Goal: Task Accomplishment & Management: Complete application form

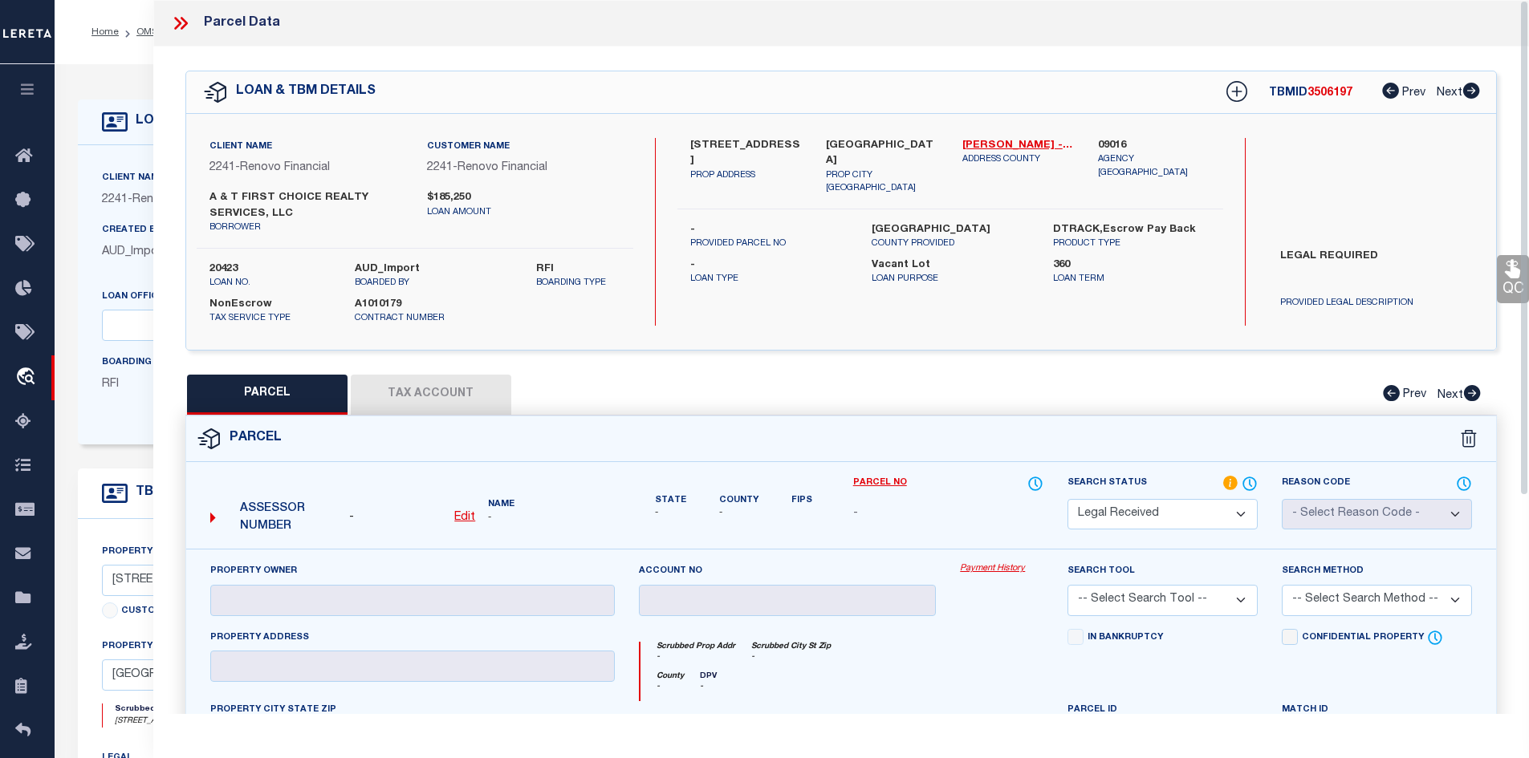
select select "200"
select select "RD"
select select "164194"
select select "25066"
select select "400"
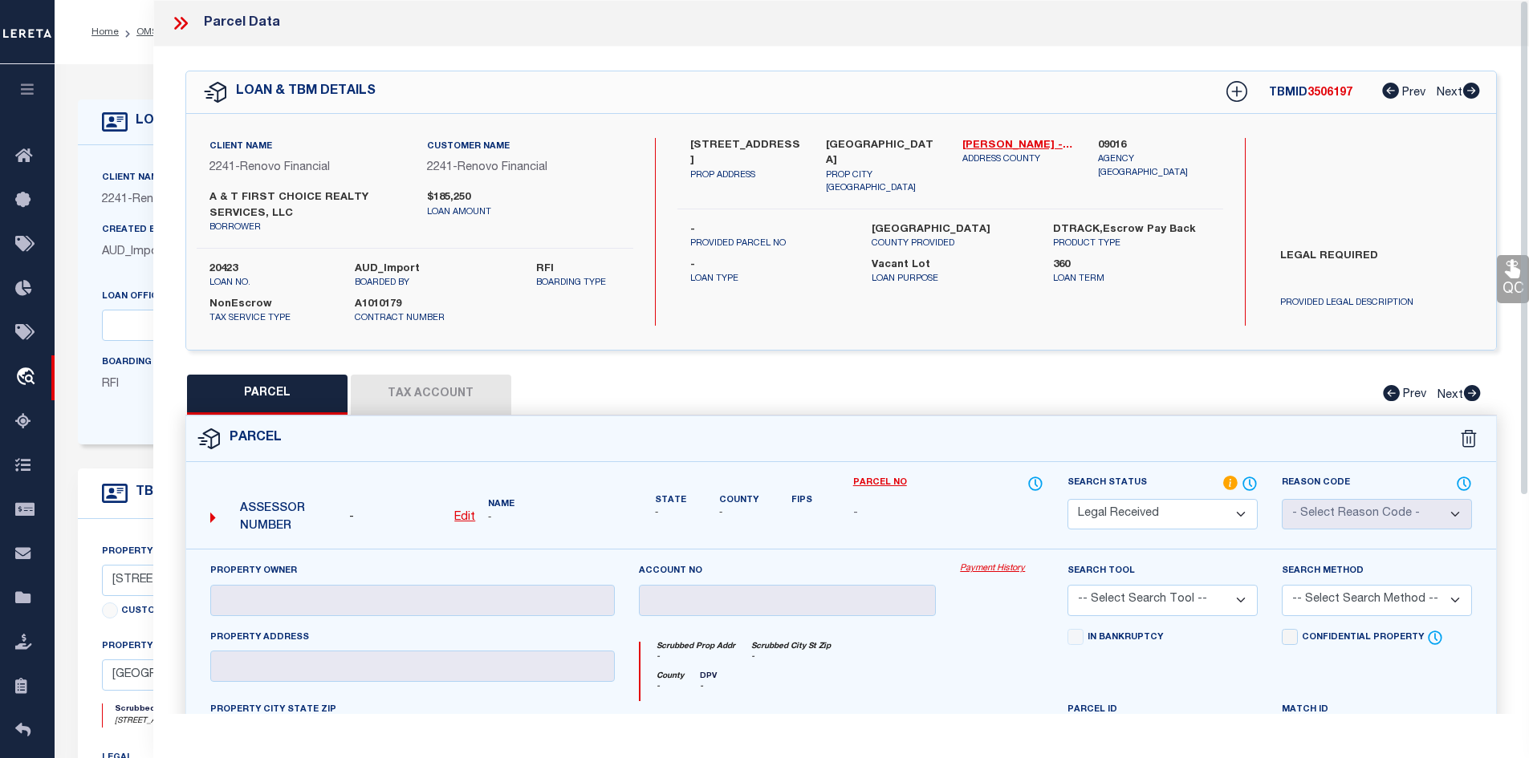
select select "NonEscrow"
click at [186, 27] on icon at bounding box center [180, 23] width 21 height 21
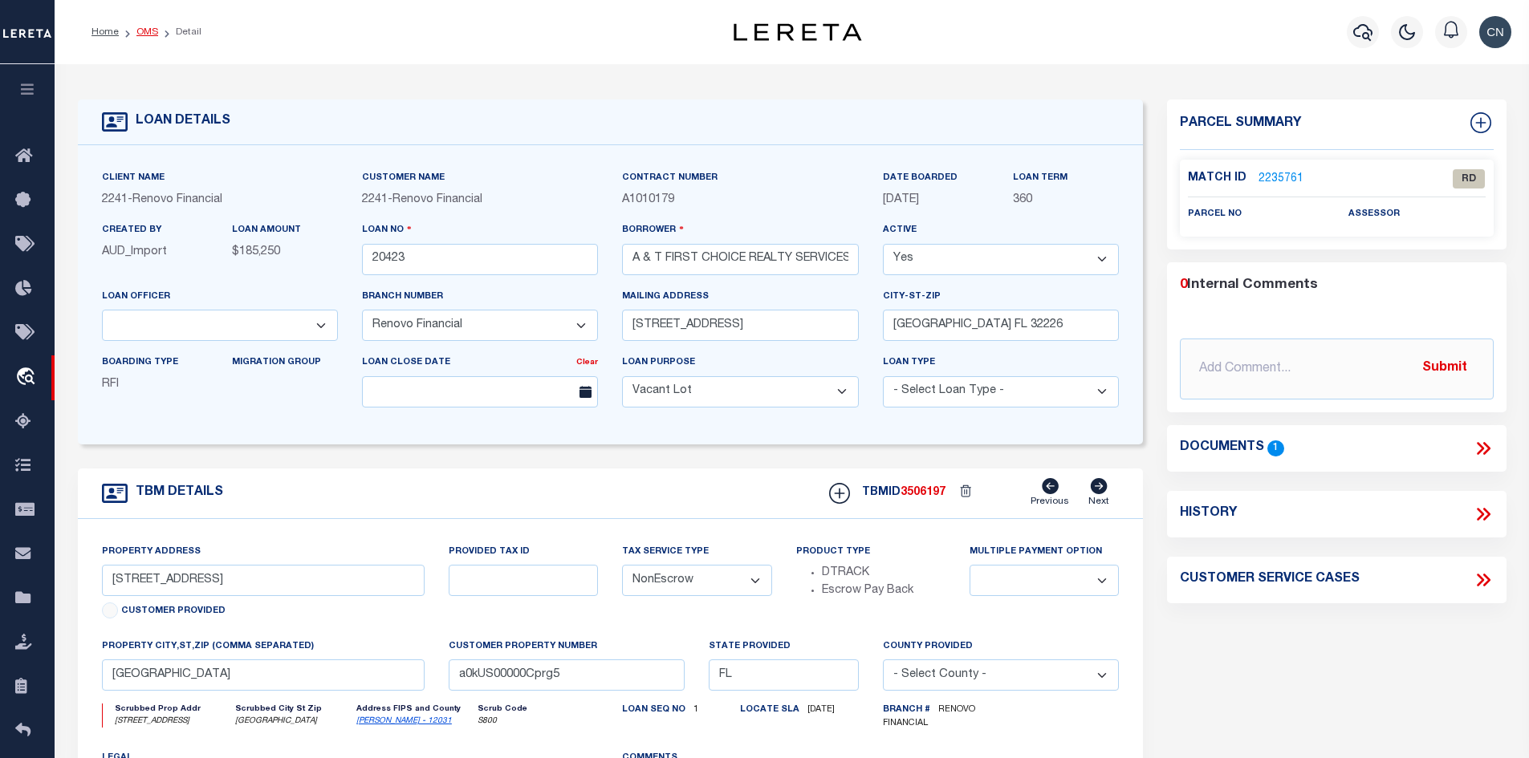
click at [144, 32] on link "OMS" at bounding box center [147, 32] width 22 height 10
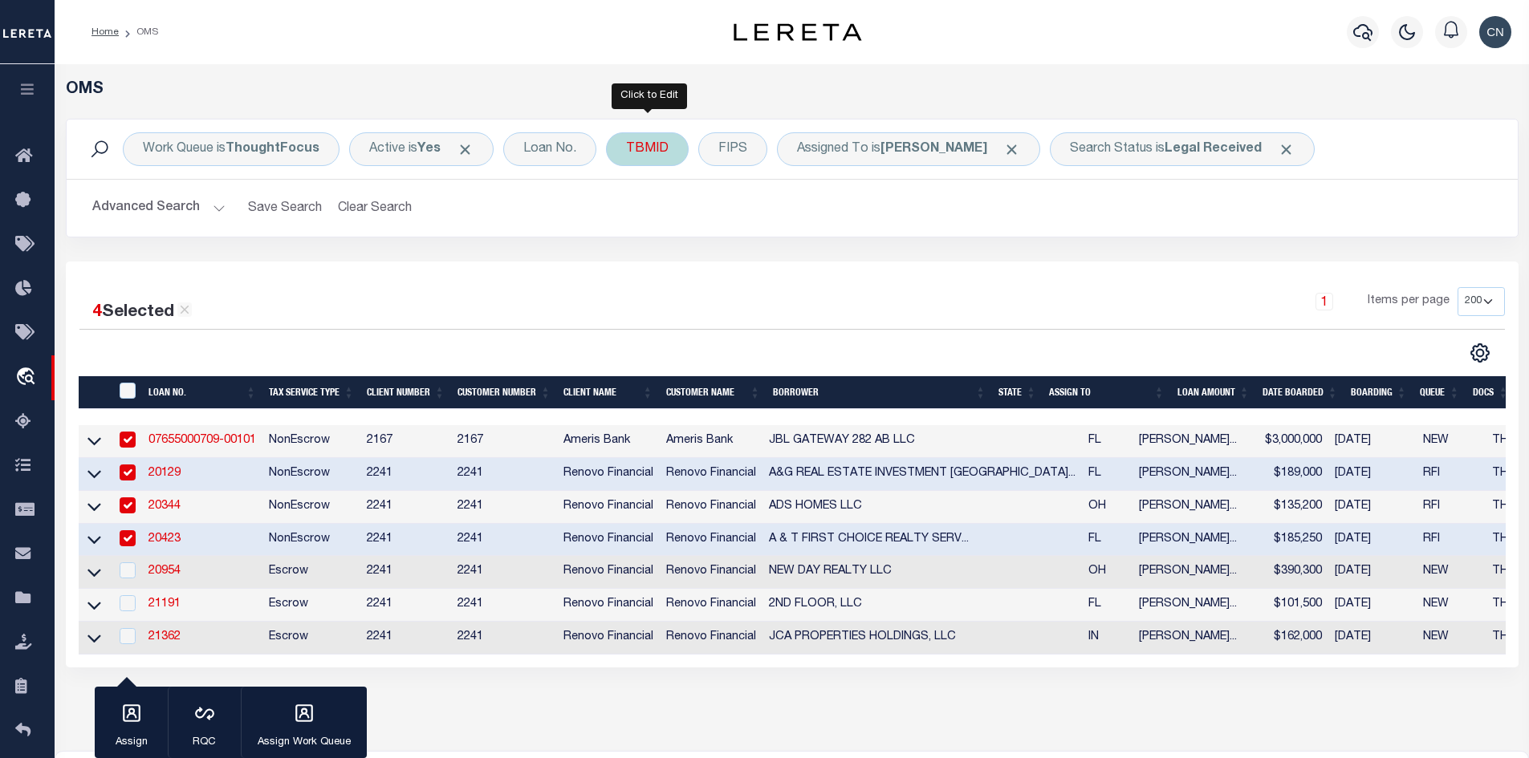
click at [650, 155] on div "TBMID" at bounding box center [647, 149] width 83 height 34
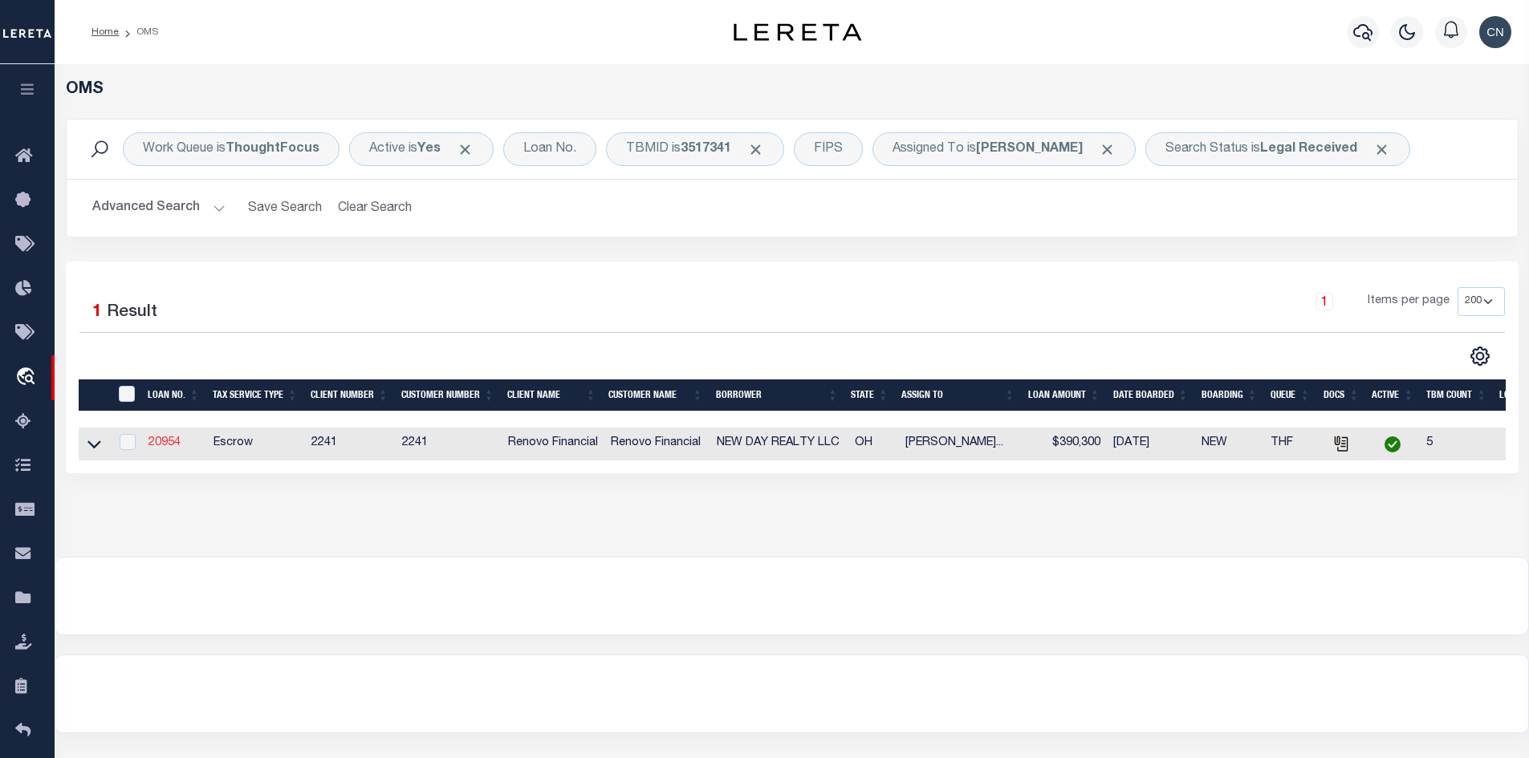
click at [181, 445] on link "20954" at bounding box center [164, 442] width 32 height 11
type input "20954"
type input "NEW DAY REALTY LLC"
type input "[STREET_ADDRESS]"
type input "[GEOGRAPHIC_DATA] [GEOGRAPHIC_DATA] 44685"
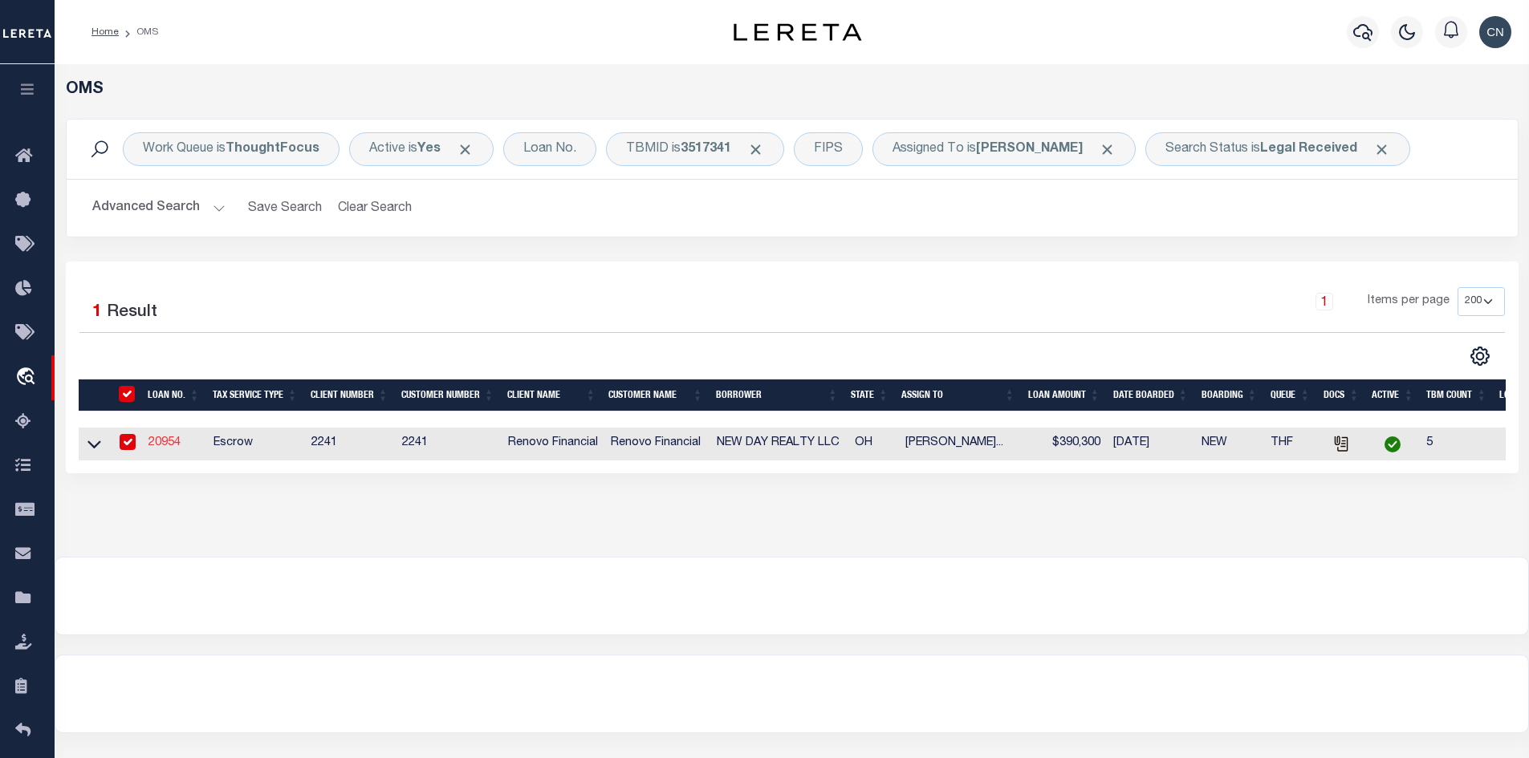
select select "Escrow"
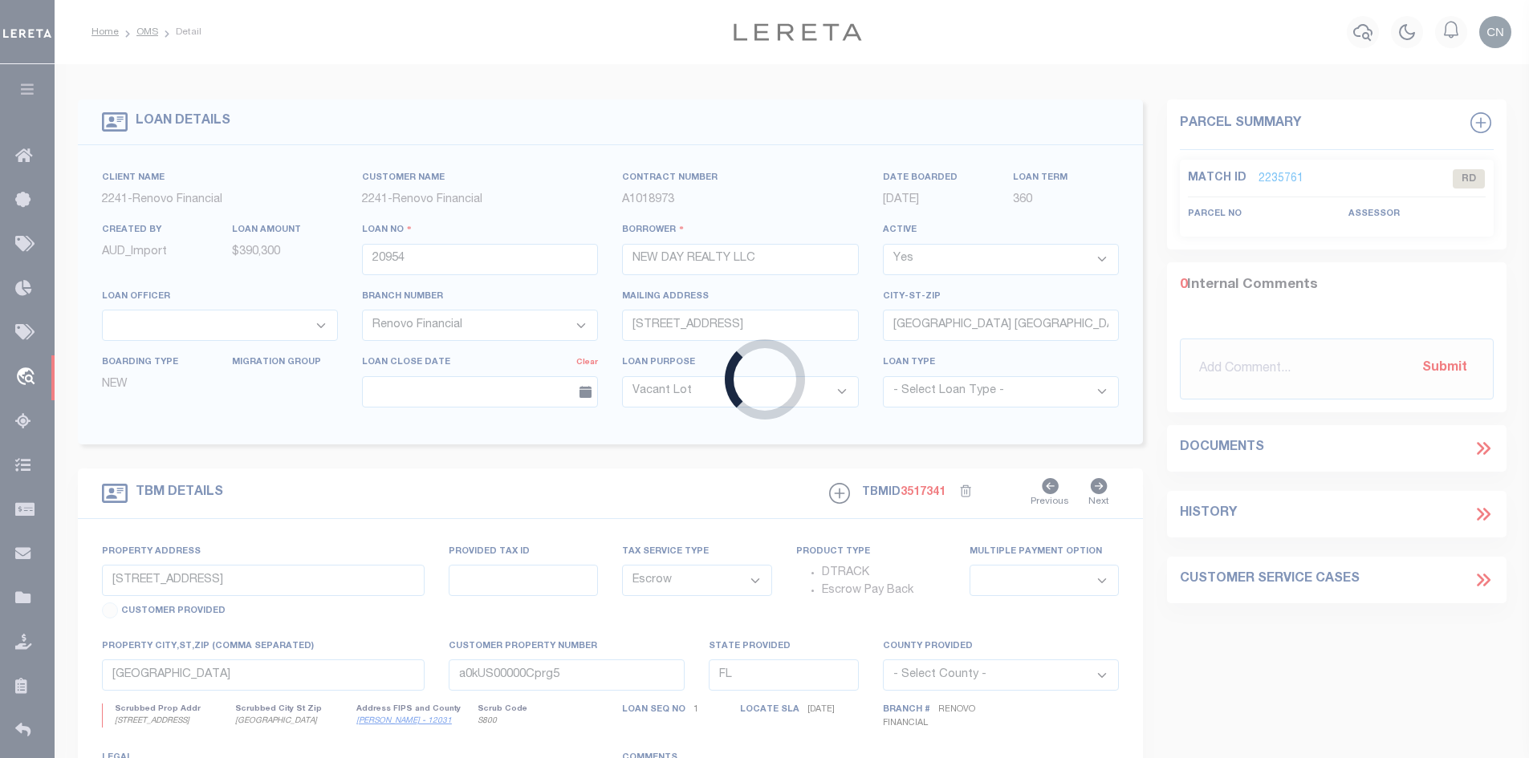
type input "[STREET_ADDRESS]"
select select
type input "[GEOGRAPHIC_DATA], OH 44306"
type input "a0kUS00000D8UxV"
type input "OH"
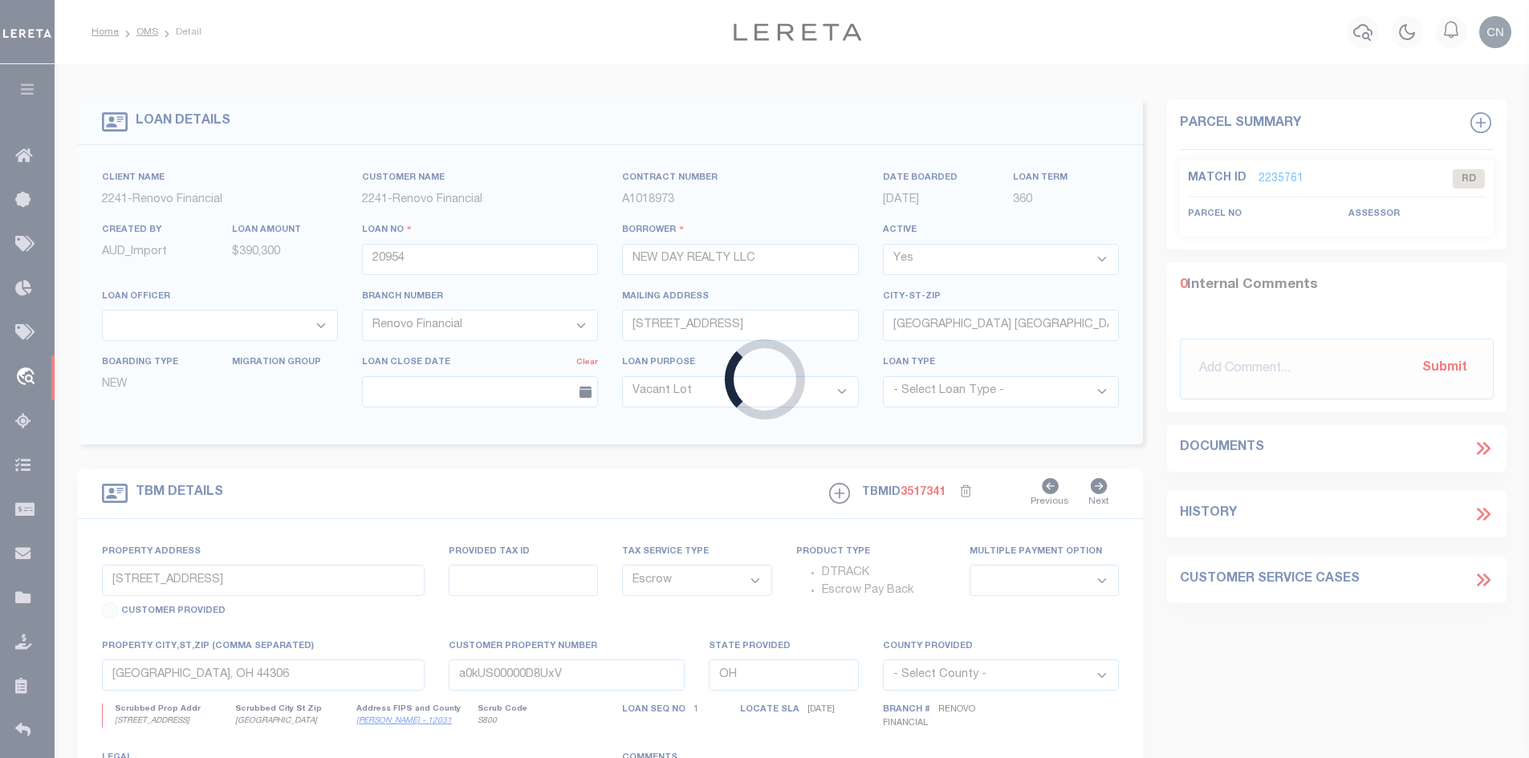
select select
select select "25066"
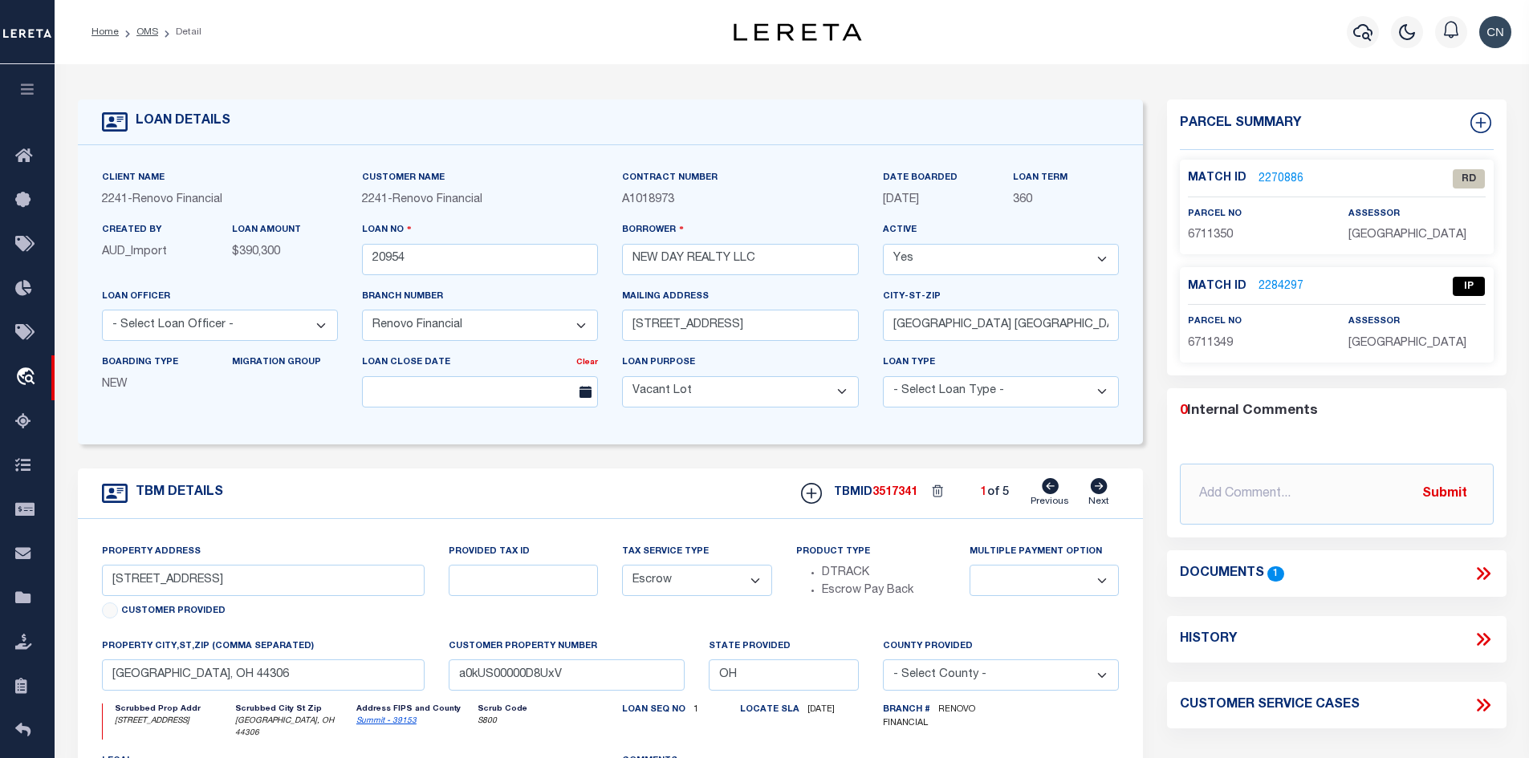
click at [1481, 572] on icon at bounding box center [1480, 573] width 7 height 13
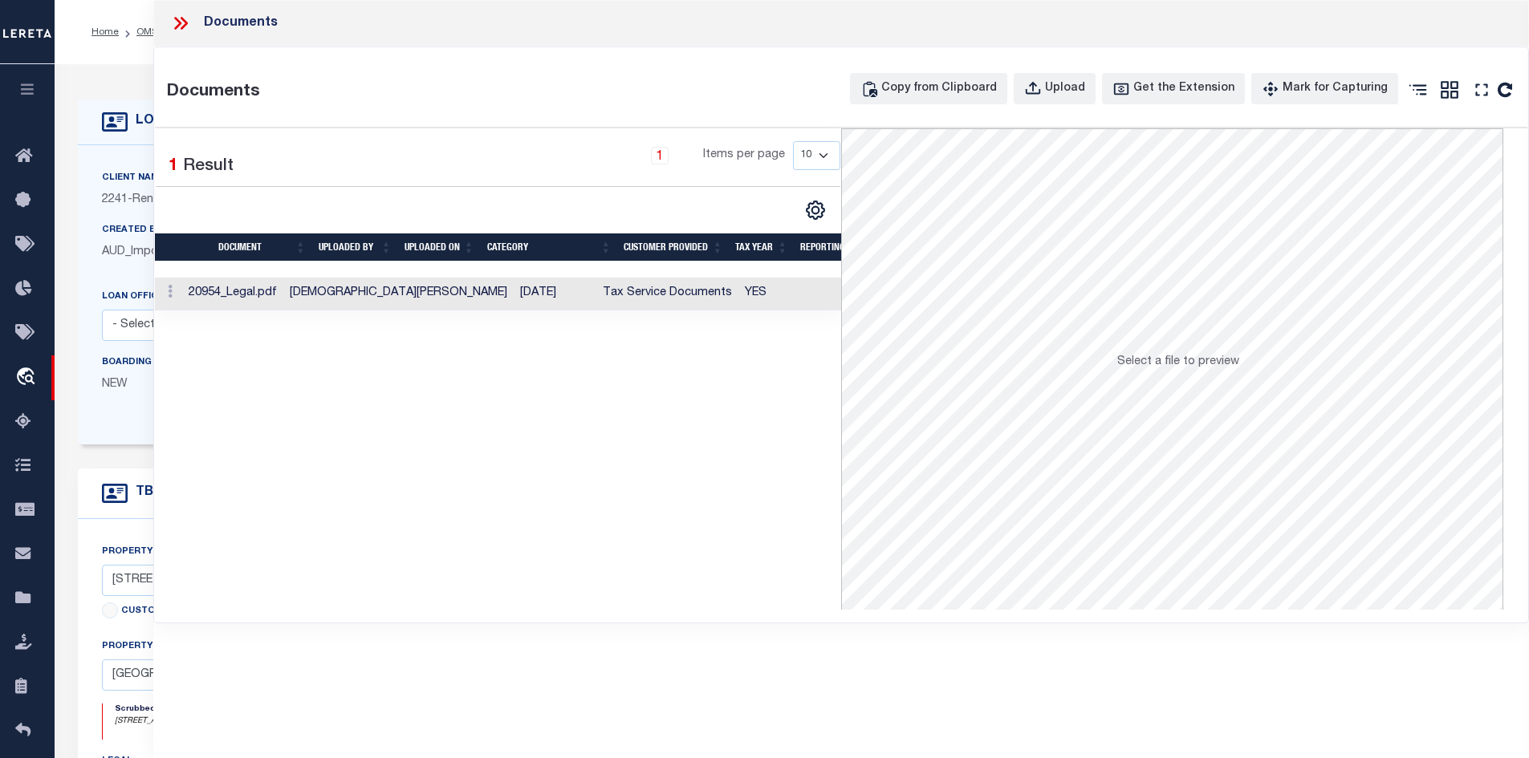
click at [338, 301] on td "[DEMOGRAPHIC_DATA][PERSON_NAME]" at bounding box center [398, 294] width 230 height 33
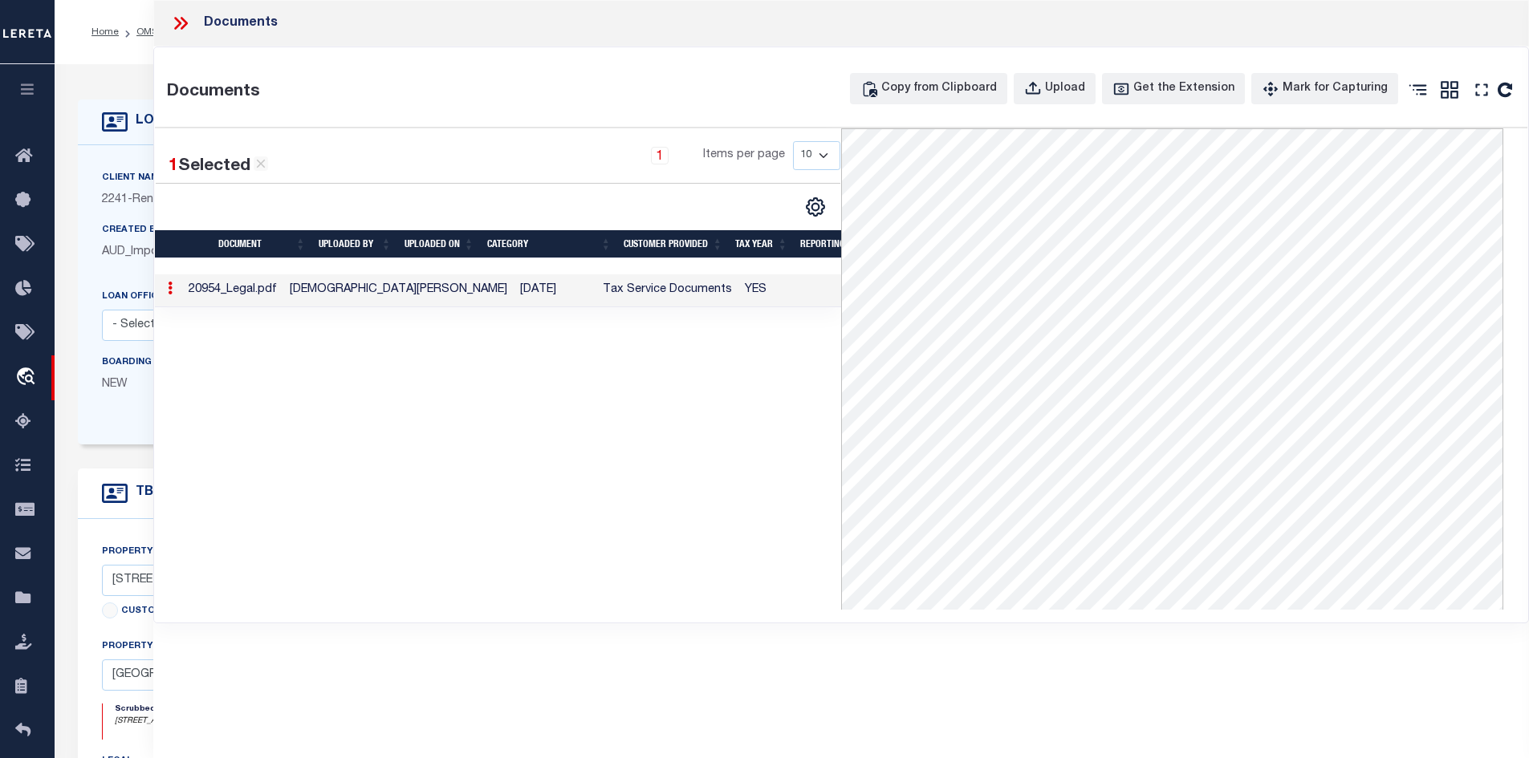
click at [177, 24] on icon at bounding box center [180, 23] width 21 height 21
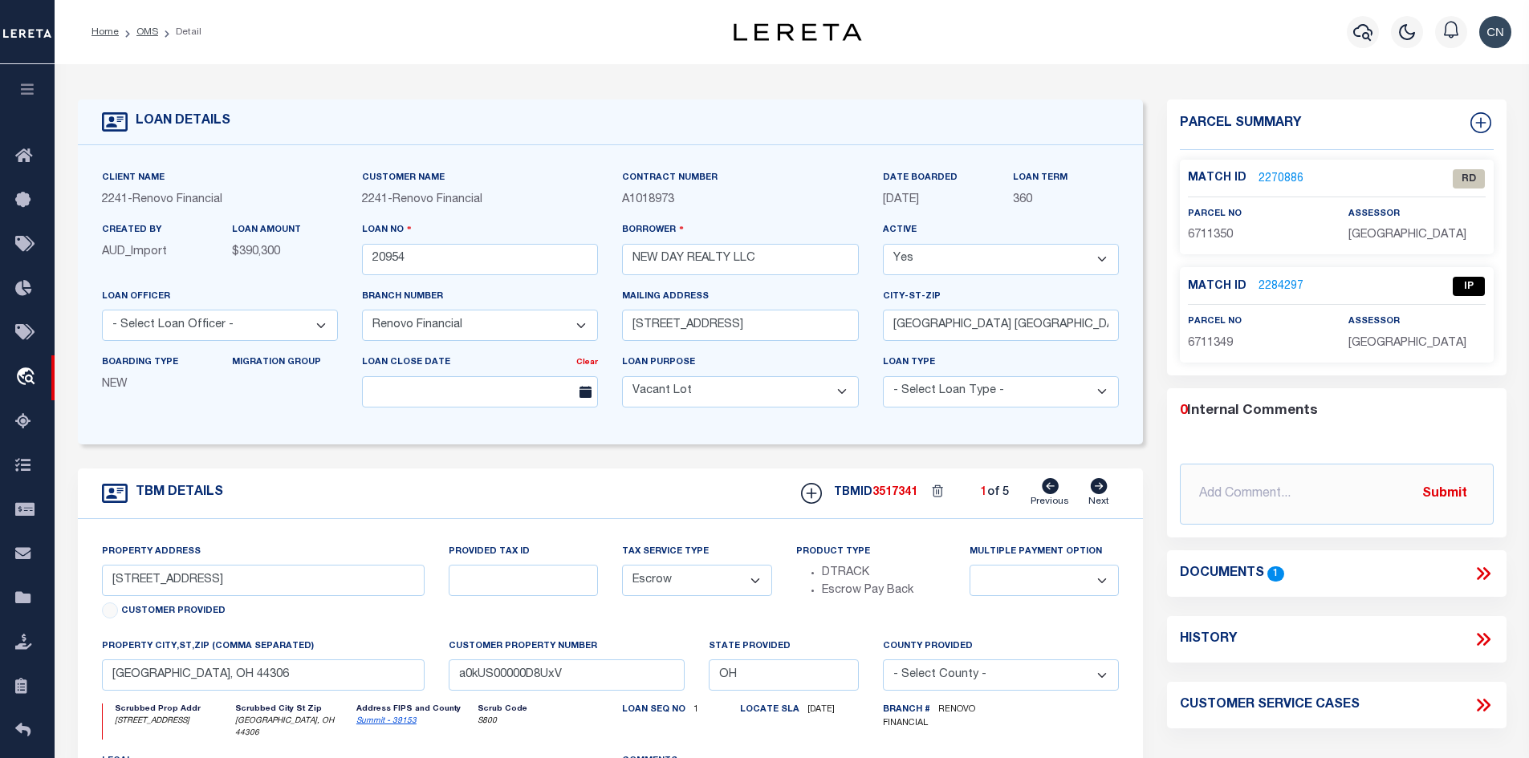
scroll to position [80, 0]
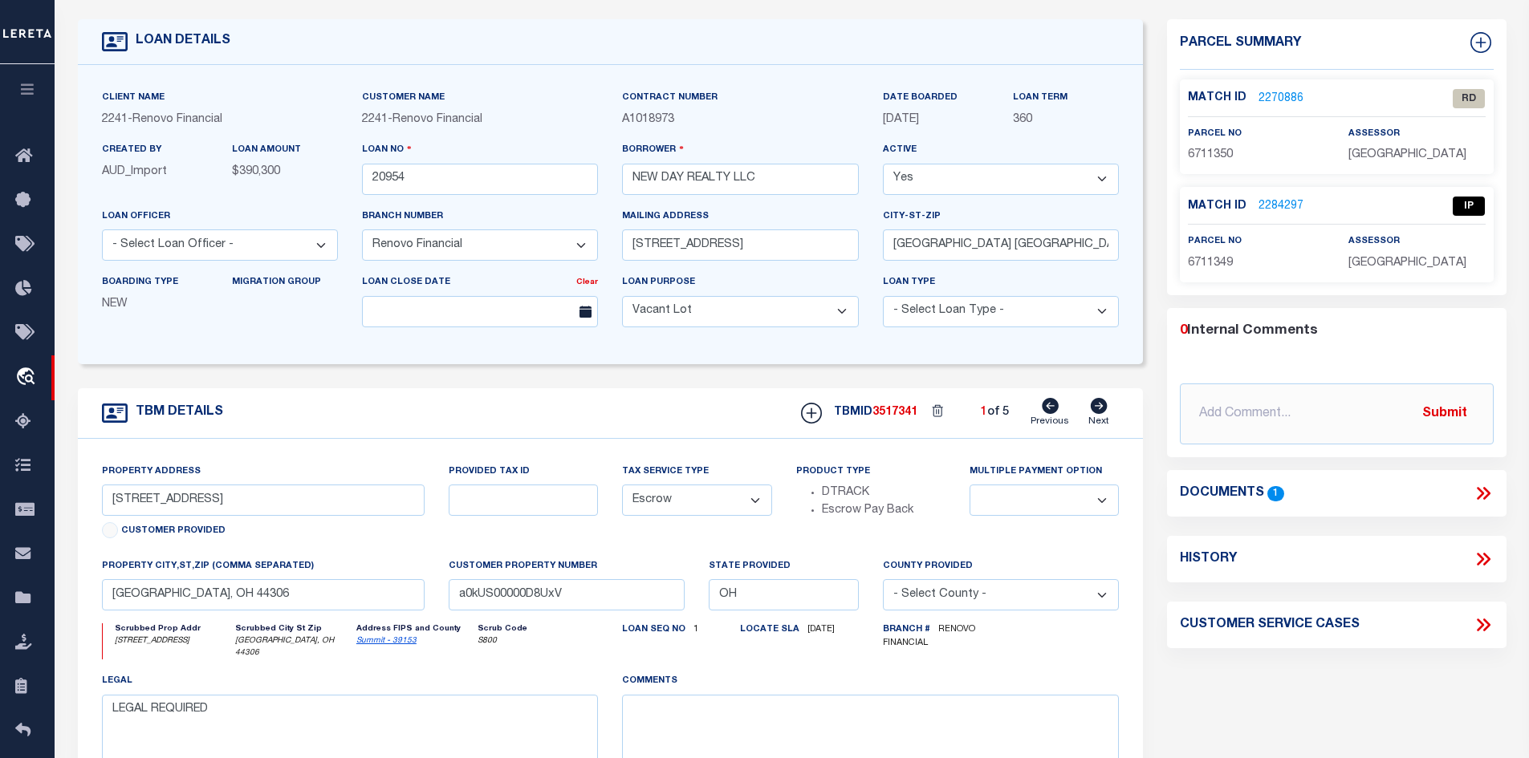
click at [1270, 92] on link "2270886" at bounding box center [1280, 99] width 45 height 17
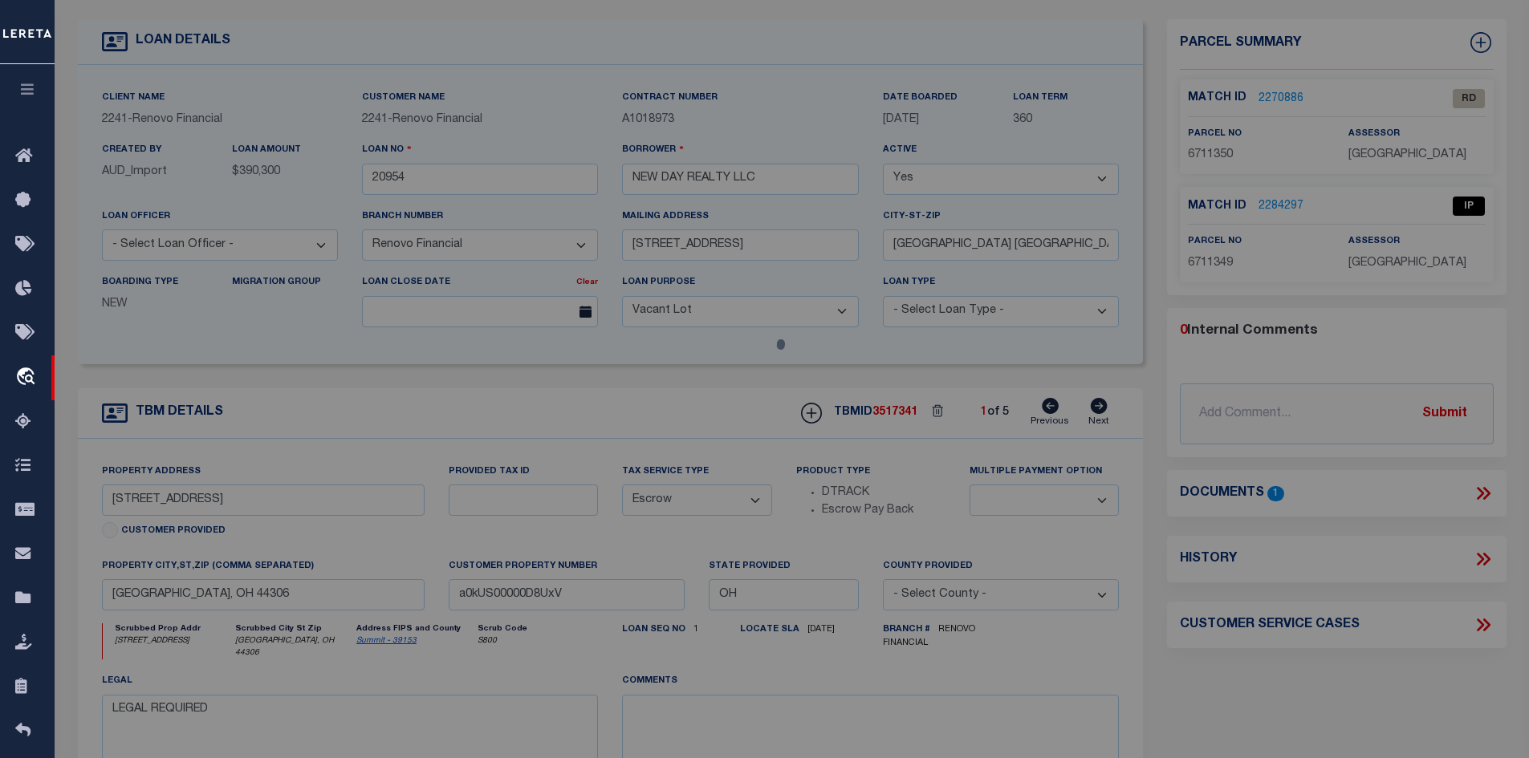
select select "AS"
checkbox input "false"
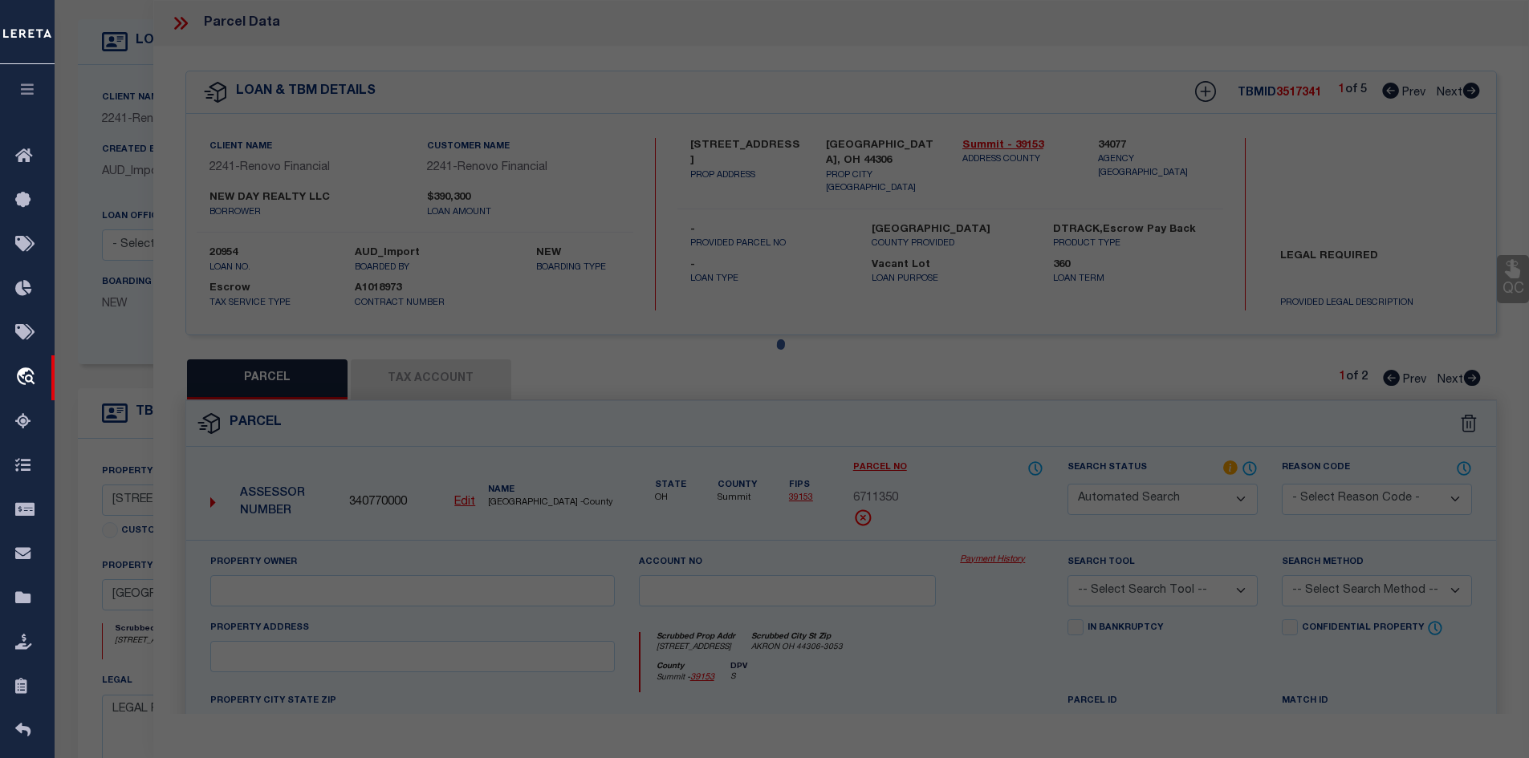
select select "RD"
type input "NEW DAY REALTY LLC"
select select "AGW"
select select "LEG"
type input "[STREET_ADDRESS]"
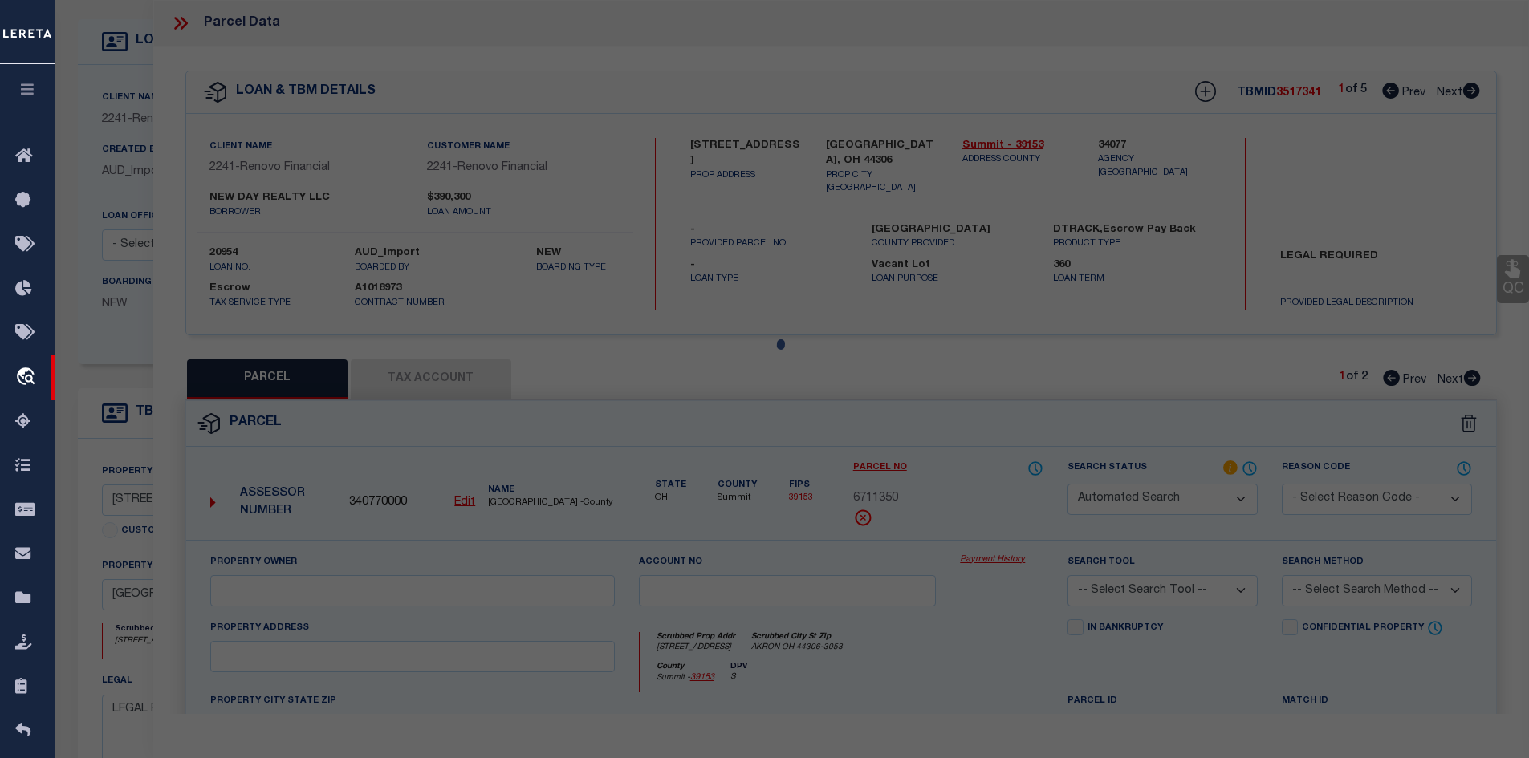
type input "AKRON, OH 44306"
type textarea "MAIN HIGHWAYS [STREET_ADDRESS]"
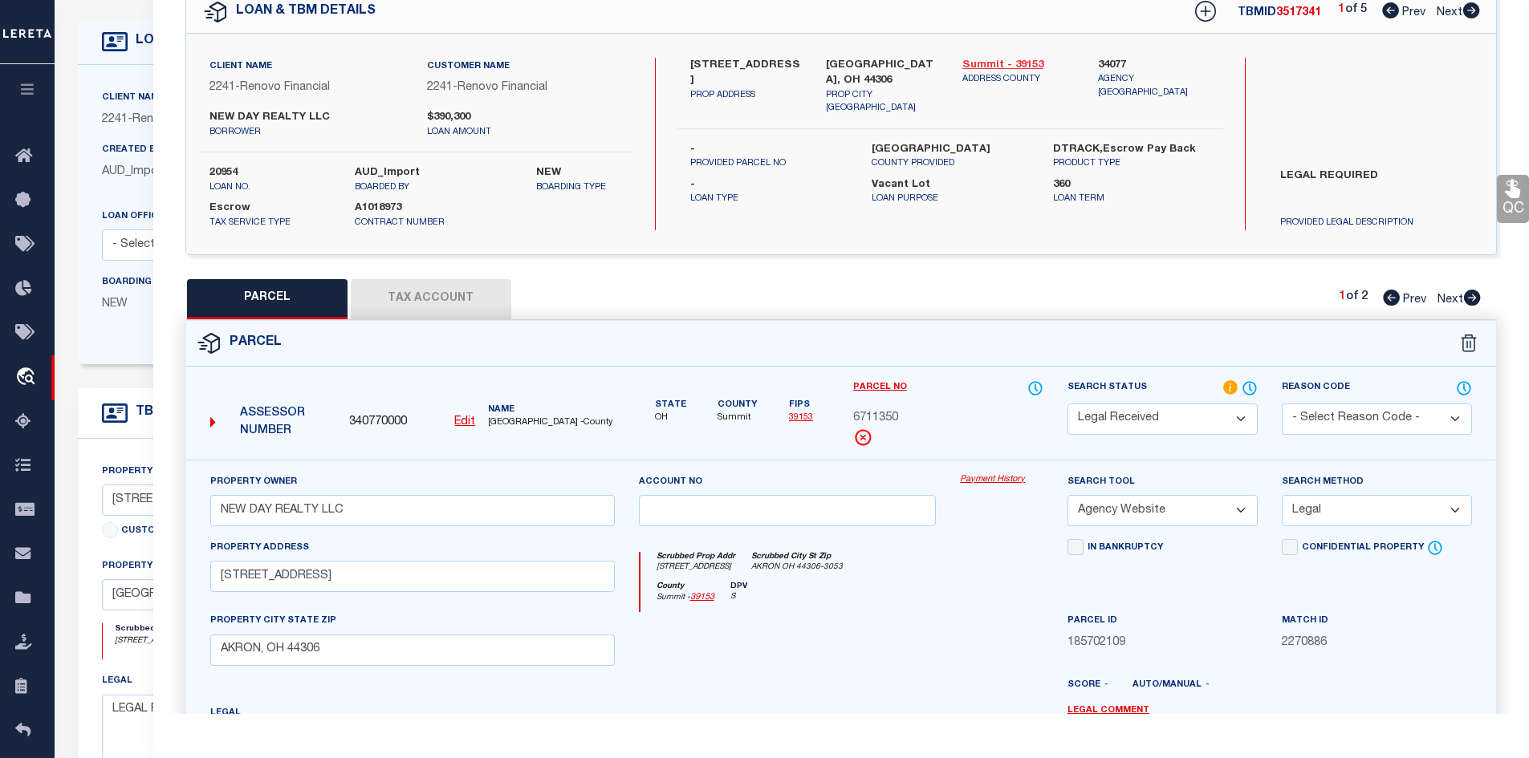
click at [1006, 62] on link "Summit - 39153" at bounding box center [1018, 66] width 112 height 16
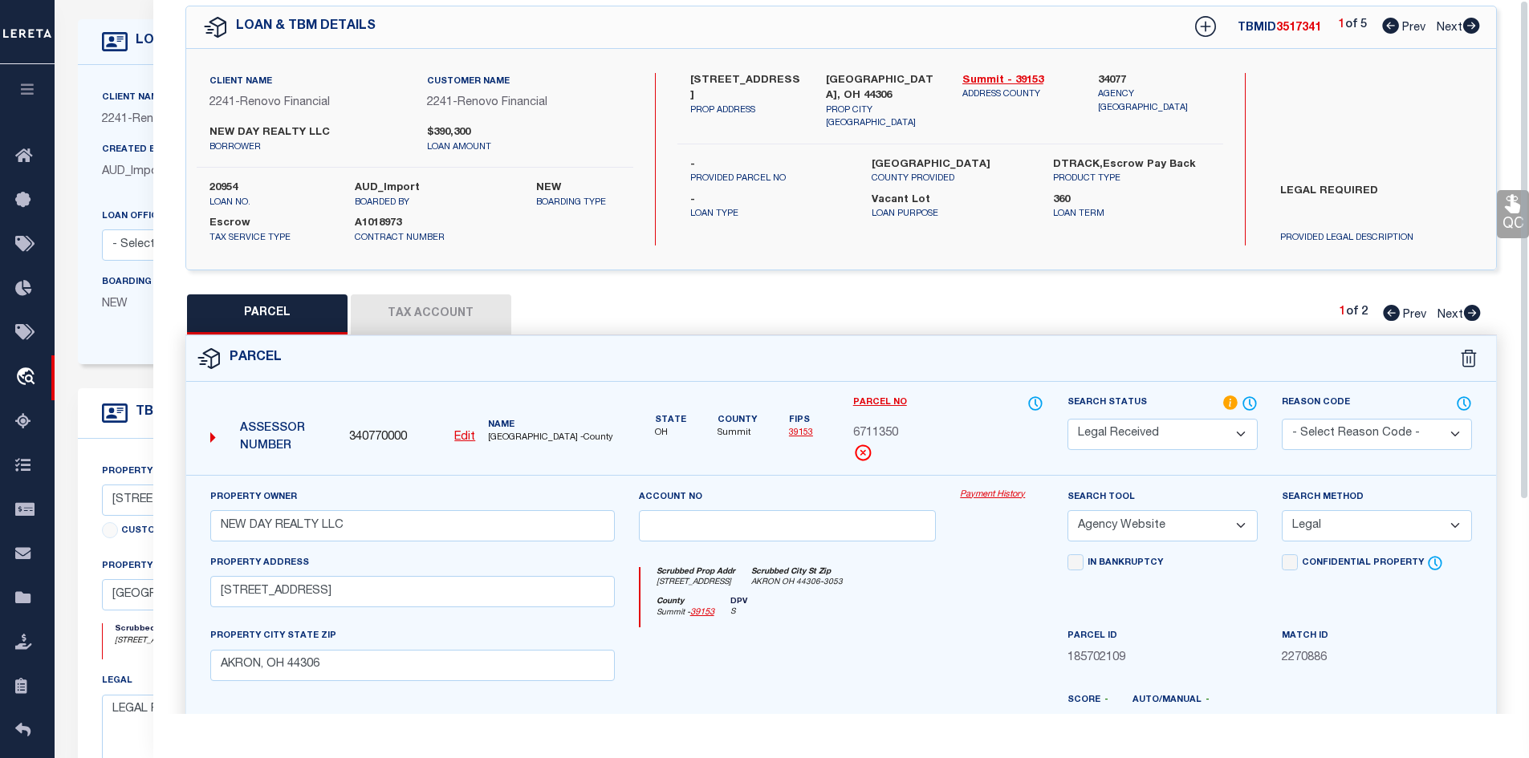
scroll to position [0, 0]
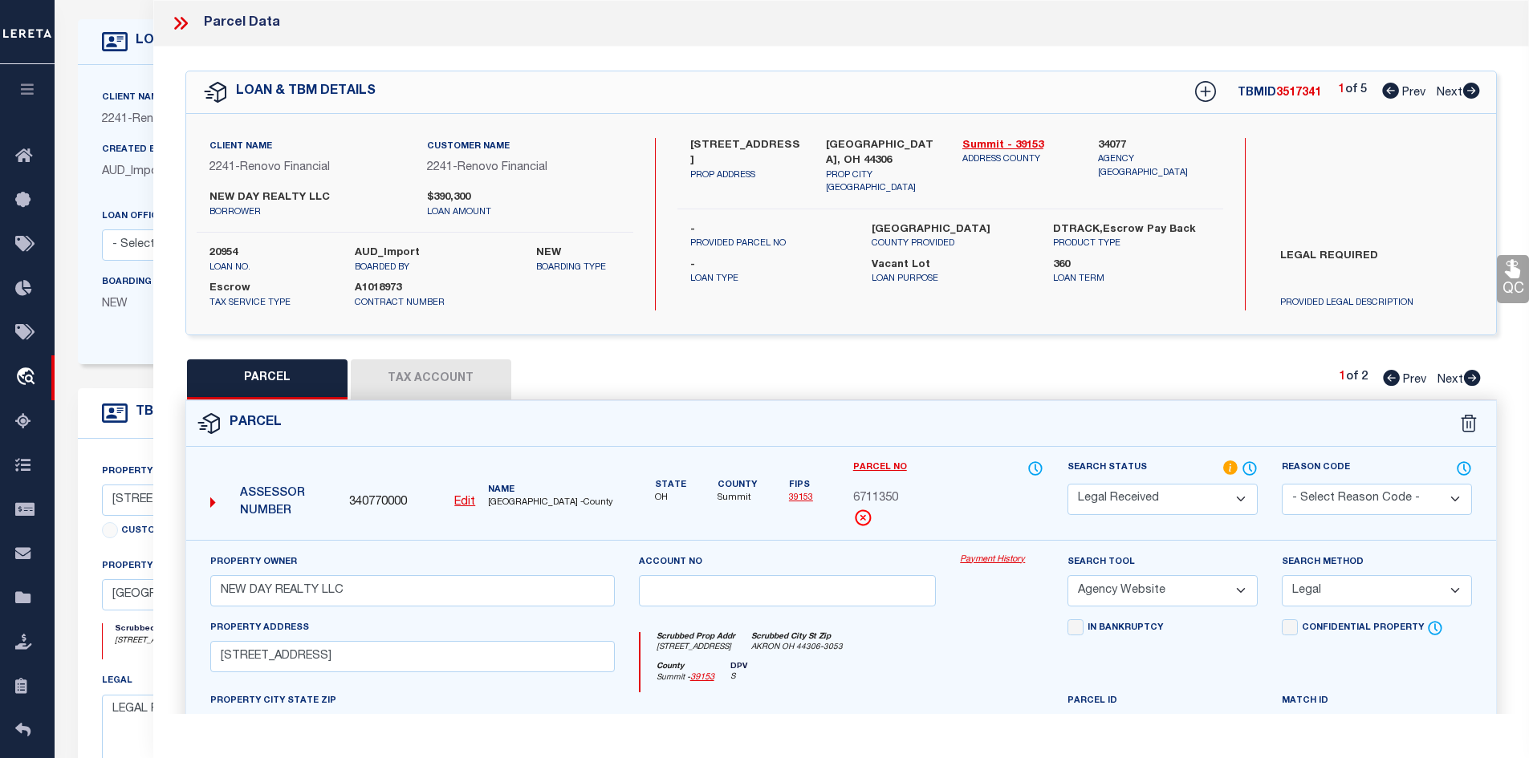
click at [1467, 377] on icon at bounding box center [1472, 378] width 17 height 16
select select "AS"
select select
checkbox input "false"
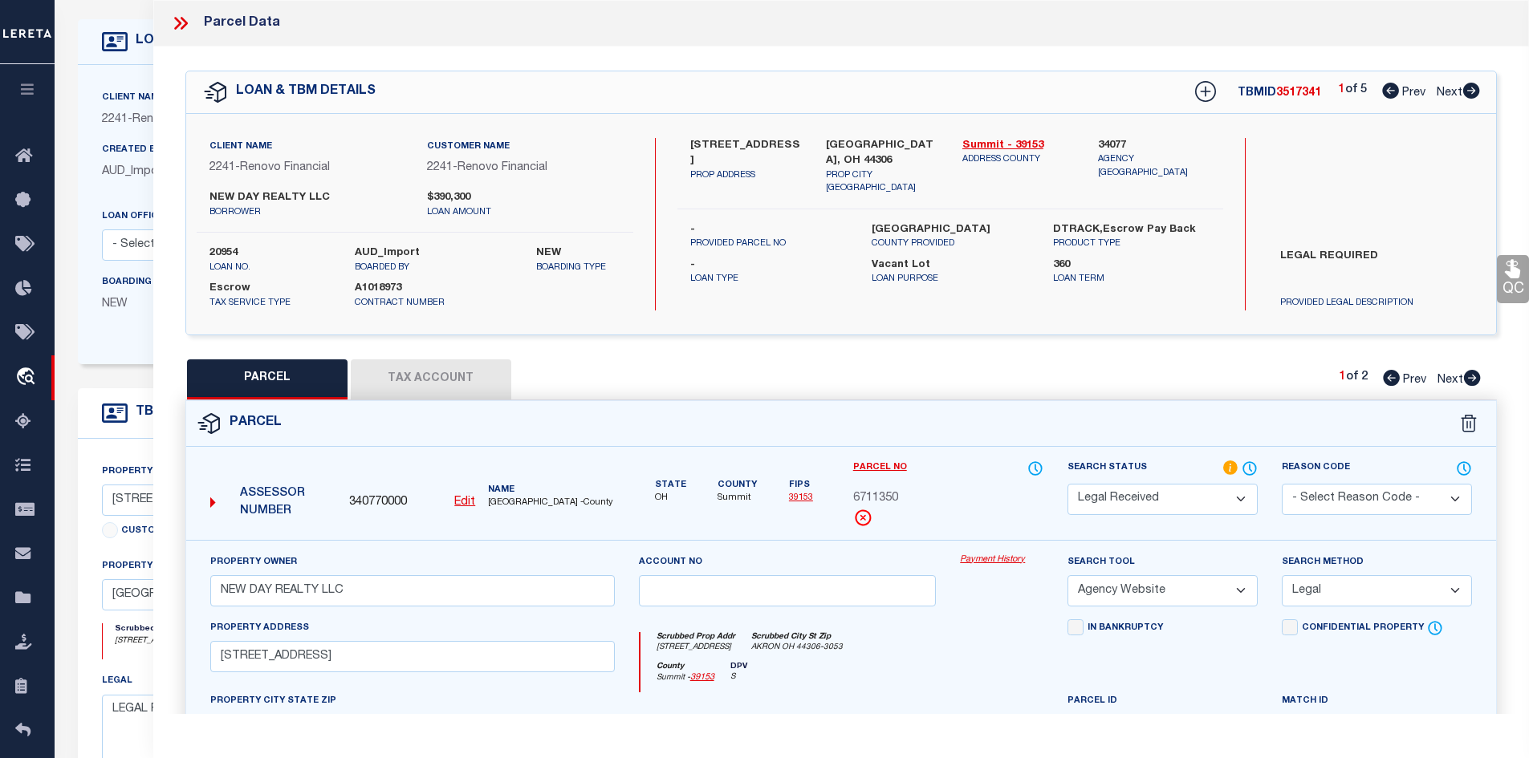
checkbox input "false"
select select "IP"
type input "NEW DAY REALTY LLC"
select select "AGW"
select select "LEG"
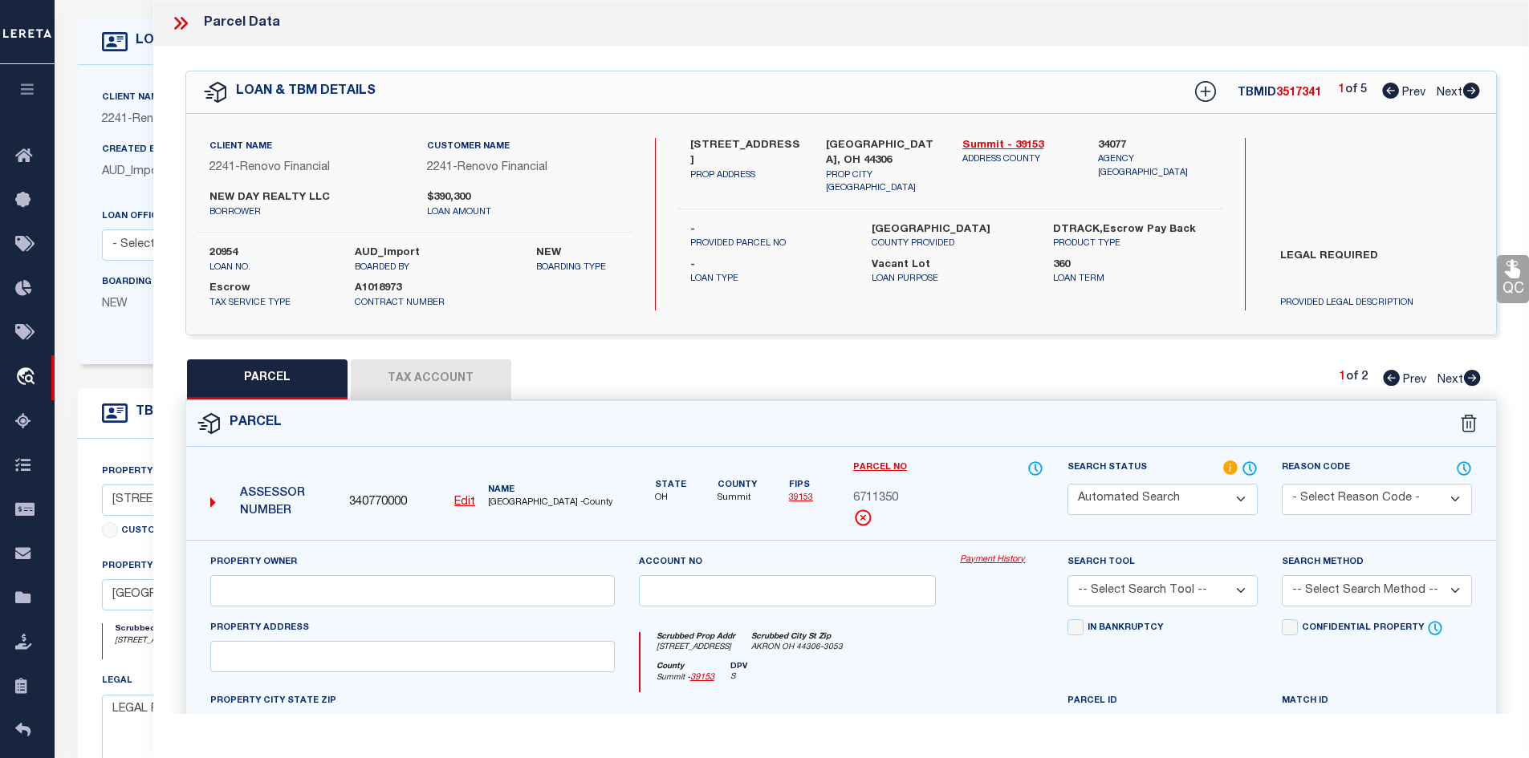
type input "[STREET_ADDRESS]"
type input "AKRON 44306"
type textarea "MAIN HIGHWAYS [STREET_ADDRESS]"
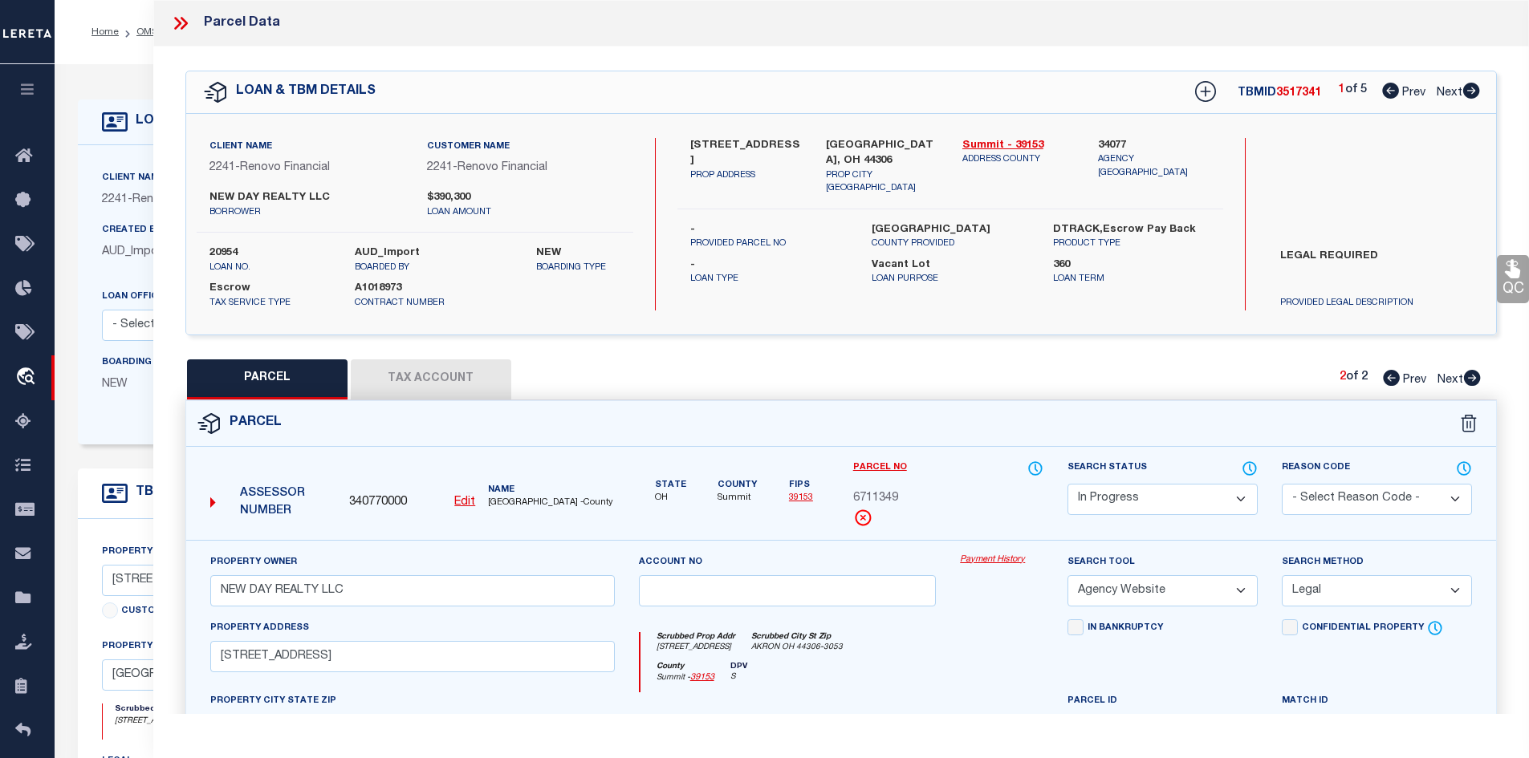
click at [172, 15] on icon at bounding box center [180, 23] width 21 height 21
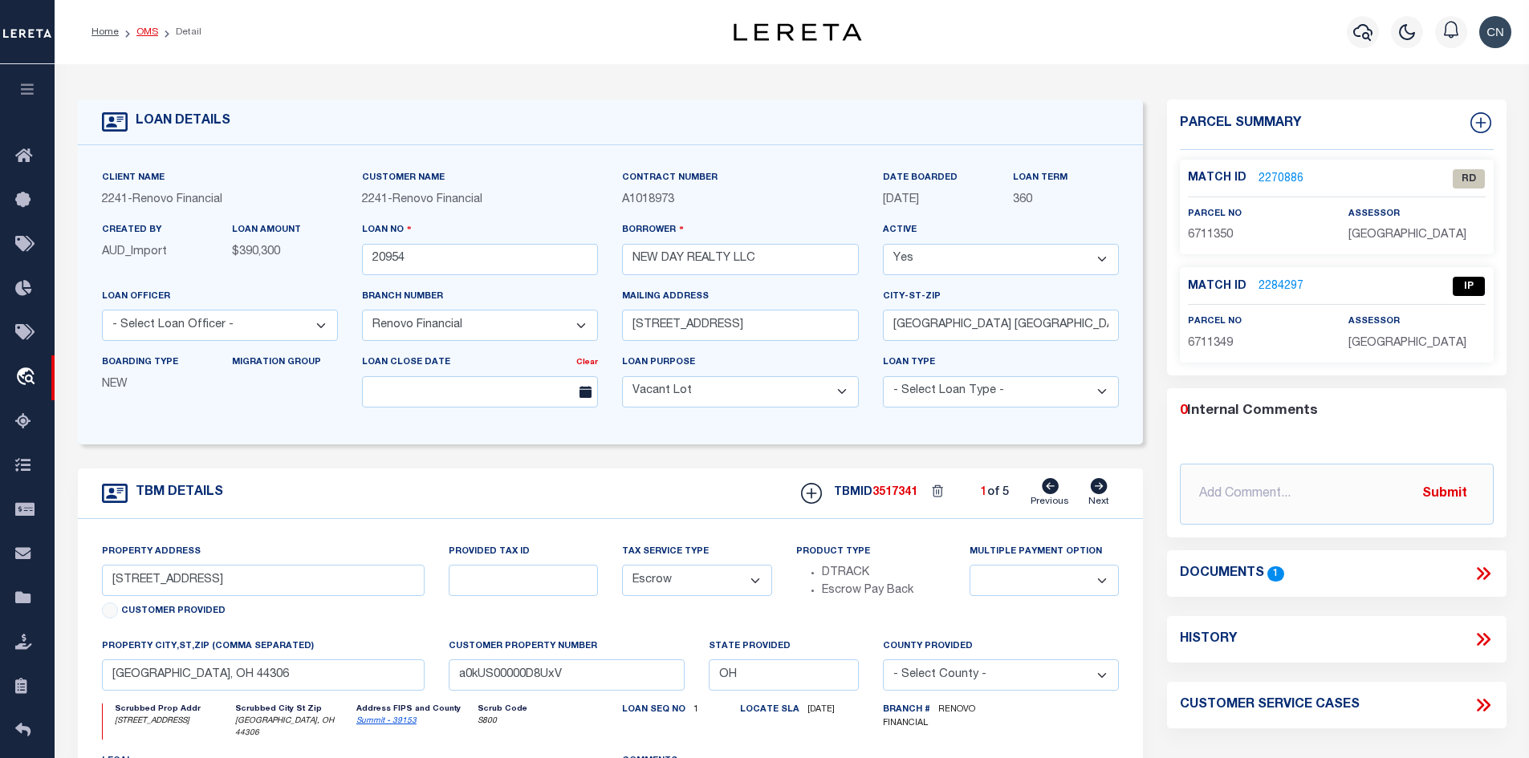
click at [148, 34] on link "OMS" at bounding box center [147, 32] width 22 height 10
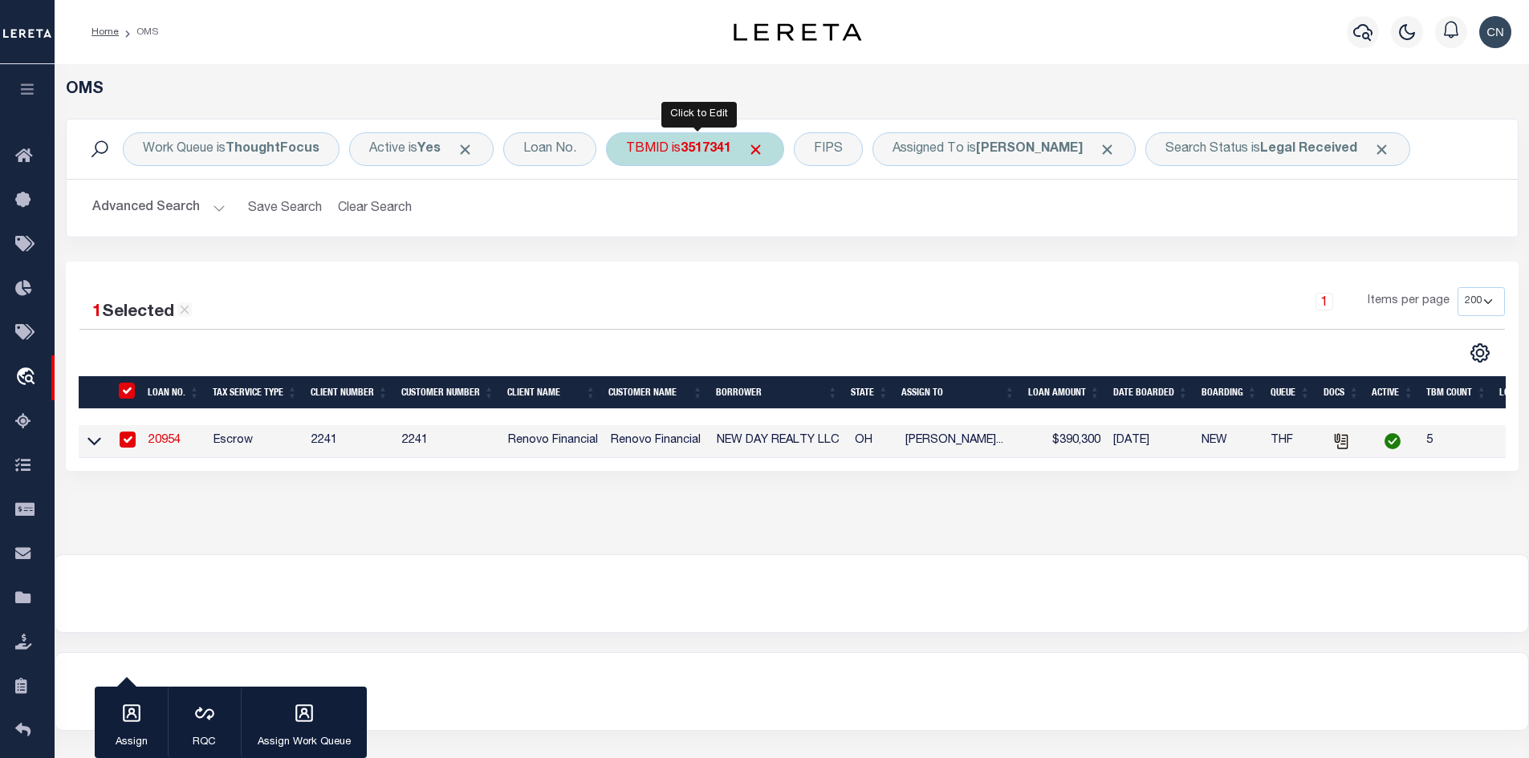
click at [670, 154] on div "TBMID is 3517341" at bounding box center [695, 149] width 178 height 34
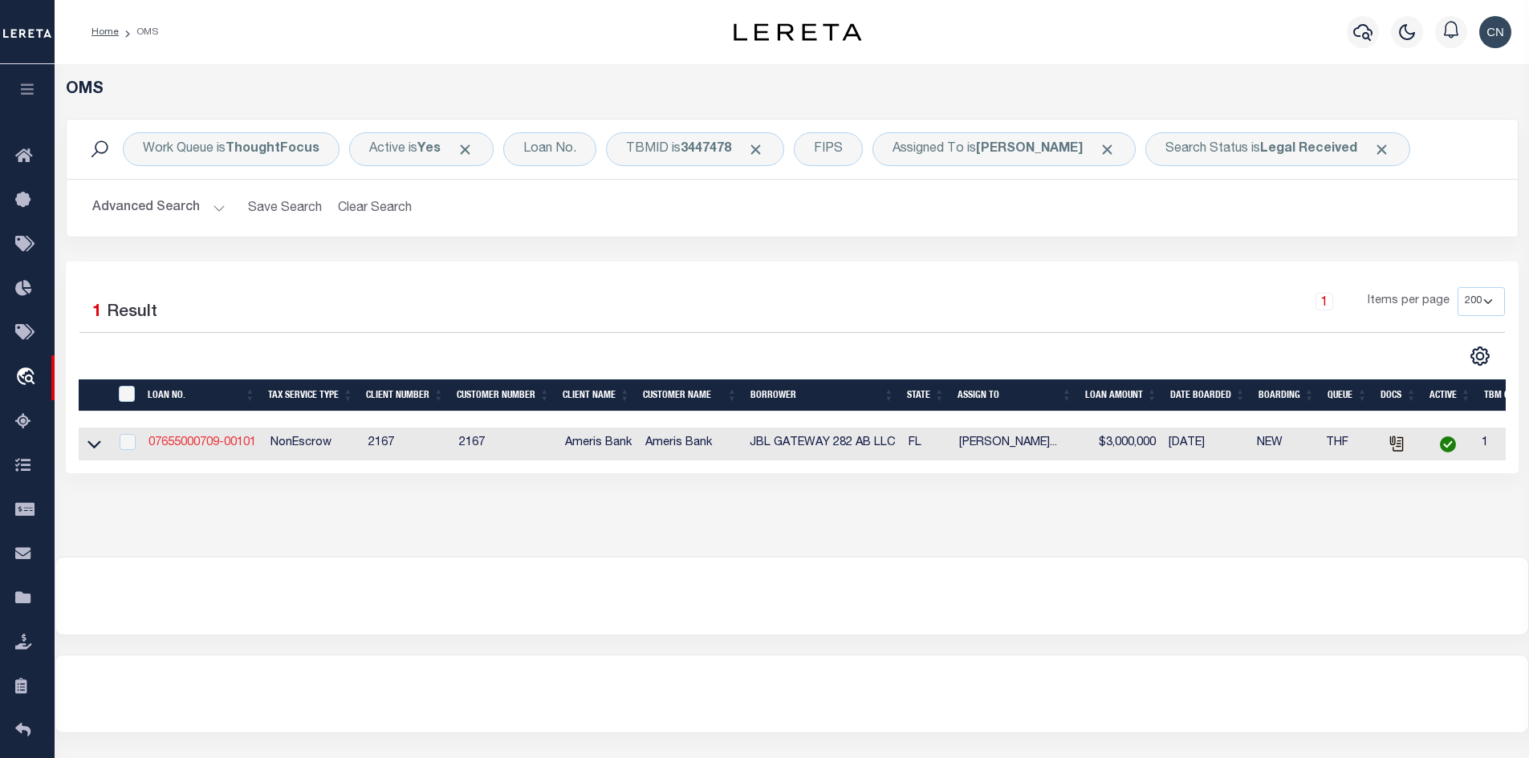
click at [194, 445] on link "07655000709-00101" at bounding box center [202, 442] width 108 height 11
type input "07655000709-00101"
type input "JBL GATEWAY 282 AB LLC"
select select
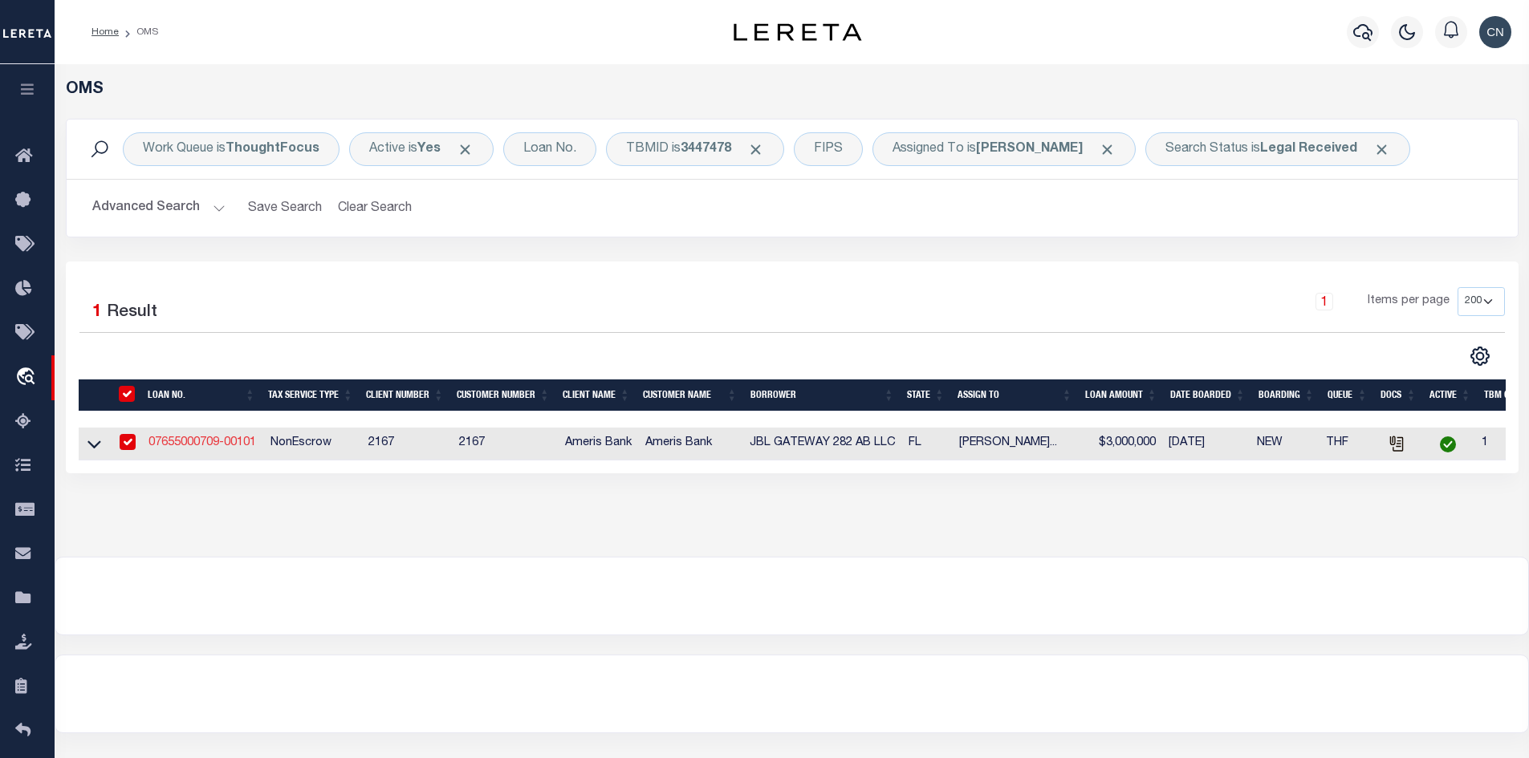
type input "[STREET_ADDRESS][PERSON_NAME]"
type input "HOLLYWOOD FL 33020-7845"
type input "[DATE]"
select select
select select "20"
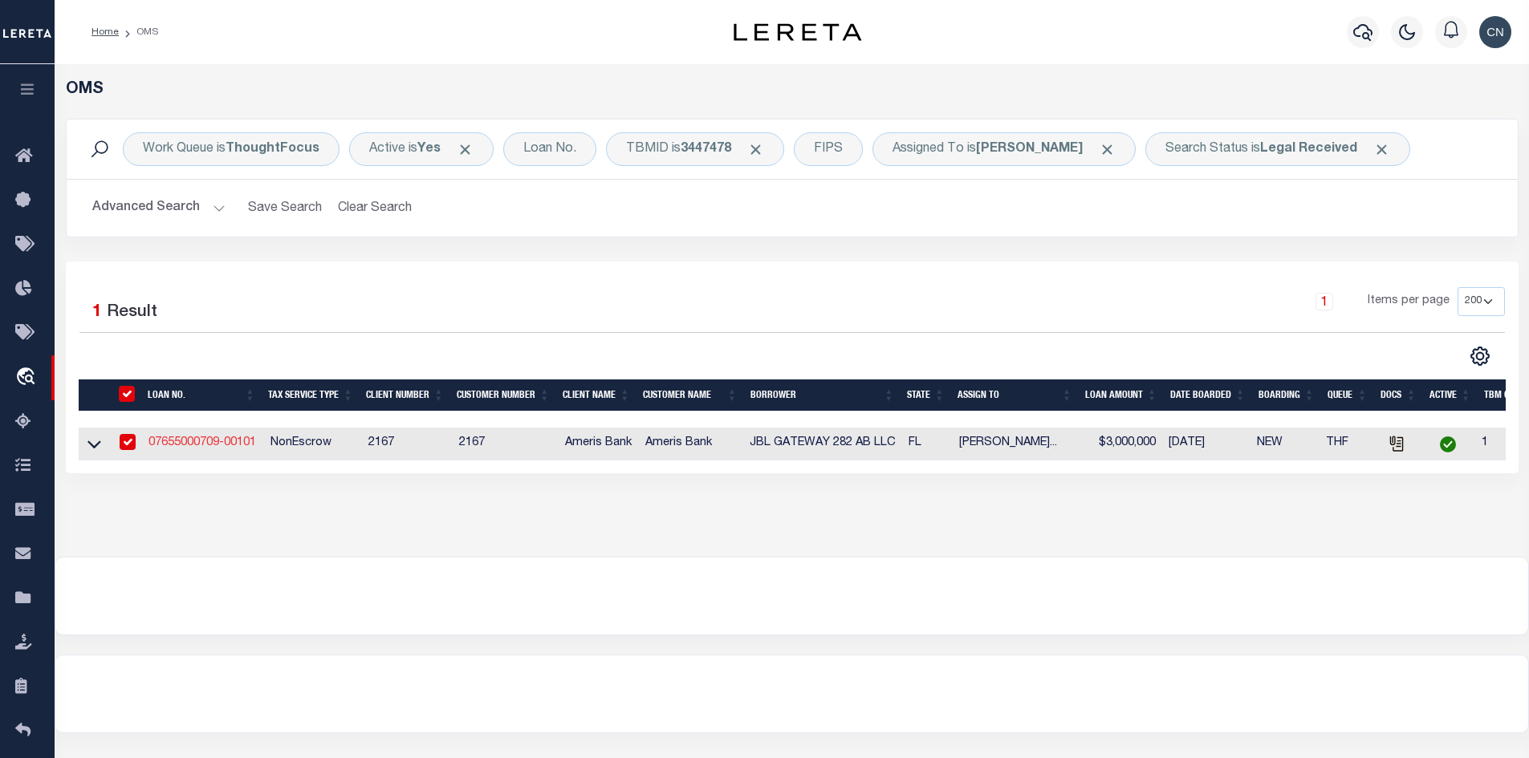
select select "NonEscrow"
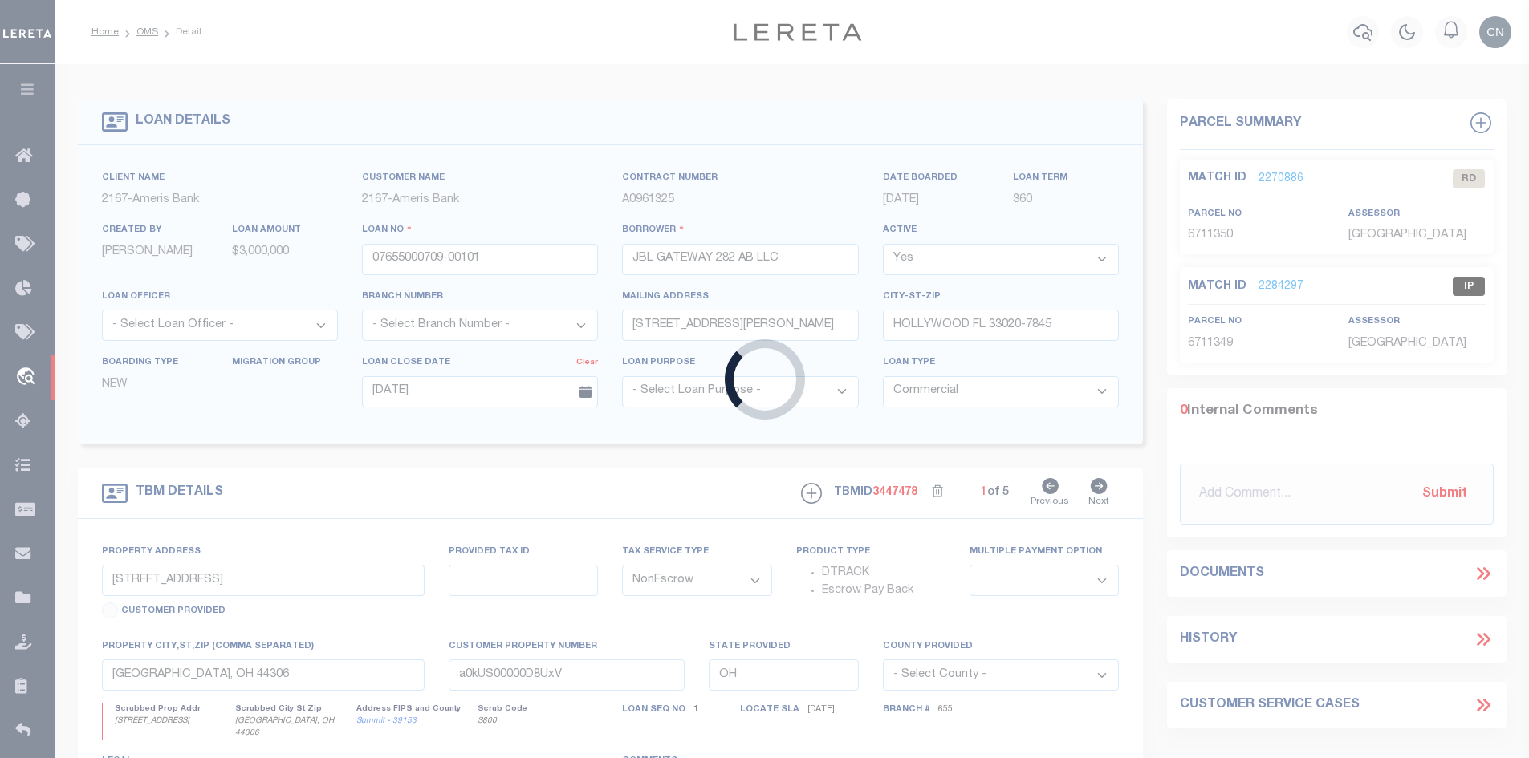
type input "SHADOW RIDGE DRIVE & NORTH FRONTAGE RD"
select select
type input "ORLANDO FL 32812"
type input "28-23-30-6332-01-000"
type input "FL"
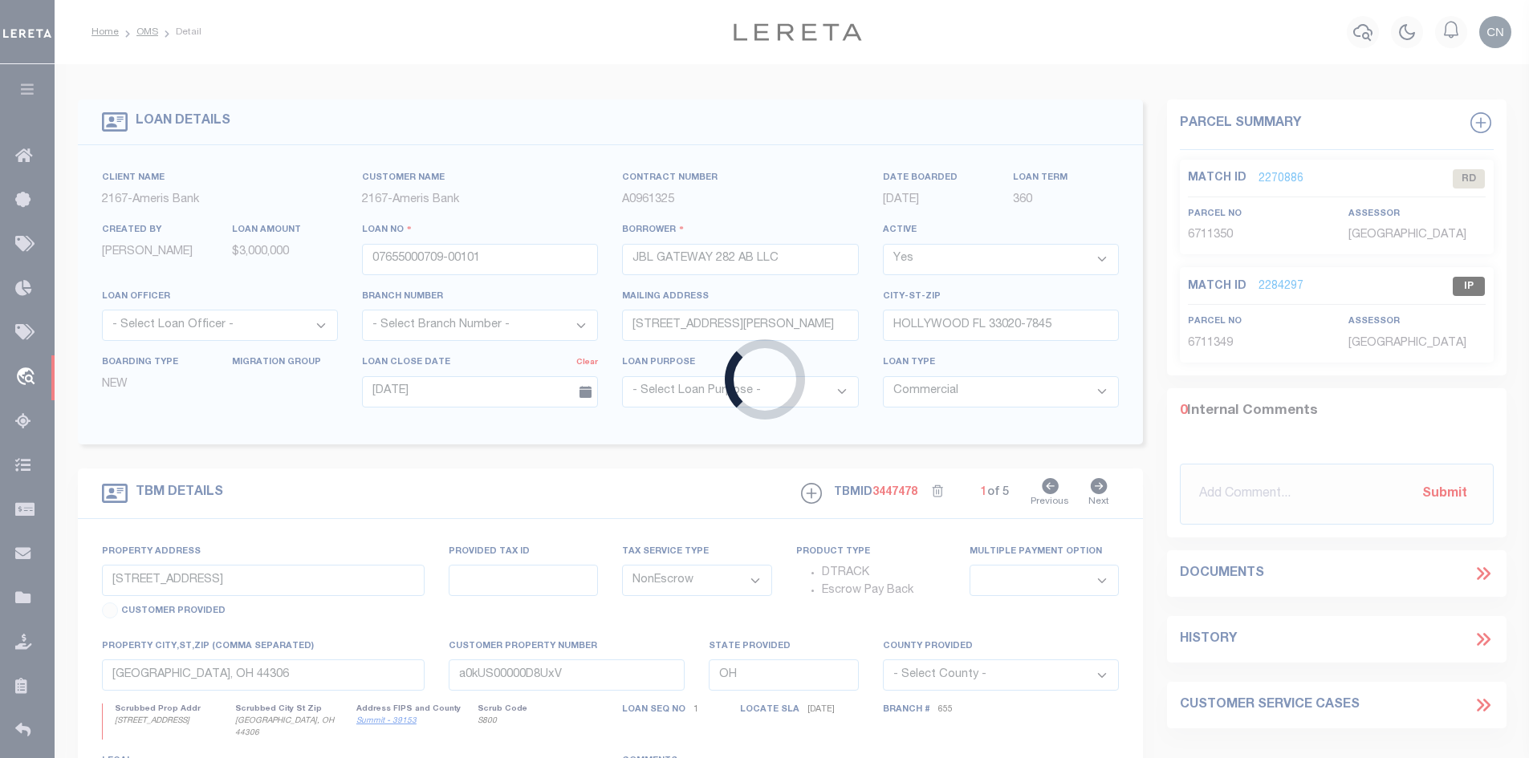
type textarea "SEE EXHIBIT A"
select select "10928"
select select "25604"
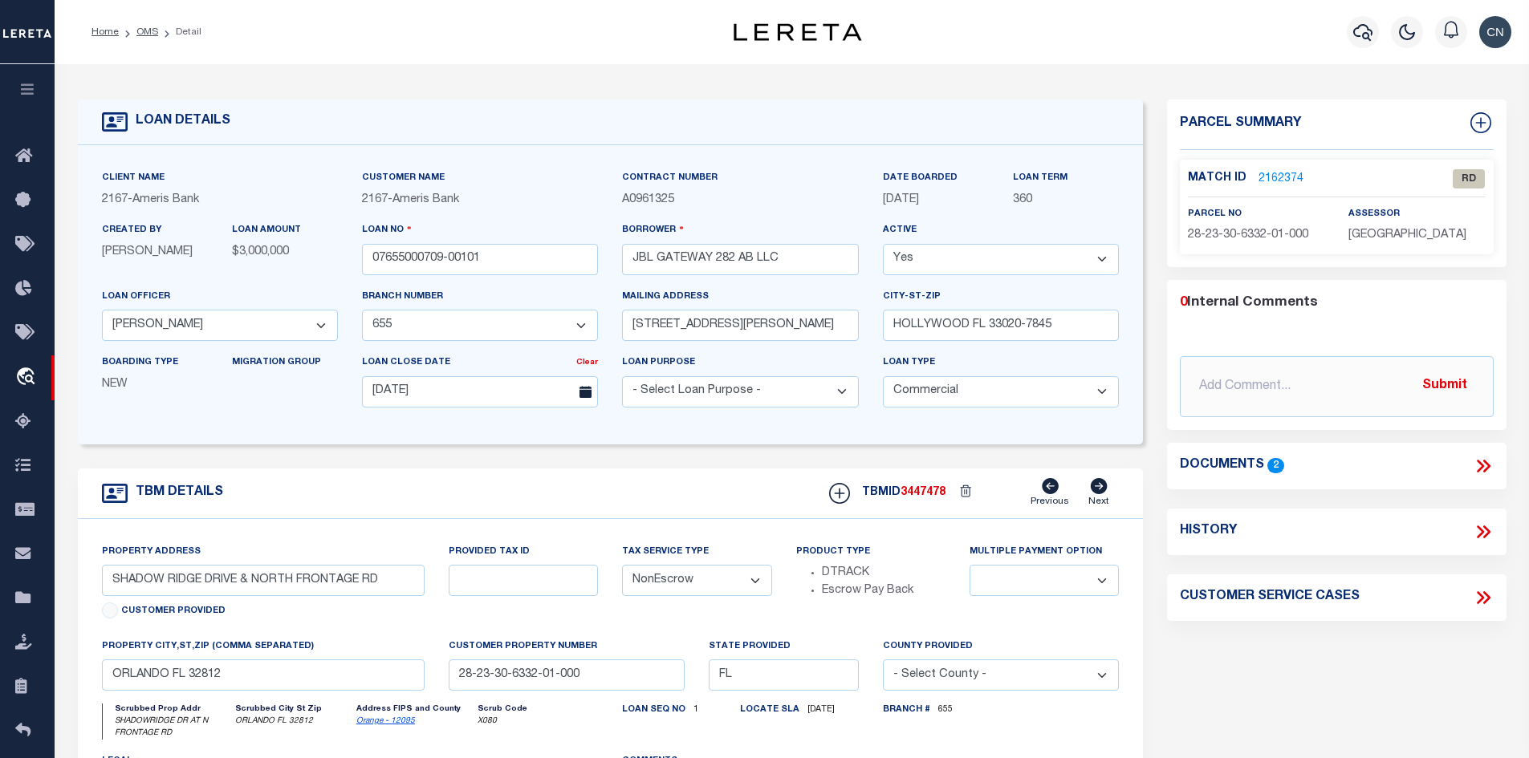
click at [1476, 466] on icon at bounding box center [1483, 466] width 21 height 21
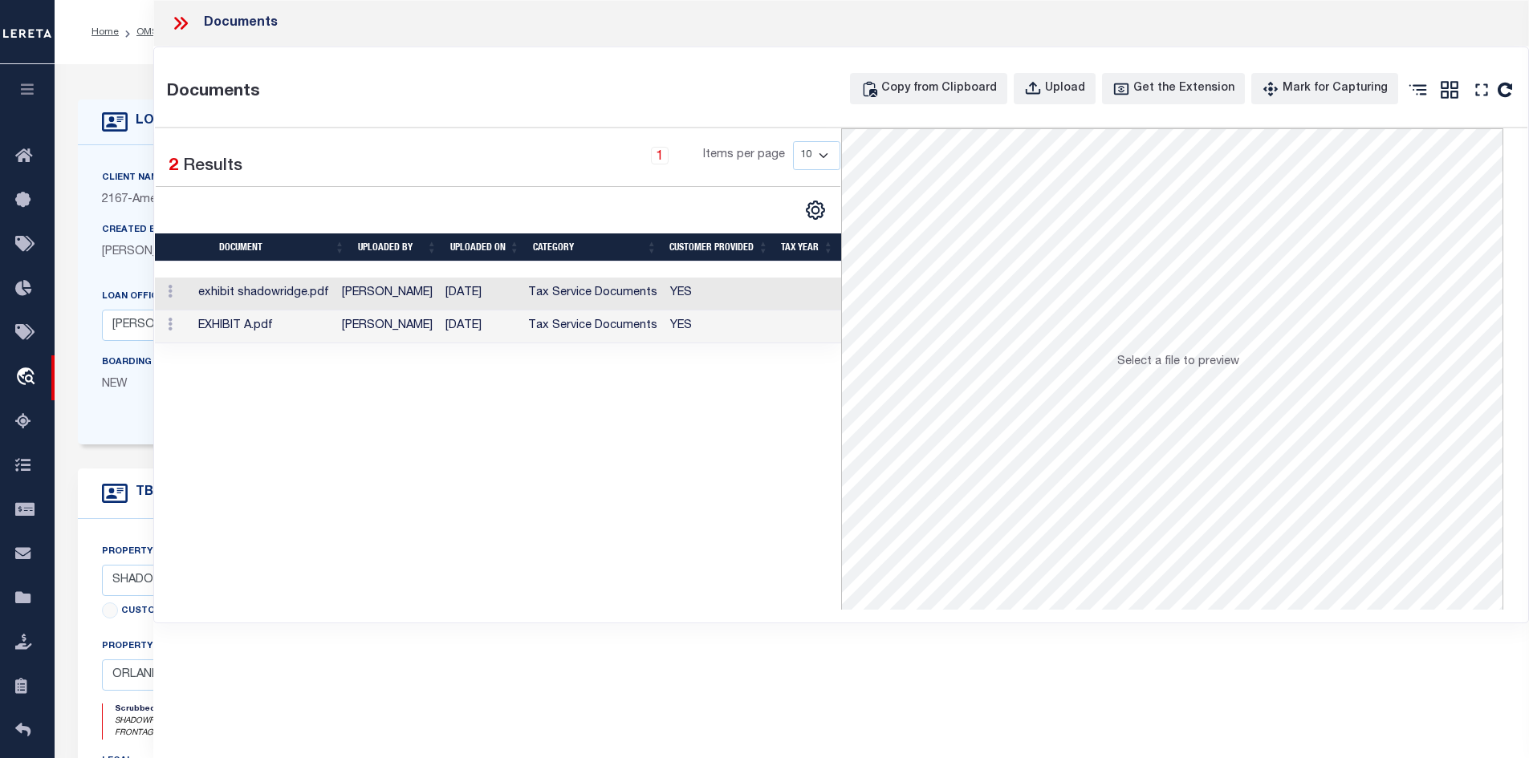
click at [335, 291] on td "exhibit shadowridge.pdf" at bounding box center [264, 294] width 144 height 33
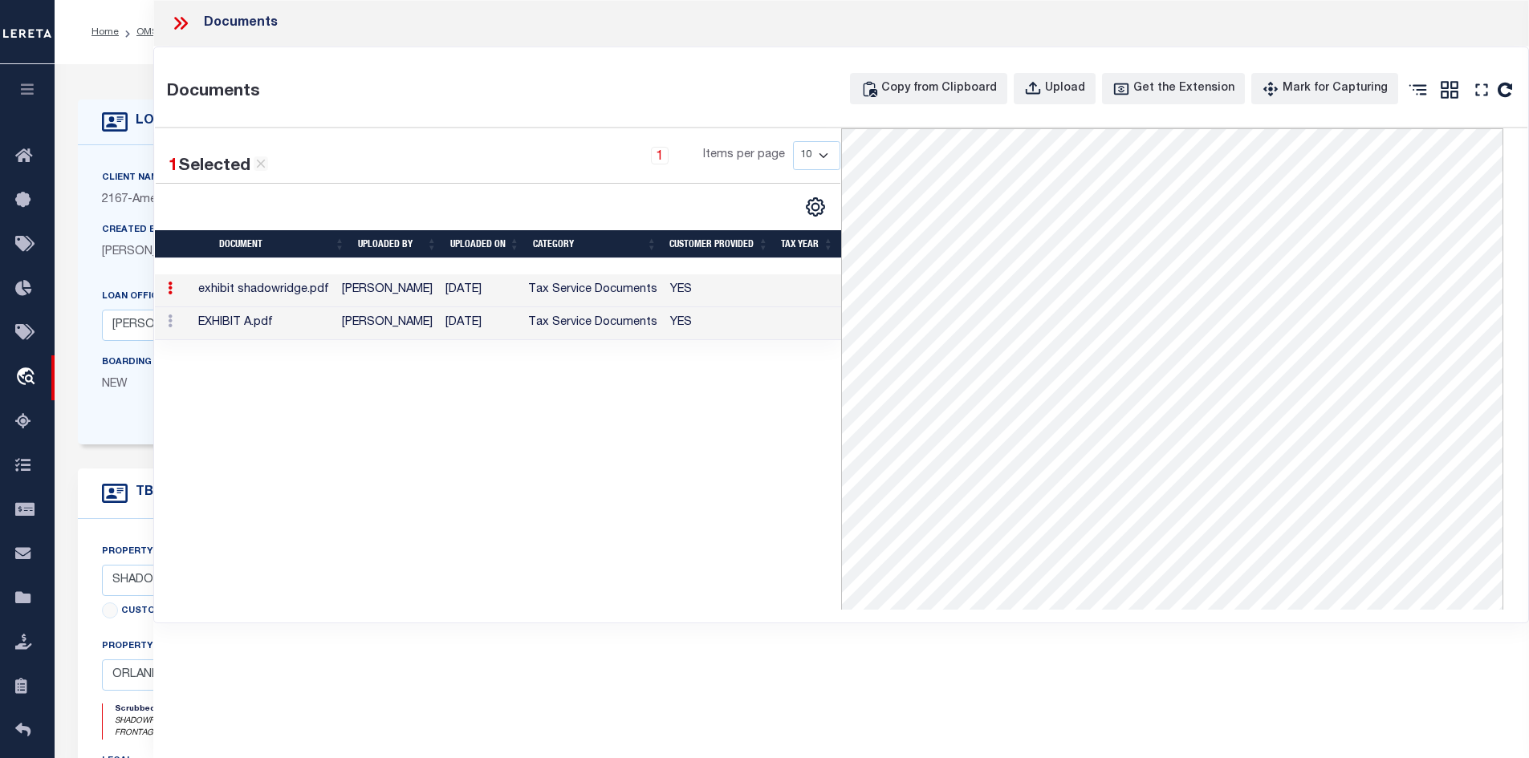
click at [396, 328] on td "[PERSON_NAME]" at bounding box center [387, 323] width 104 height 33
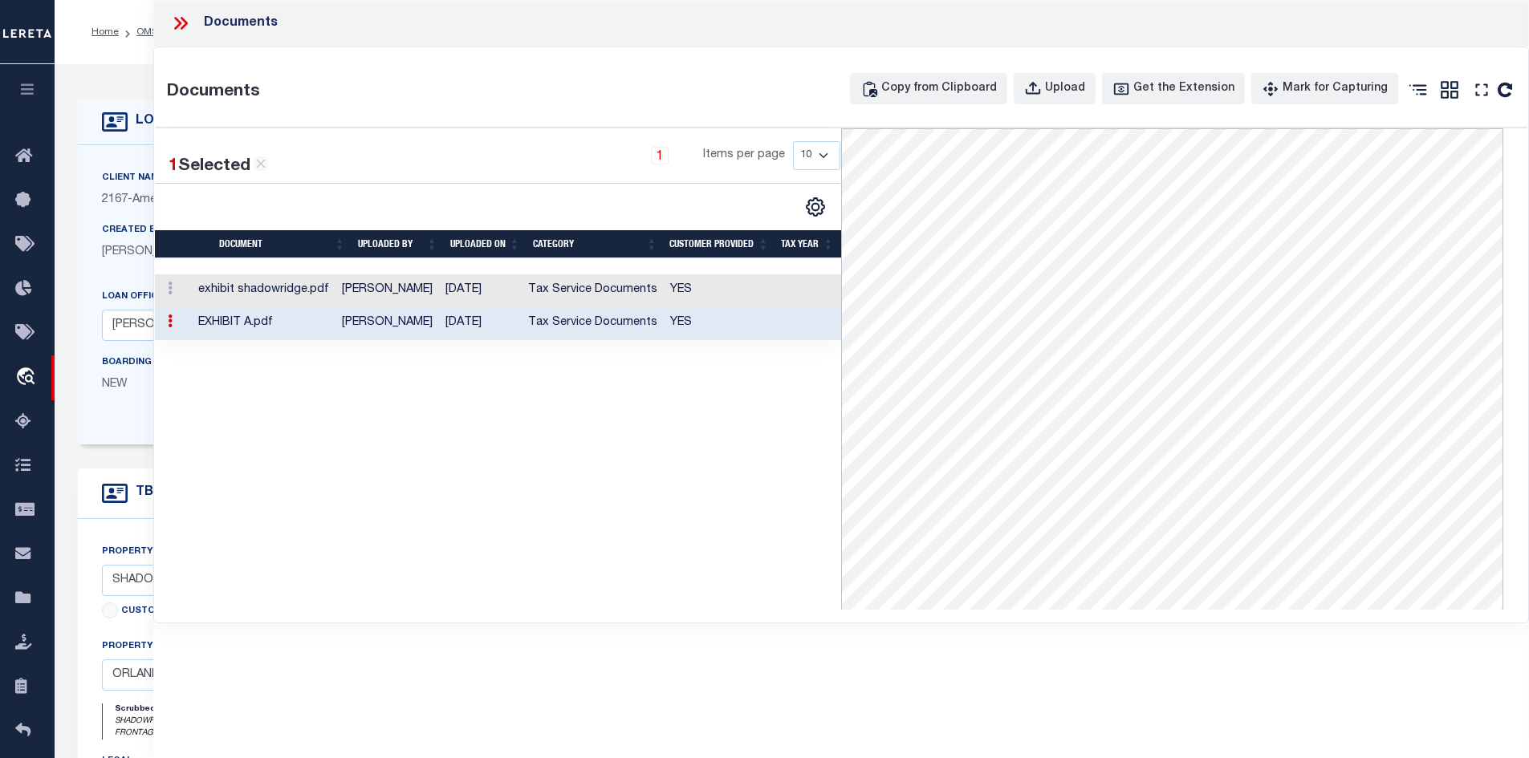
click at [284, 292] on td "exhibit shadowridge.pdf" at bounding box center [264, 290] width 144 height 33
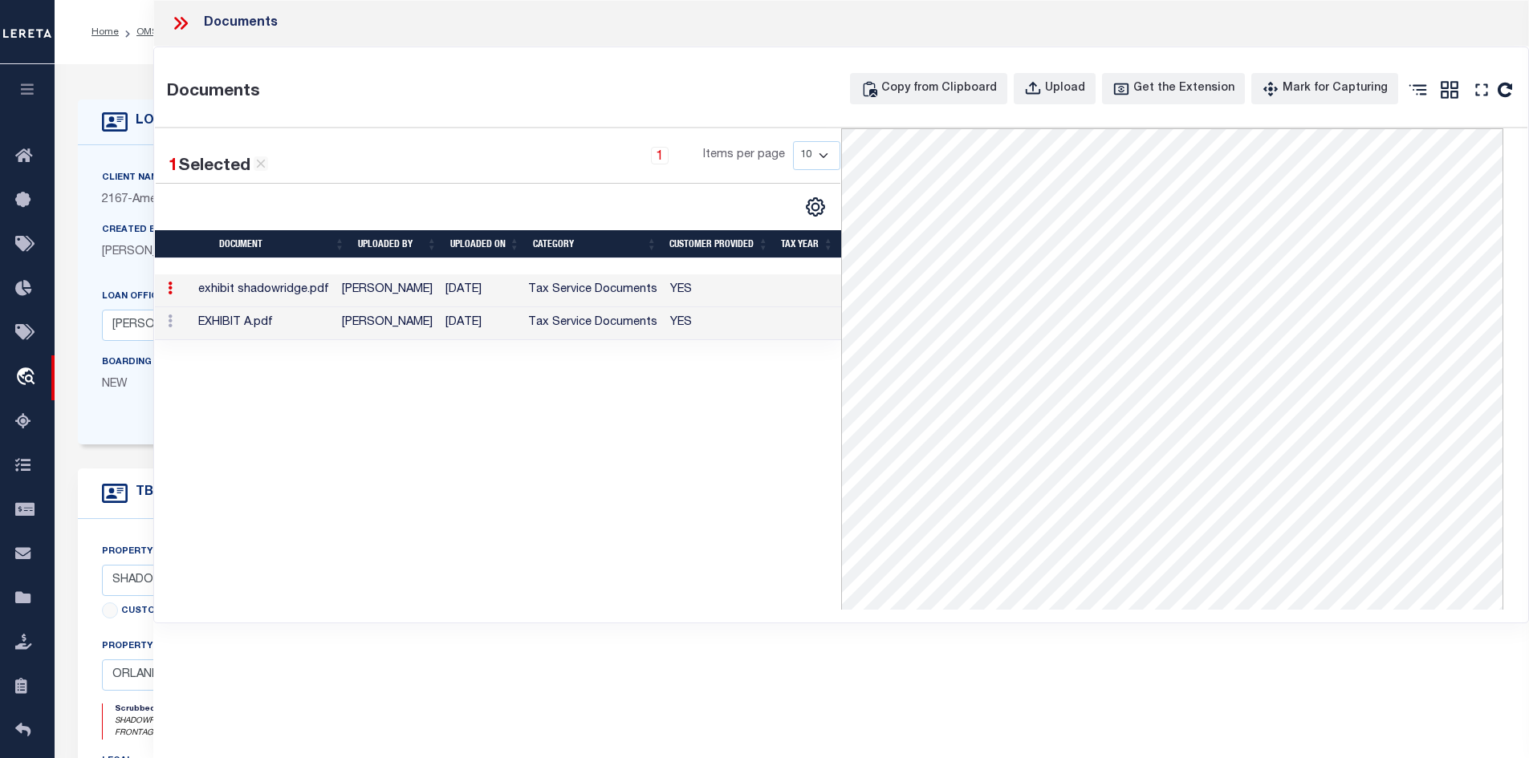
click at [335, 327] on td "EXHIBIT A.pdf" at bounding box center [264, 323] width 144 height 33
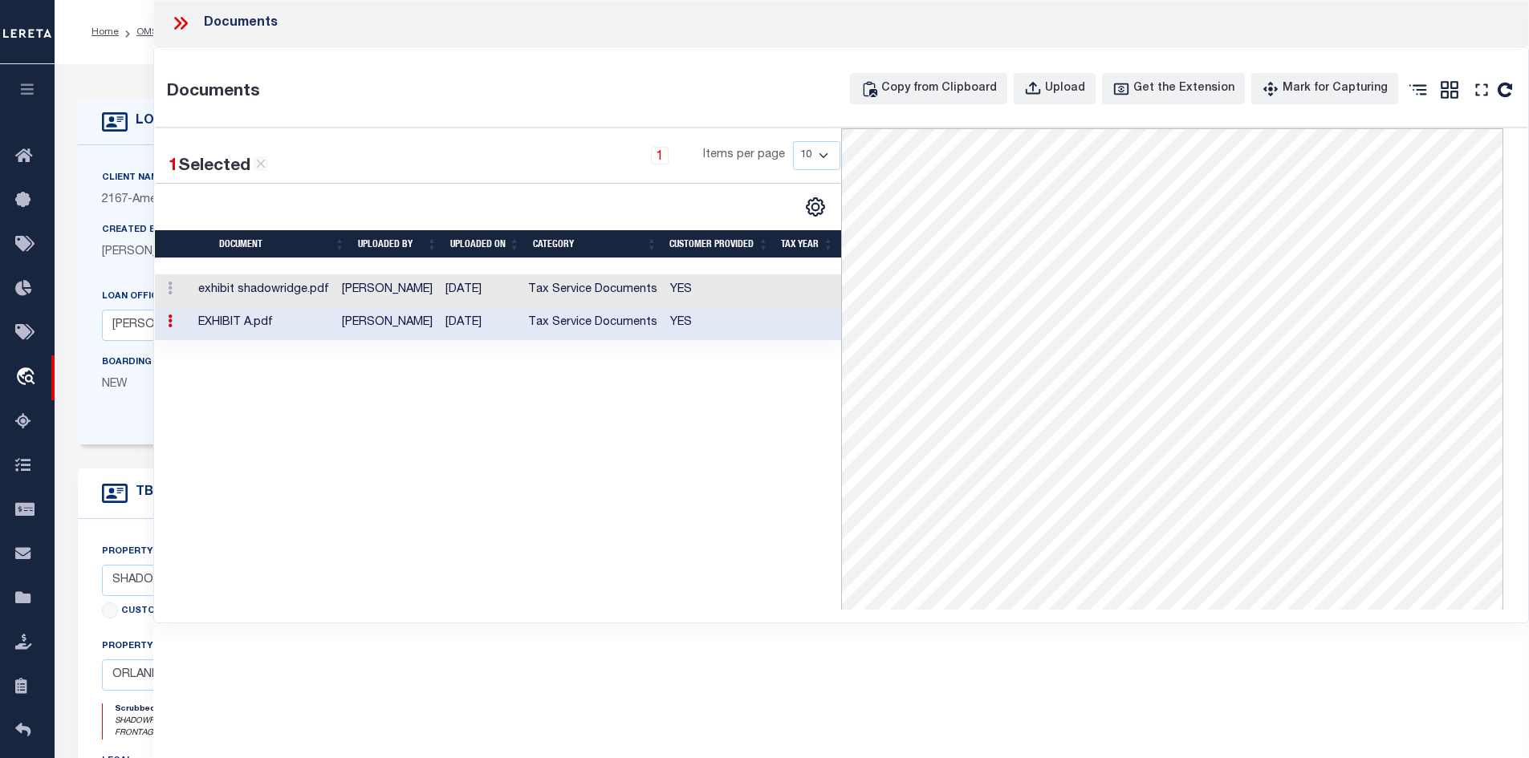
click at [179, 21] on icon at bounding box center [177, 23] width 7 height 13
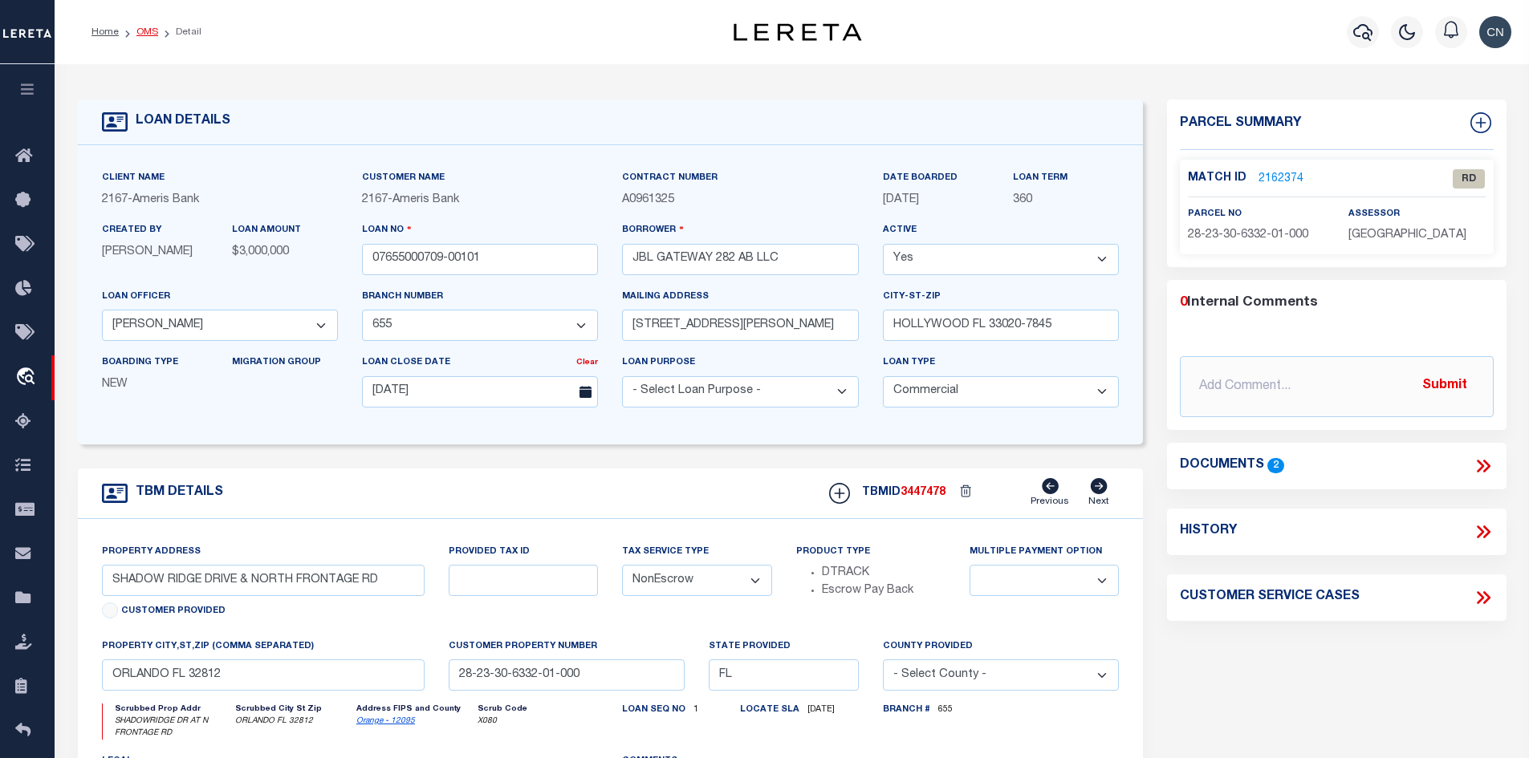
click at [140, 28] on link "OMS" at bounding box center [147, 32] width 22 height 10
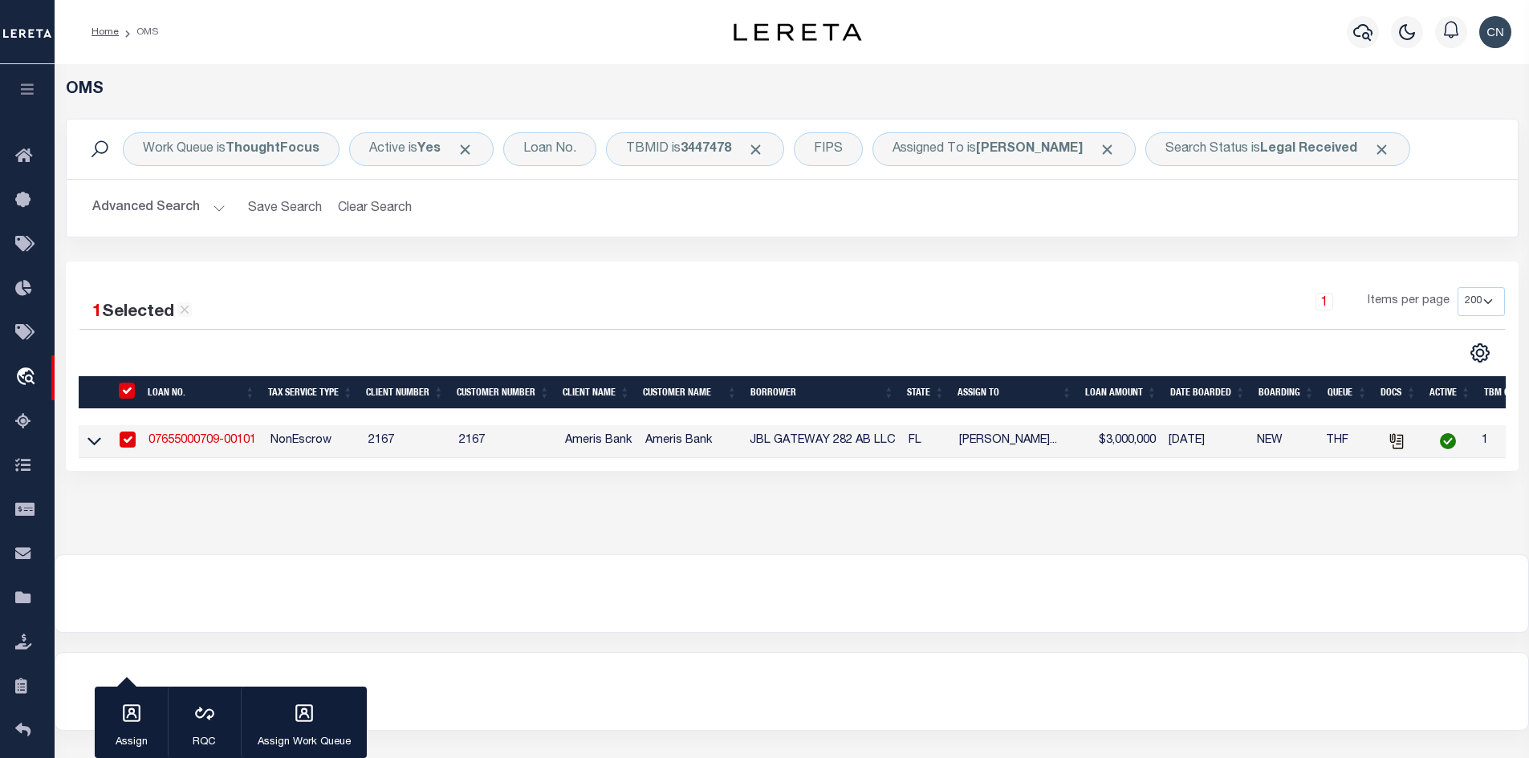
click at [221, 442] on link "07655000709-00101" at bounding box center [202, 440] width 108 height 11
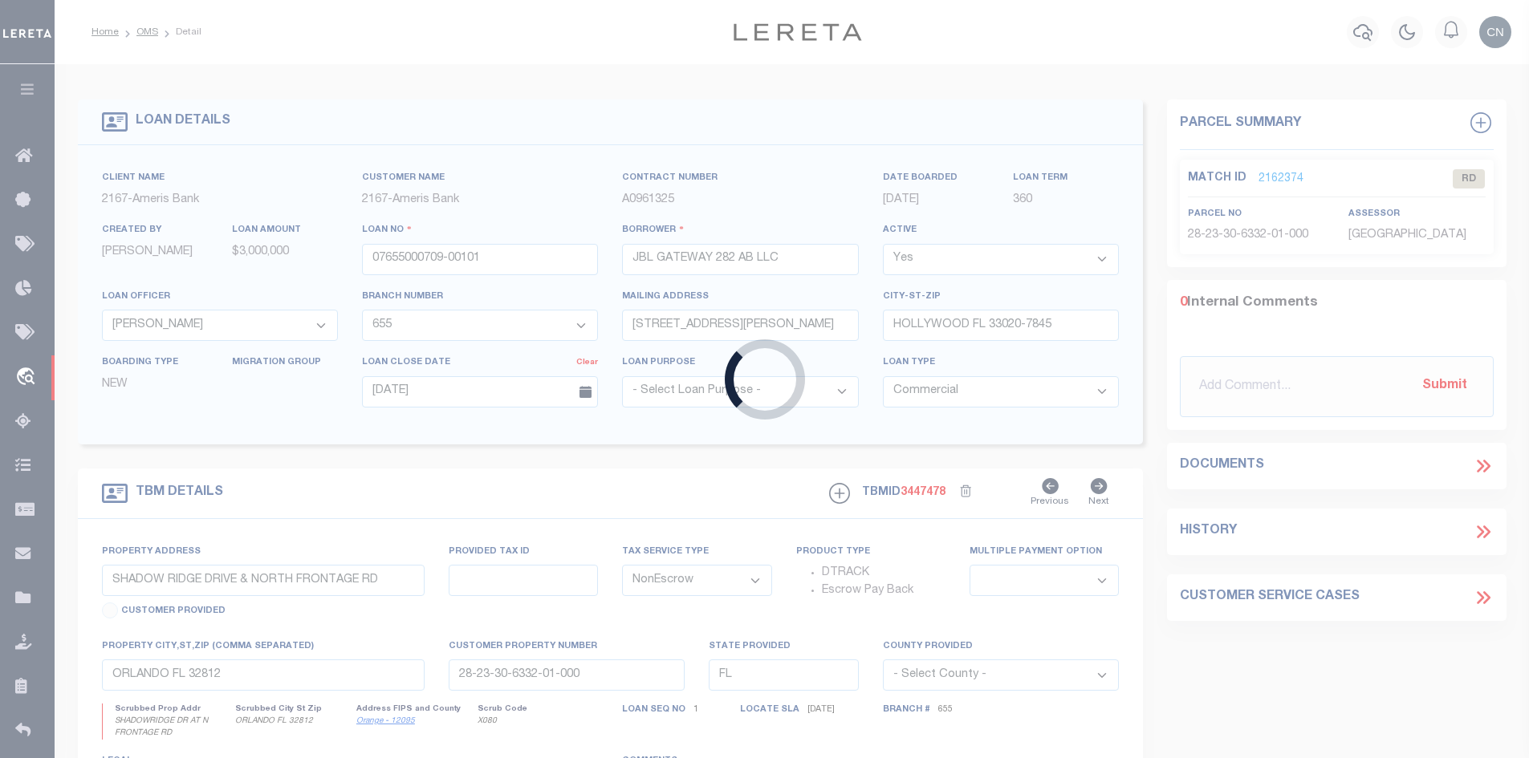
select select
select select "10928"
select select "25604"
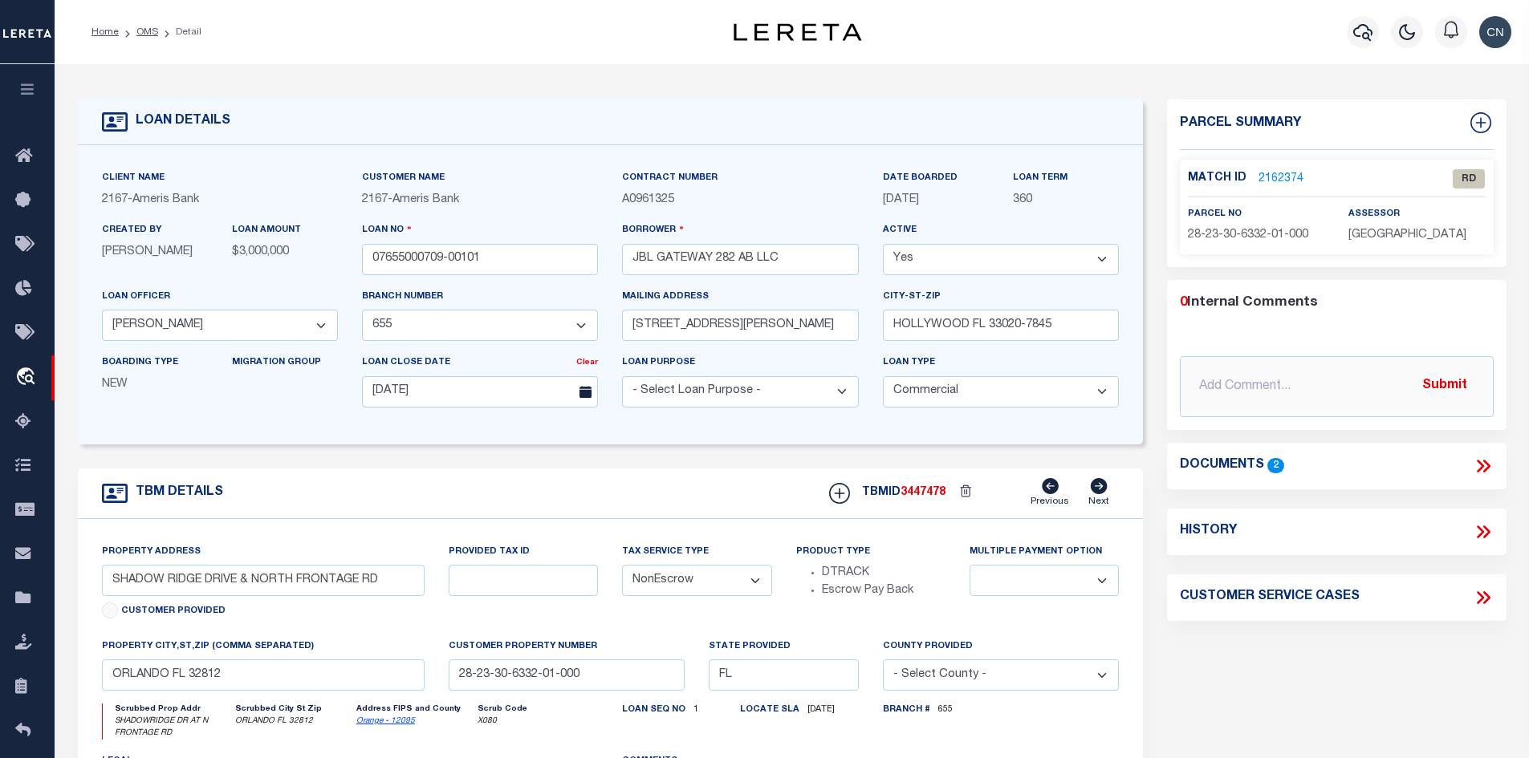
click at [1274, 173] on link "2162374" at bounding box center [1280, 179] width 45 height 17
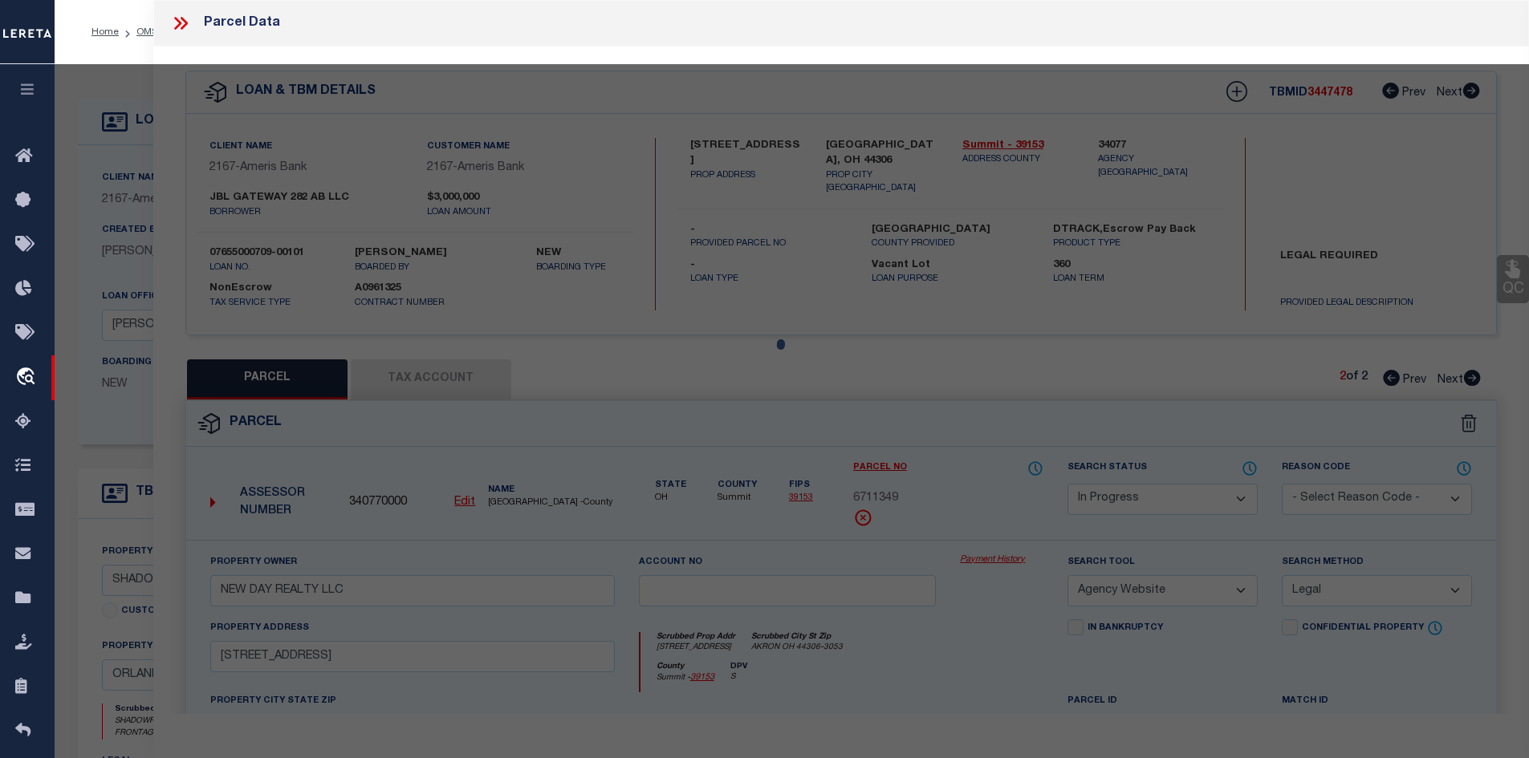
select select "AS"
select select
checkbox input "false"
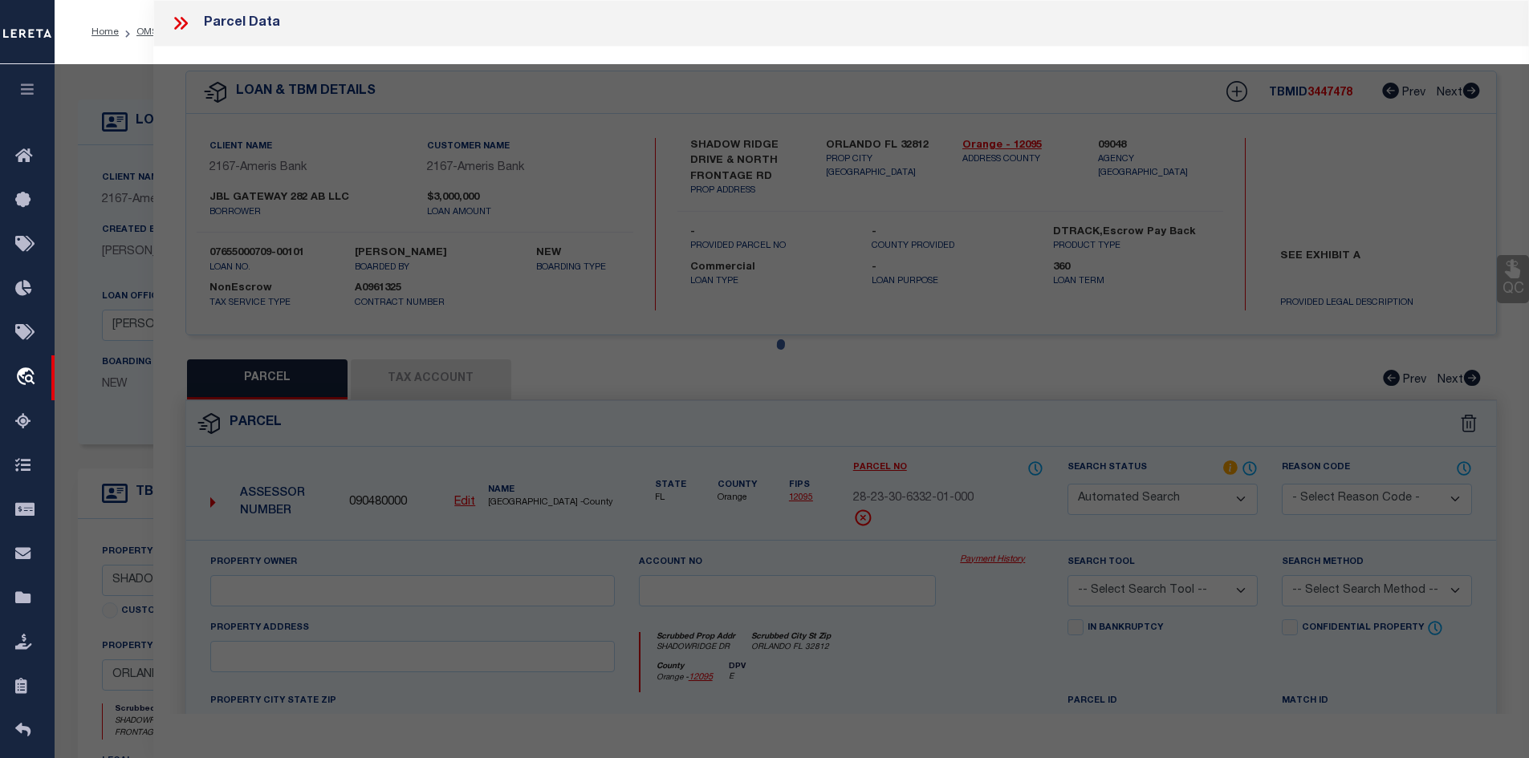
select select "RD"
type input "JBL GATEWAY 282 AB LLC"
select select "AGW"
select select "LEG"
type input "Shadowridge Dr"
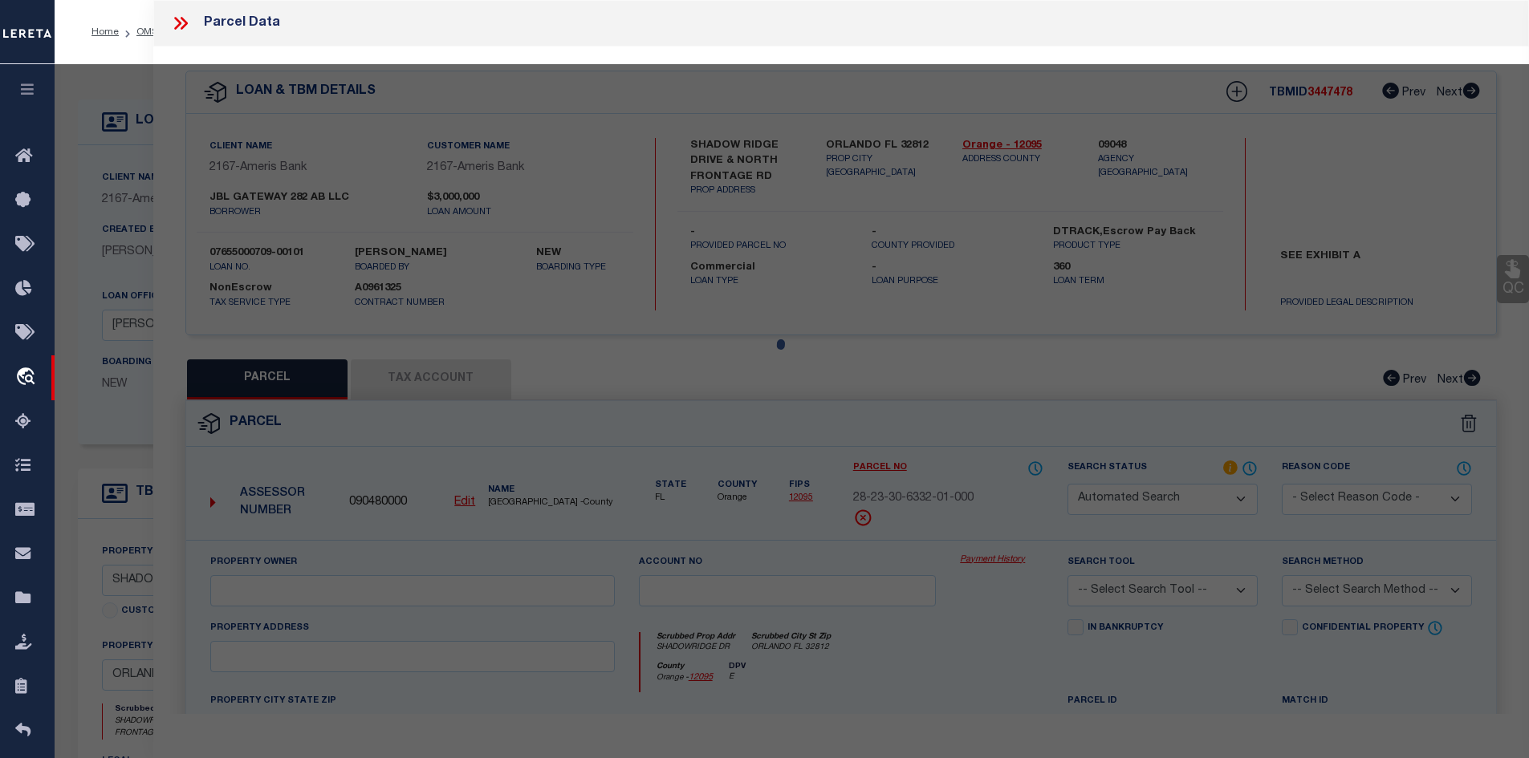
type input "[GEOGRAPHIC_DATA], FL 32812"
type textarea "ORLANDO GATEWAY PARTIAL REPLAT 72/149 LOT 1,20.01 acres"
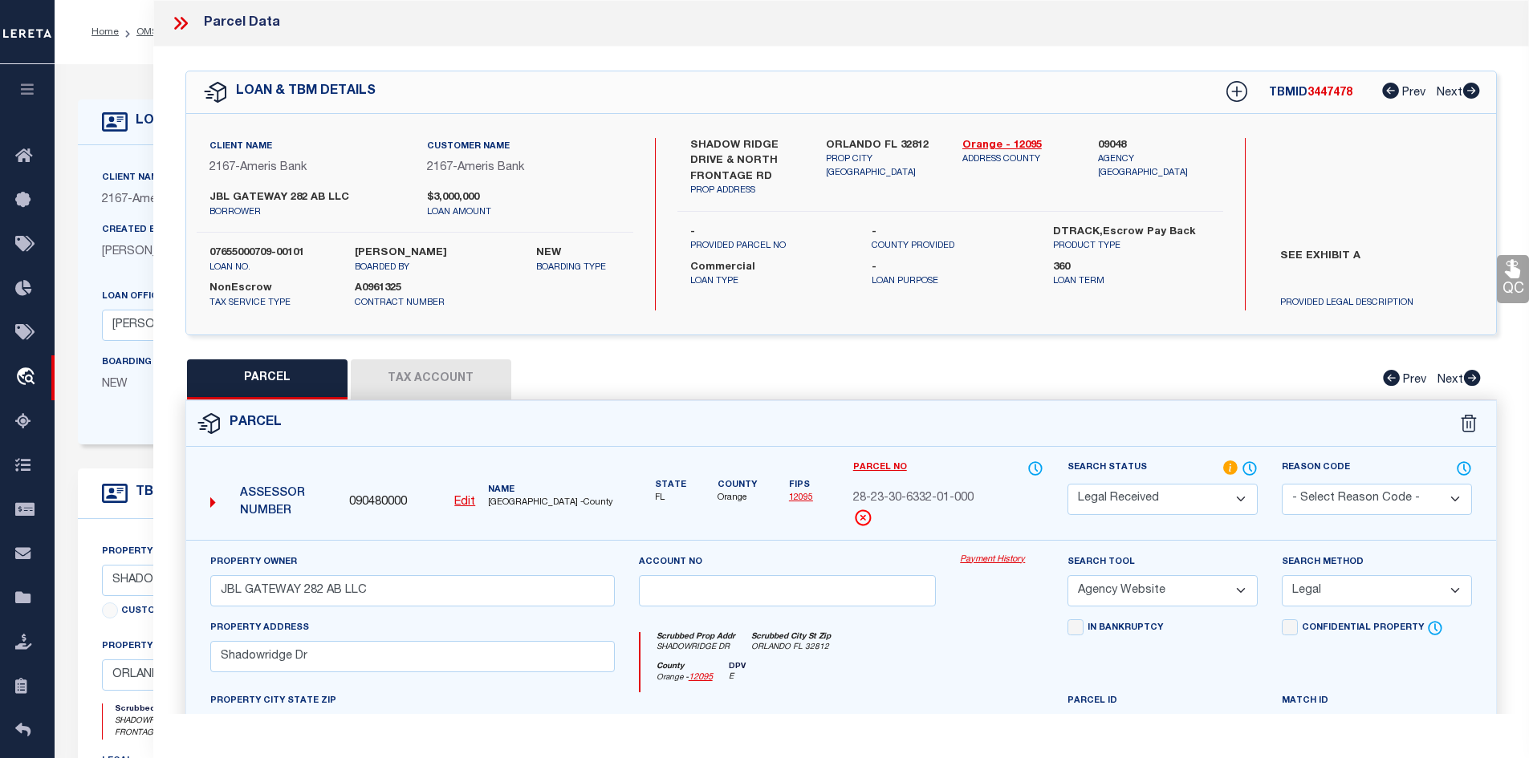
scroll to position [161, 0]
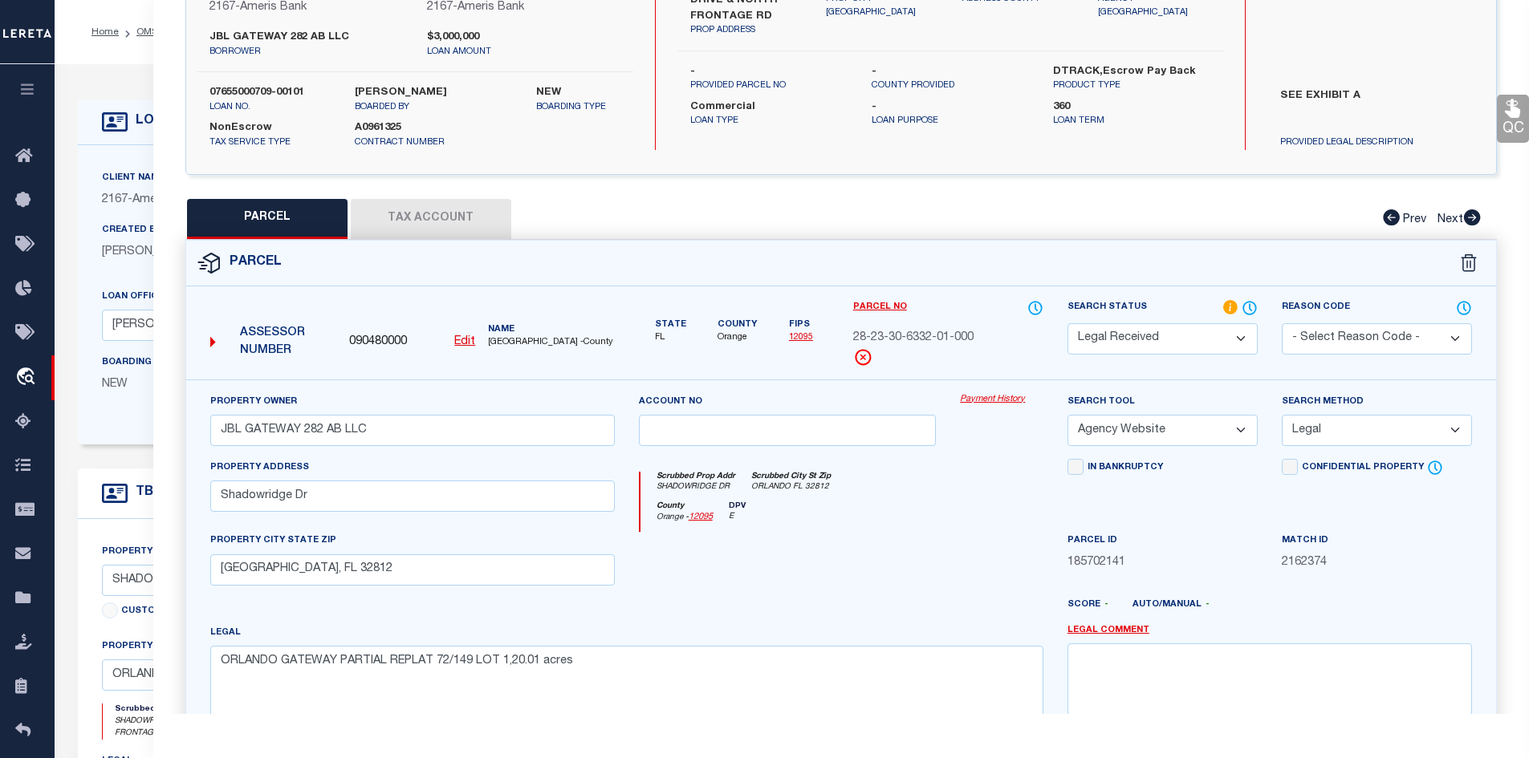
click at [413, 219] on button "Tax Account" at bounding box center [431, 219] width 161 height 40
select select "100"
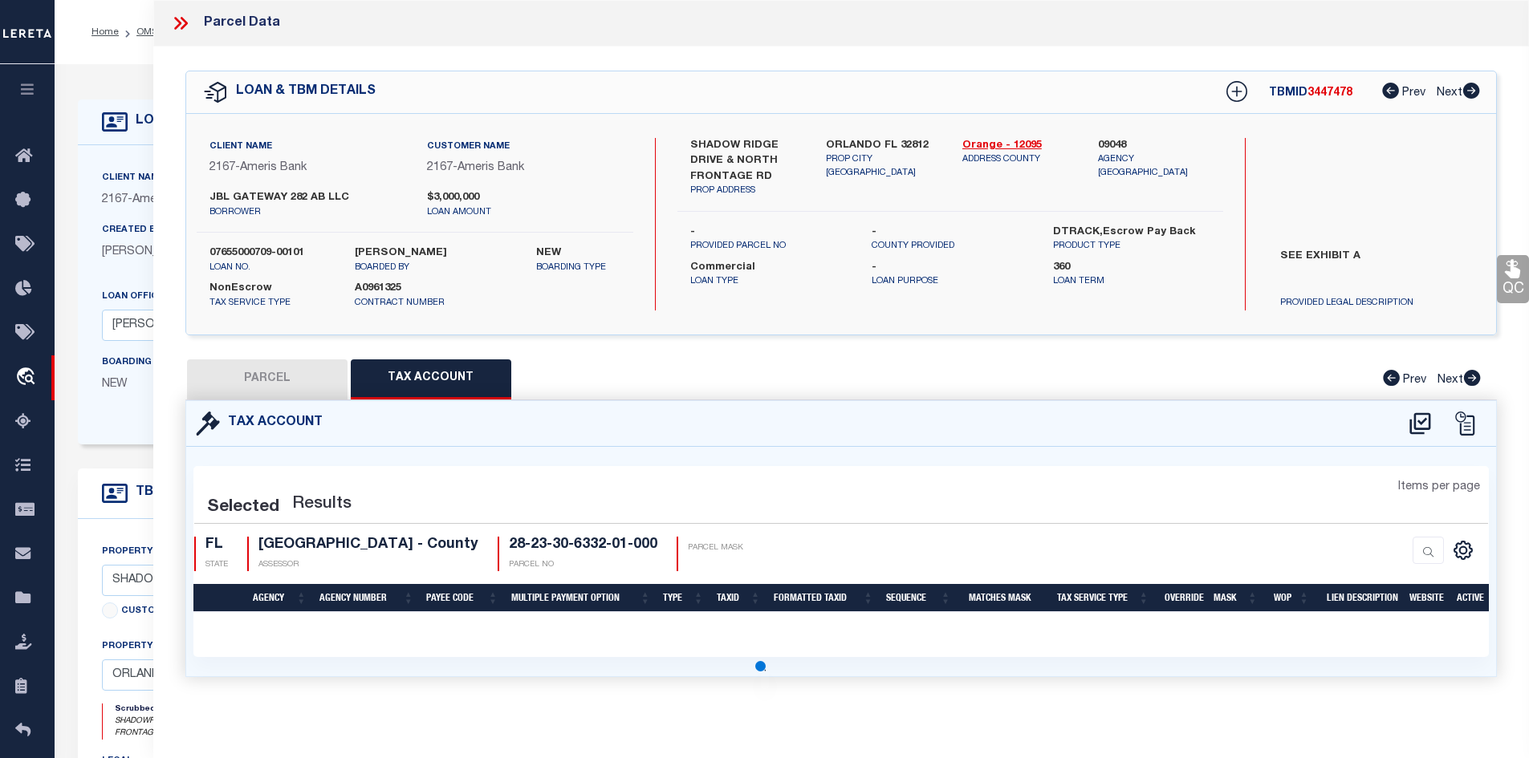
scroll to position [0, 0]
select select "100"
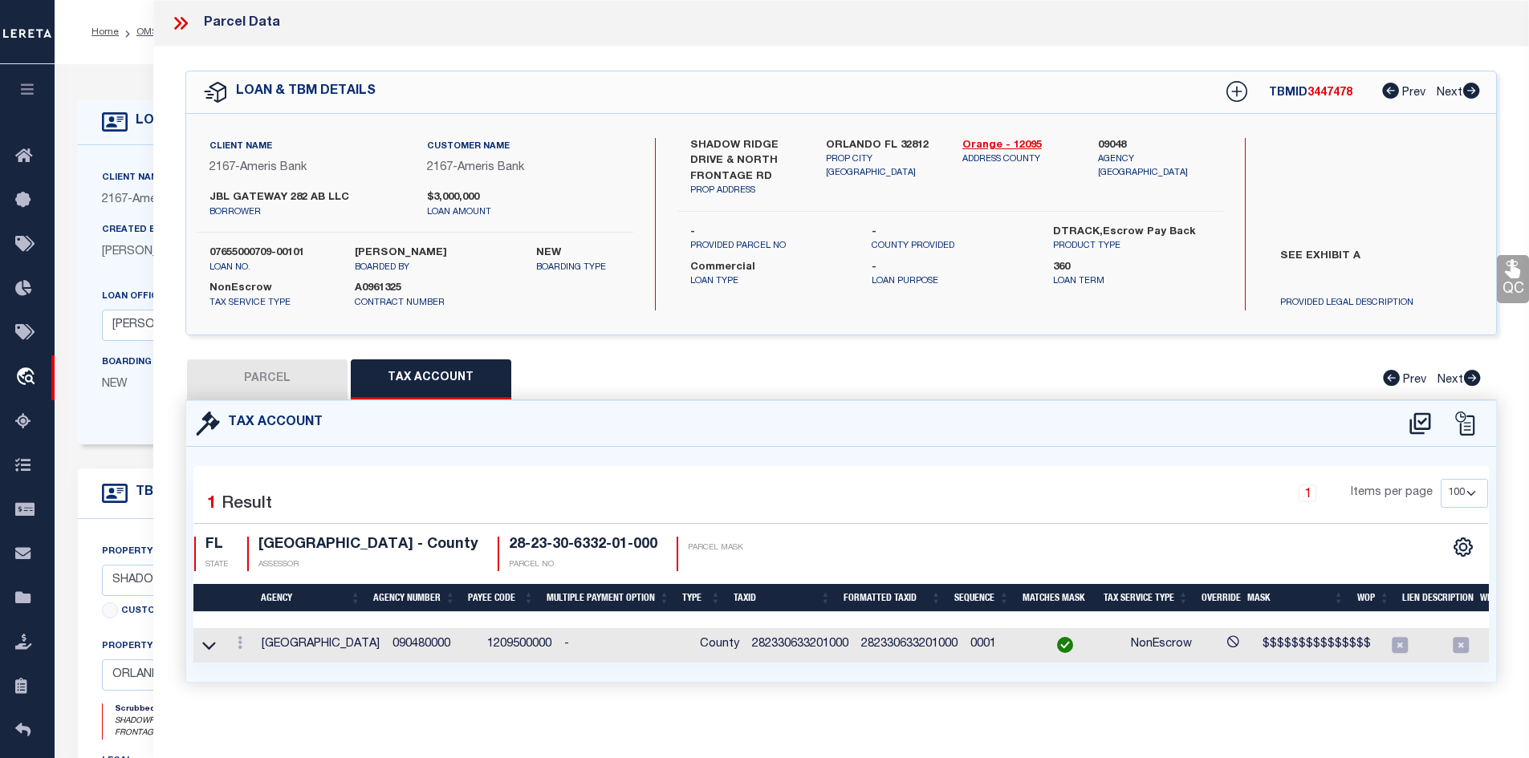
click at [278, 380] on button "PARCEL" at bounding box center [267, 380] width 161 height 40
select select "AS"
select select
checkbox input "false"
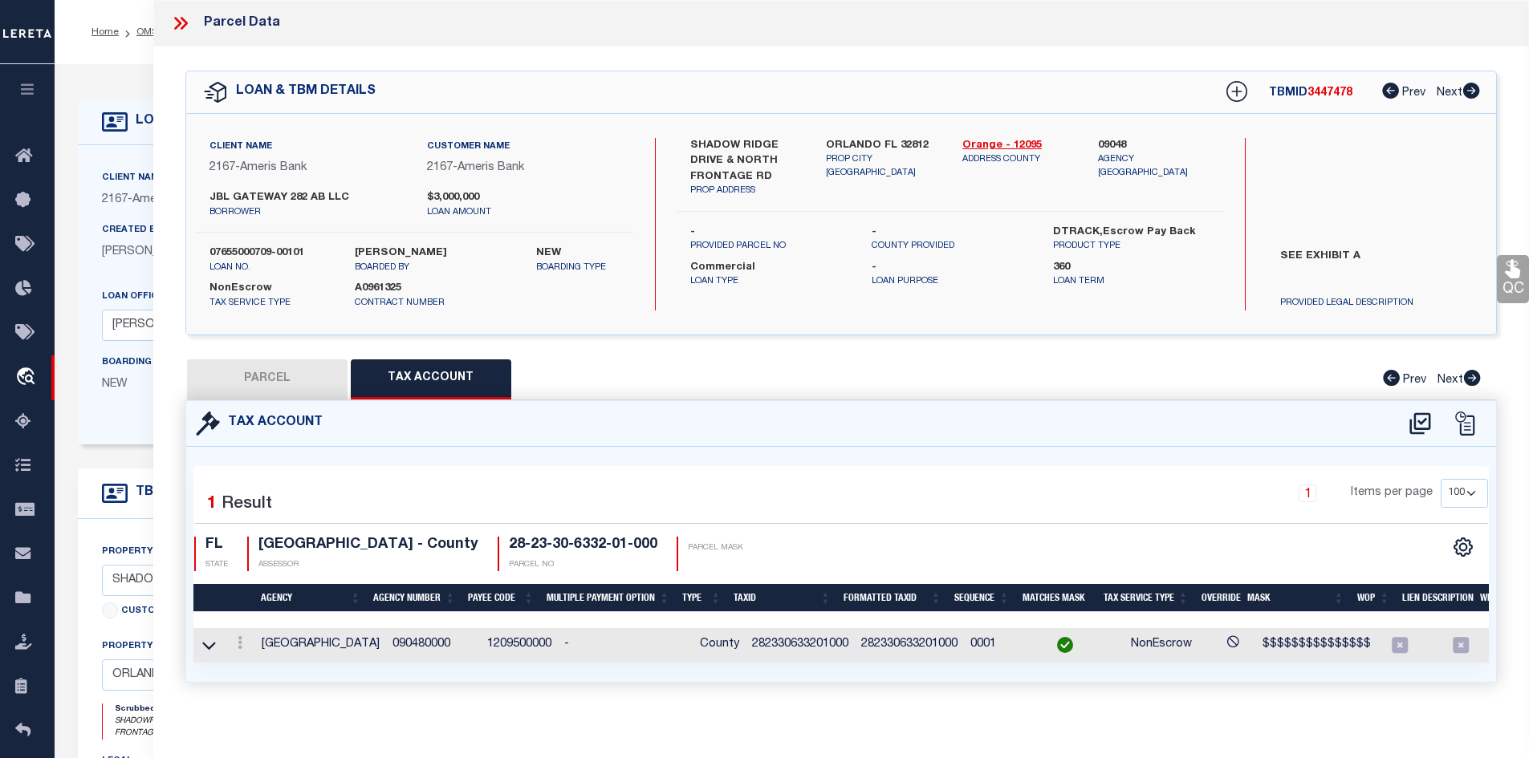
checkbox input "false"
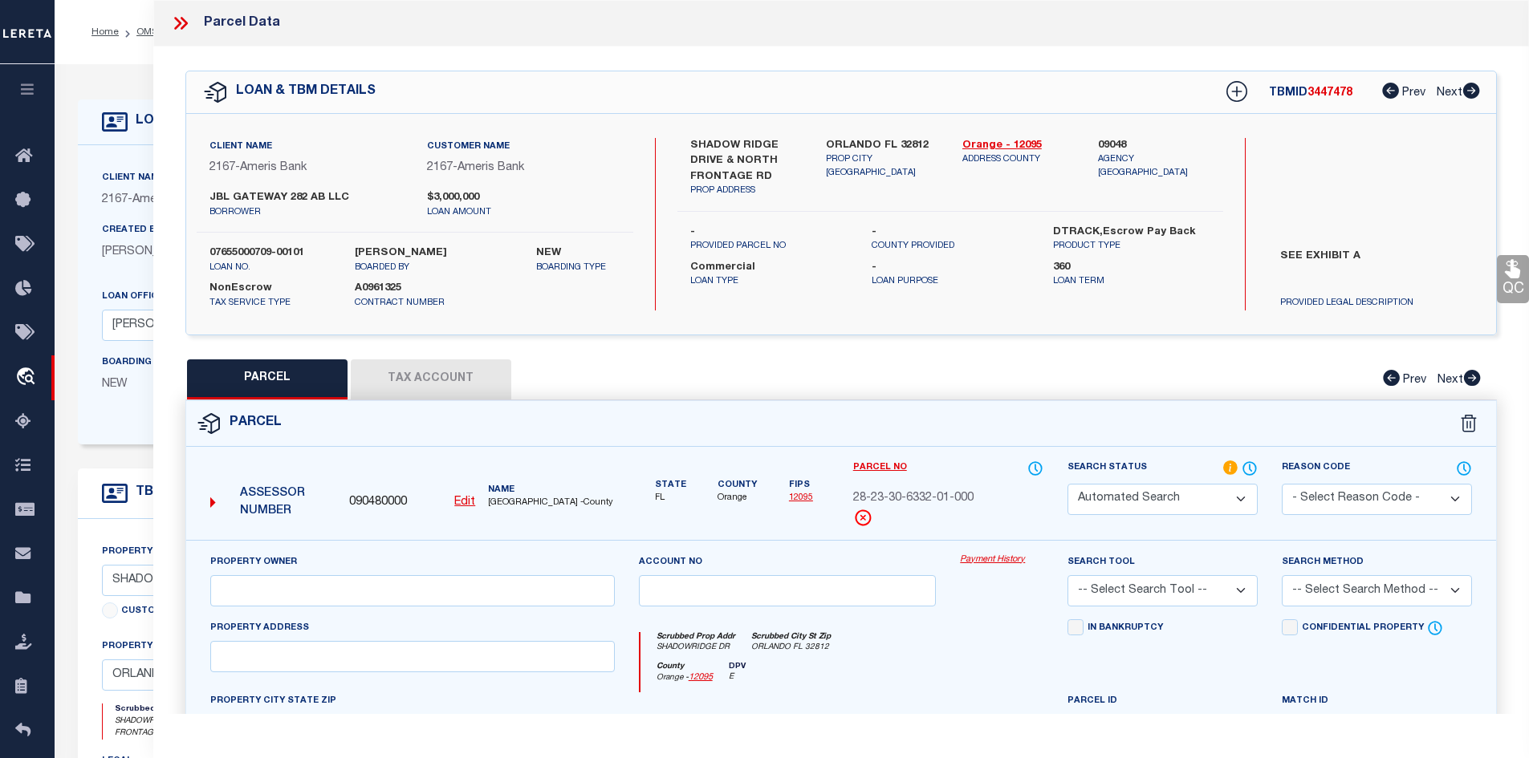
select select "RD"
type input "JBL GATEWAY 282 AB LLC"
select select "AGW"
select select "LEG"
type input "Shadowridge Dr"
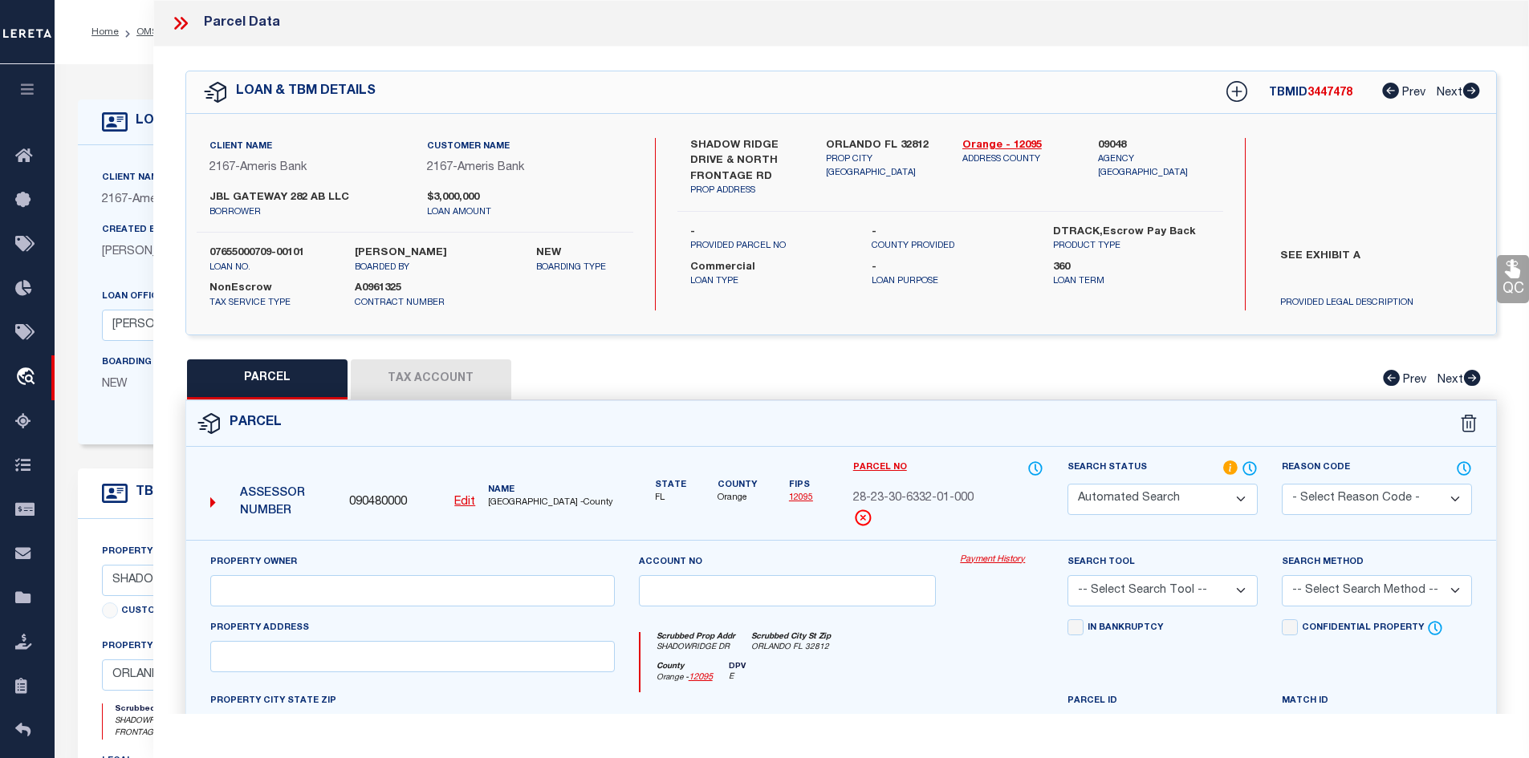
type input "[GEOGRAPHIC_DATA], FL 32812"
type textarea "ORLANDO GATEWAY PARTIAL REPLAT 72/149 LOT 1,20.01 acres"
click at [990, 142] on link "Orange - 12095" at bounding box center [1018, 146] width 112 height 16
drag, startPoint x: 693, startPoint y: 141, endPoint x: 778, endPoint y: 141, distance: 85.1
click at [778, 141] on label "SHADOW RIDGE DRIVE & NORTH FRONTAGE RD" at bounding box center [746, 161] width 112 height 47
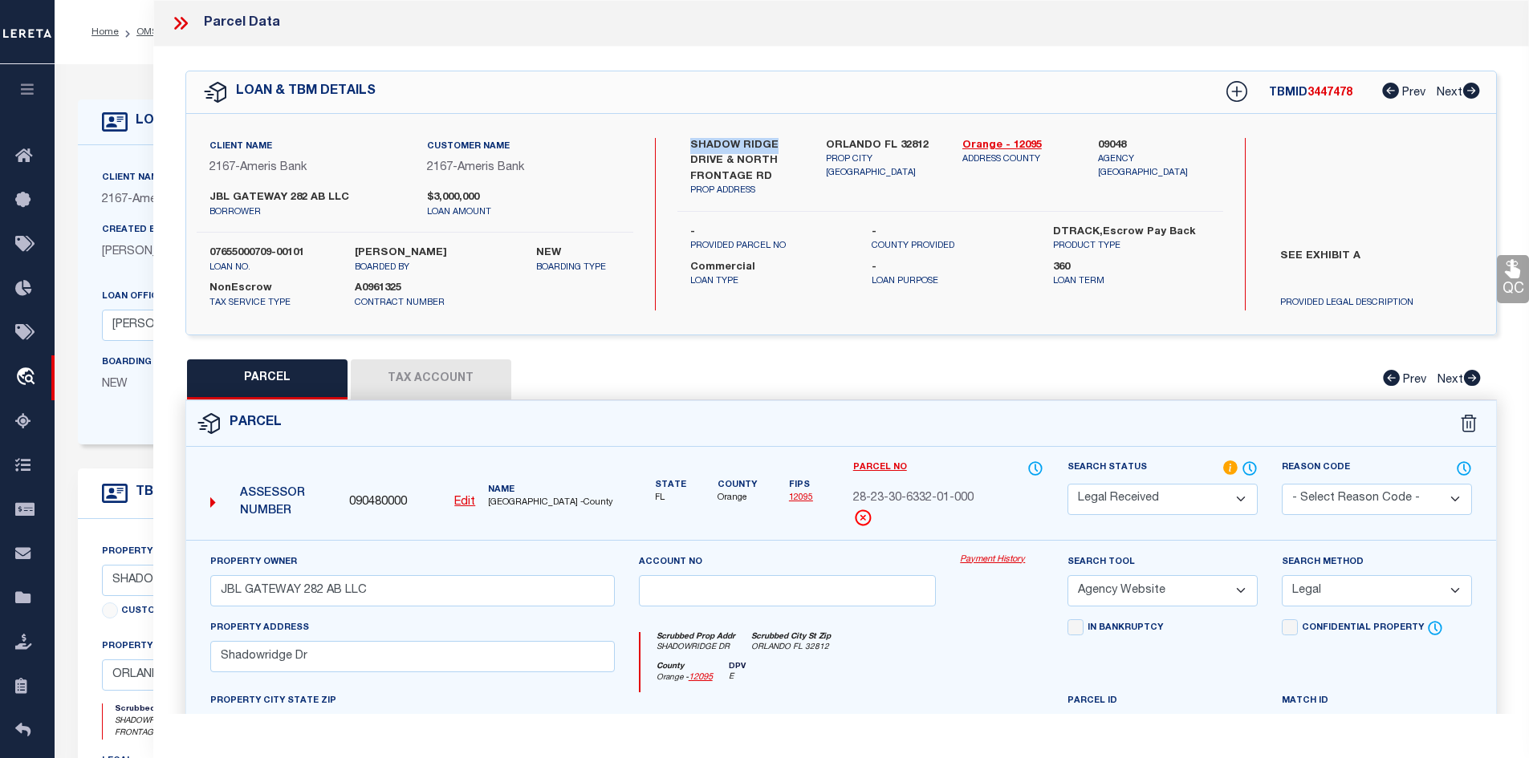
copy label "SHADOW RIDGE"
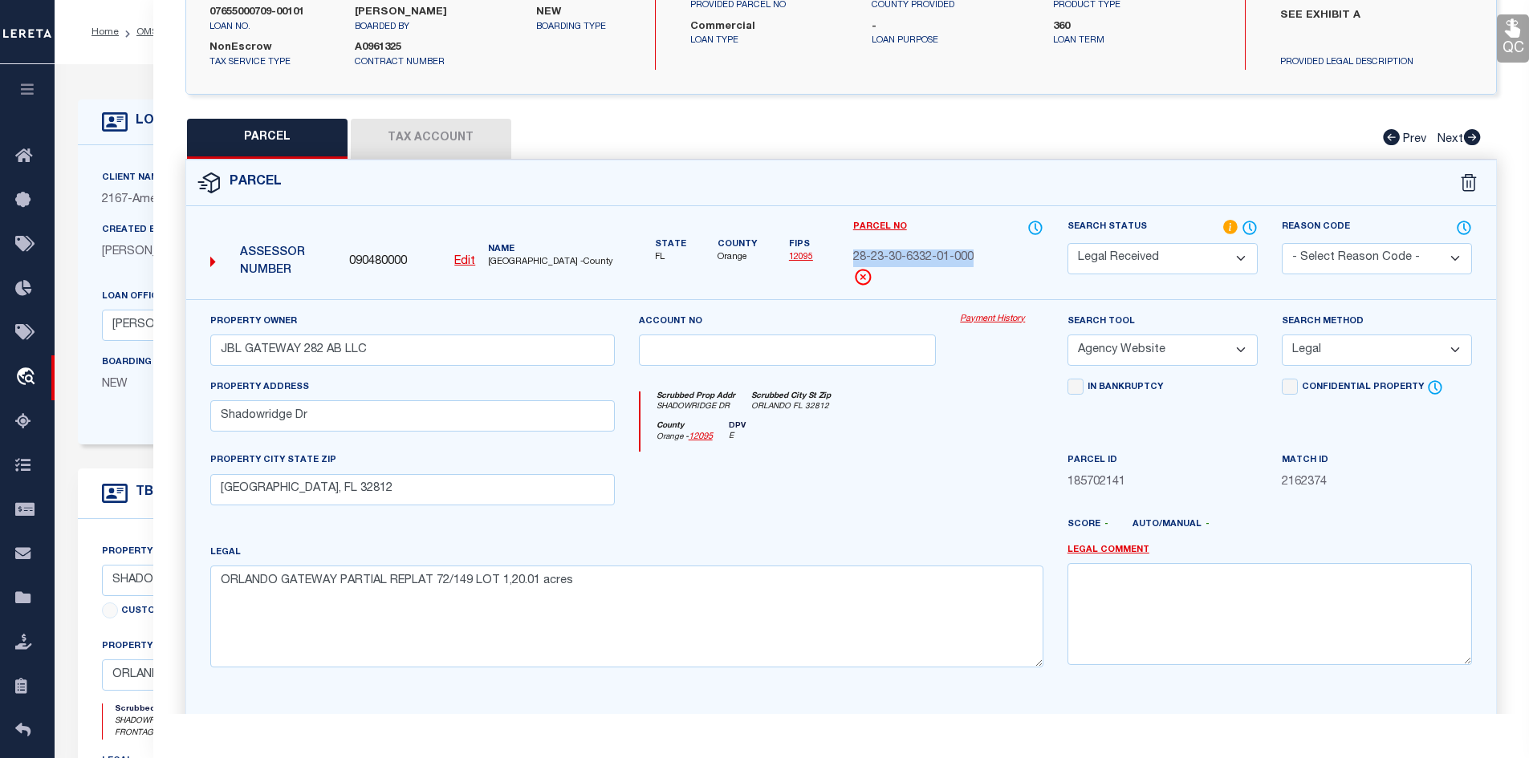
drag, startPoint x: 851, startPoint y: 254, endPoint x: 982, endPoint y: 258, distance: 130.9
click at [982, 258] on div "Parcel No 28-23-30-6332-01-000" at bounding box center [948, 259] width 214 height 80
copy span "28-23-30-6332-01-000"
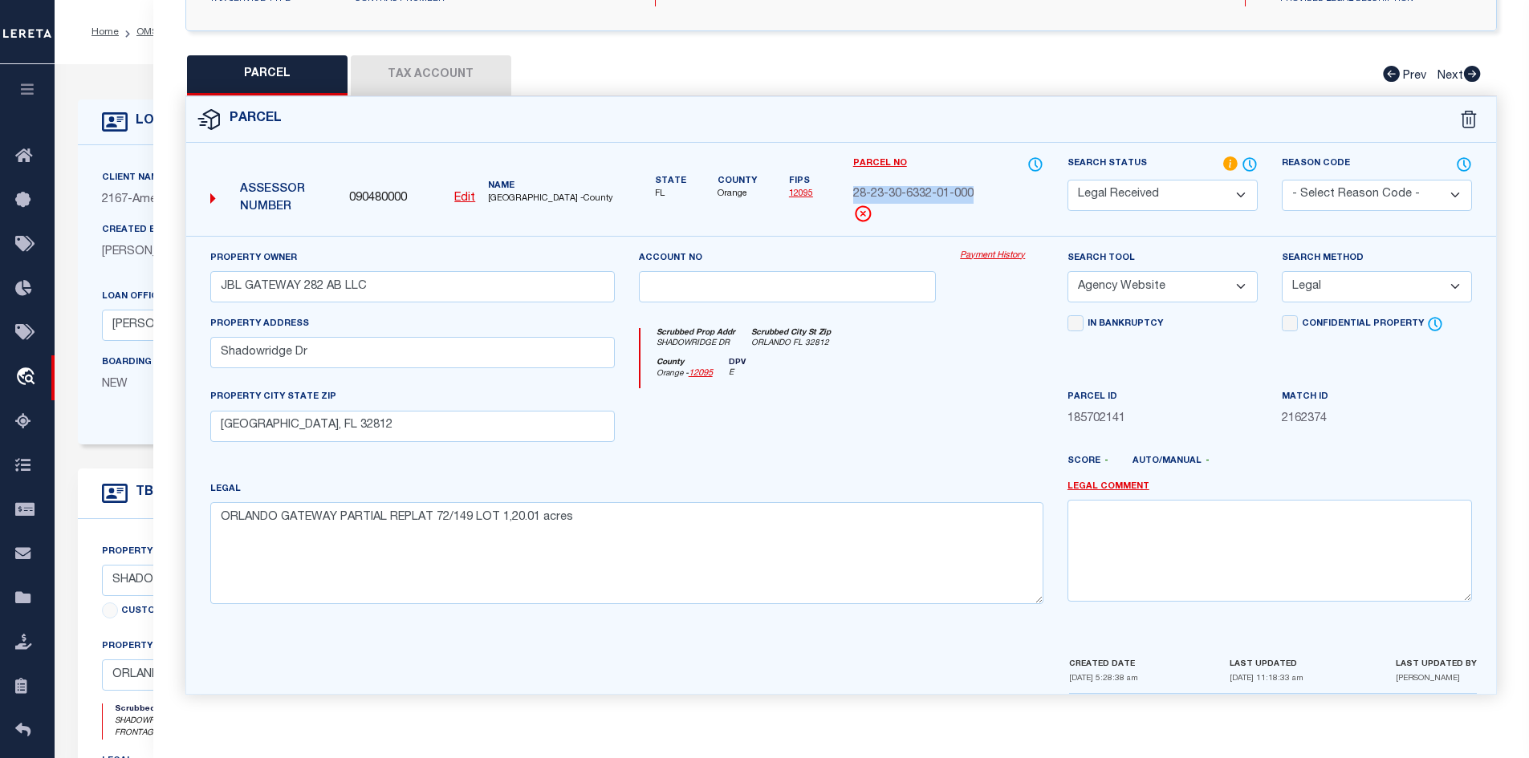
click at [437, 65] on button "Tax Account" at bounding box center [431, 75] width 161 height 40
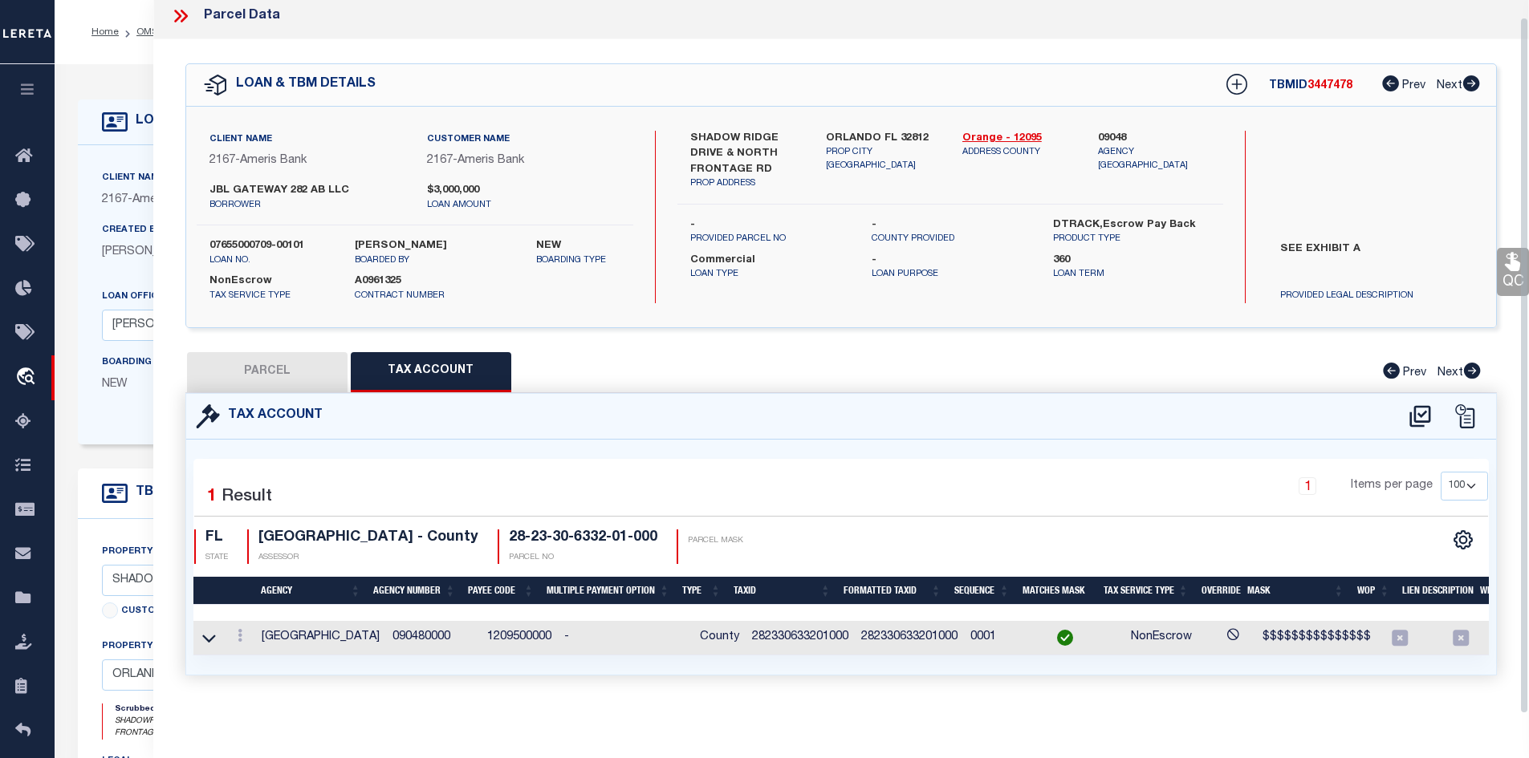
scroll to position [17, 0]
select select "100"
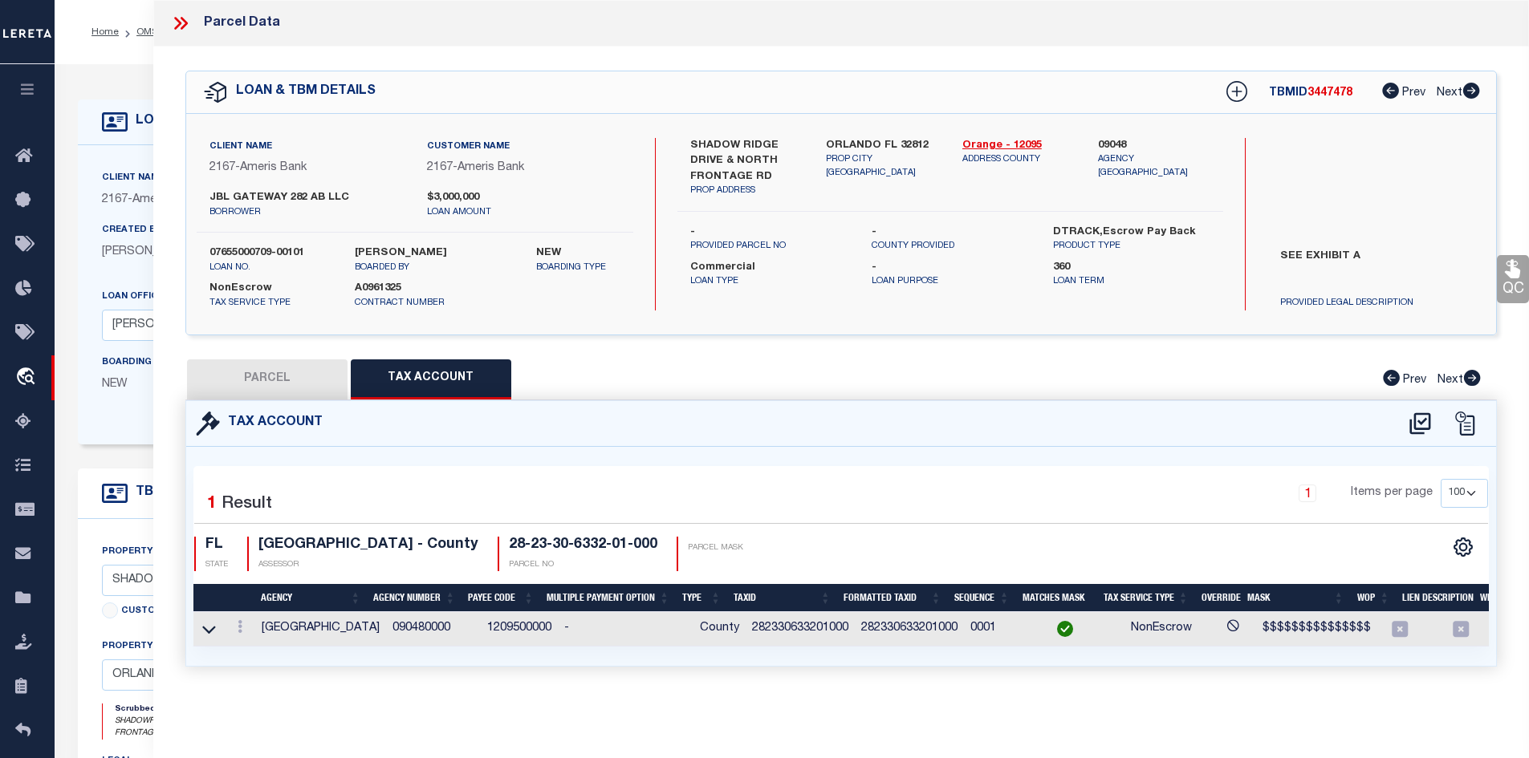
scroll to position [0, 0]
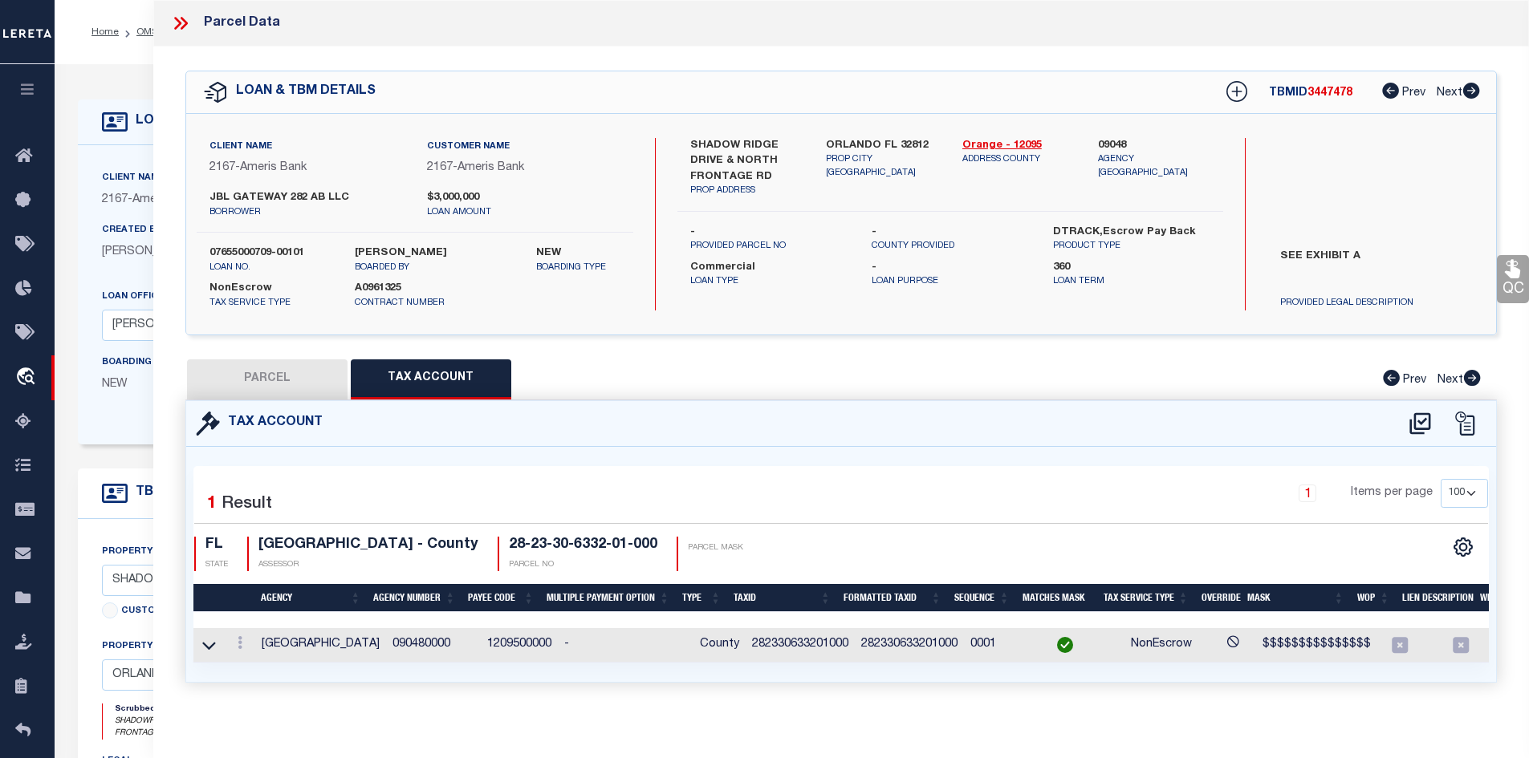
click at [270, 381] on button "PARCEL" at bounding box center [267, 380] width 161 height 40
select select "AS"
select select
checkbox input "false"
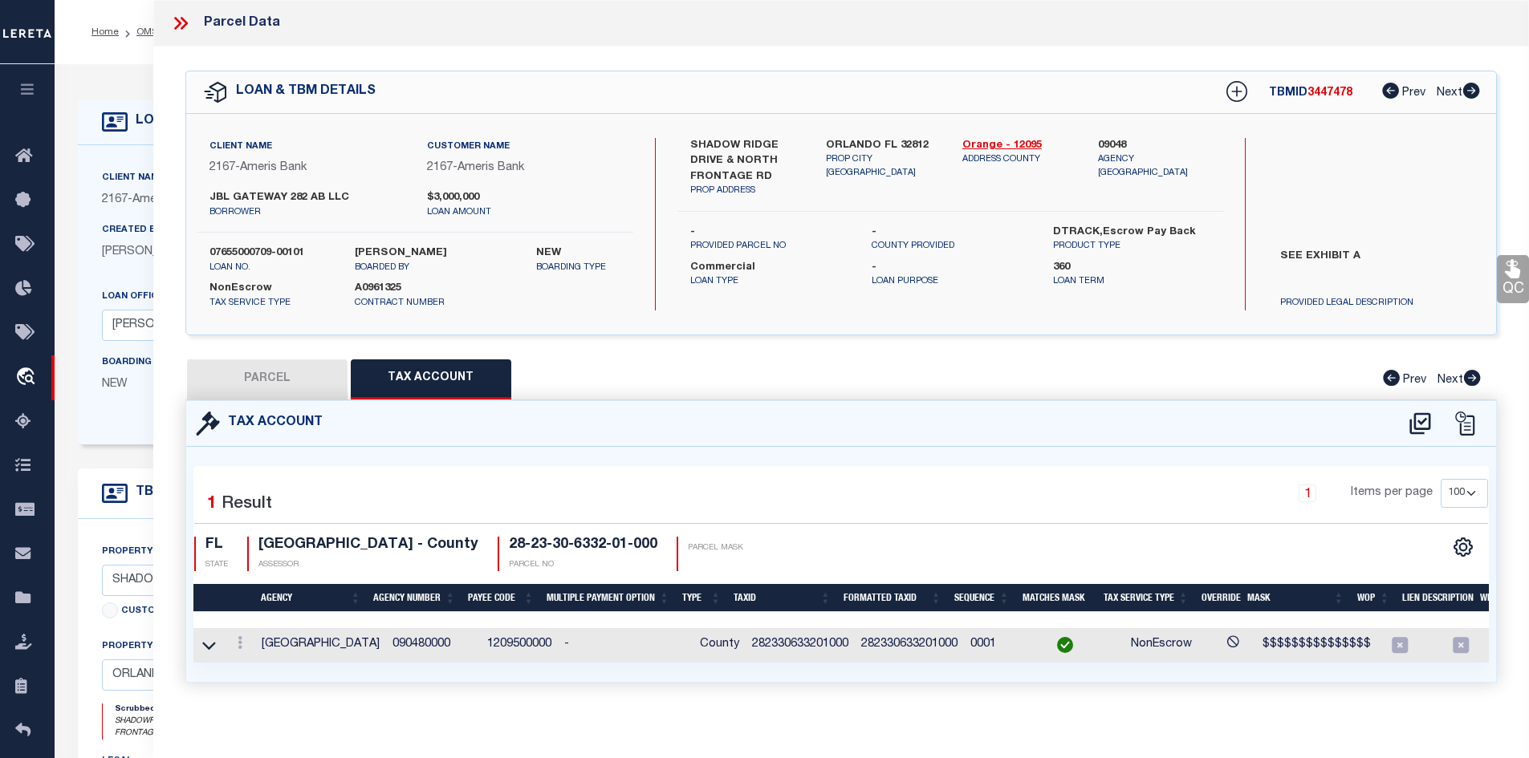
checkbox input "false"
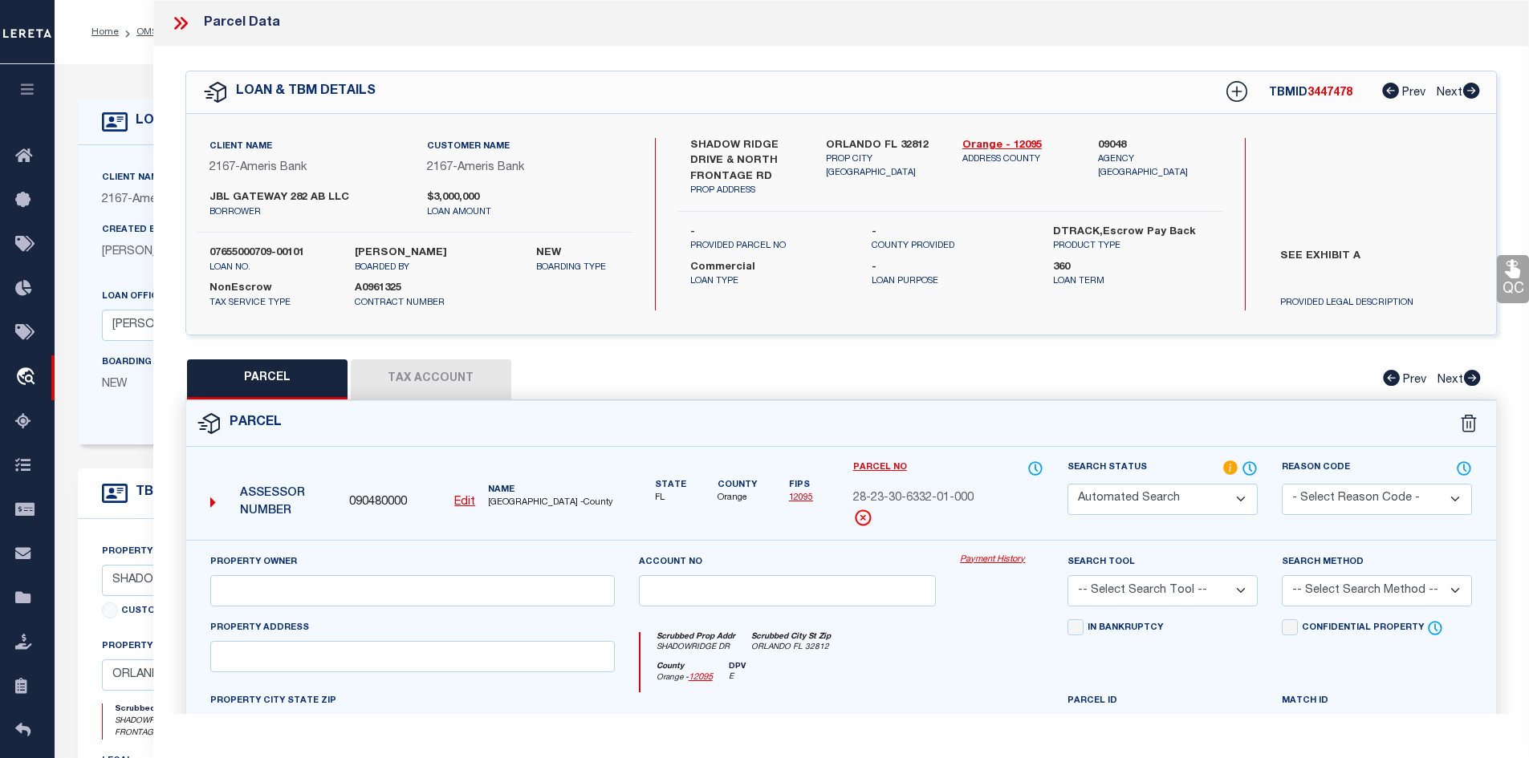
select select "RD"
type input "JBL GATEWAY 282 AB LLC"
select select "AGW"
select select "LEG"
type input "Shadowridge Dr"
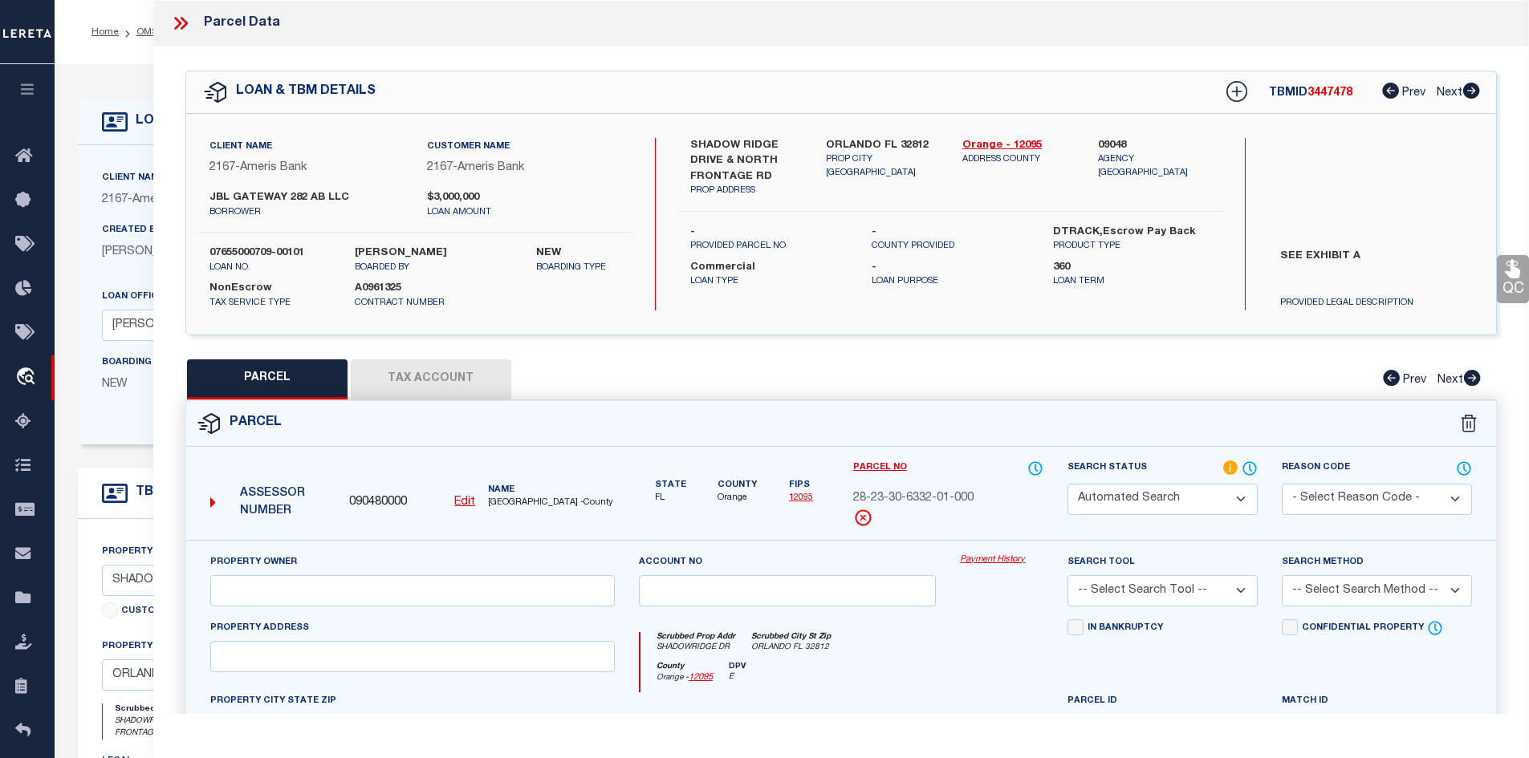
type input "[GEOGRAPHIC_DATA], FL 32812"
type textarea "ORLANDO GATEWAY PARTIAL REPLAT 72/149 LOT 1,20.01 acres"
click at [183, 28] on icon at bounding box center [183, 23] width 7 height 13
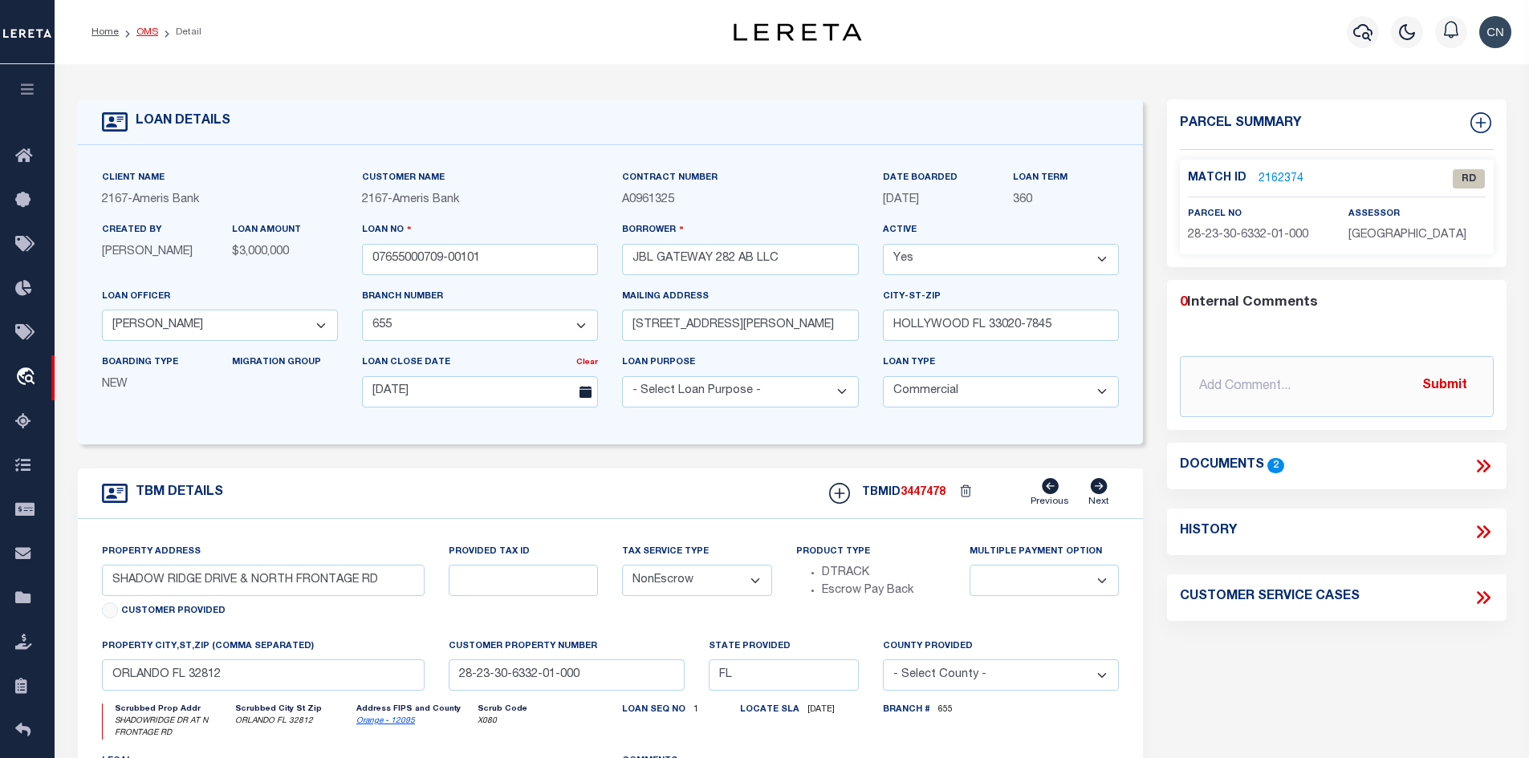
click at [144, 34] on link "OMS" at bounding box center [147, 32] width 22 height 10
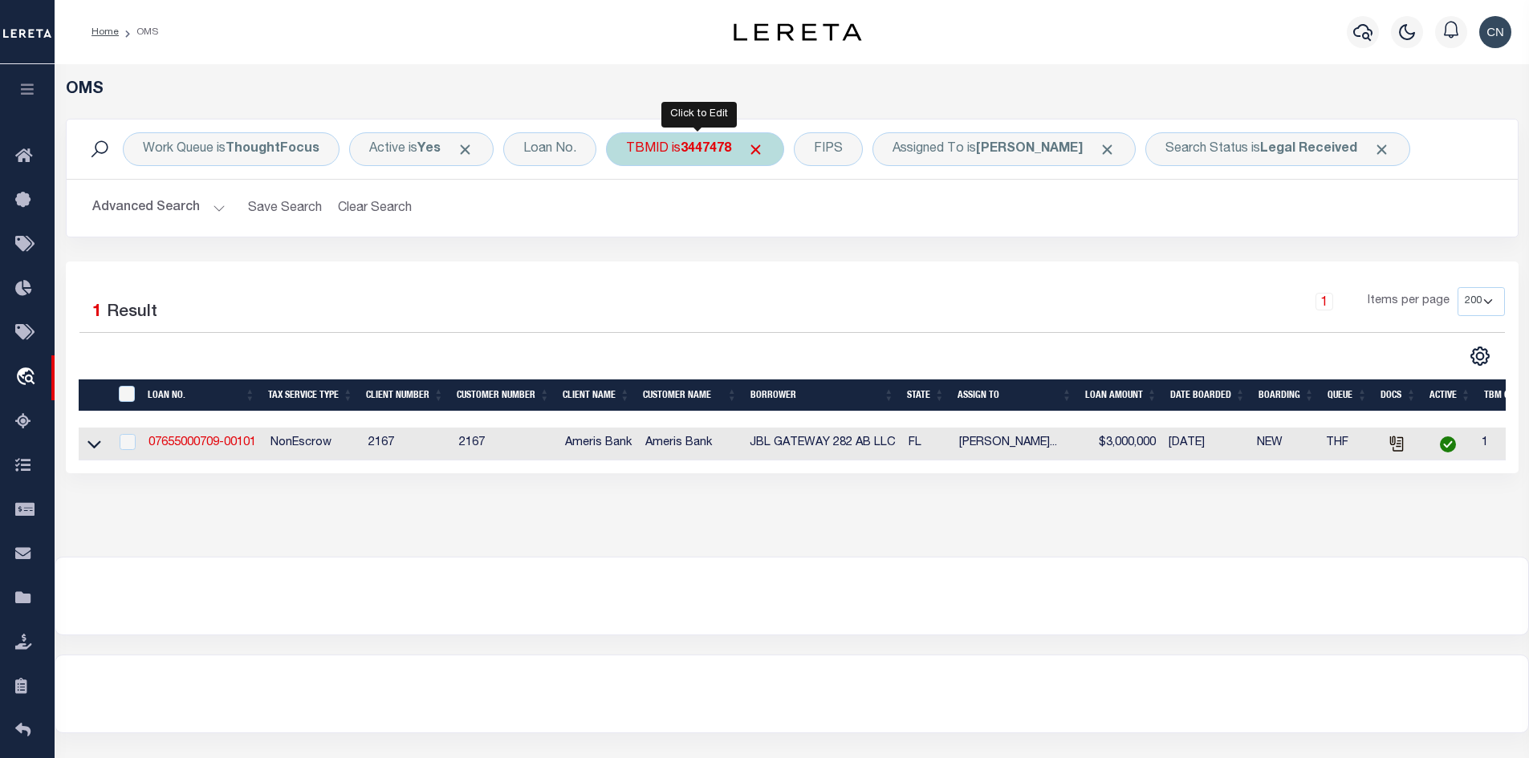
click at [685, 144] on b "3447478" at bounding box center [706, 149] width 51 height 13
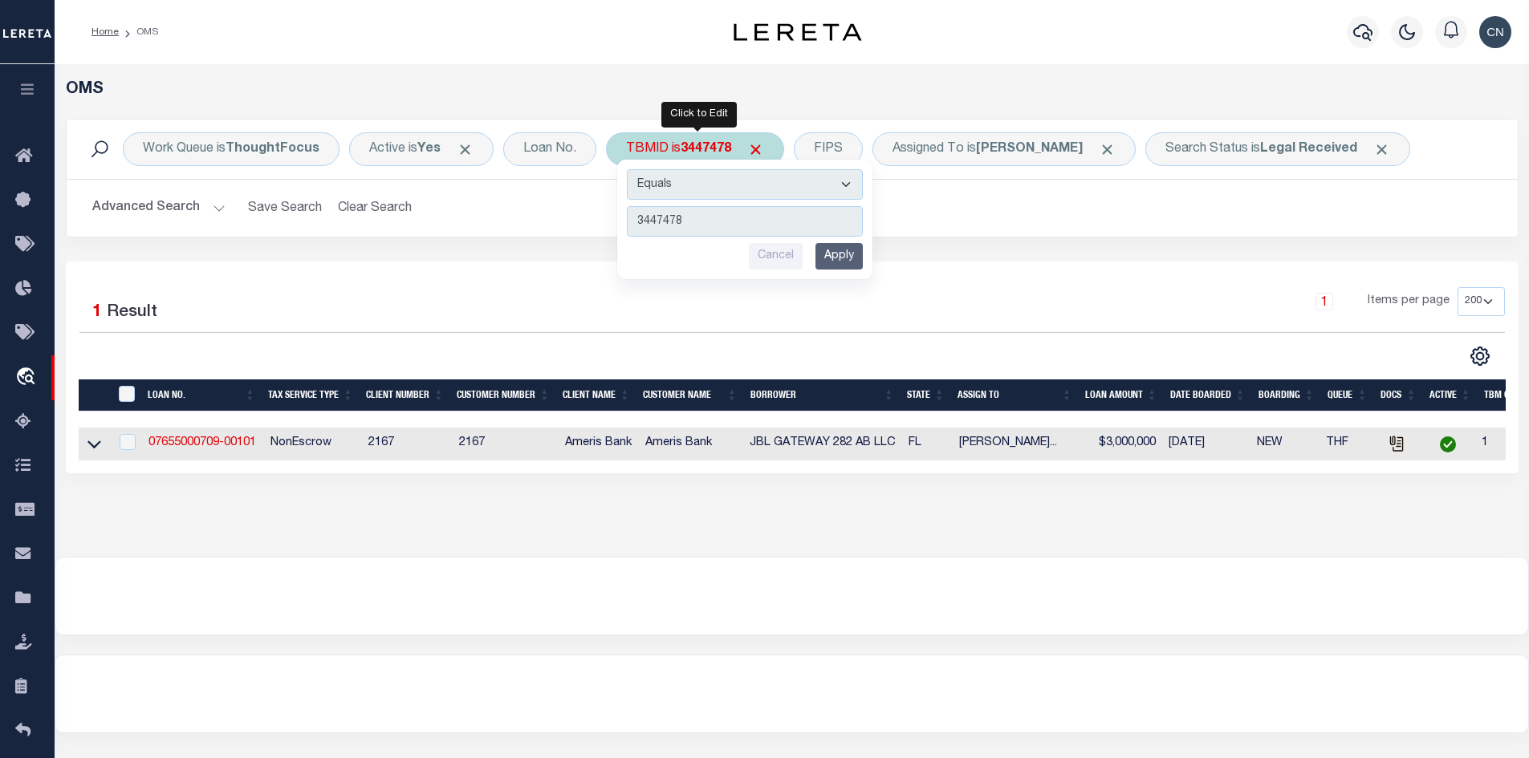
click at [696, 217] on input "3447478" at bounding box center [745, 221] width 236 height 30
click at [709, 209] on input "3447478" at bounding box center [745, 221] width 236 height 30
drag, startPoint x: 702, startPoint y: 222, endPoint x: 614, endPoint y: 214, distance: 88.6
click at [614, 214] on div "Work Queue is ThoughtFocus Active is Yes Loan No. TBMID is 3447478 Equals Is No…" at bounding box center [792, 178] width 1453 height 119
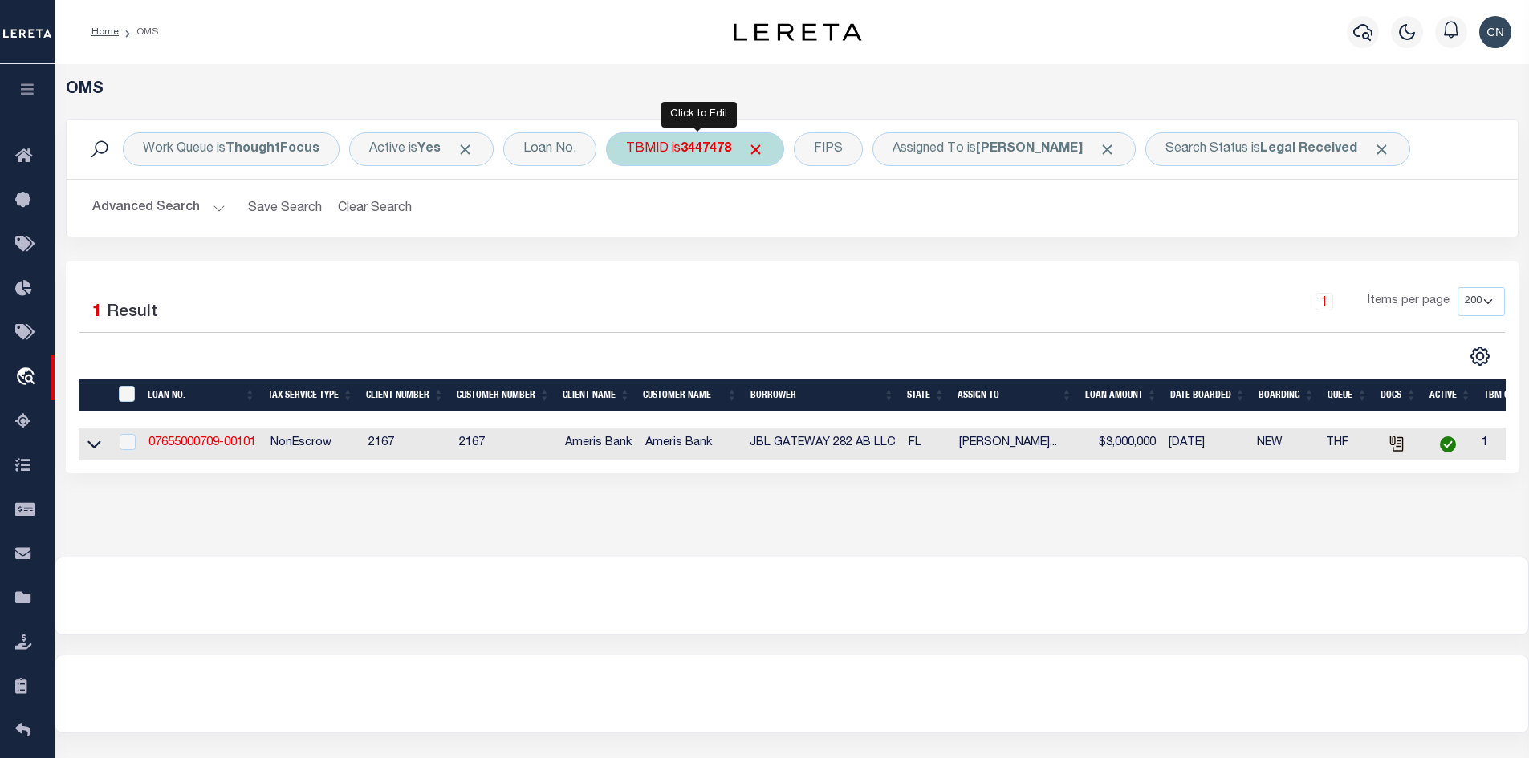
click at [694, 154] on b "3447478" at bounding box center [706, 149] width 51 height 13
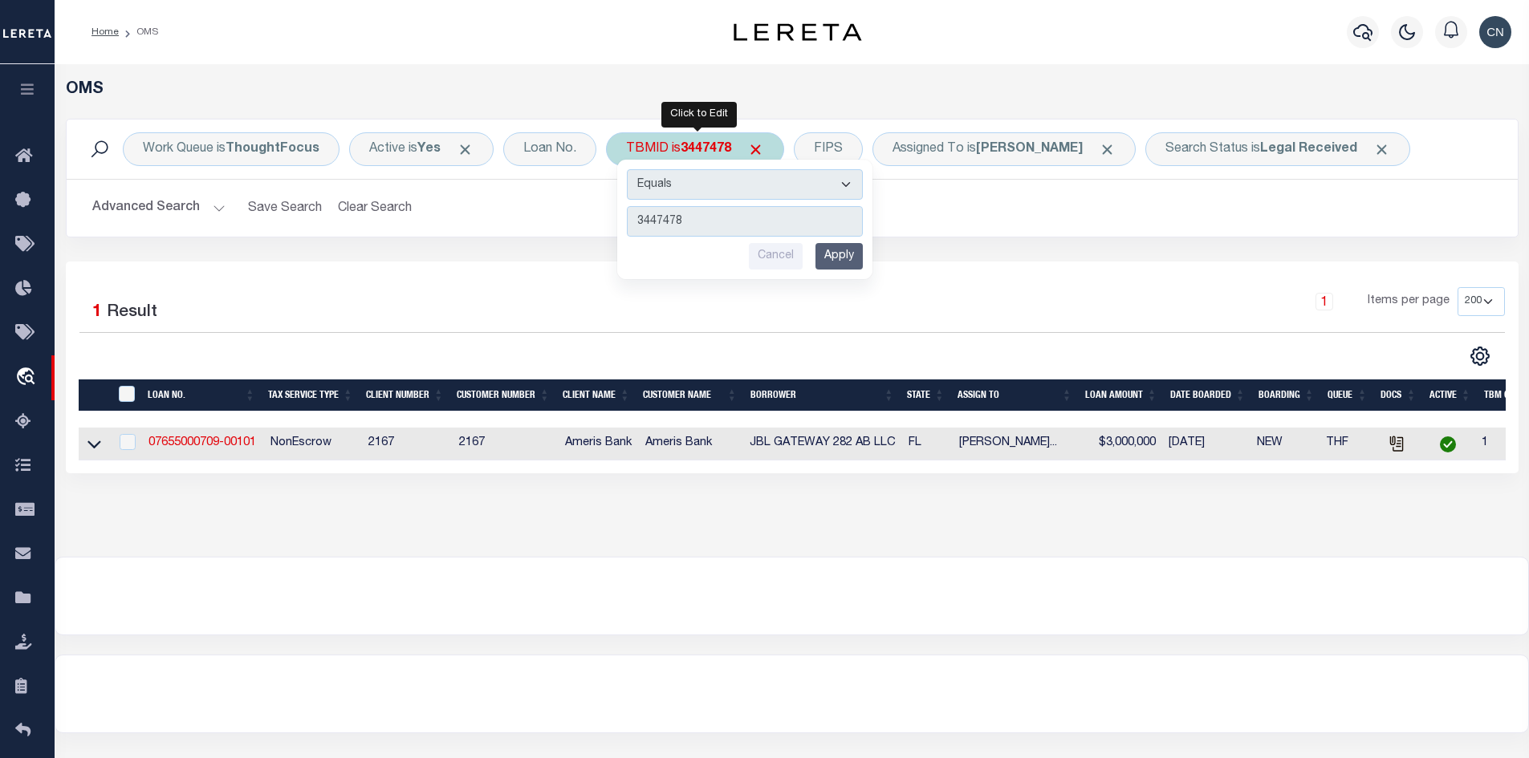
type input "3506132"
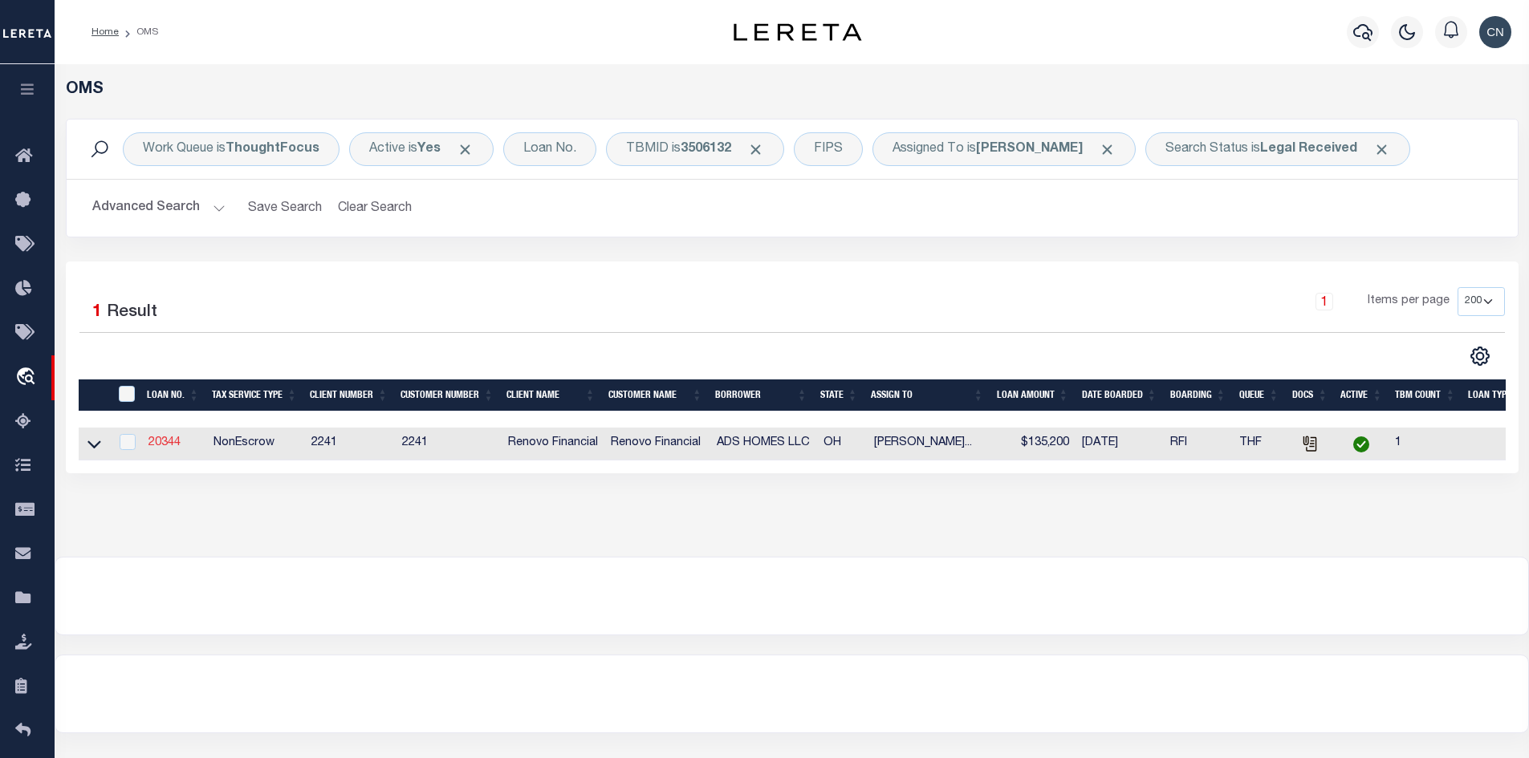
click at [173, 446] on link "20344" at bounding box center [164, 442] width 32 height 11
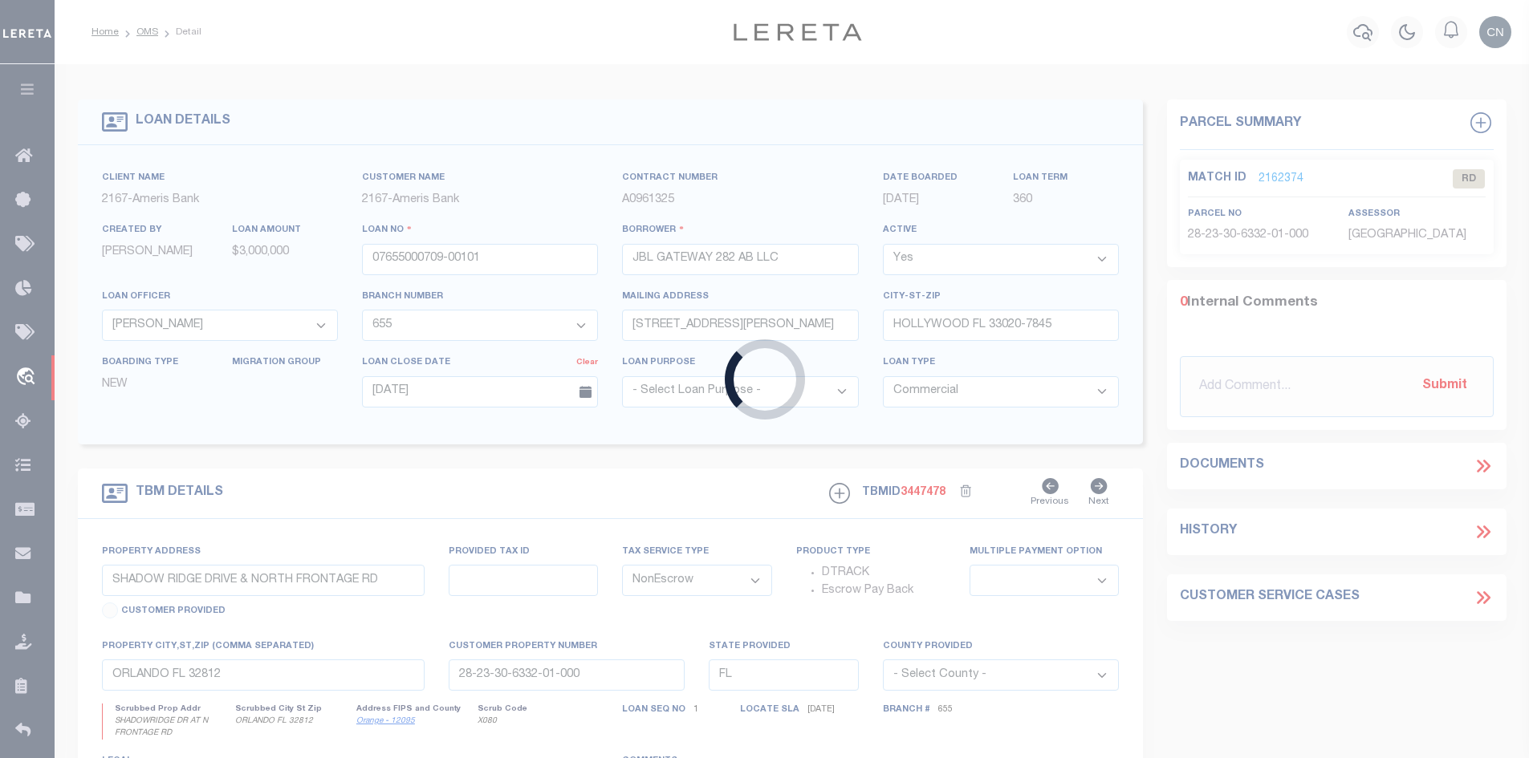
type input "20344"
type input "ADS HOMES LLC"
select select
type input "7894 Genova Ct"
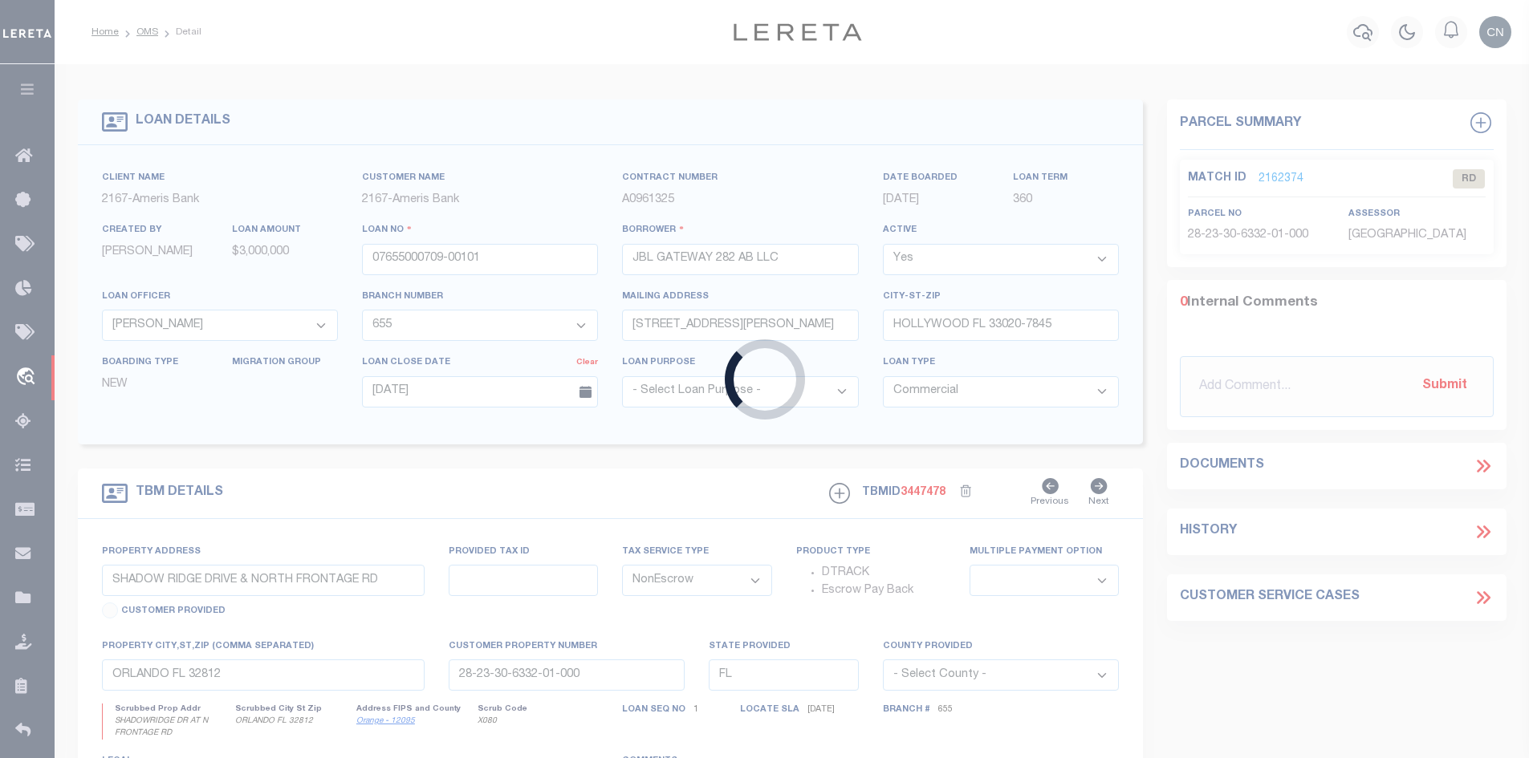
type input "Galena OH 43021"
select select "400"
select select
select select "25066"
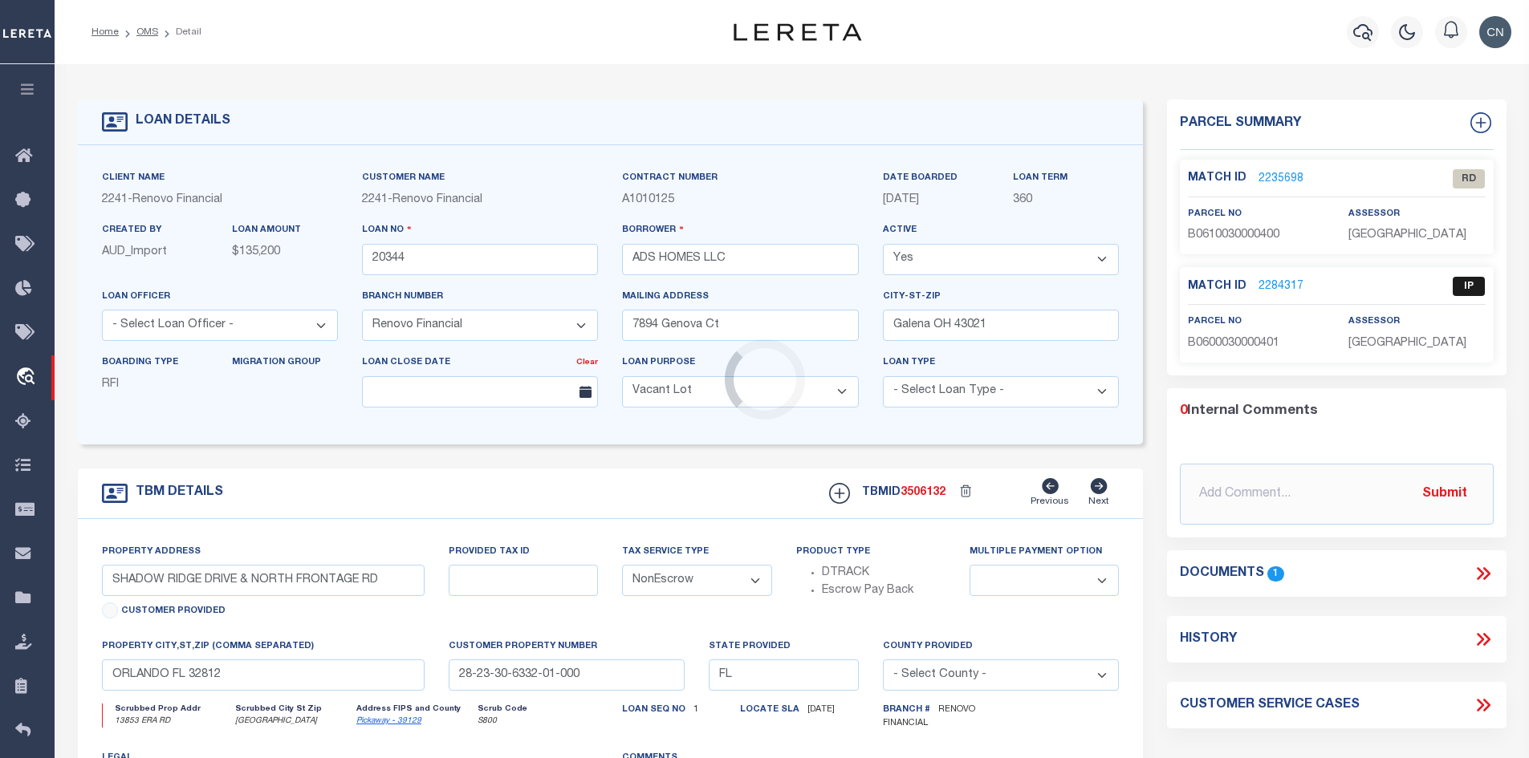
select select "164194"
type input "[STREET_ADDRESS]"
select select
type input "[GEOGRAPHIC_DATA]"
type input "a0kUS00000Ca4mC"
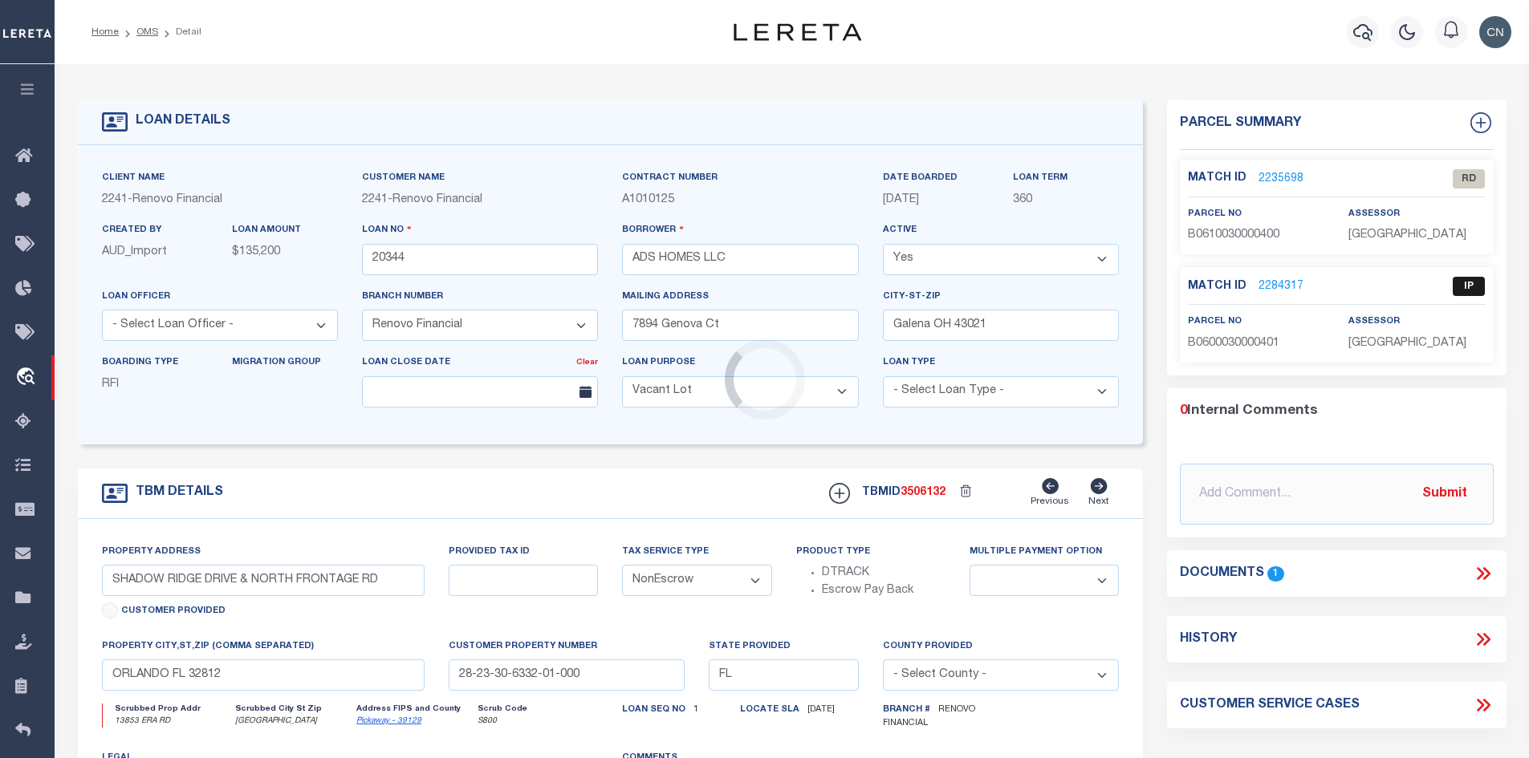
type input "OH"
select select
type textarea "LEGAL REQUIRED"
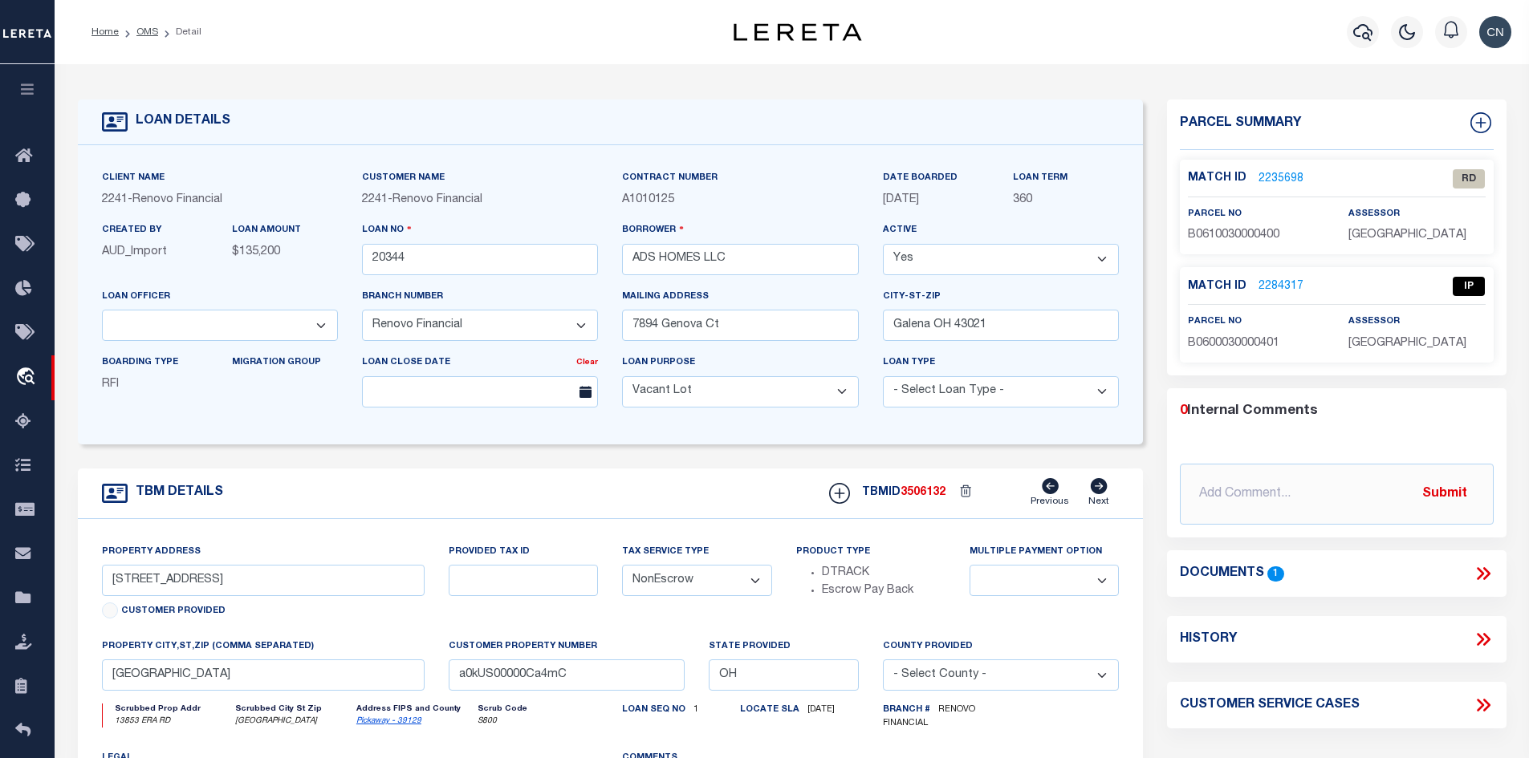
click at [1281, 174] on link "2235698" at bounding box center [1280, 179] width 45 height 17
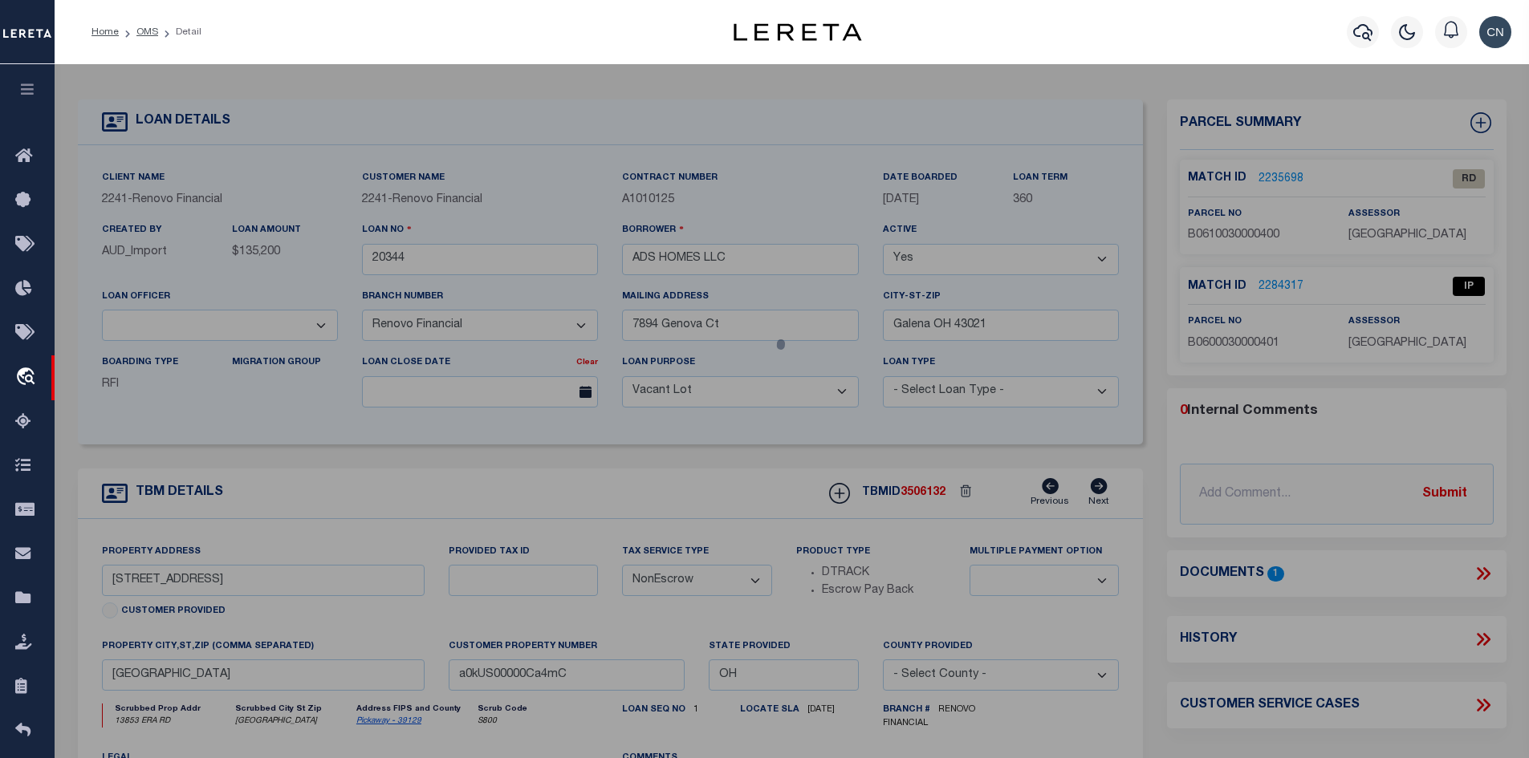
select select "AS"
select select
checkbox input "false"
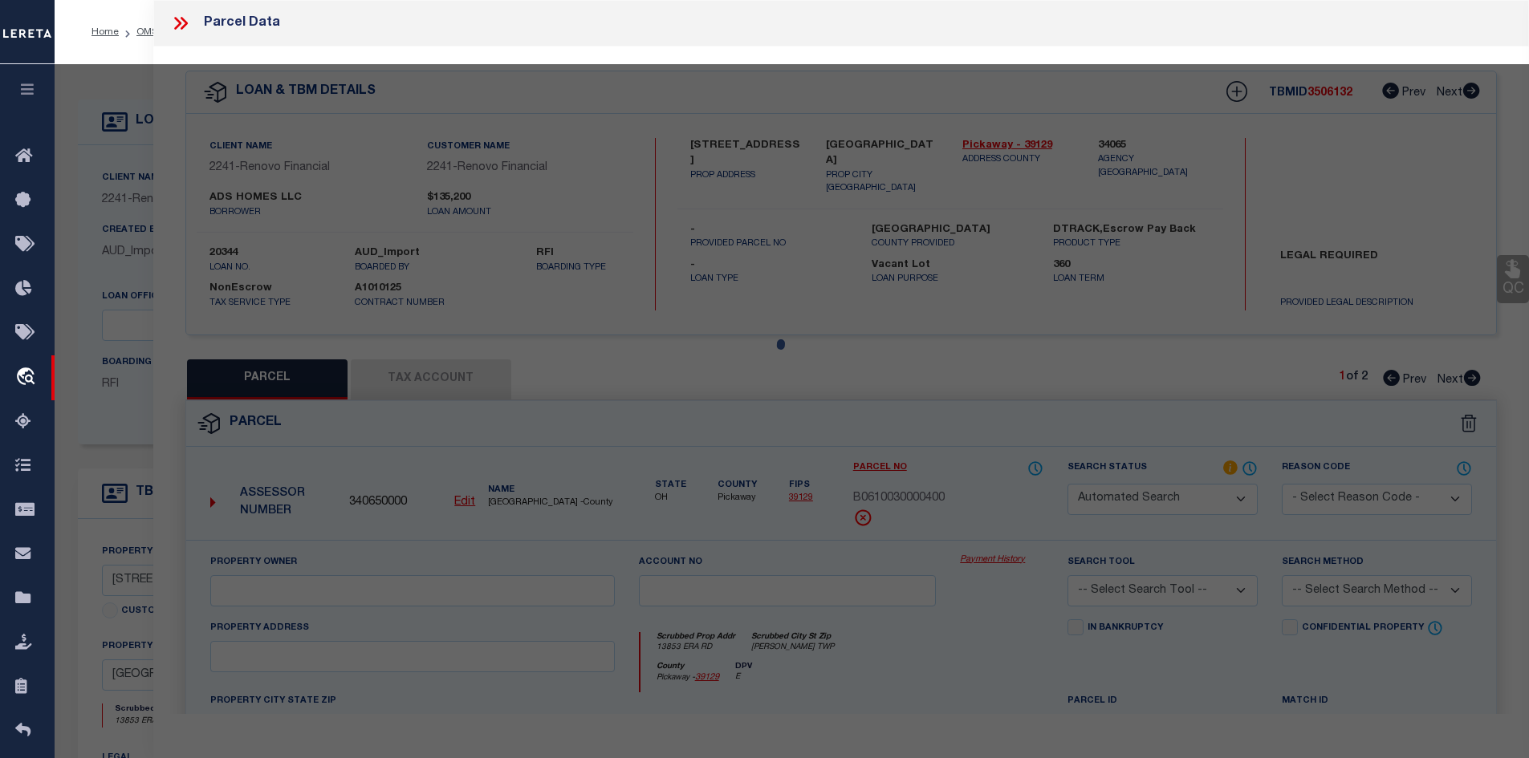
select select "RD"
type input "ADS HOMES LLC"
select select "AGW"
select select "LEG"
type input "13853 ERA RD"
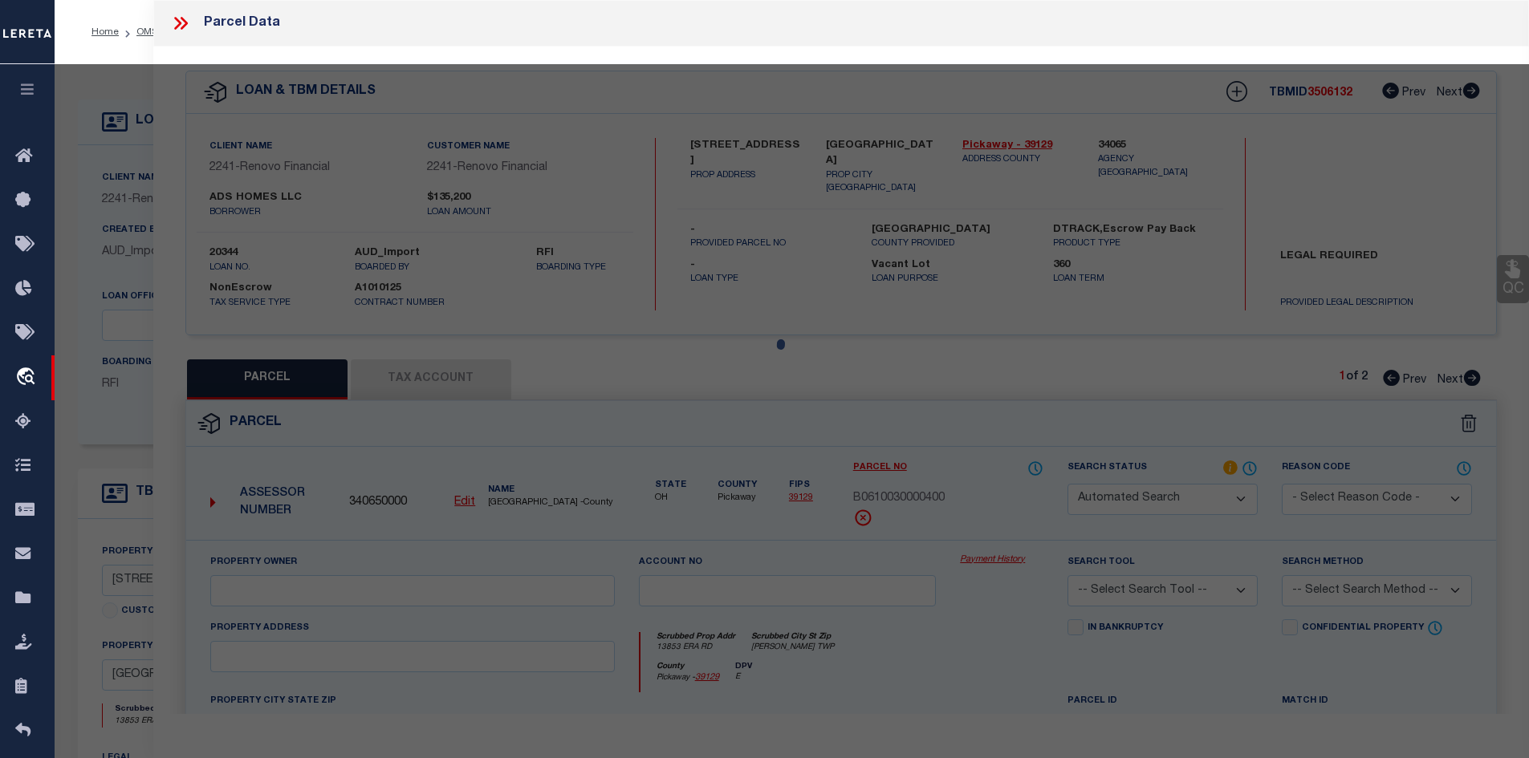
type input "[PERSON_NAME] TWP"
type textarea "LT-4 40FT N SIDE, Acres-0.124"
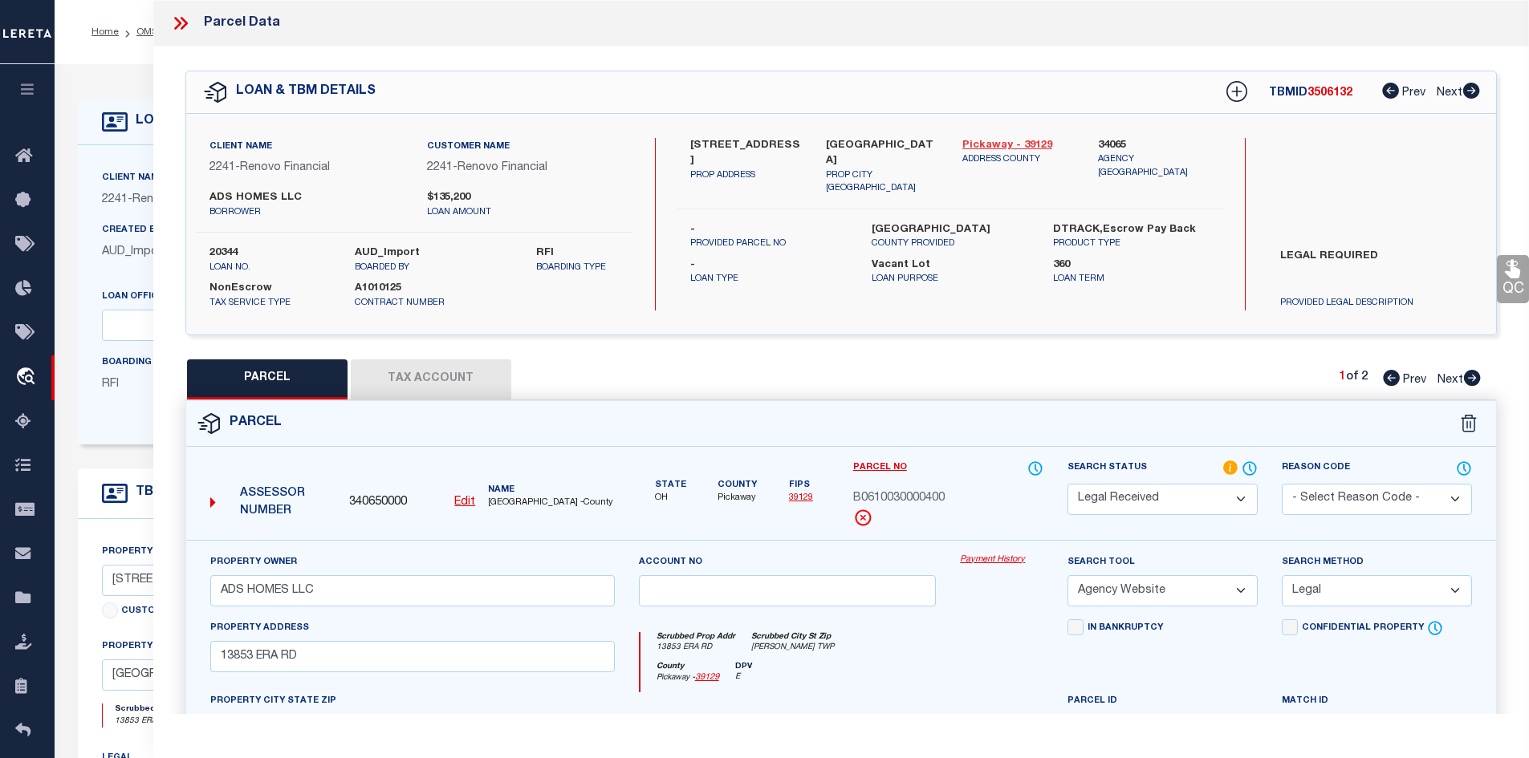
click at [1000, 142] on link "Pickaway - 39129" at bounding box center [1018, 146] width 112 height 16
click at [180, 30] on icon at bounding box center [180, 23] width 21 height 21
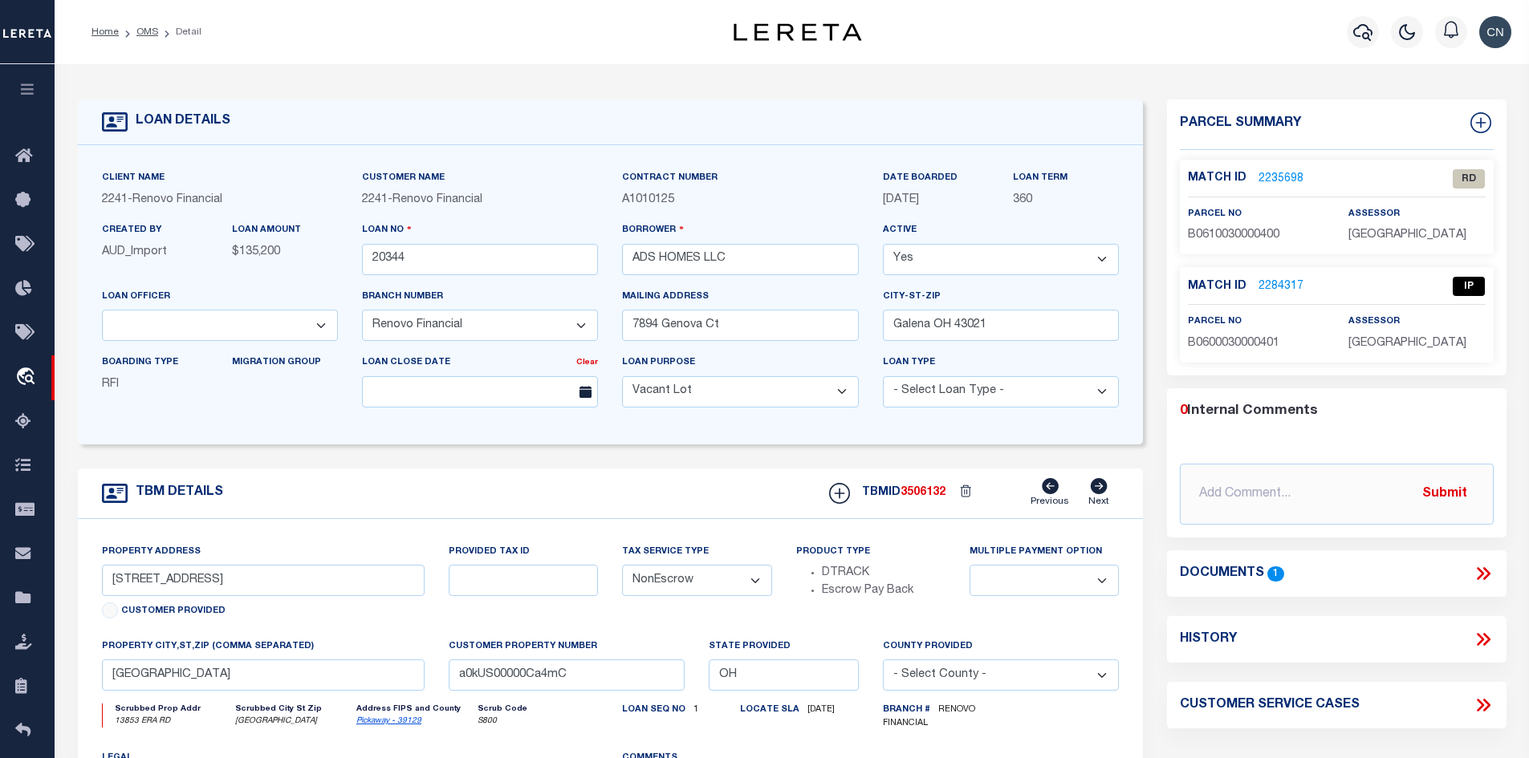
click at [1483, 570] on icon at bounding box center [1483, 573] width 21 height 21
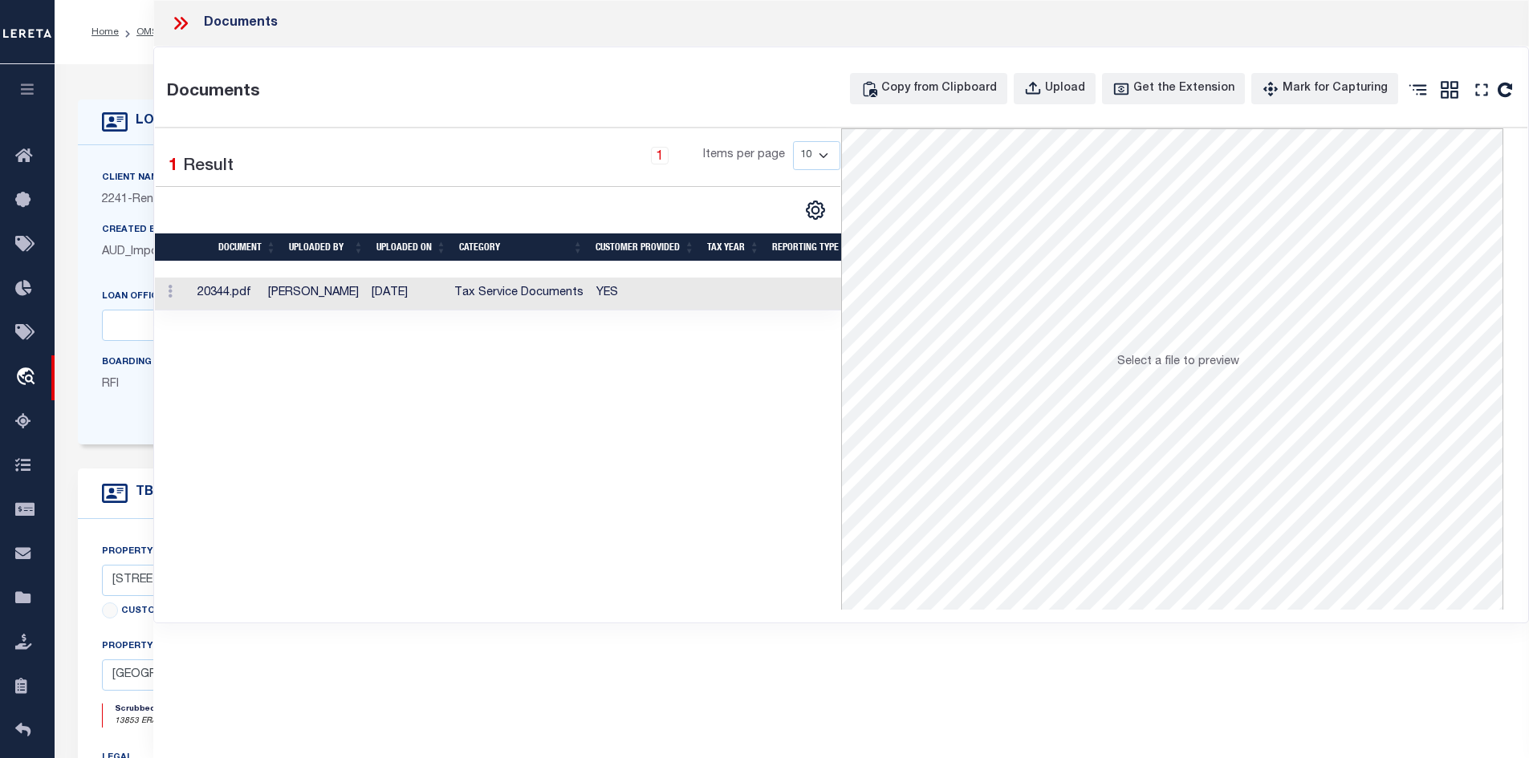
click at [404, 287] on td "[DATE]" at bounding box center [406, 294] width 83 height 33
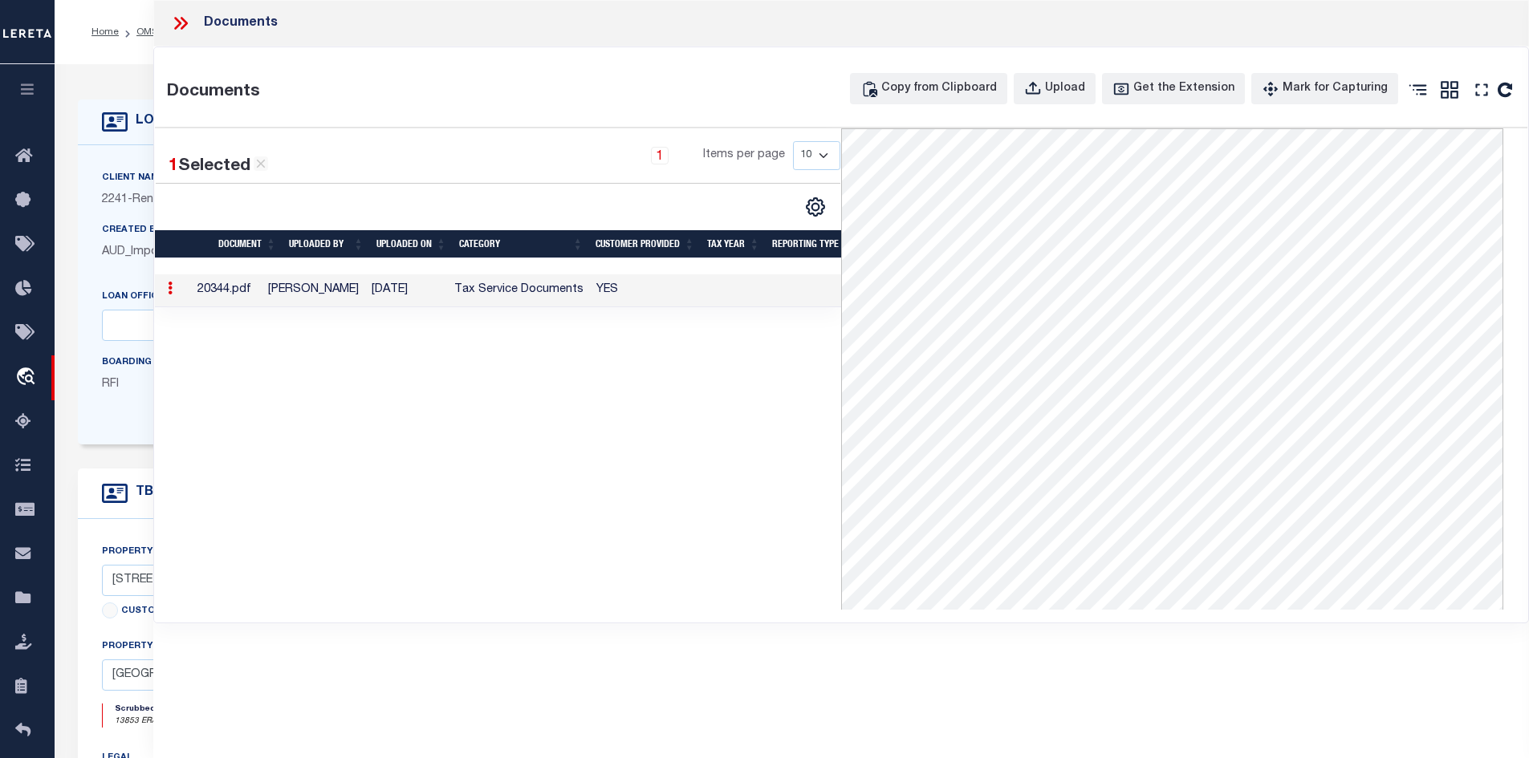
click at [693, 67] on div "Documents Copy from Clipboard Upload Get the Extension Mark for Capturing Got i…" at bounding box center [841, 334] width 1375 height 575
click at [179, 21] on icon at bounding box center [177, 23] width 7 height 13
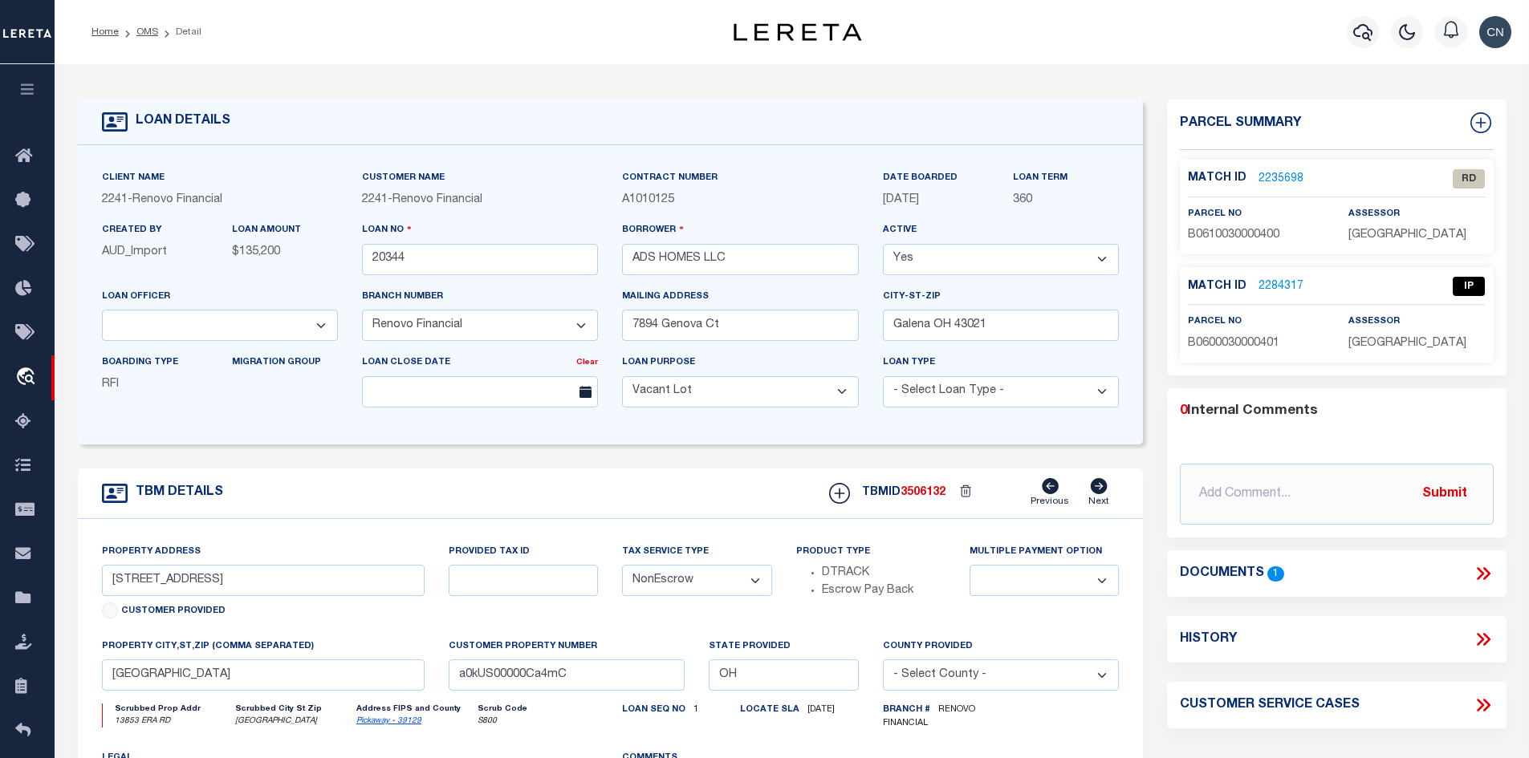
click at [1277, 173] on link "2235698" at bounding box center [1280, 179] width 45 height 17
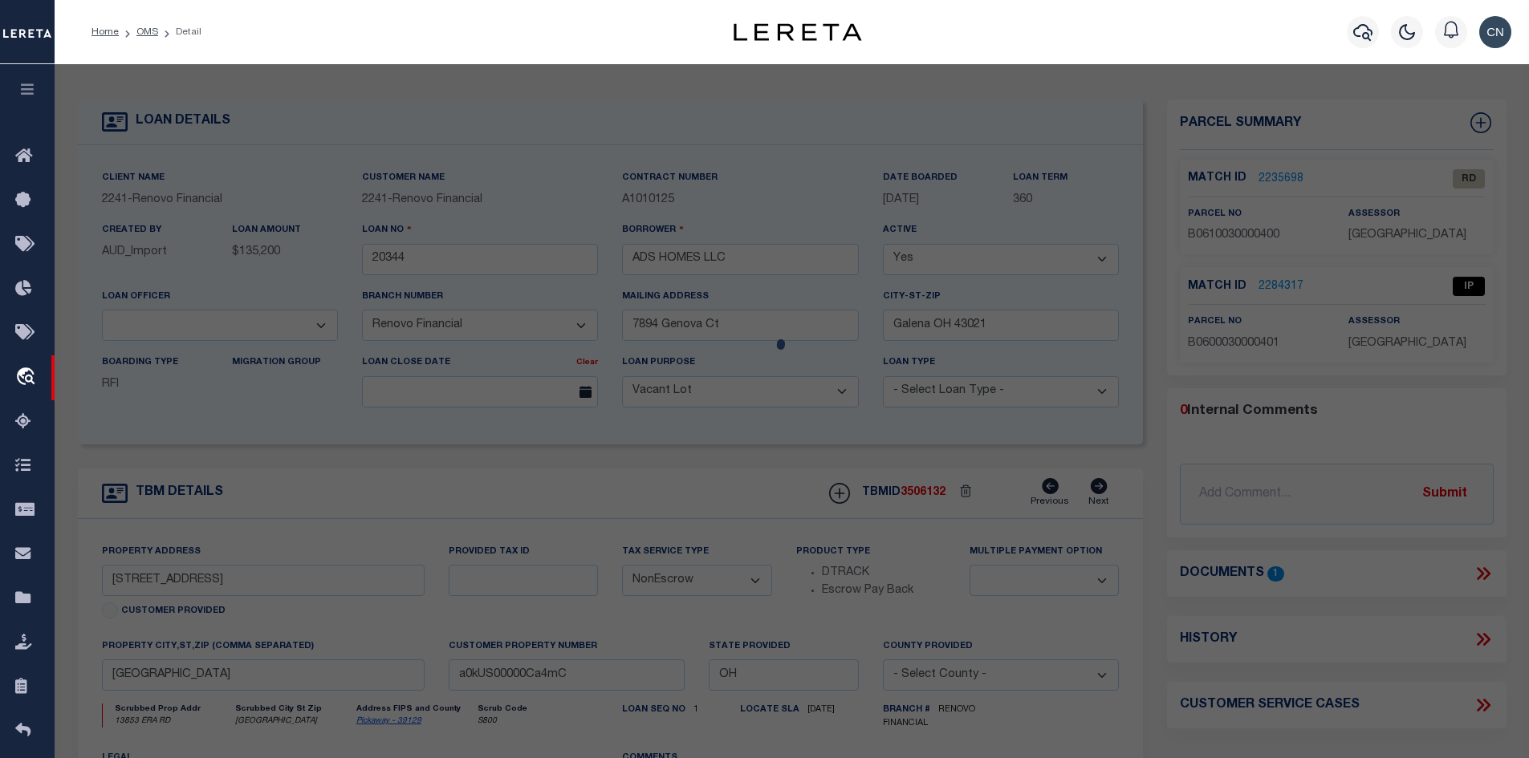
select select "AS"
select select
checkbox input "false"
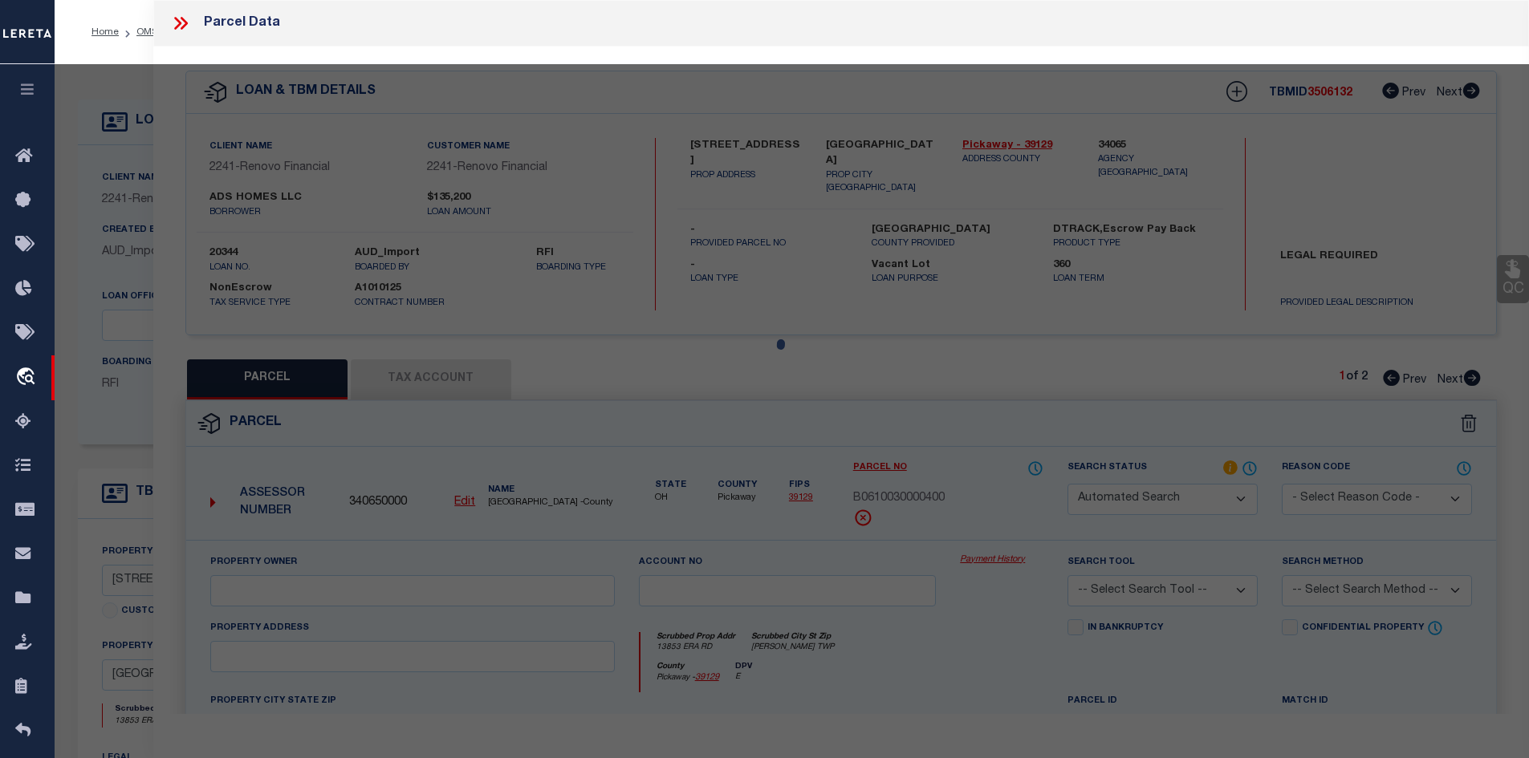
select select "RD"
type input "ADS HOMES LLC"
select select "AGW"
select select "LEG"
type input "13853 ERA RD"
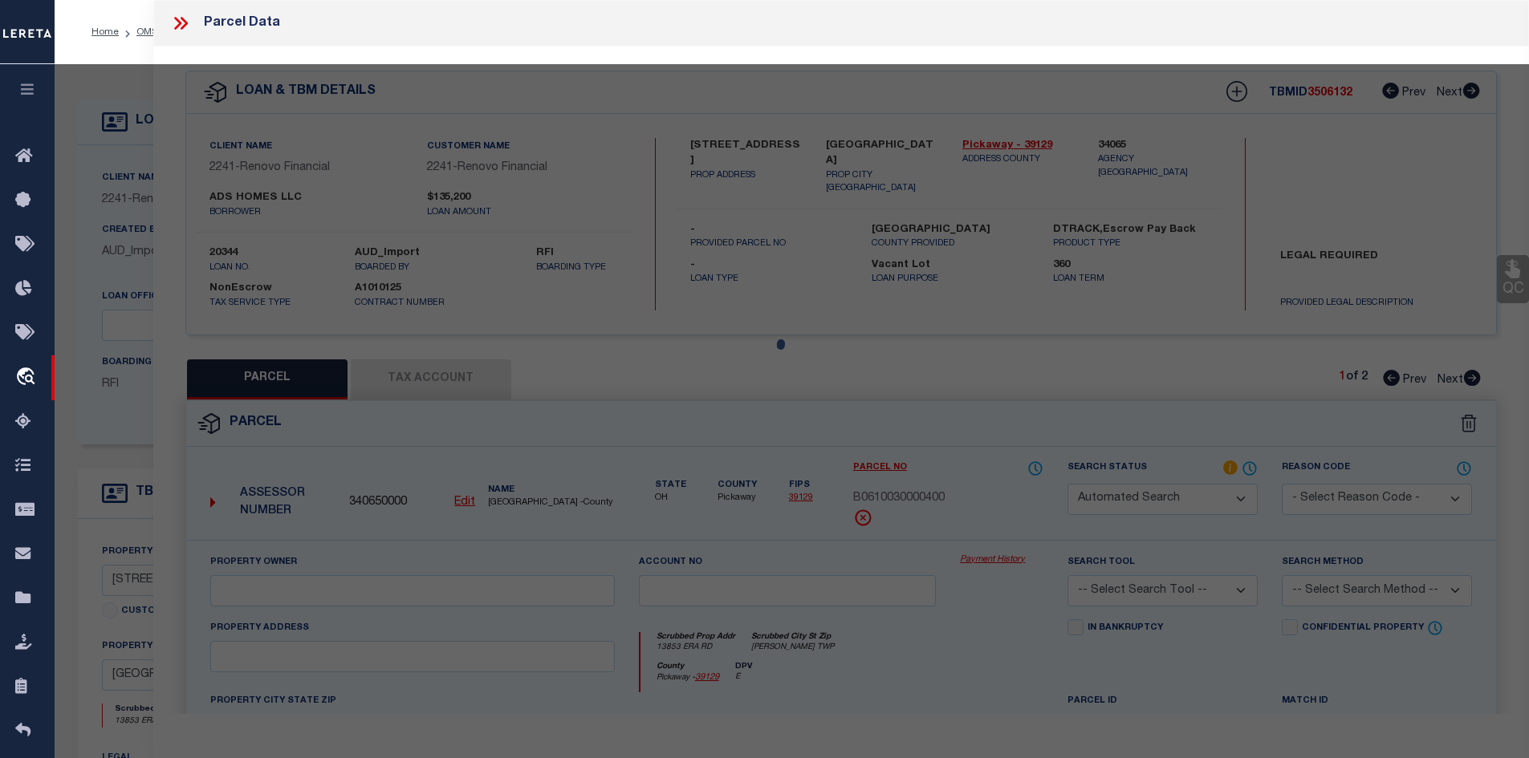
type input "[PERSON_NAME] TWP"
type textarea "LT-4 40FT N SIDE, Acres-0.124"
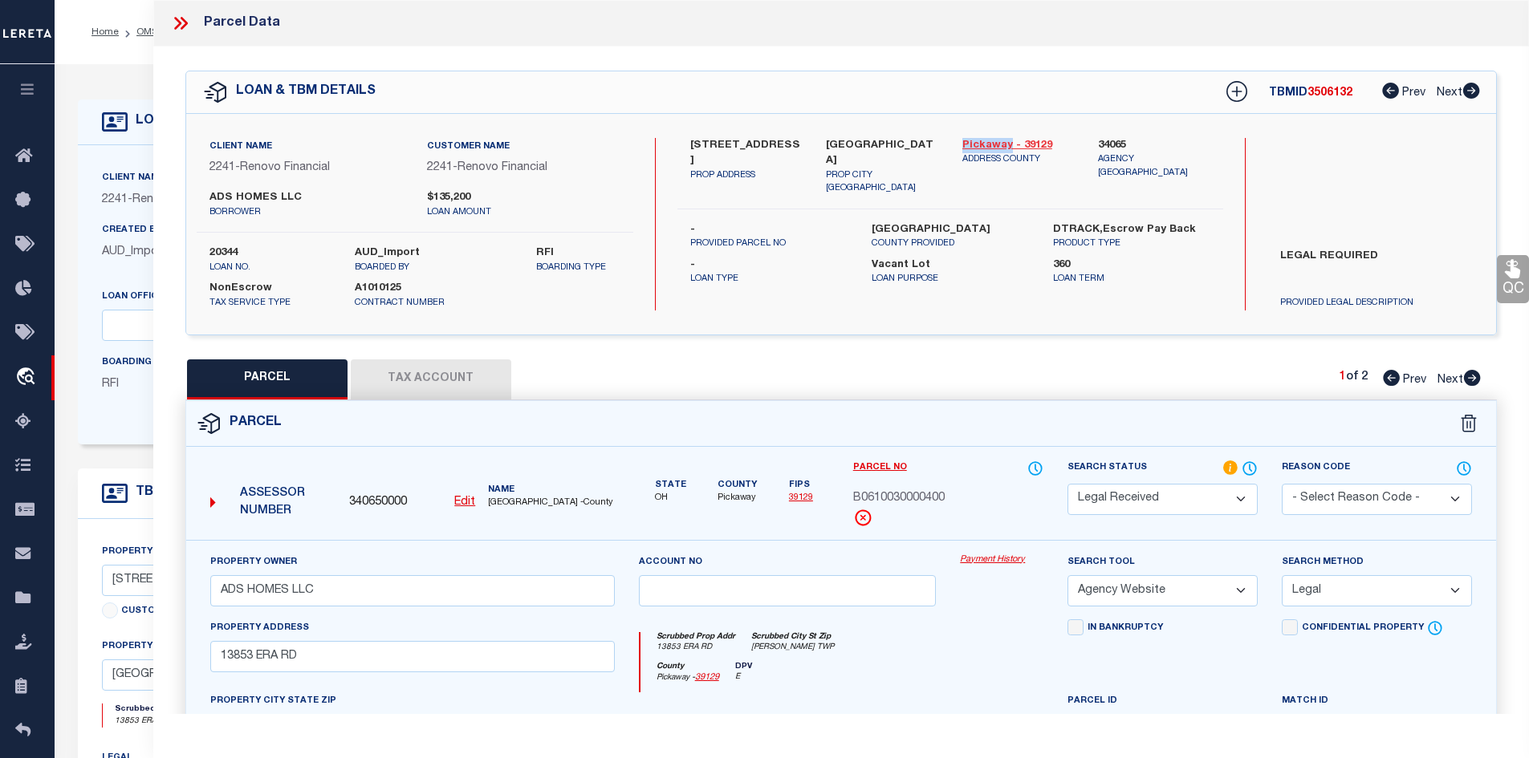
drag, startPoint x: 953, startPoint y: 138, endPoint x: 1010, endPoint y: 138, distance: 57.0
click at [1010, 138] on div "Pickaway - 39129 ADDRESS COUNTY" at bounding box center [1018, 167] width 136 height 58
copy link "Pickaway"
click at [396, 380] on button "Tax Account" at bounding box center [431, 380] width 161 height 40
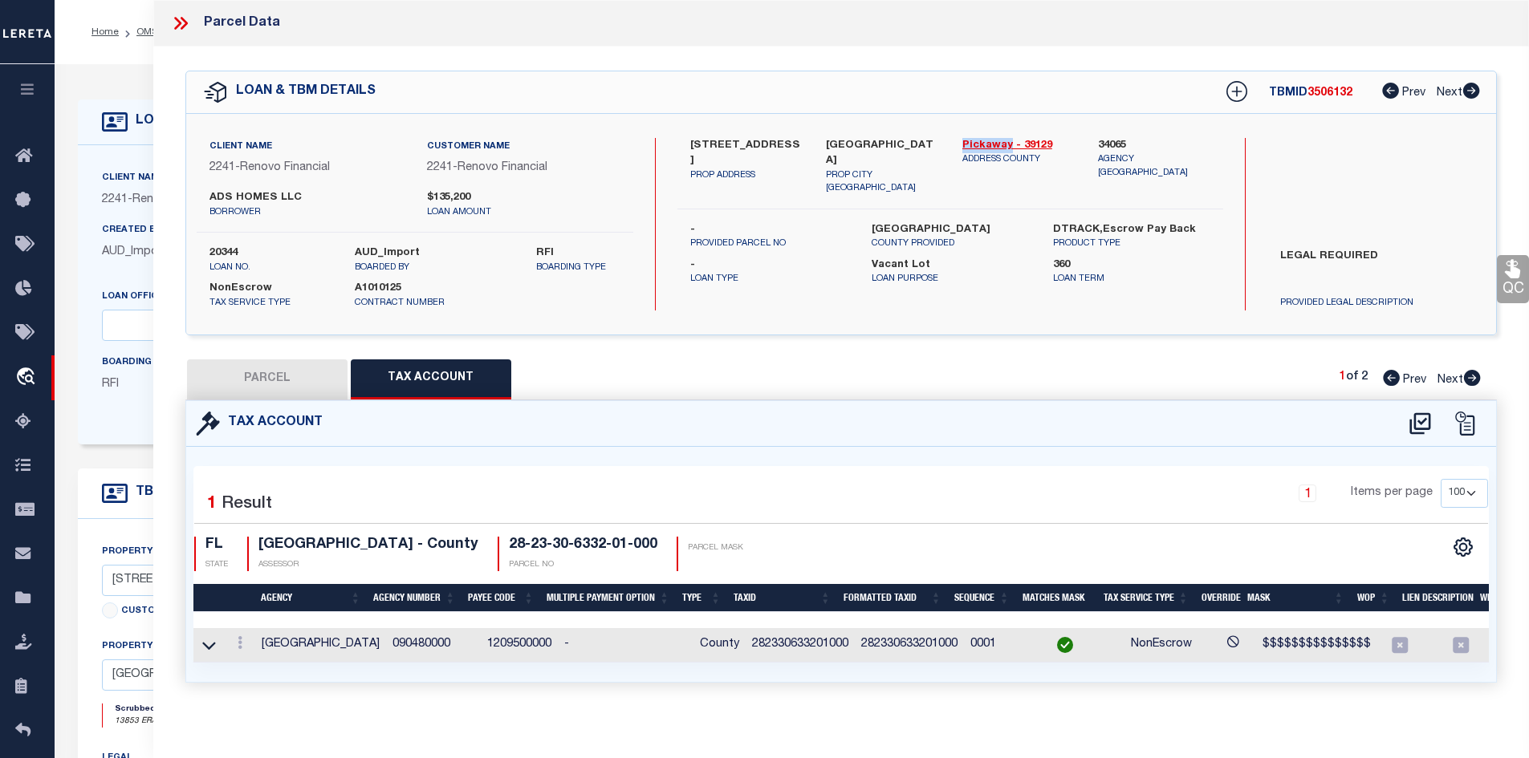
select select "100"
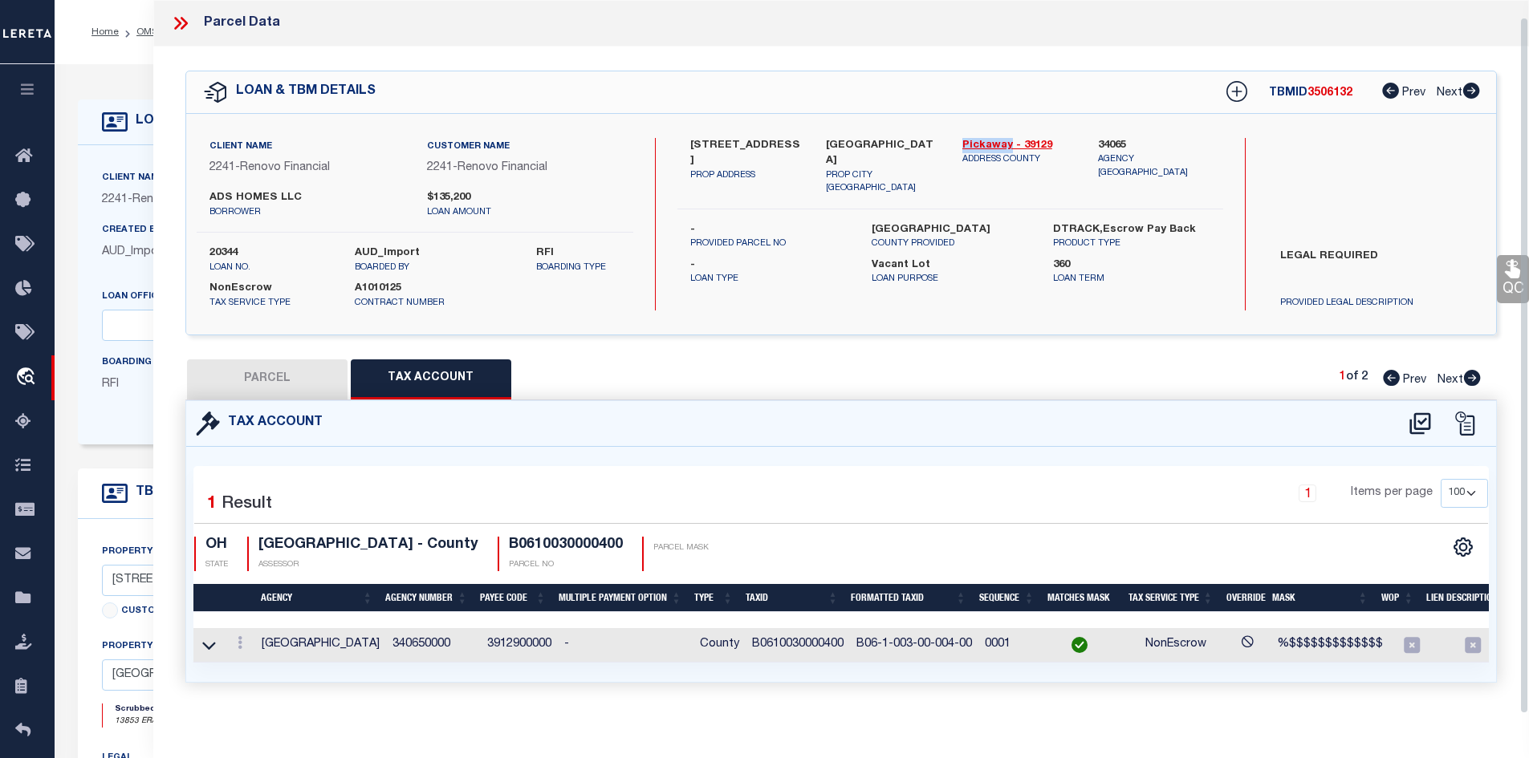
scroll to position [17, 0]
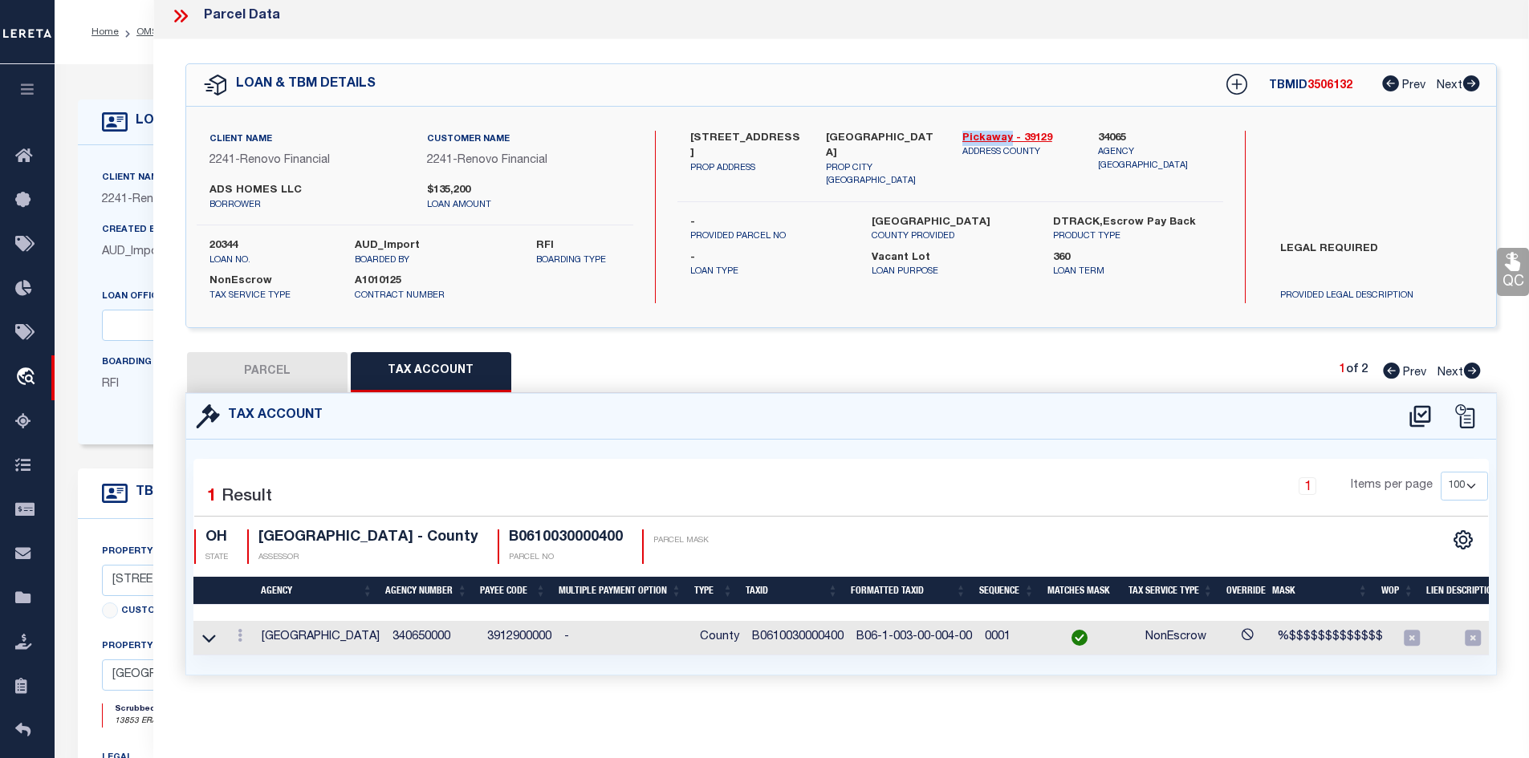
click at [241, 360] on button "PARCEL" at bounding box center [267, 372] width 161 height 40
select select "AS"
select select
checkbox input "false"
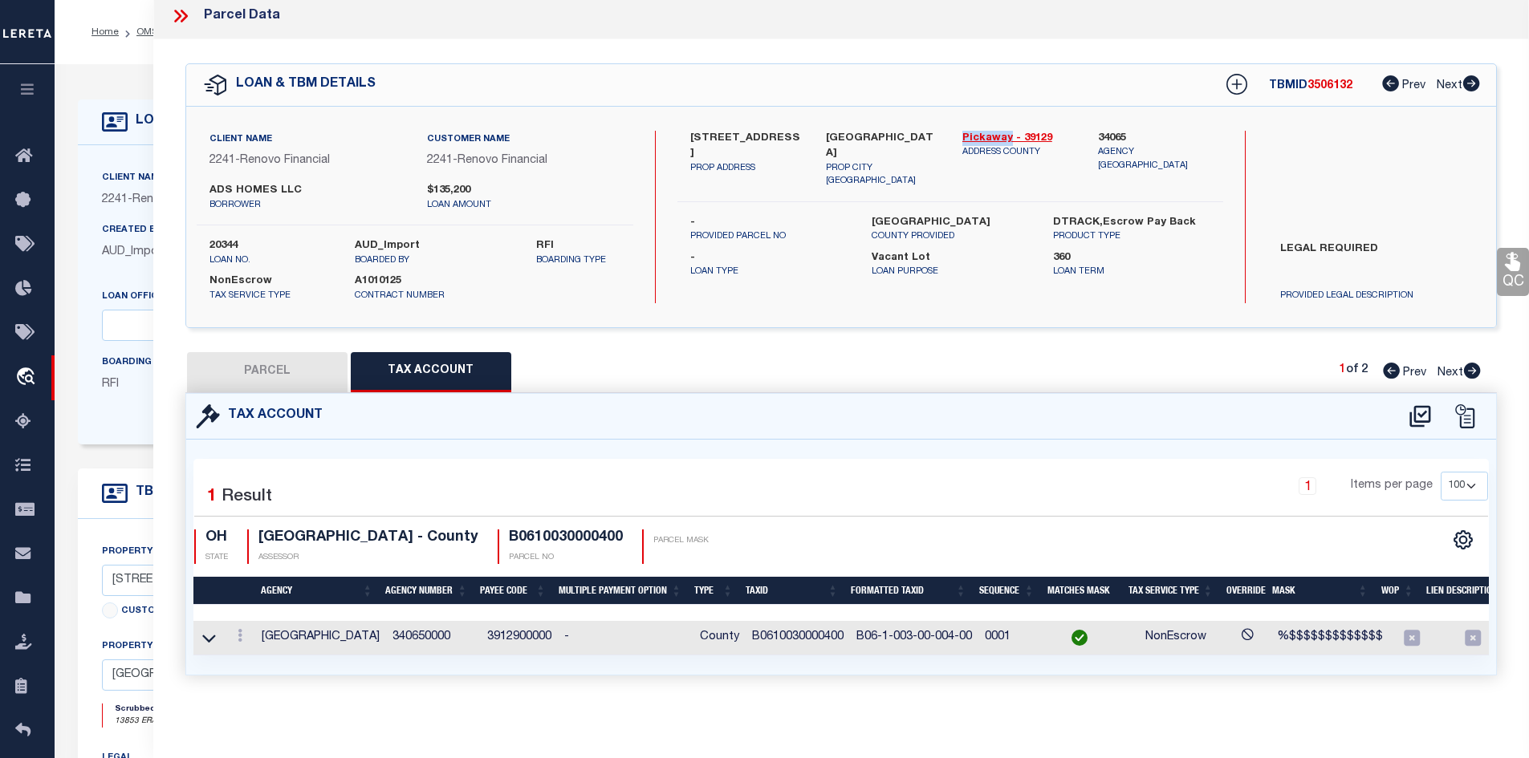
checkbox input "false"
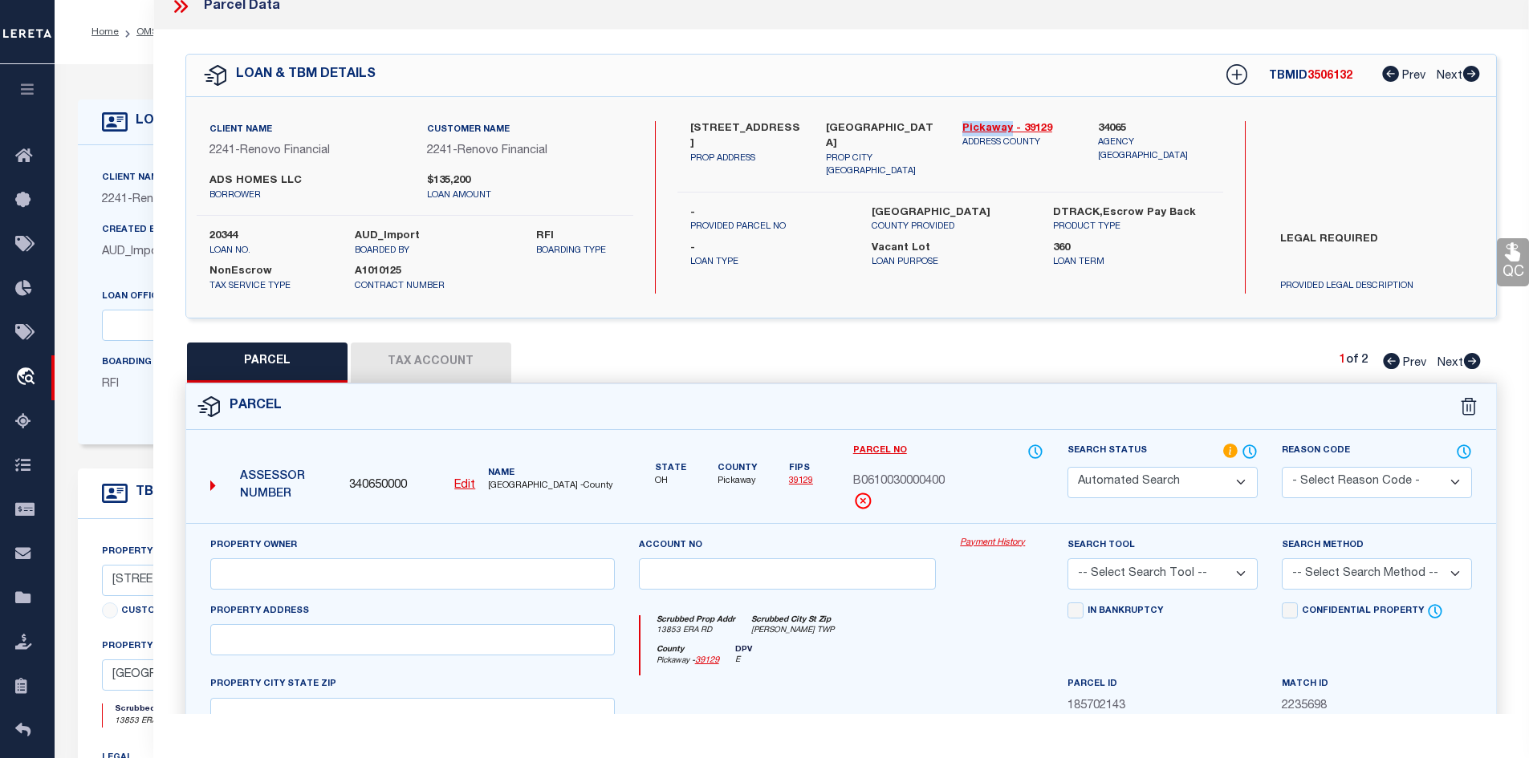
select select "RD"
type input "ADS HOMES LLC"
select select "AGW"
select select "LEG"
type input "13853 ERA RD"
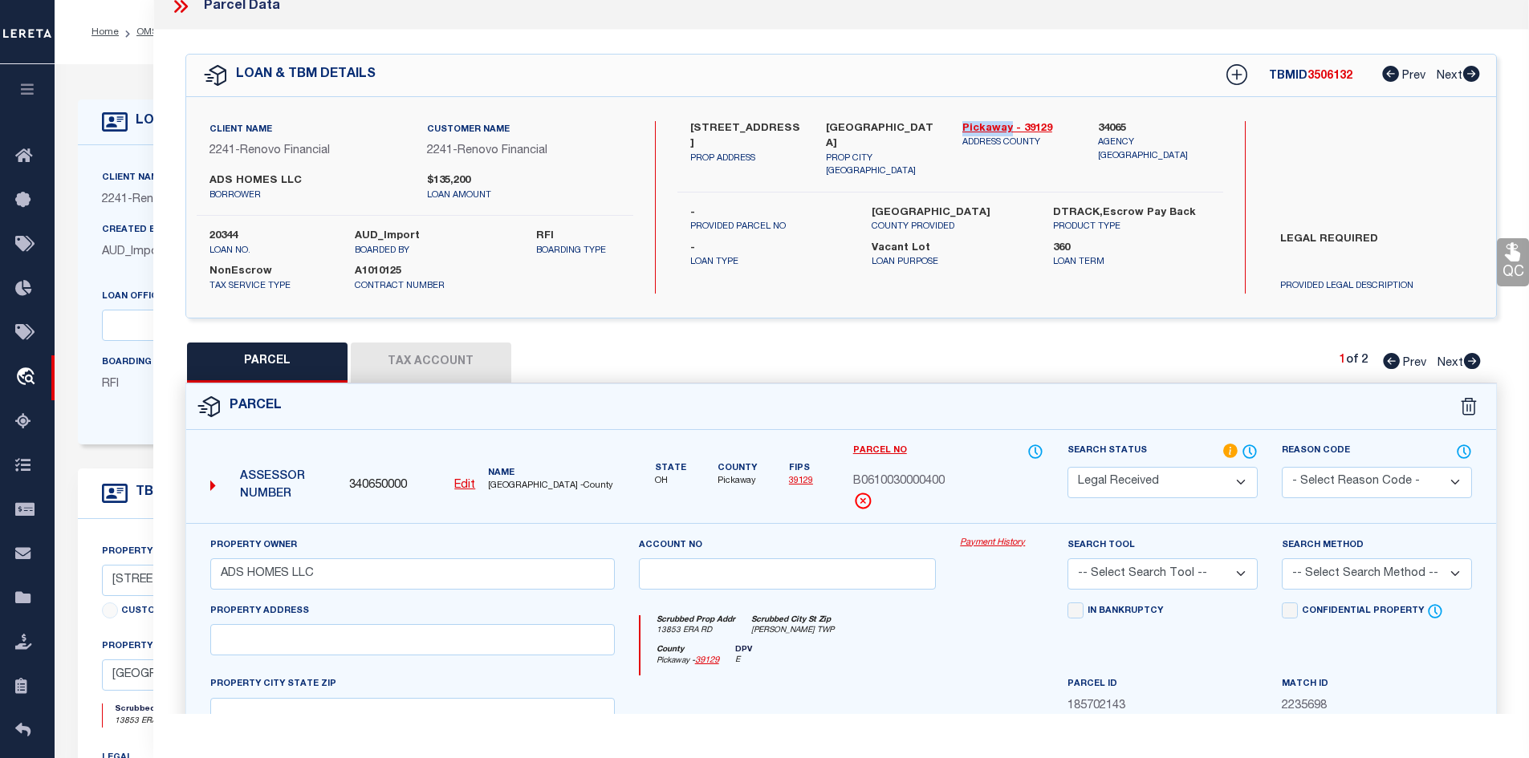
type input "[PERSON_NAME] TWP"
type textarea "LT-4 40FT N SIDE, Acres-0.124"
click at [1477, 365] on icon at bounding box center [1472, 361] width 17 height 16
select select "AS"
select select
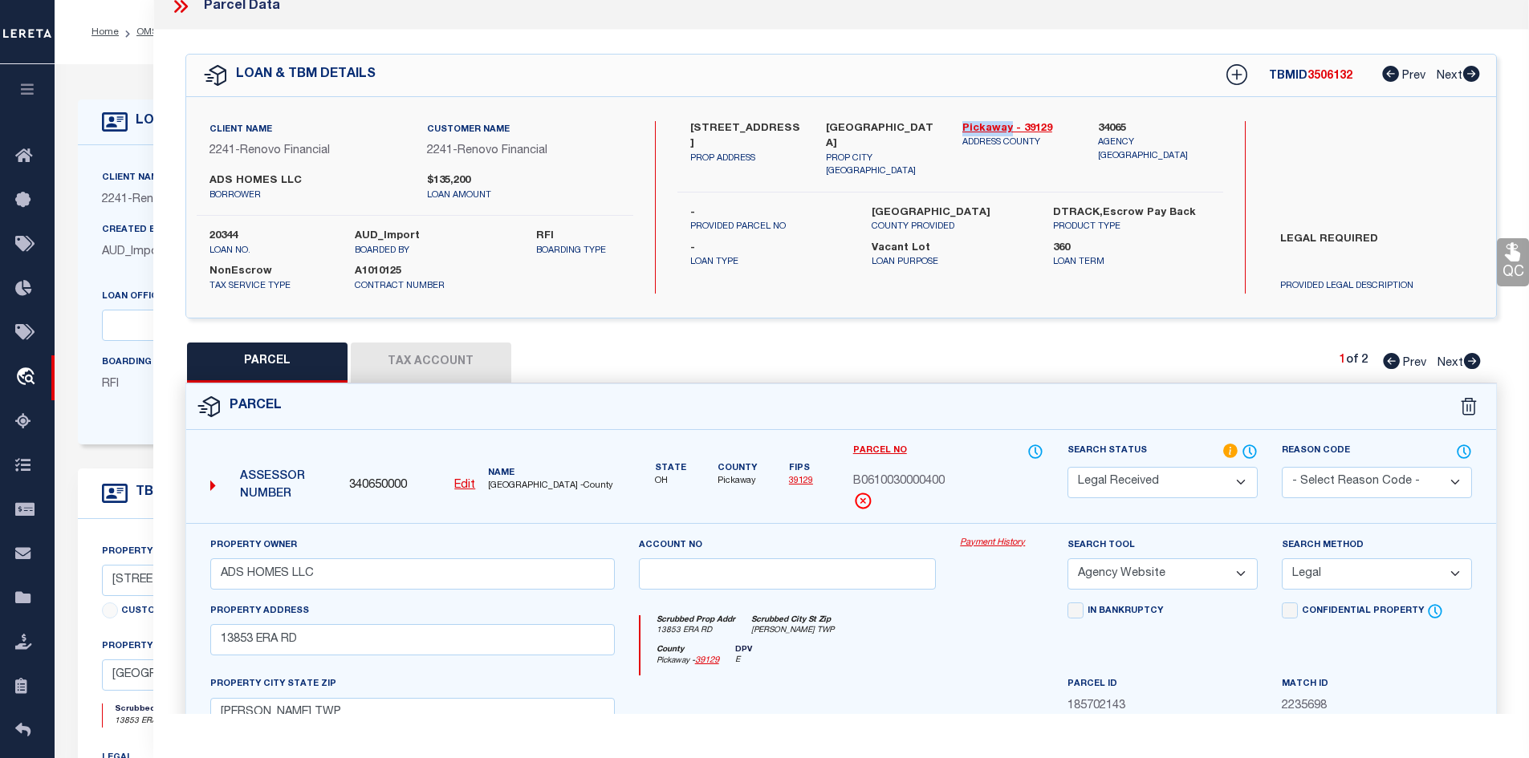
select select
checkbox input "false"
select select "IP"
type input "ADS HOMES LLC"
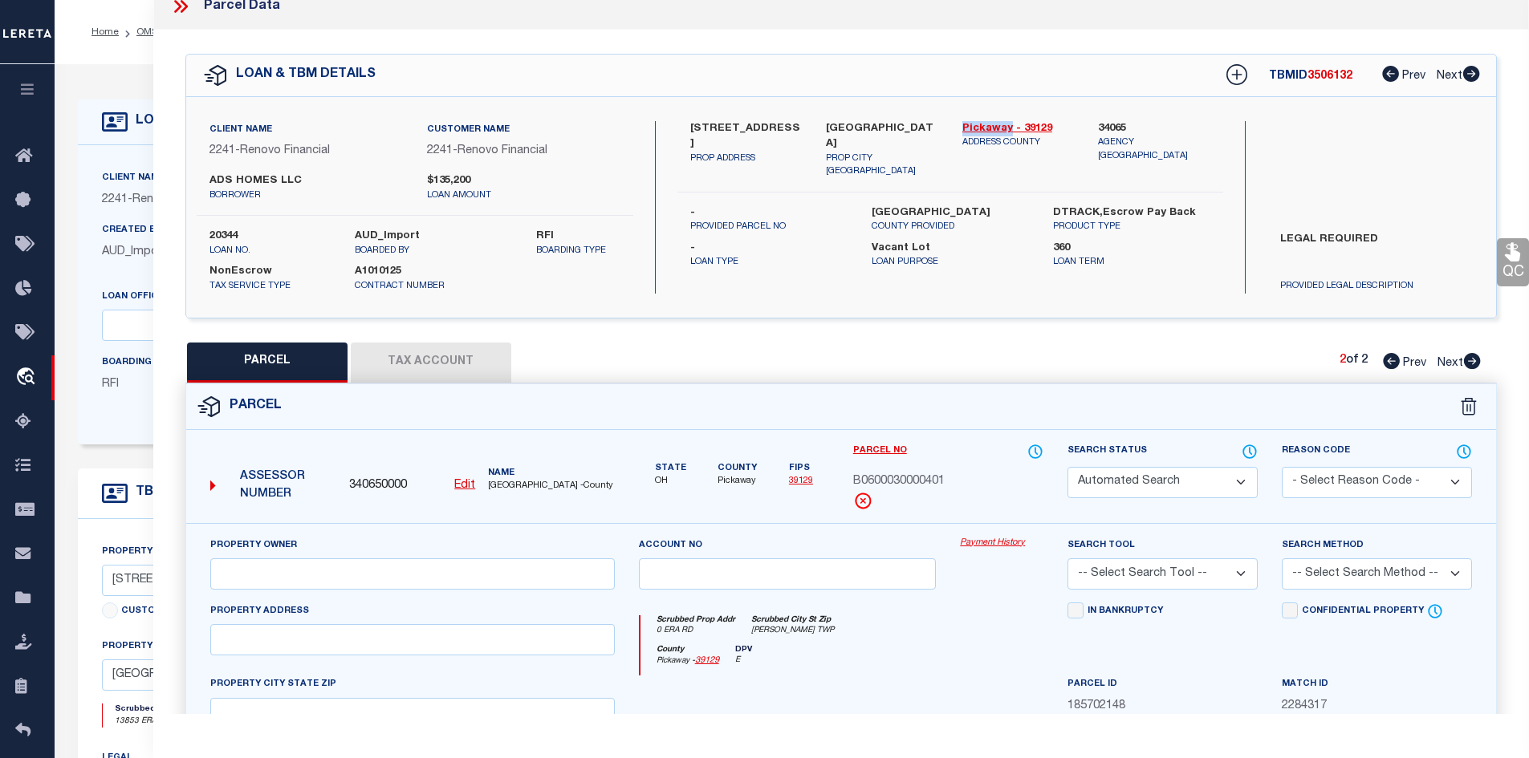
select select "AGW"
select select "LEG"
type input "0 ERA RD"
type input "[PERSON_NAME] TWP"
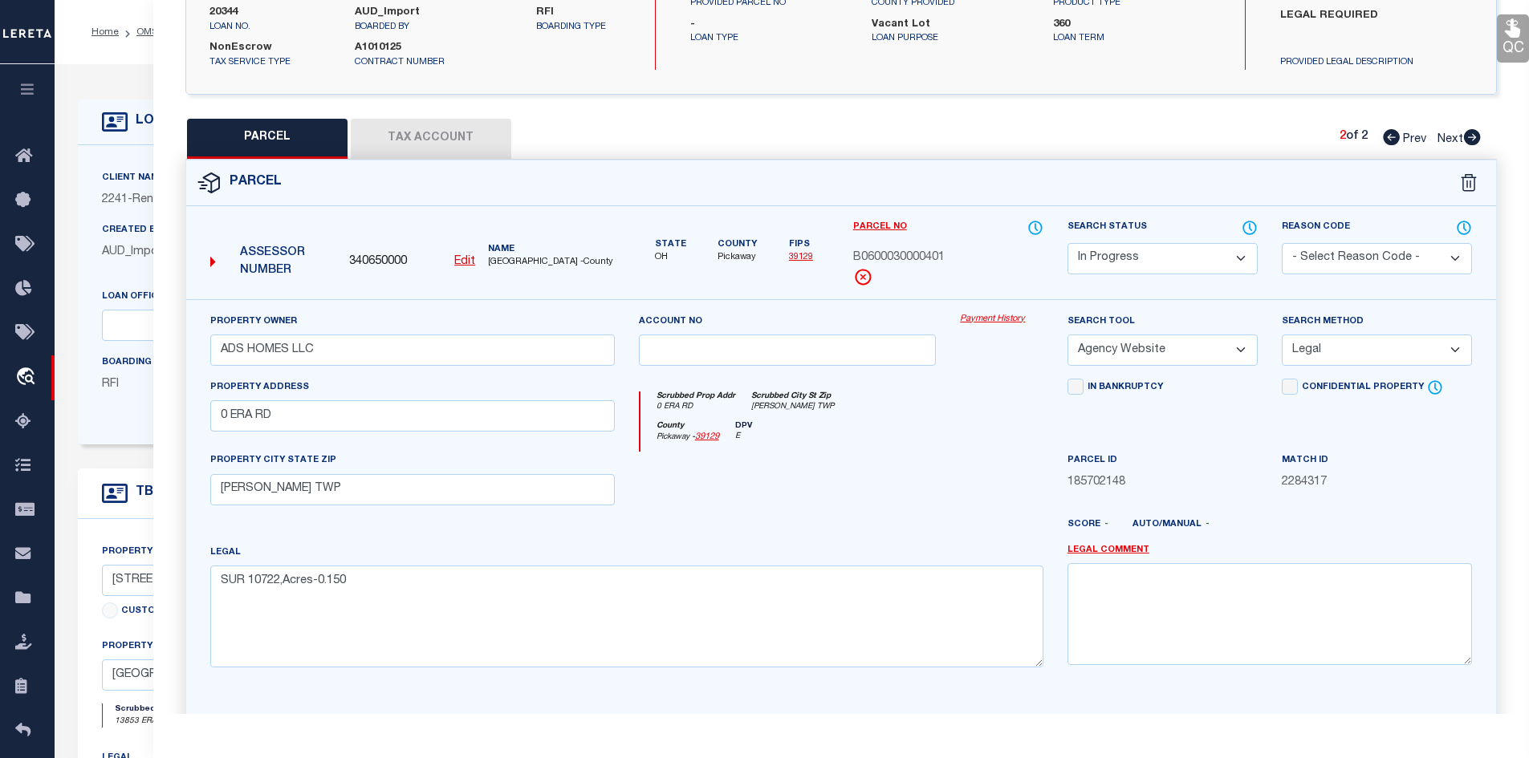
scroll to position [80, 0]
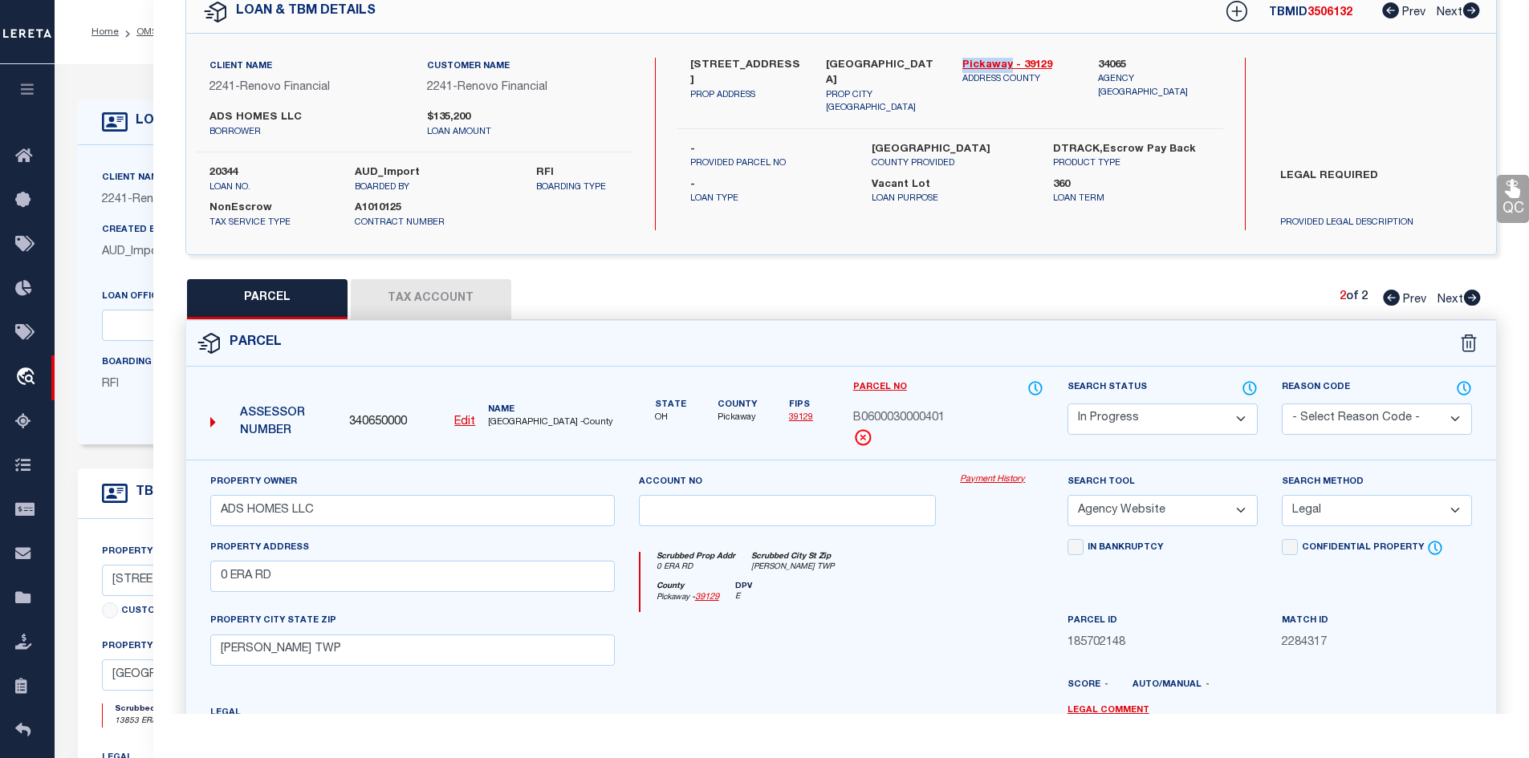
click at [429, 305] on button "Tax Account" at bounding box center [431, 299] width 161 height 40
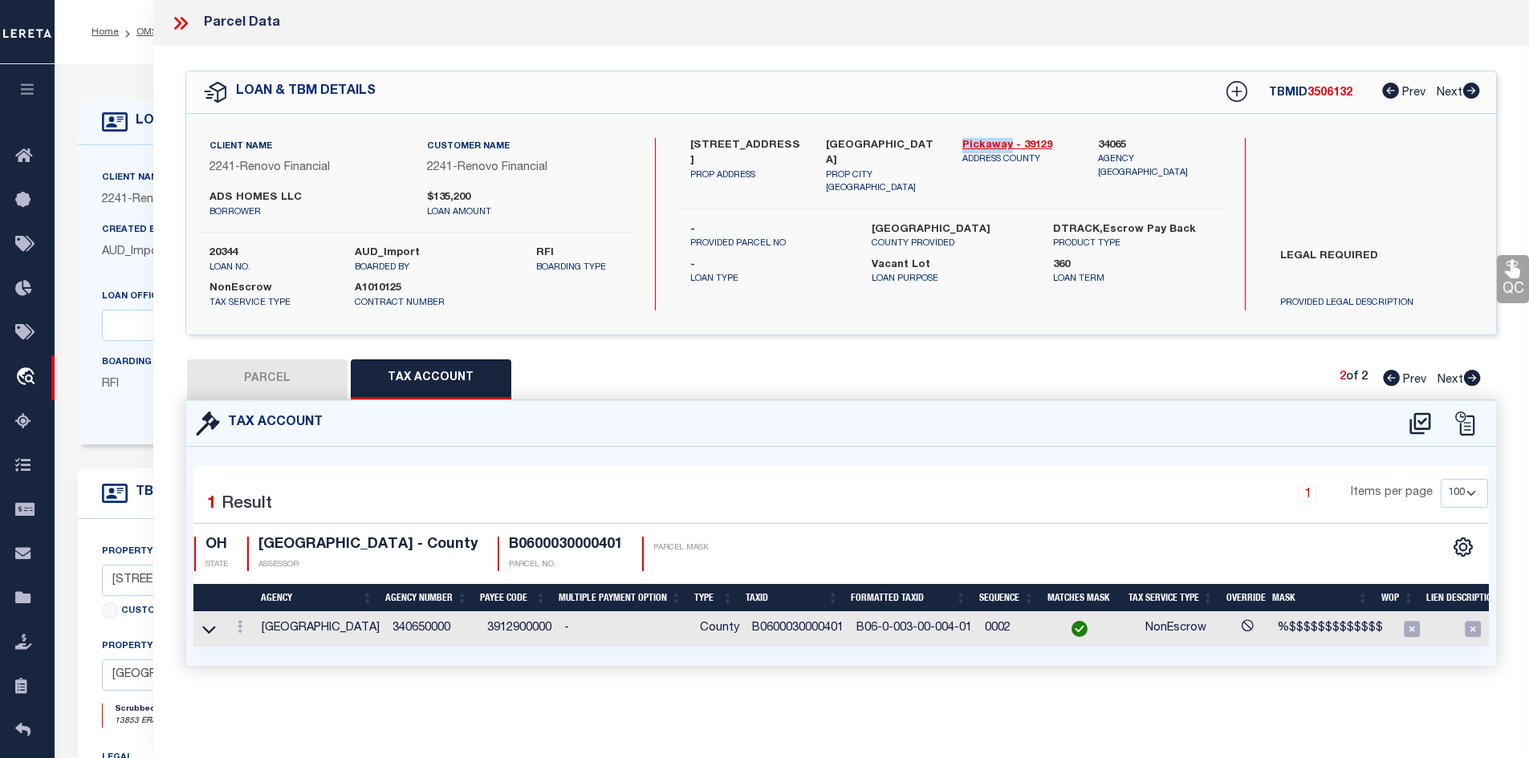
scroll to position [0, 0]
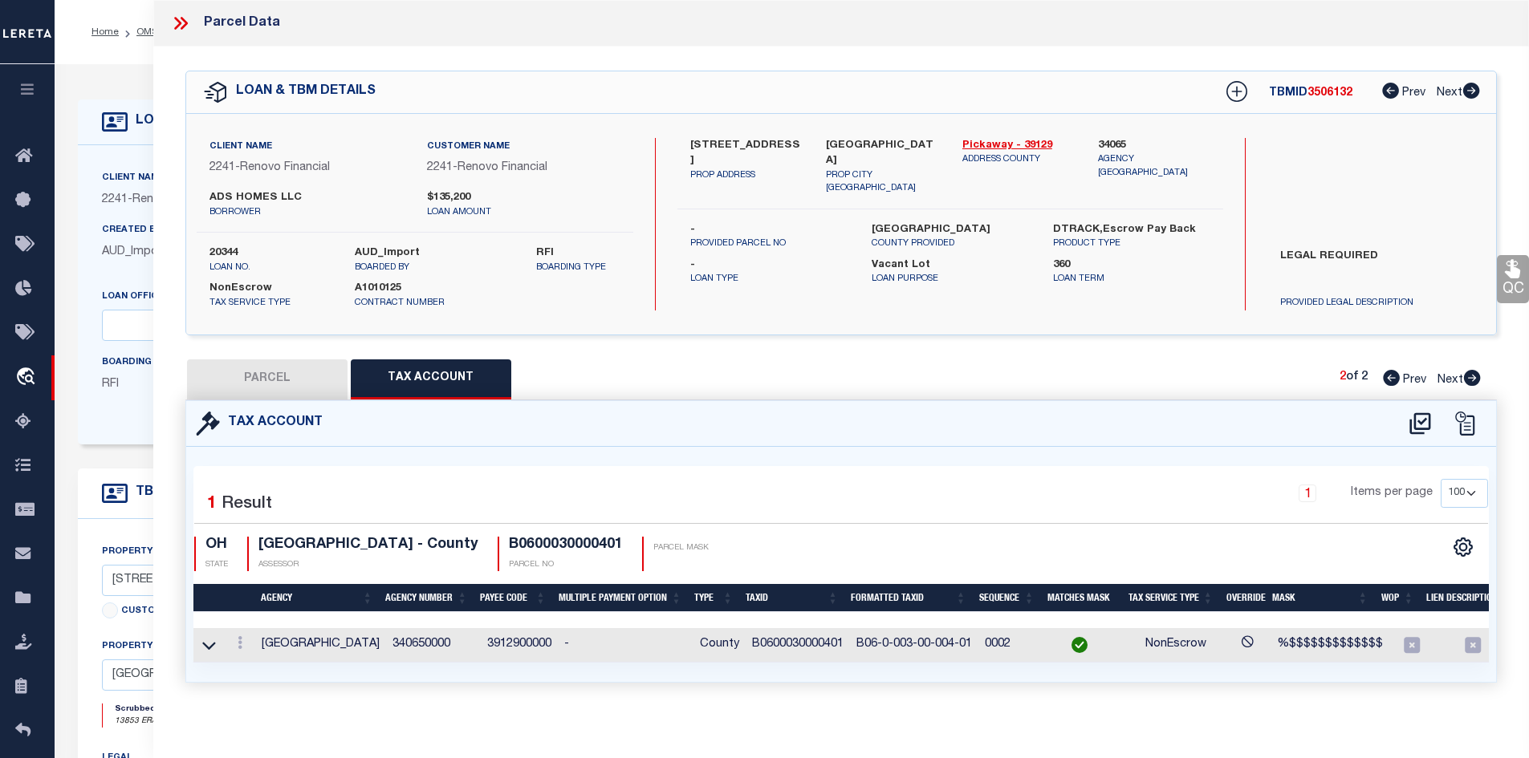
click at [776, 643] on td "B0600030000401" at bounding box center [798, 645] width 104 height 35
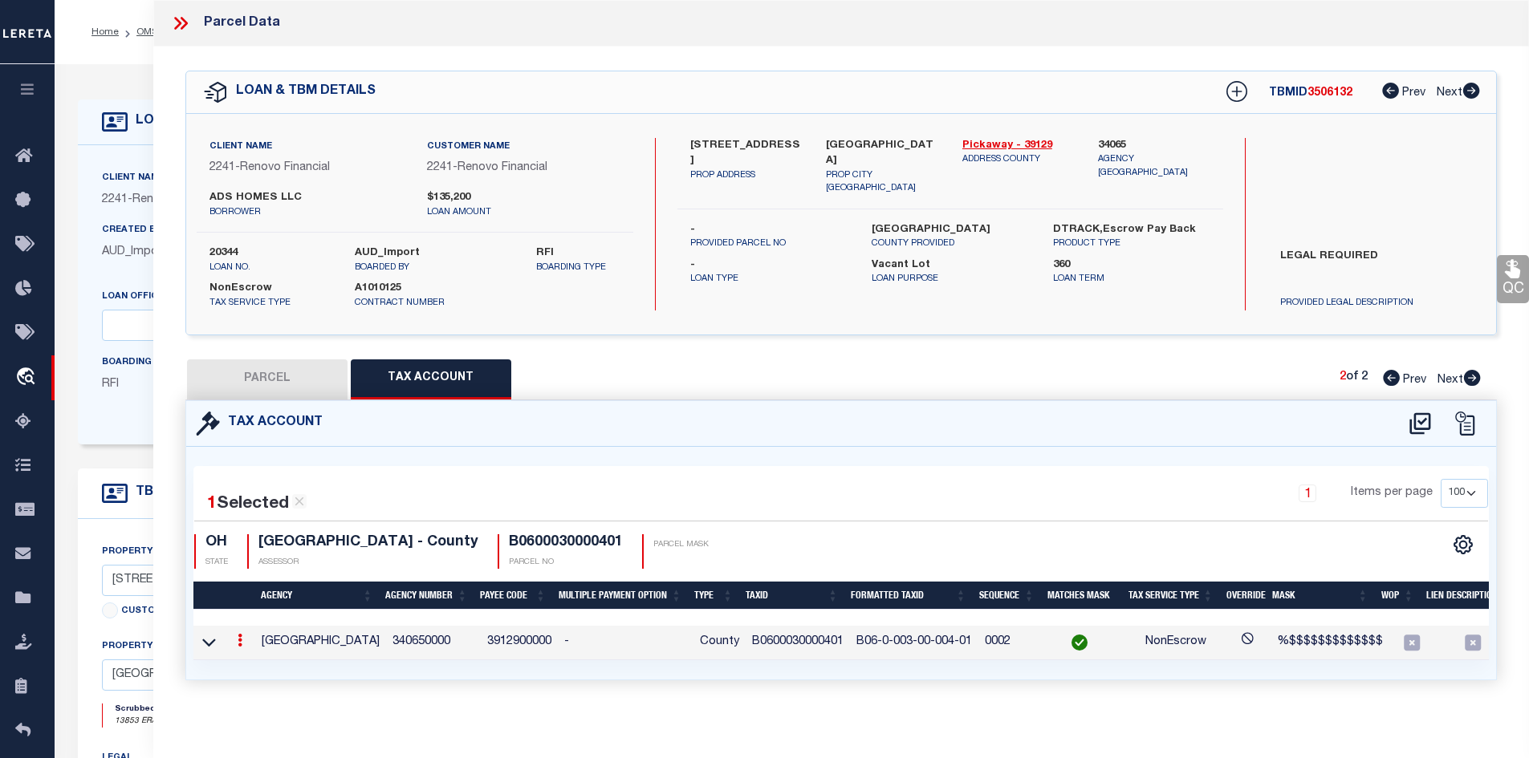
click at [776, 643] on td "B0600030000401" at bounding box center [798, 643] width 104 height 35
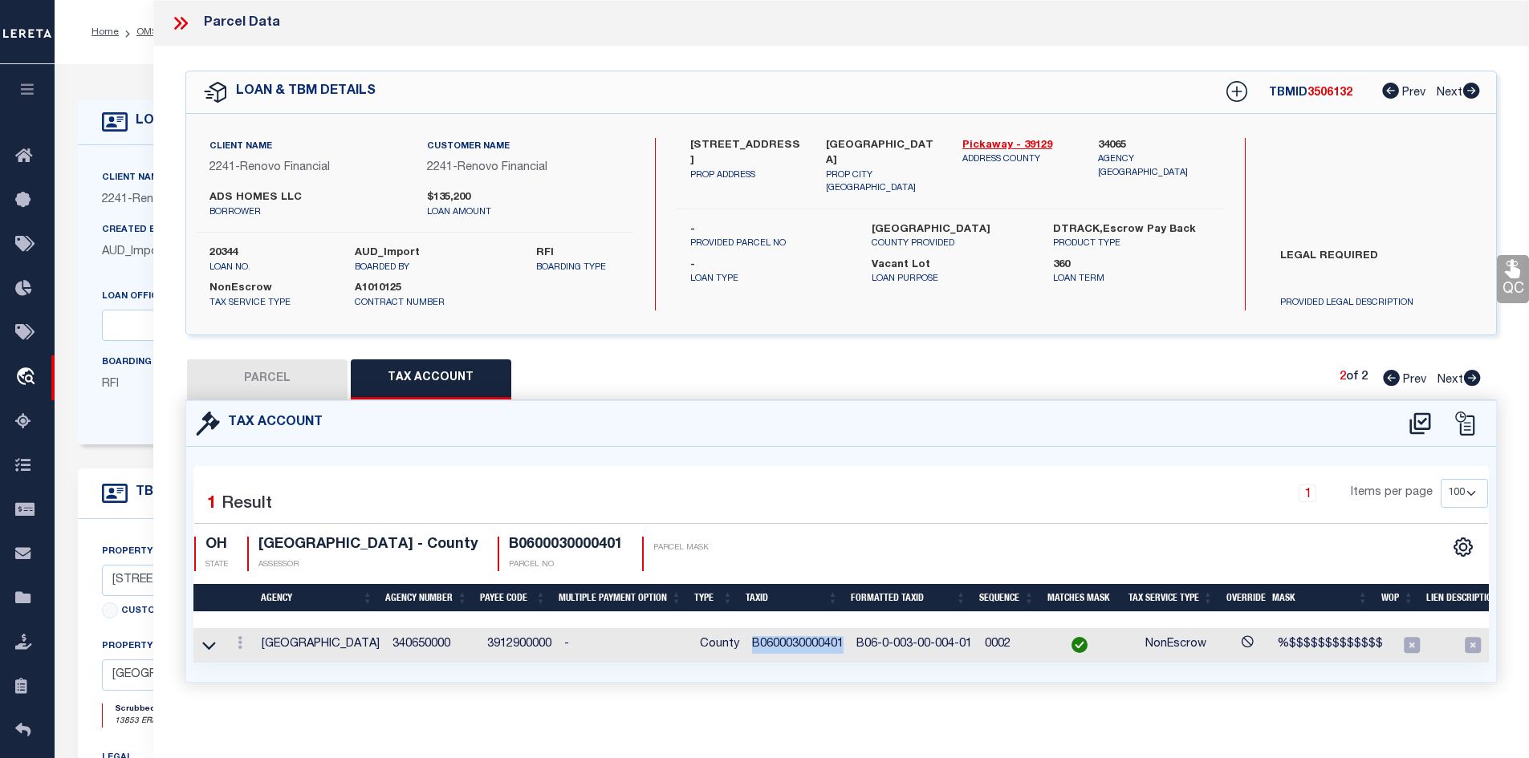
copy td "B0600030000401"
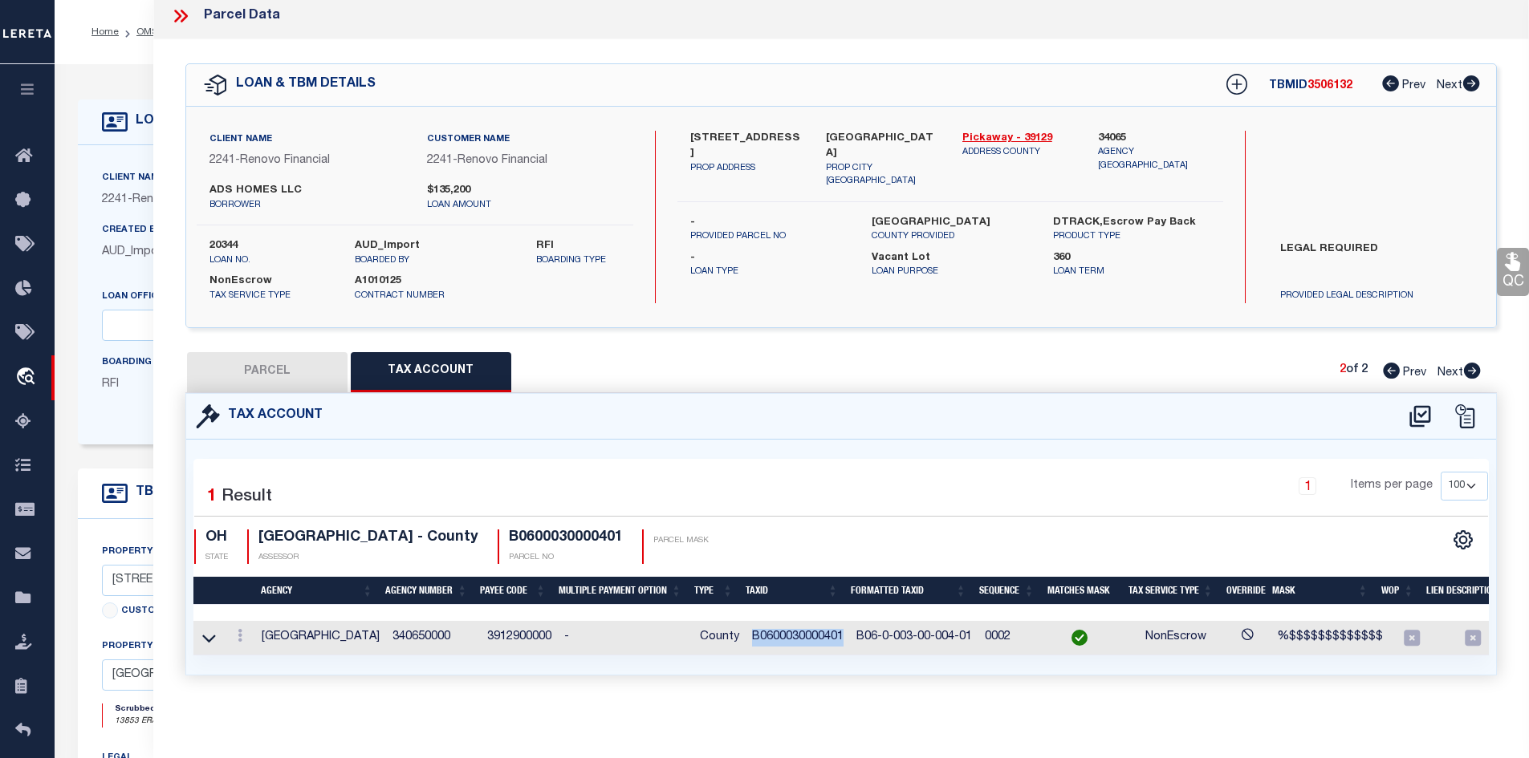
click at [273, 367] on button "PARCEL" at bounding box center [267, 372] width 161 height 40
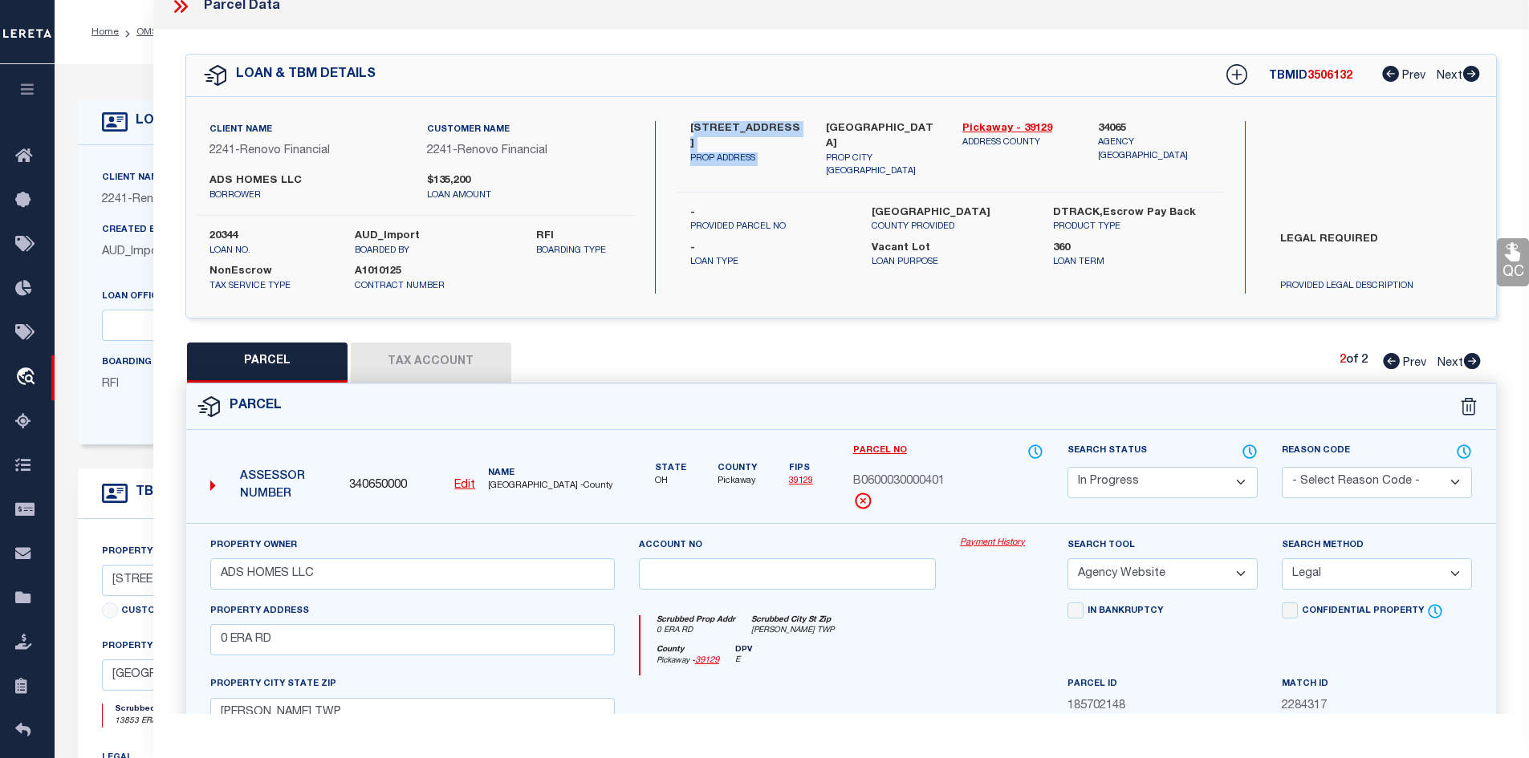
drag, startPoint x: 693, startPoint y: 123, endPoint x: 819, endPoint y: 120, distance: 126.0
click at [819, 121] on div "[STREET_ADDRESS] PROP ADDRESS [GEOGRAPHIC_DATA], [GEOGRAPHIC_DATA] PROP CITY [G…" at bounding box center [950, 150] width 570 height 58
click at [741, 274] on div "[STREET_ADDRESS] PROP ADDRESS [GEOGRAPHIC_DATA], [GEOGRAPHIC_DATA] PROP CITY [G…" at bounding box center [950, 207] width 546 height 173
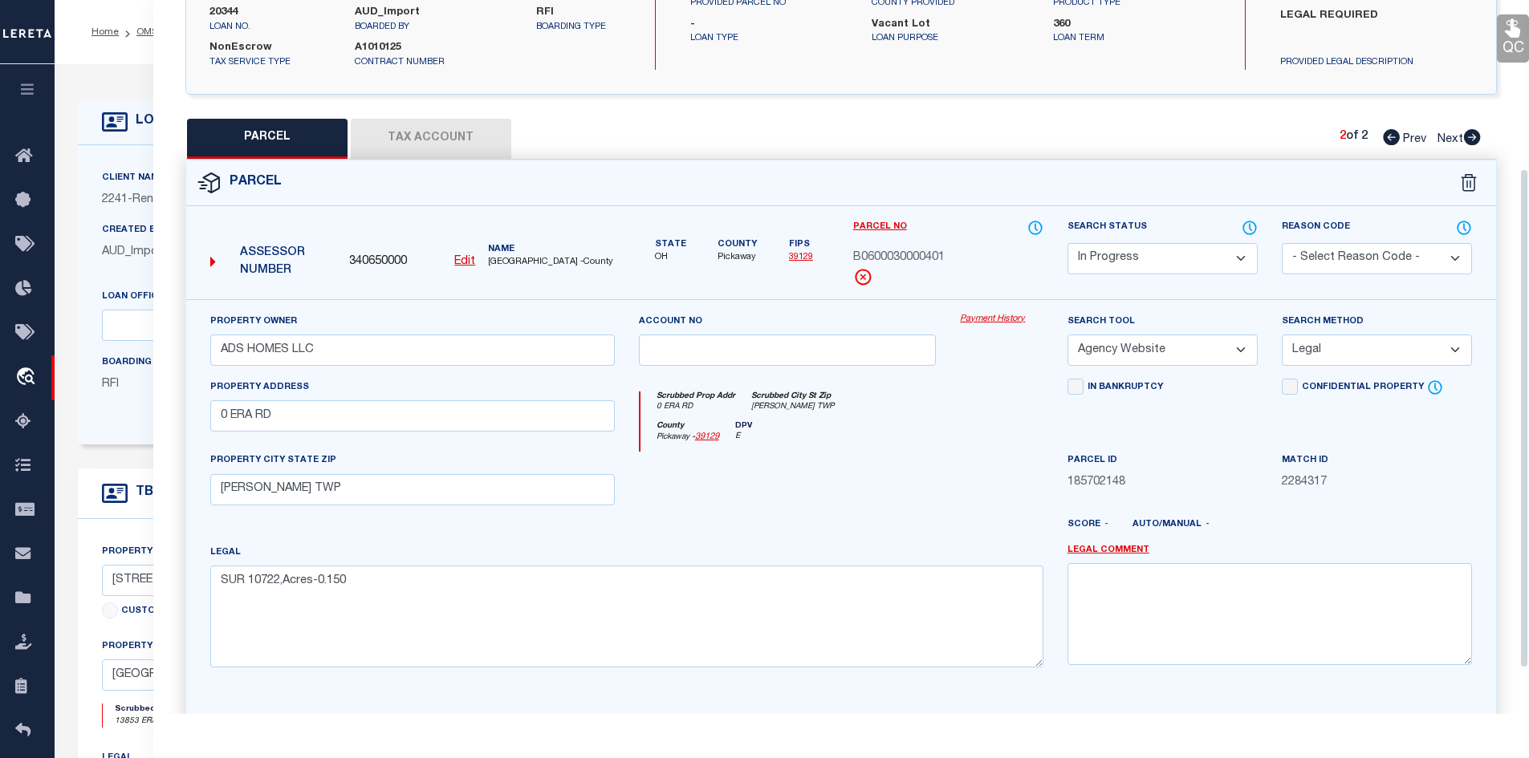
scroll to position [0, 0]
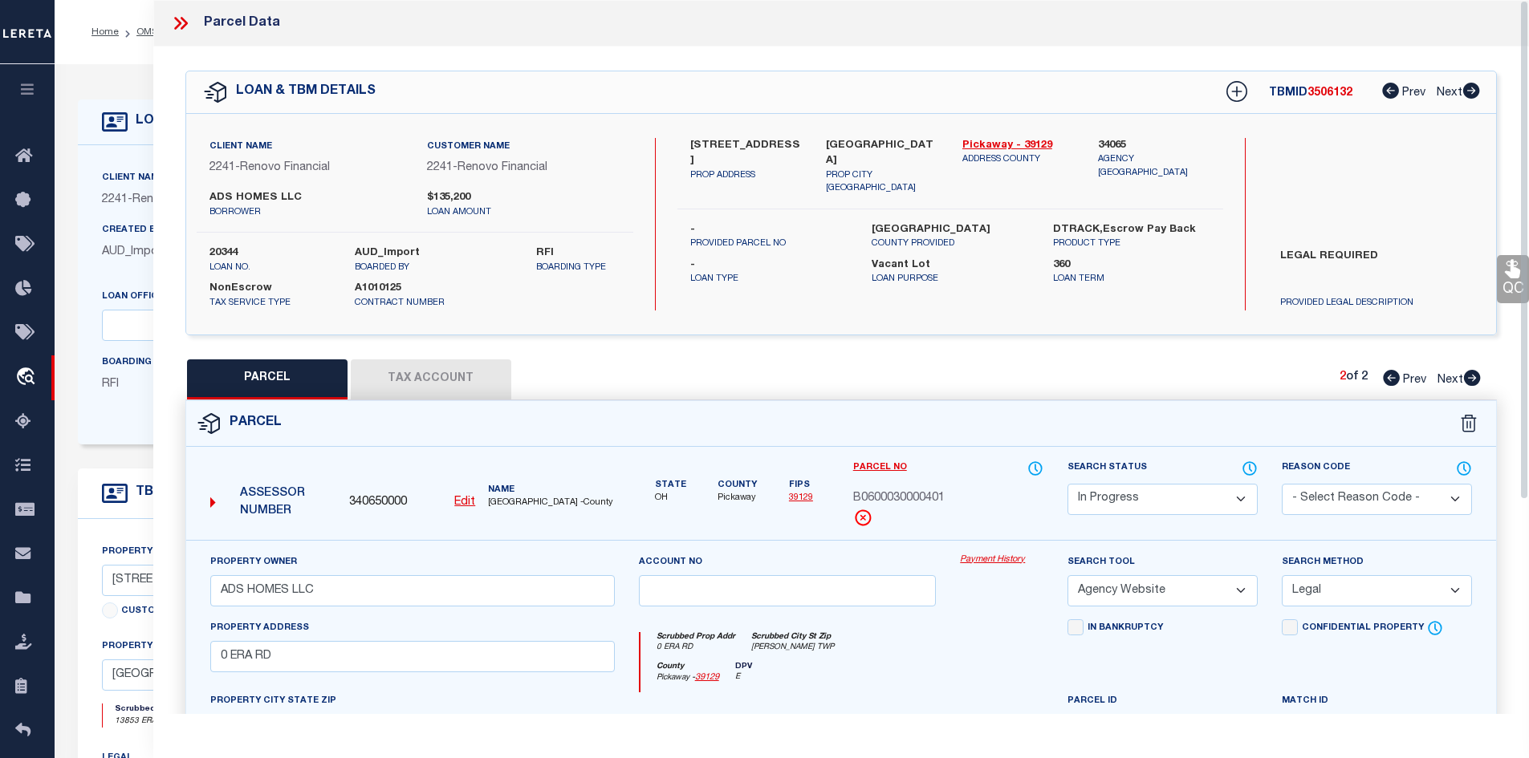
click at [185, 29] on icon at bounding box center [180, 23] width 21 height 21
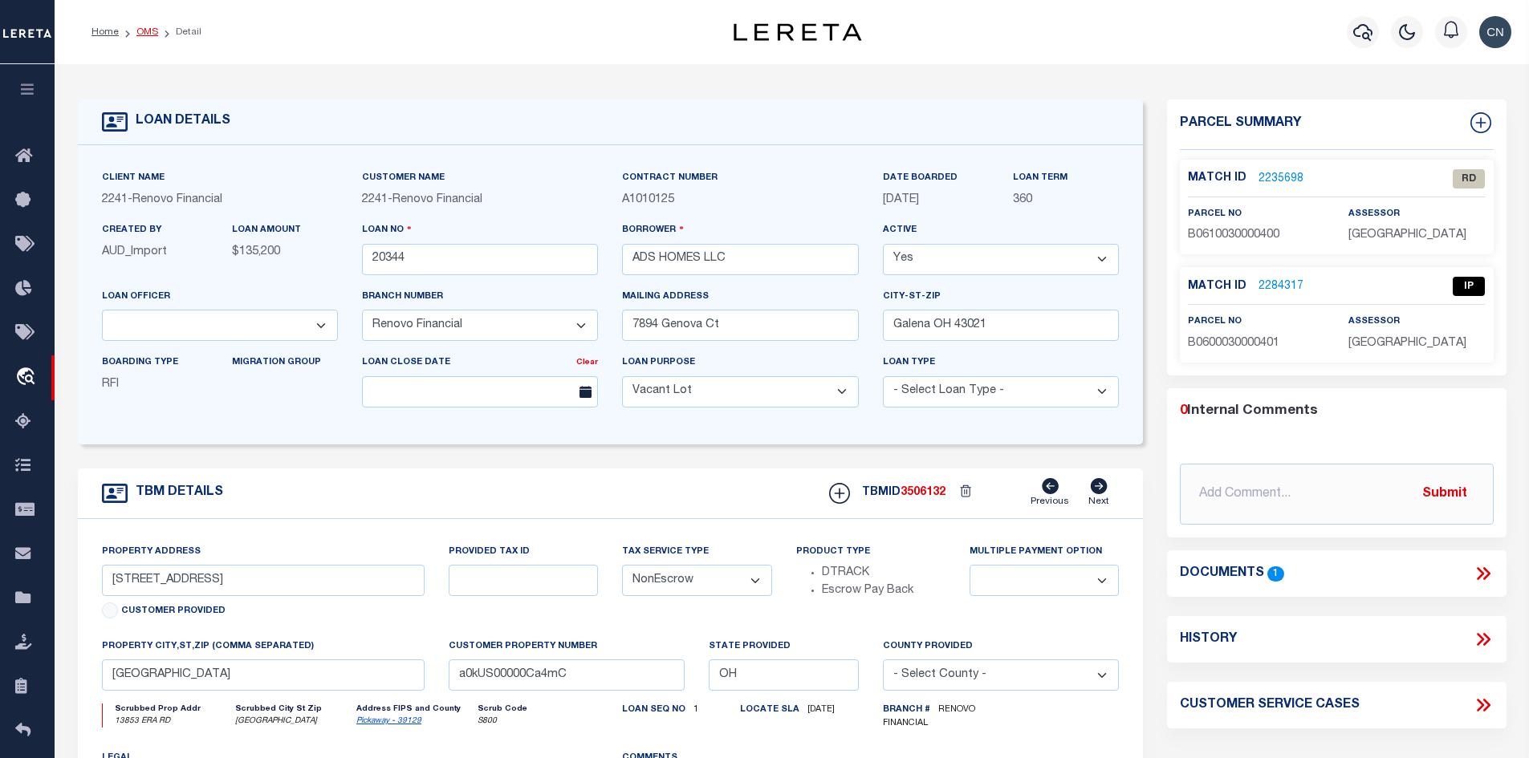
click at [149, 29] on link "OMS" at bounding box center [147, 32] width 22 height 10
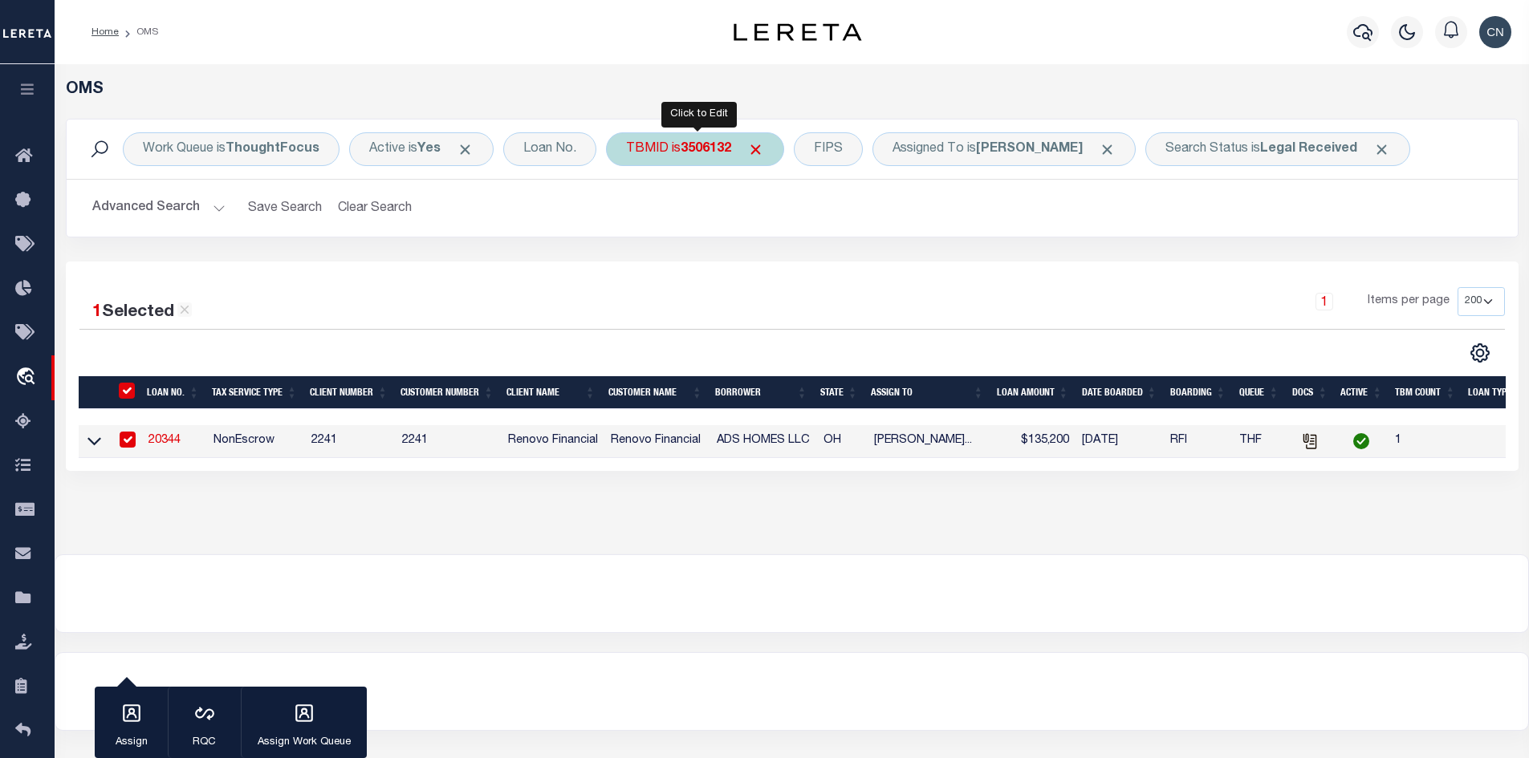
click at [665, 148] on div "TBMID is 3506132" at bounding box center [695, 149] width 178 height 34
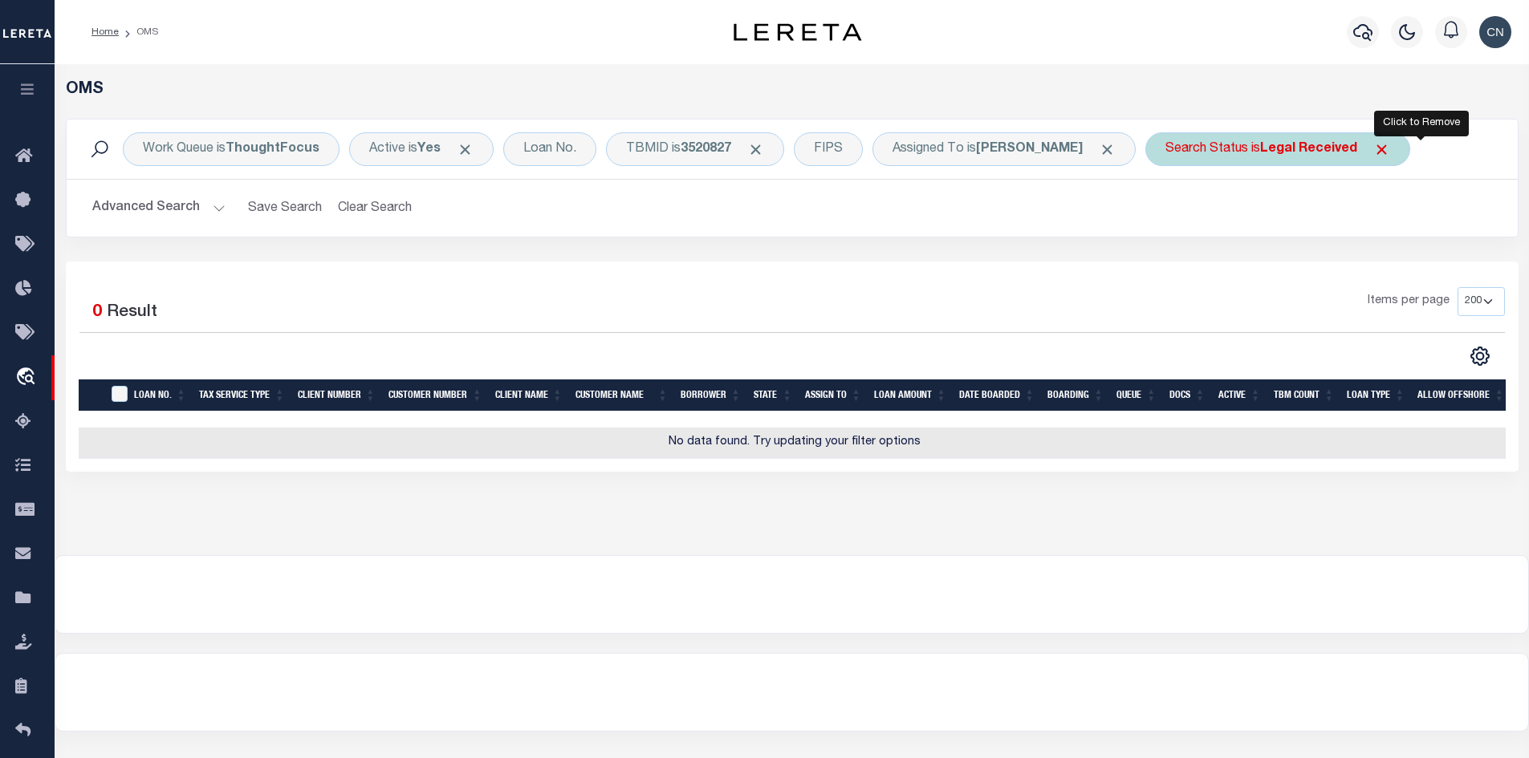
click at [1390, 148] on span "Click to Remove" at bounding box center [1381, 149] width 17 height 17
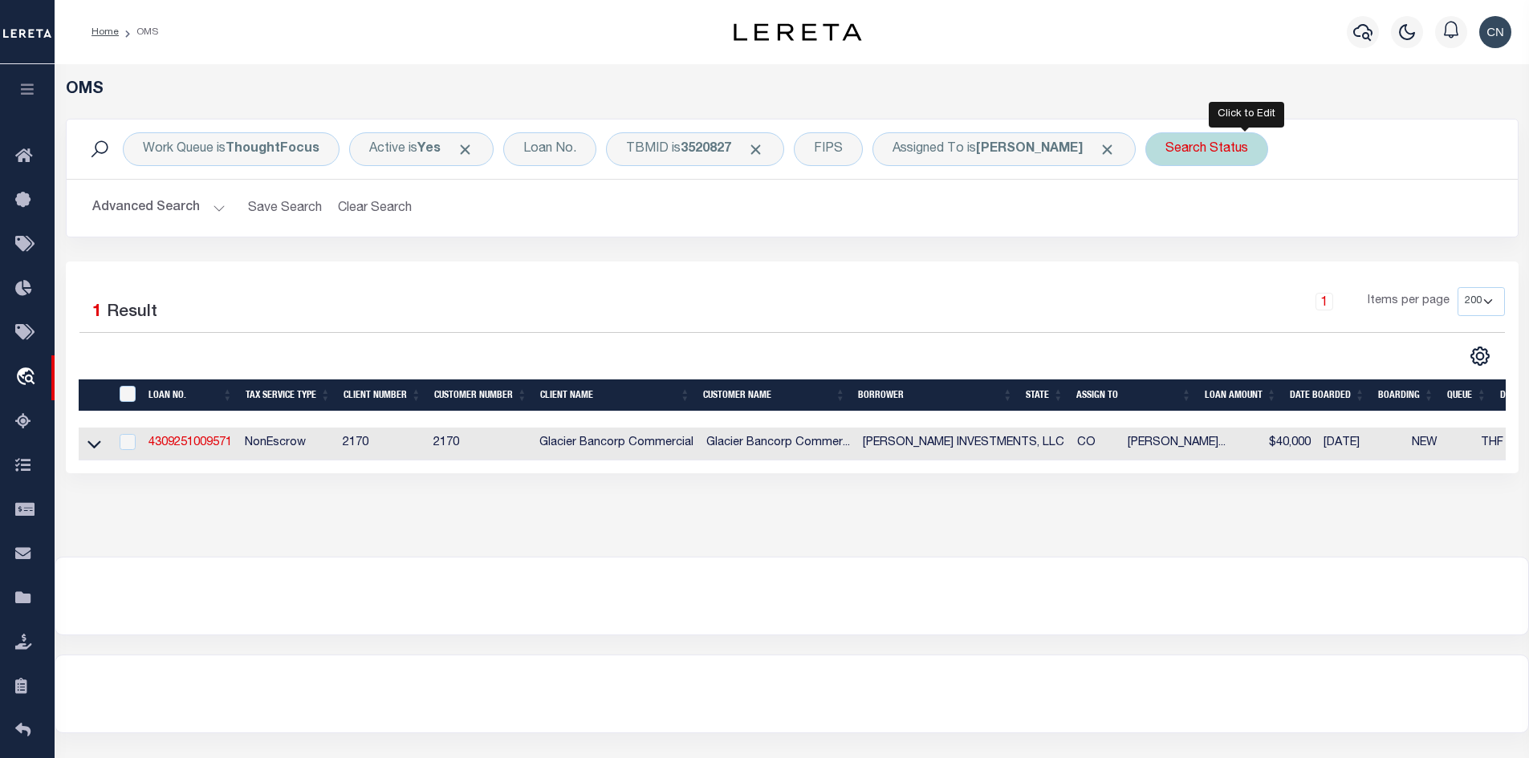
click at [1258, 148] on div "Search Status" at bounding box center [1206, 149] width 123 height 34
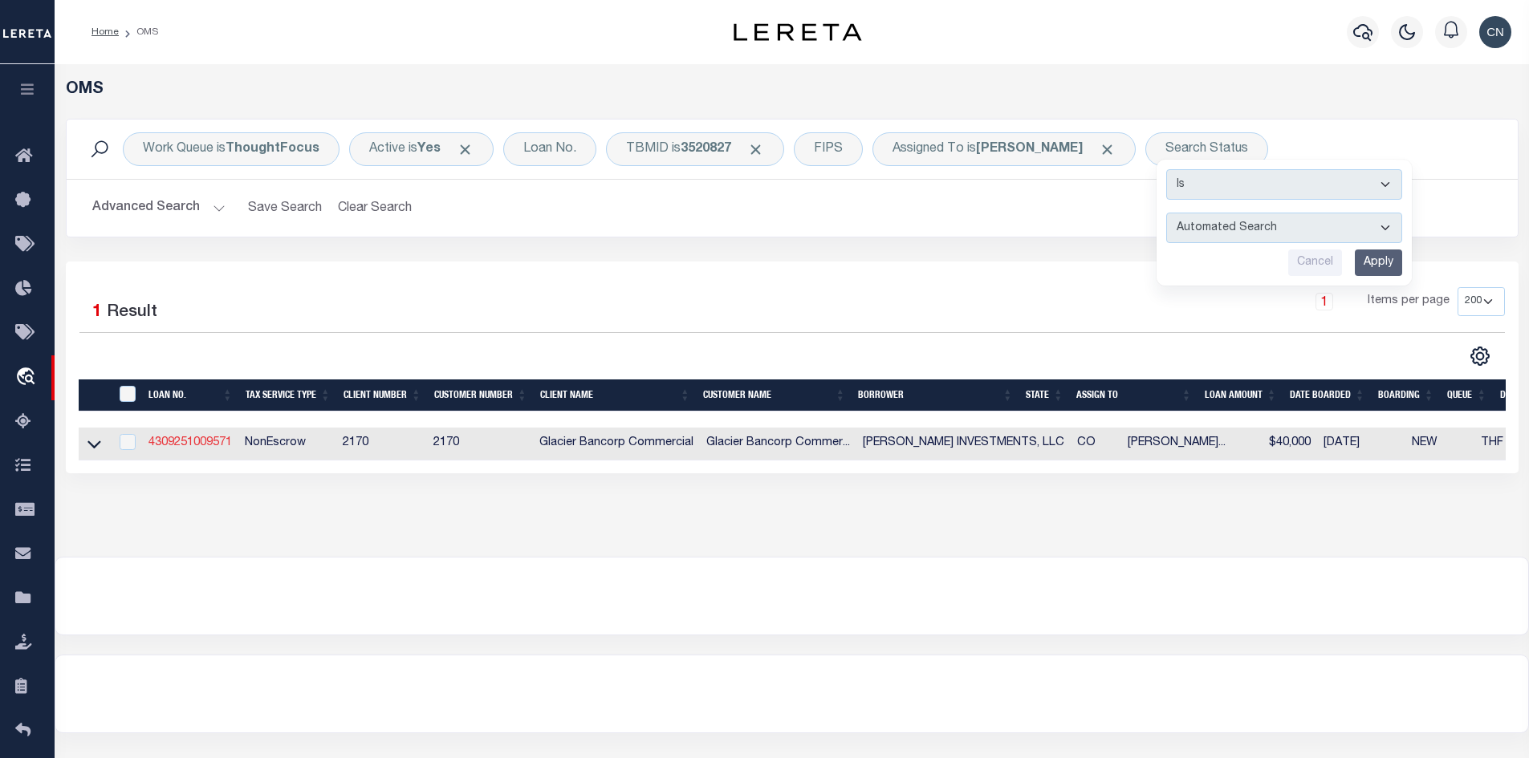
click at [187, 443] on link "4309251009571" at bounding box center [189, 442] width 83 height 11
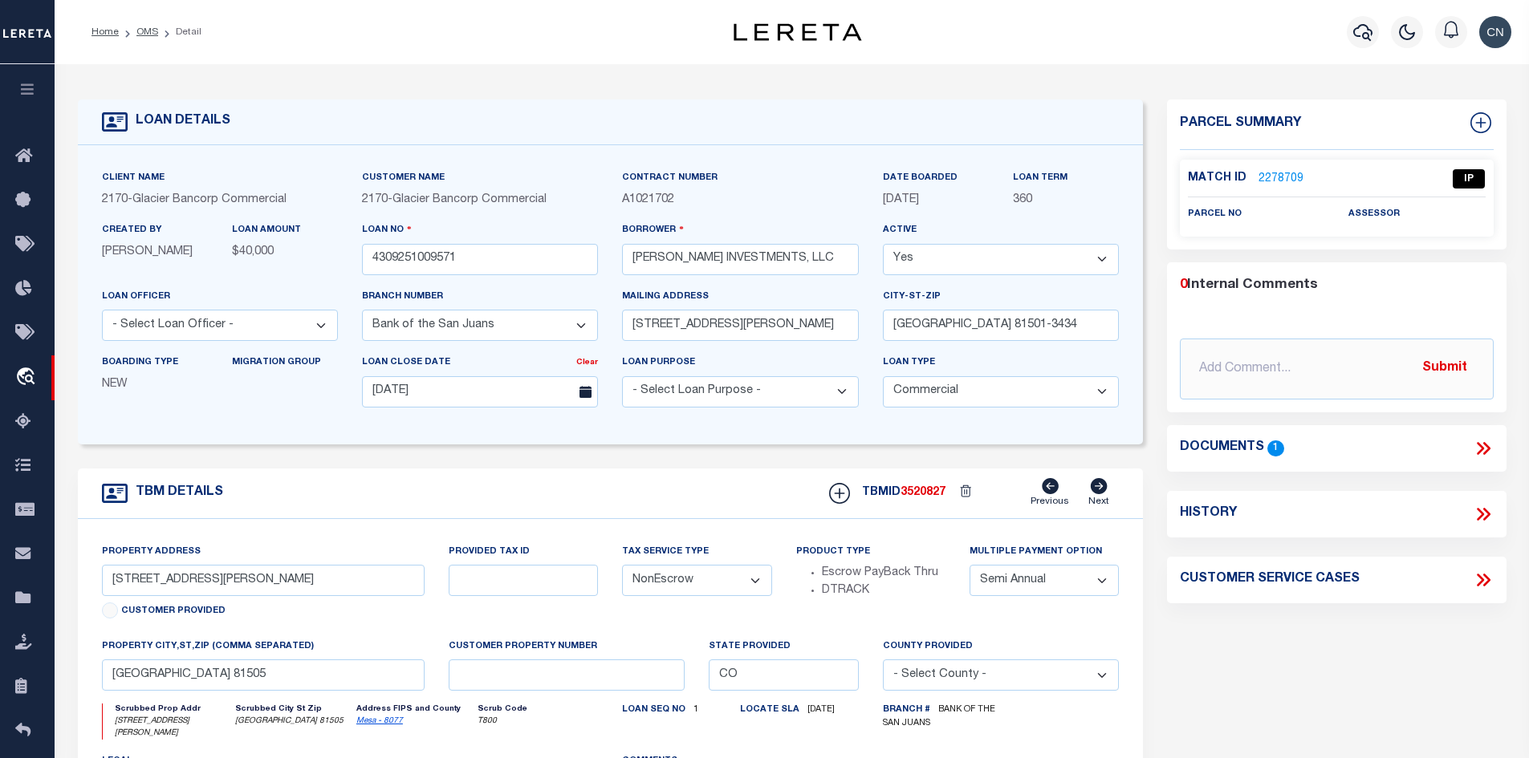
click at [1284, 176] on link "2278709" at bounding box center [1280, 179] width 45 height 17
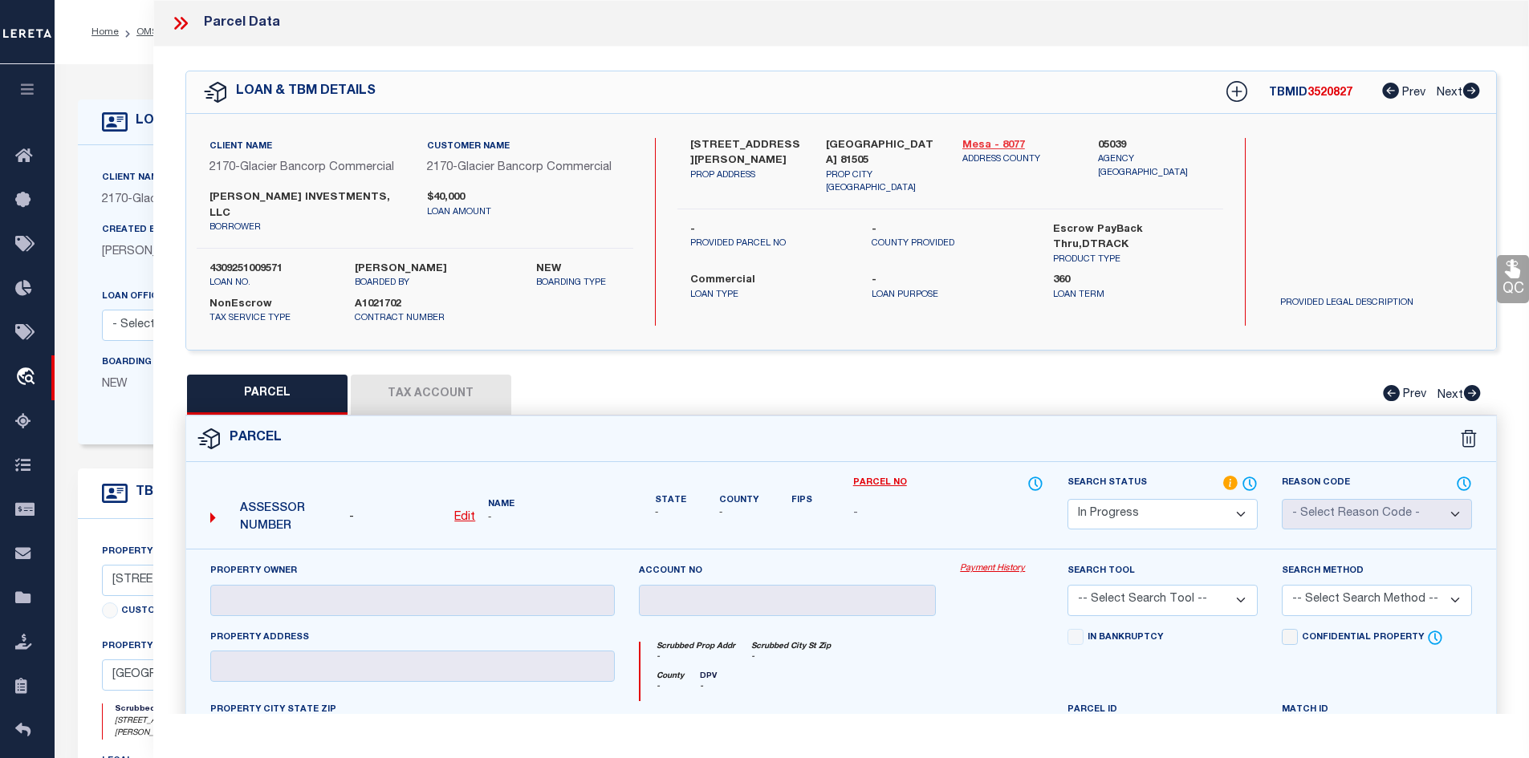
click at [978, 143] on link "Mesa - 8077" at bounding box center [1018, 146] width 112 height 16
drag, startPoint x: 689, startPoint y: 140, endPoint x: 713, endPoint y: 141, distance: 24.1
click at [713, 141] on label "[STREET_ADDRESS][PERSON_NAME]" at bounding box center [746, 153] width 112 height 31
copy label "2352"
click at [815, 238] on p "PROVIDED PARCEL NO" at bounding box center [768, 245] width 157 height 14
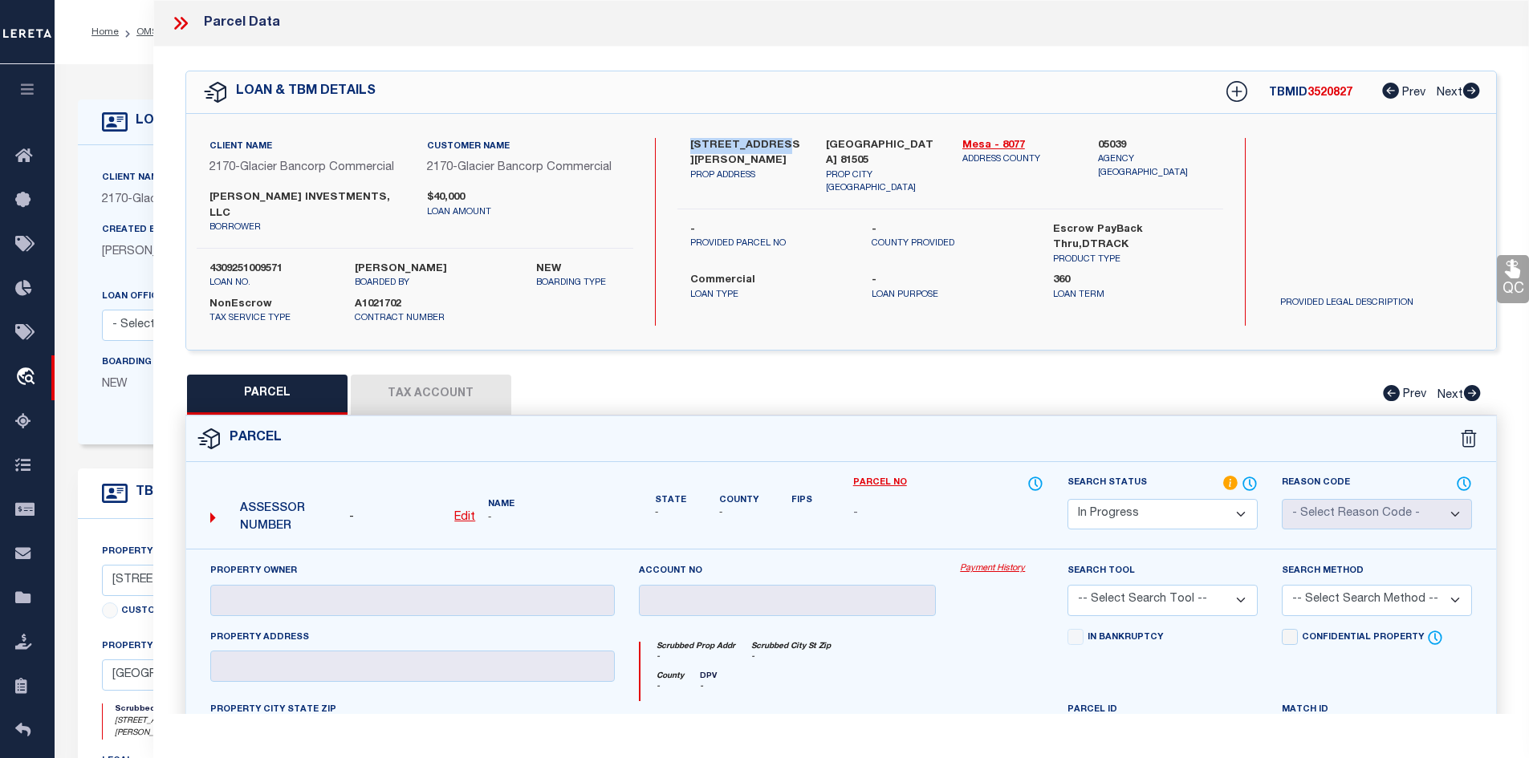
drag, startPoint x: 690, startPoint y: 140, endPoint x: 778, endPoint y: 139, distance: 88.3
click at [778, 139] on label "[STREET_ADDRESS][PERSON_NAME]" at bounding box center [746, 153] width 112 height 31
copy label "2352 [PERSON_NAME]"
click at [785, 190] on div "[STREET_ADDRESS][PERSON_NAME] PROP ADDRESS [GEOGRAPHIC_DATA] CO 81505 PROP CITY…" at bounding box center [950, 173] width 546 height 71
drag, startPoint x: 714, startPoint y: 139, endPoint x: 807, endPoint y: 136, distance: 93.1
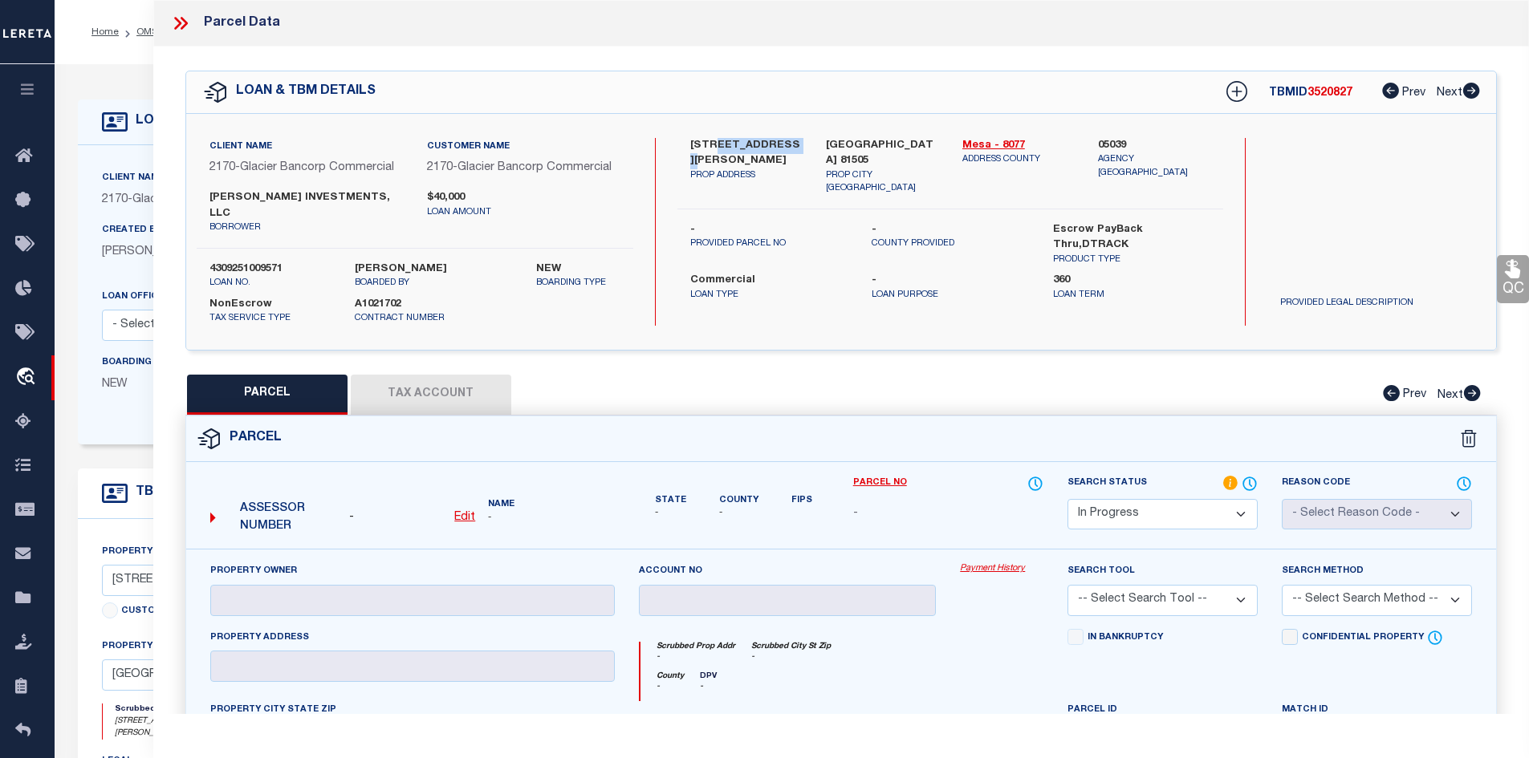
click at [807, 138] on div "[STREET_ADDRESS][PERSON_NAME] PROP ADDRESS" at bounding box center [746, 167] width 136 height 58
copy label "[PERSON_NAME]"
click at [694, 144] on label "[STREET_ADDRESS][PERSON_NAME]" at bounding box center [746, 153] width 112 height 31
copy label "2352"
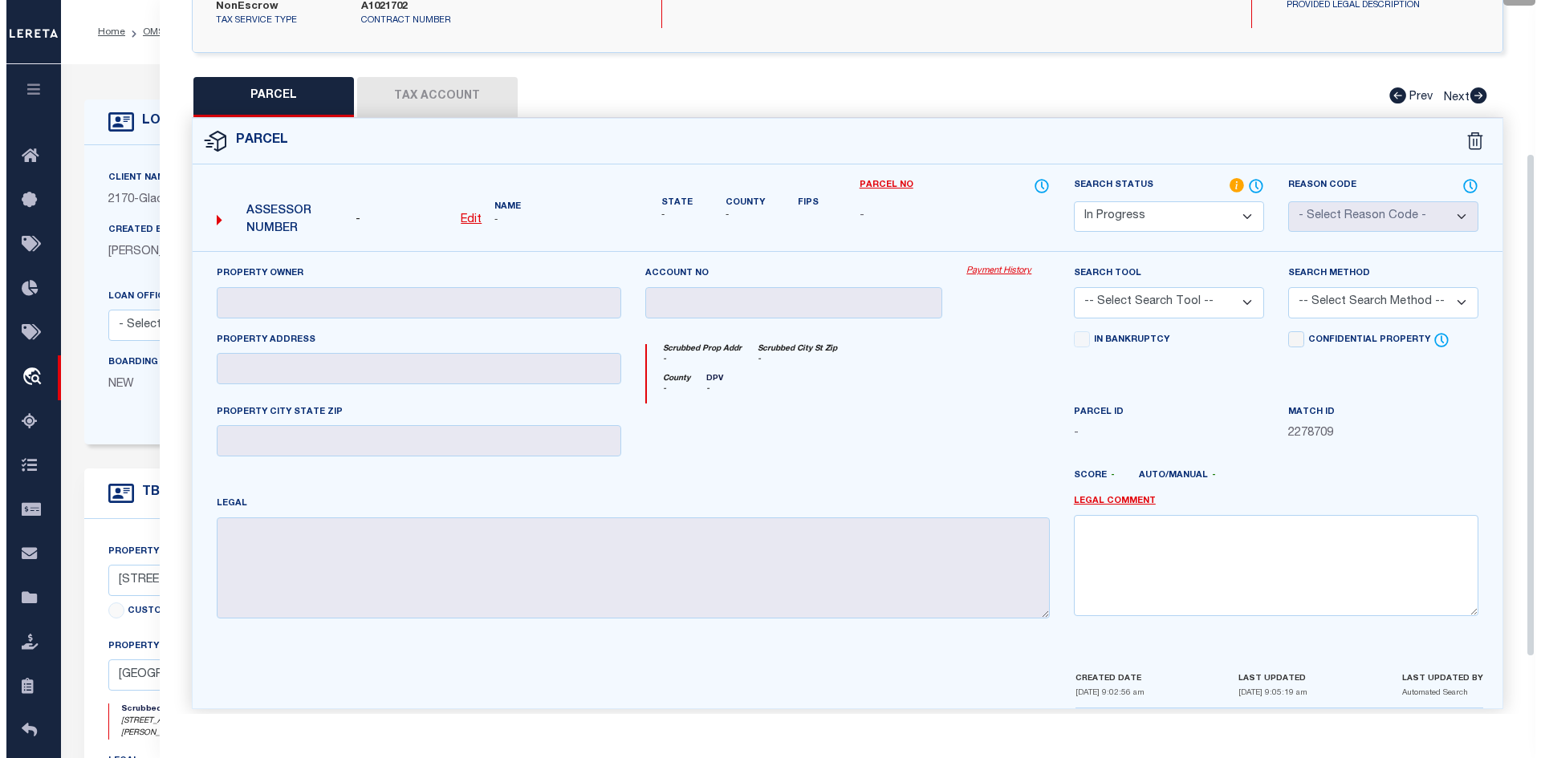
scroll to position [137, 0]
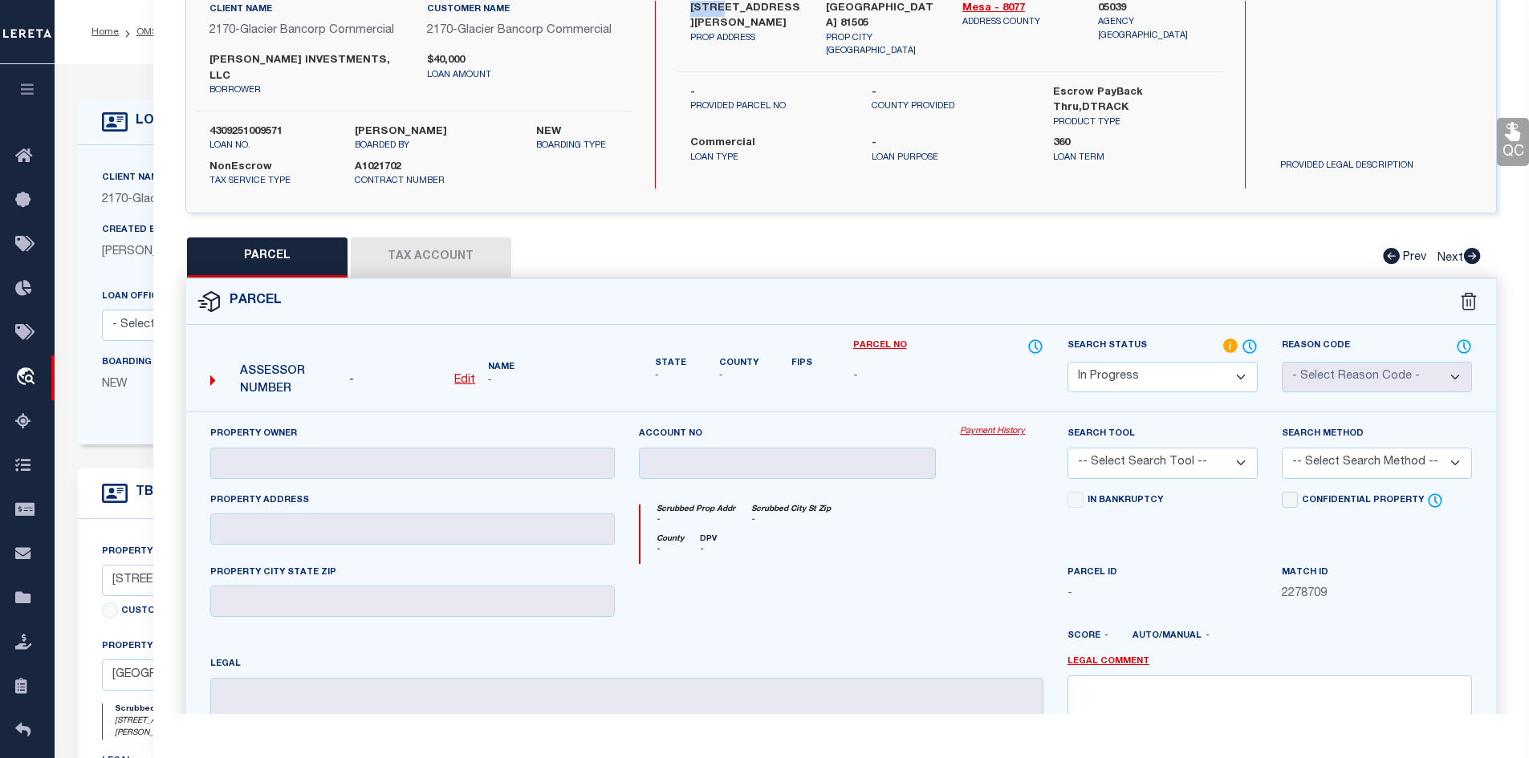
click at [1238, 362] on select "Automated Search Bad Parcel Complete Duplicate Parcel High Dollar Reporting In …" at bounding box center [1162, 377] width 190 height 31
click at [1067, 362] on select "Automated Search Bad Parcel Complete Duplicate Parcel High Dollar Reporting In …" at bounding box center [1162, 377] width 190 height 31
click at [1245, 448] on select "-- Select Search Tool -- 3rd Party Website Agency File Agency Website ATLS CNV-…" at bounding box center [1162, 463] width 190 height 31
click at [1410, 530] on div "Confidential Property Elective Installment" at bounding box center [1377, 528] width 214 height 72
click at [1116, 656] on link "Legal Comment" at bounding box center [1108, 663] width 82 height 14
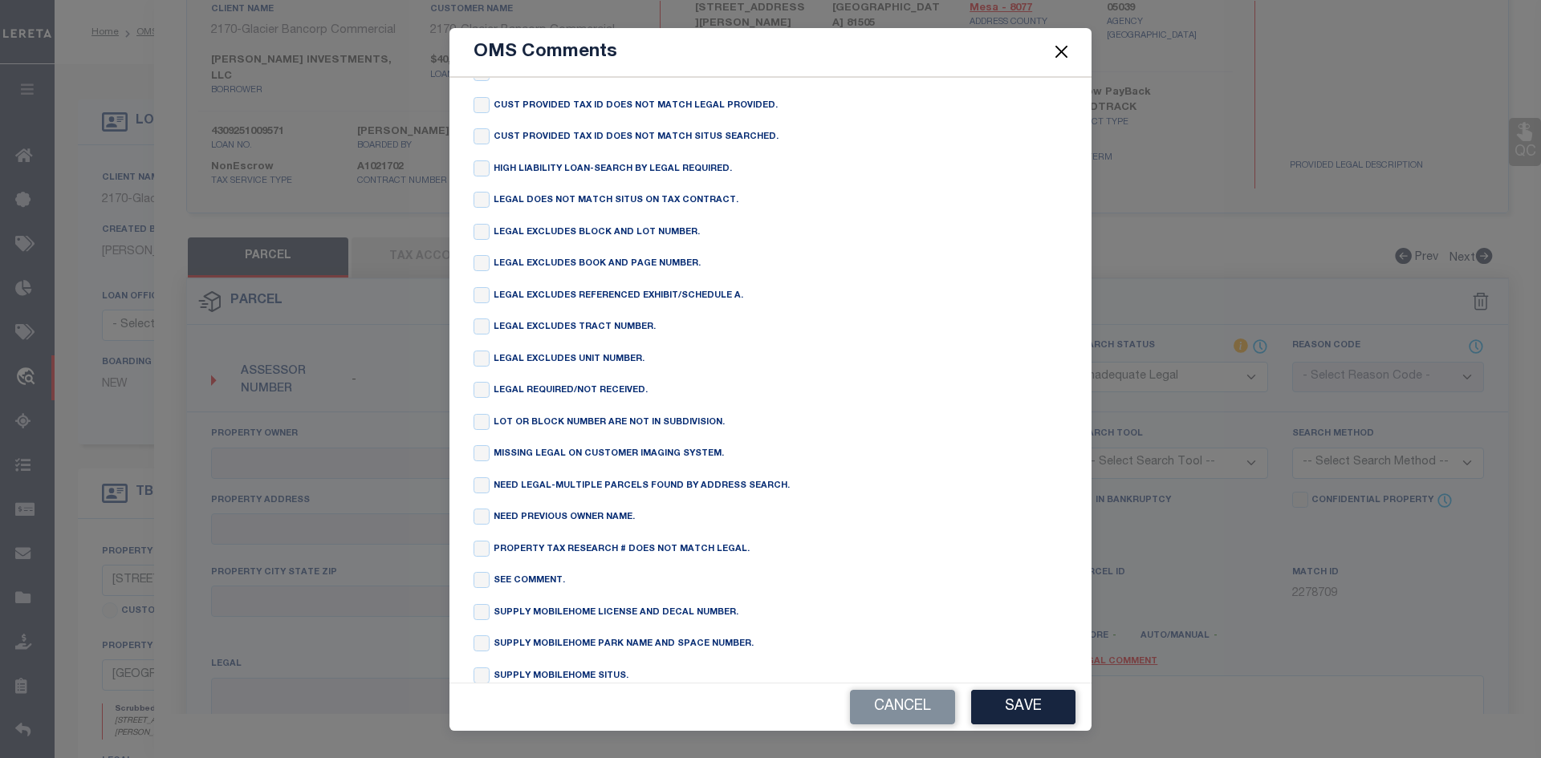
scroll to position [0, 0]
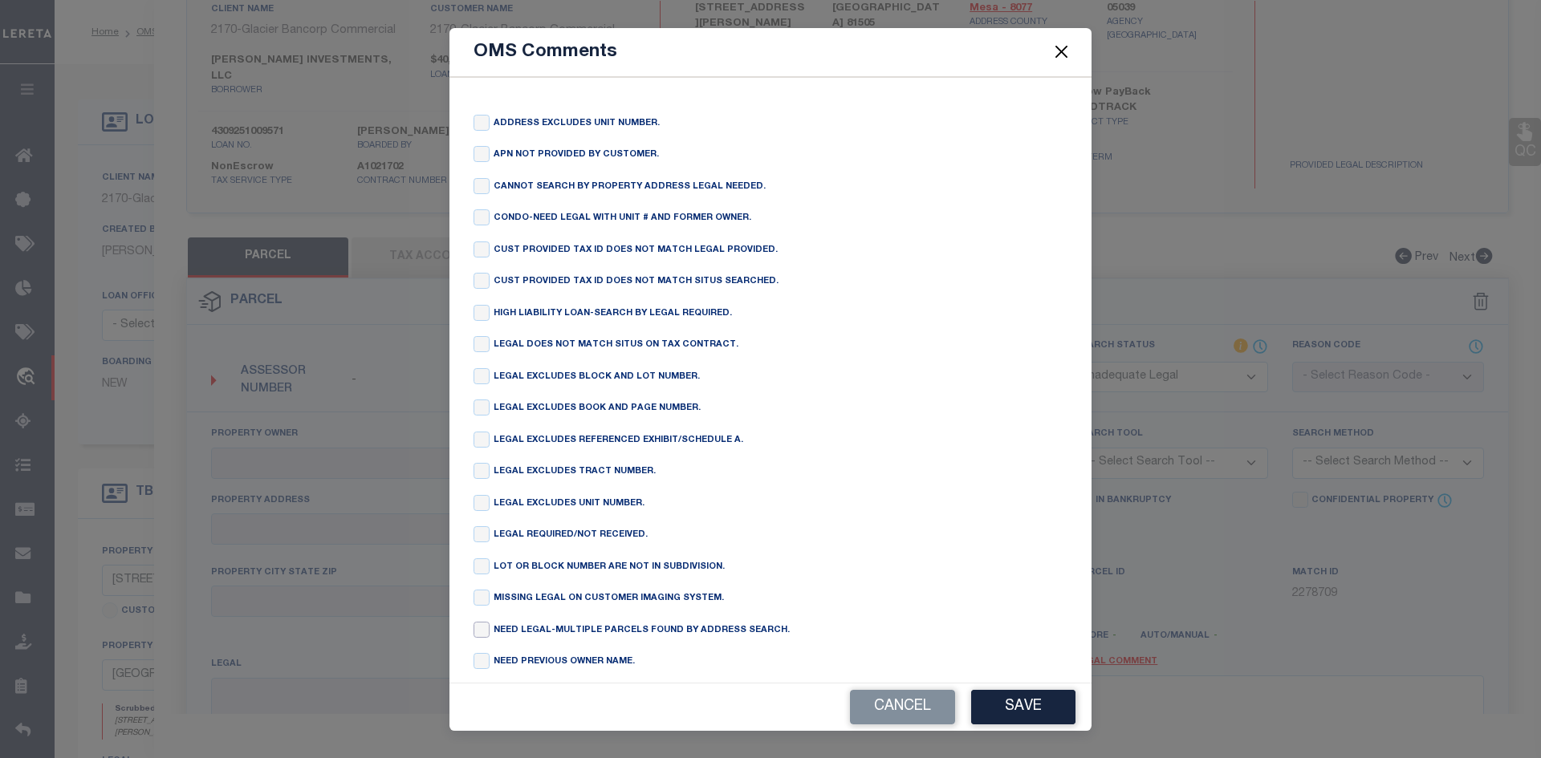
click at [485, 638] on input "checkbox" at bounding box center [481, 630] width 16 height 16
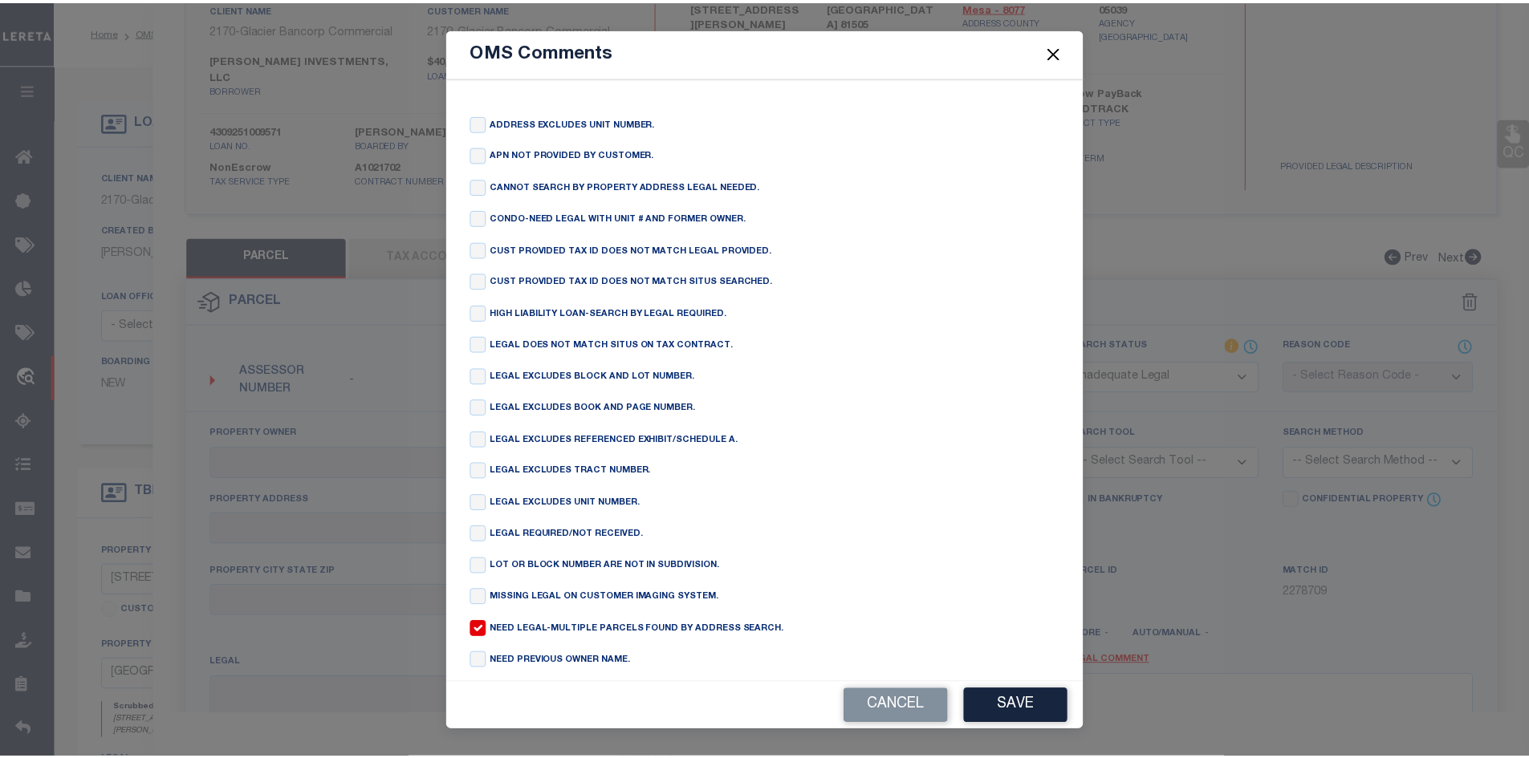
scroll to position [225, 0]
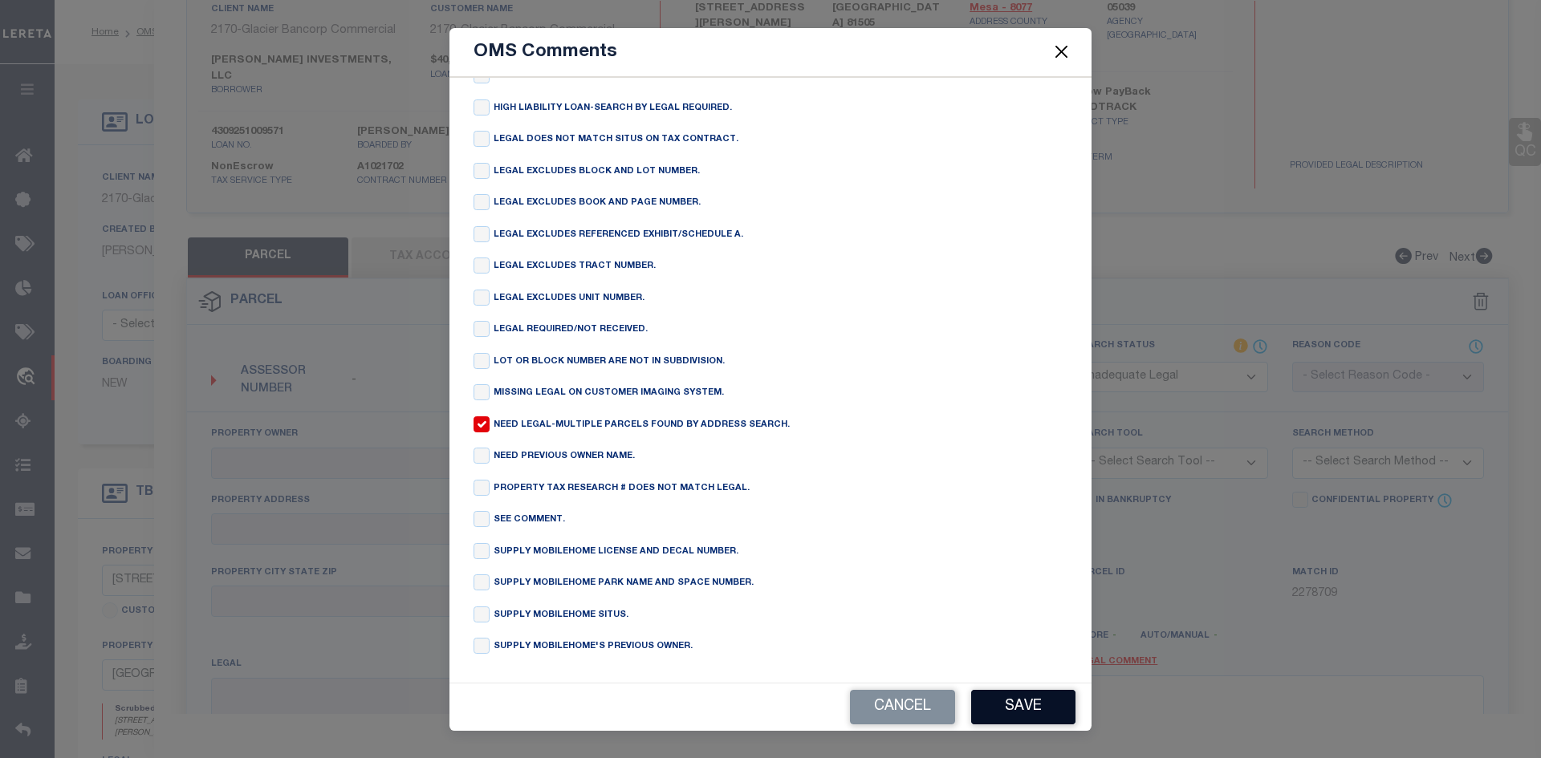
click at [1021, 707] on button "Save" at bounding box center [1023, 707] width 104 height 35
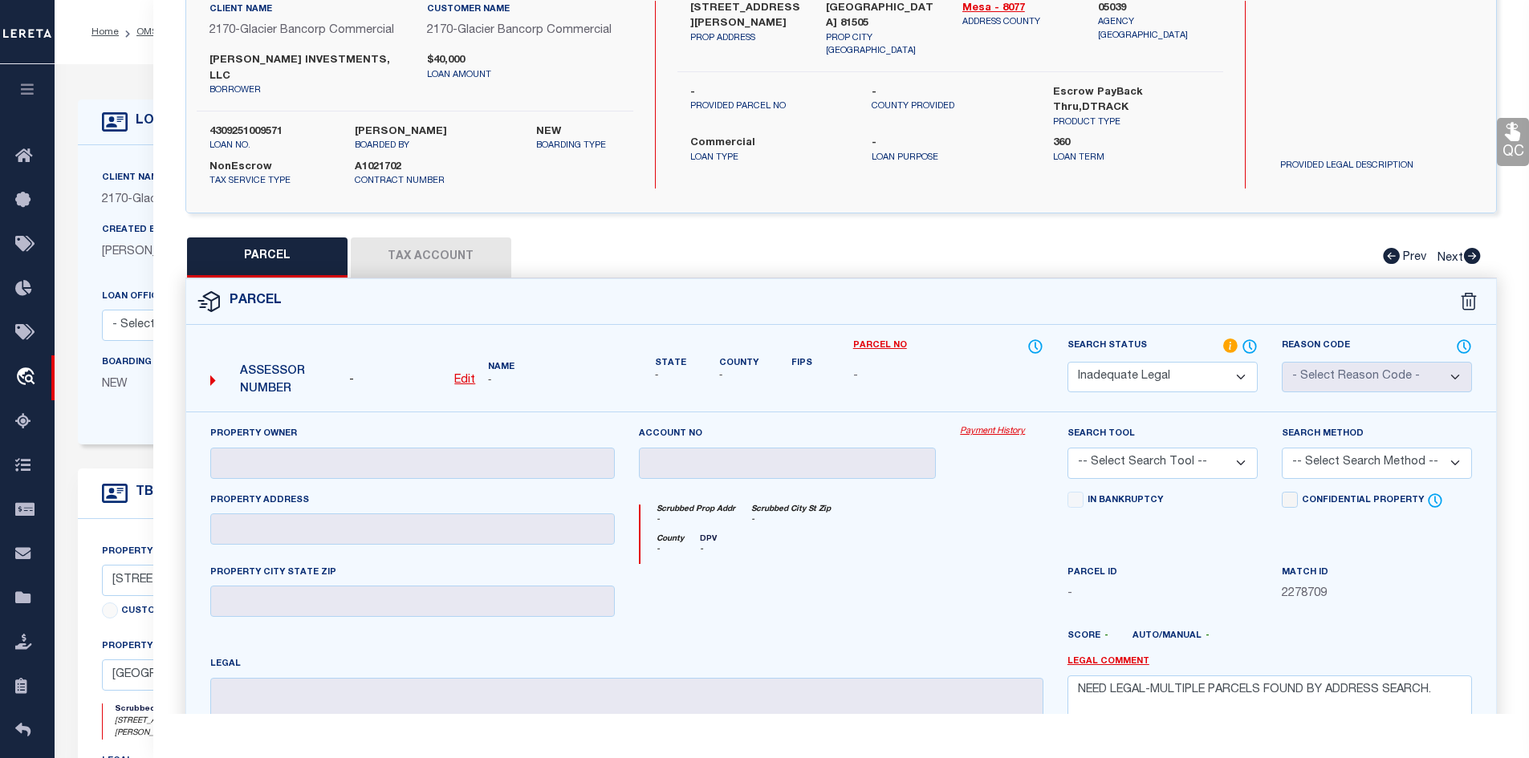
scroll to position [345, 0]
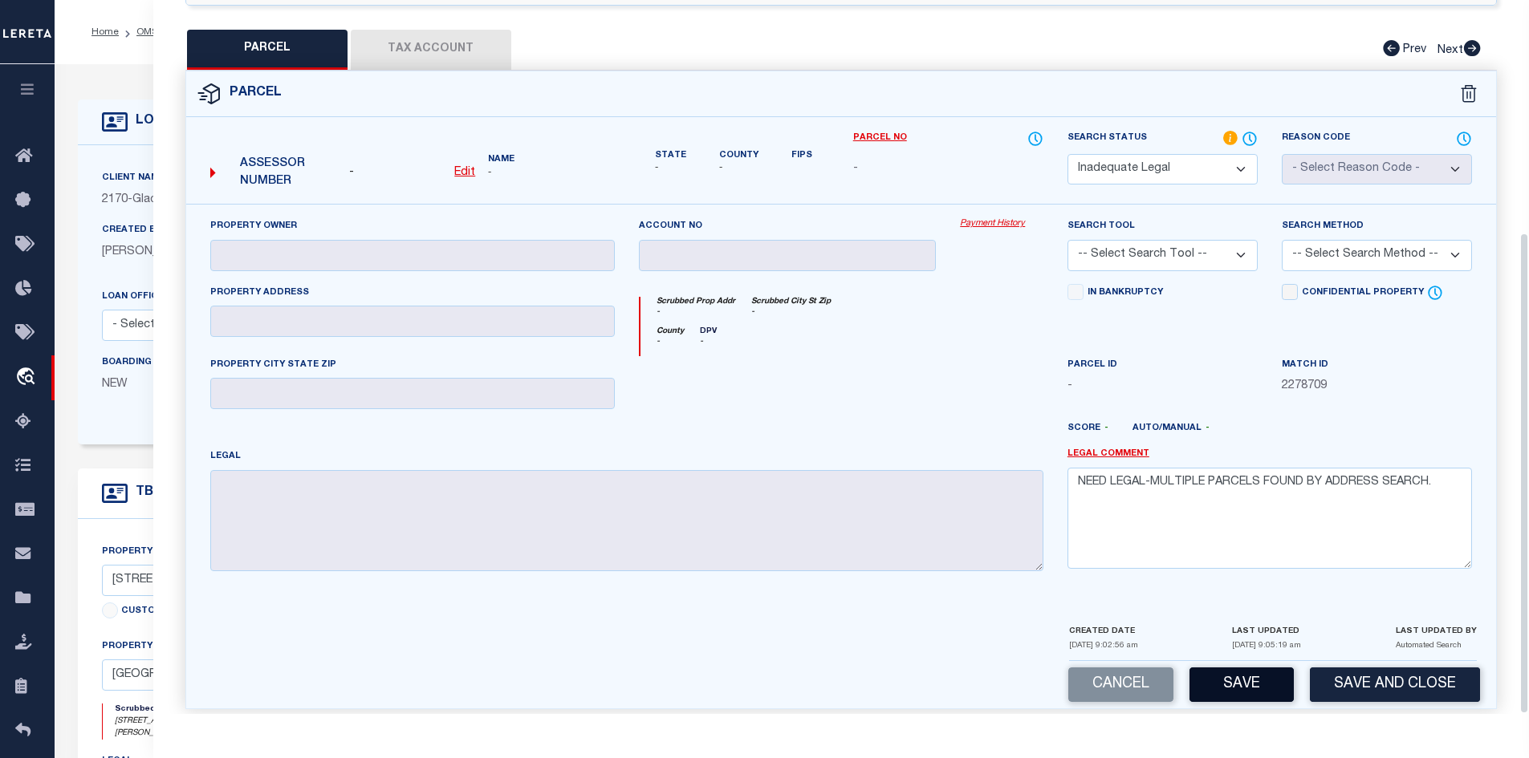
click at [1234, 669] on button "Save" at bounding box center [1241, 685] width 104 height 35
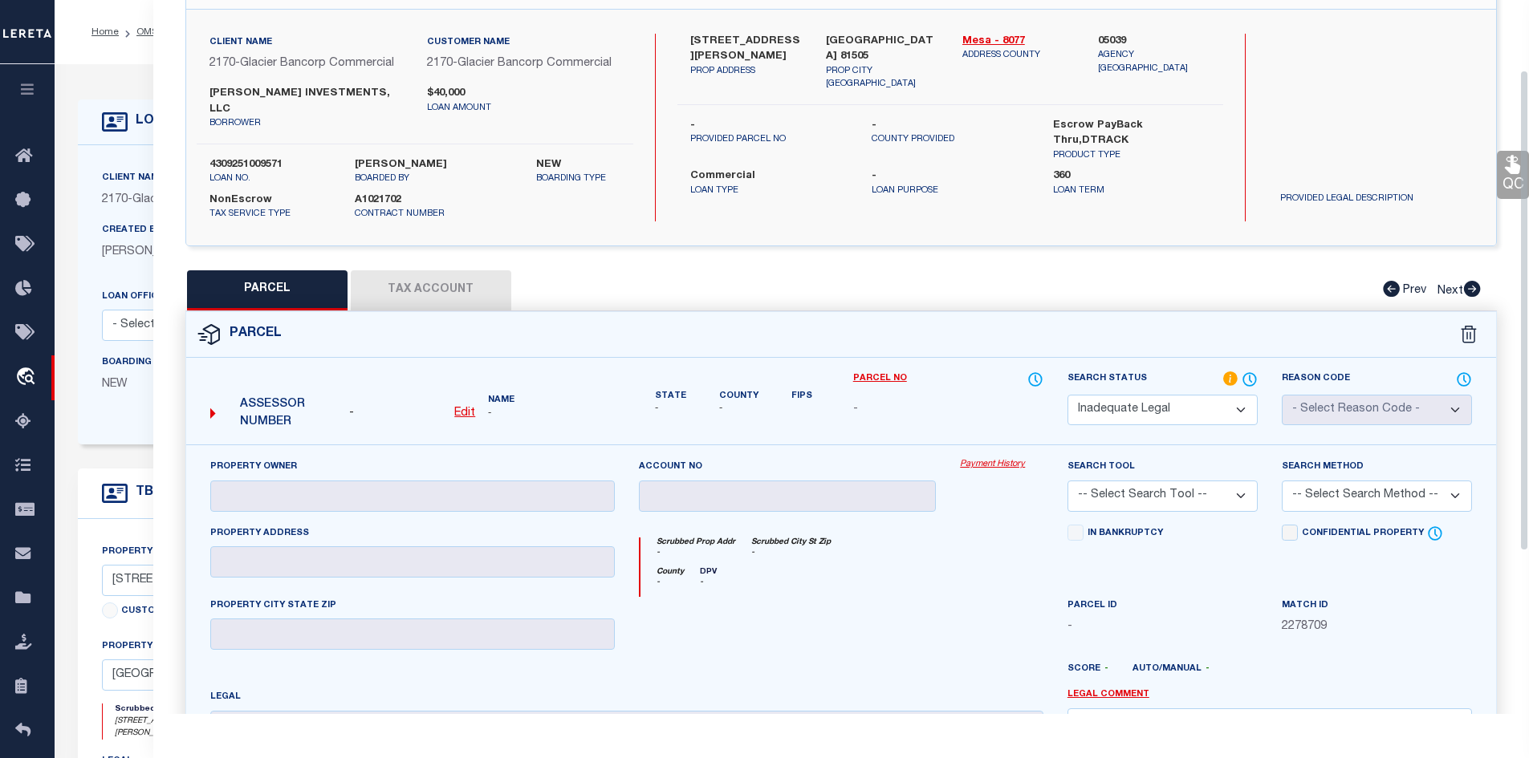
scroll to position [0, 0]
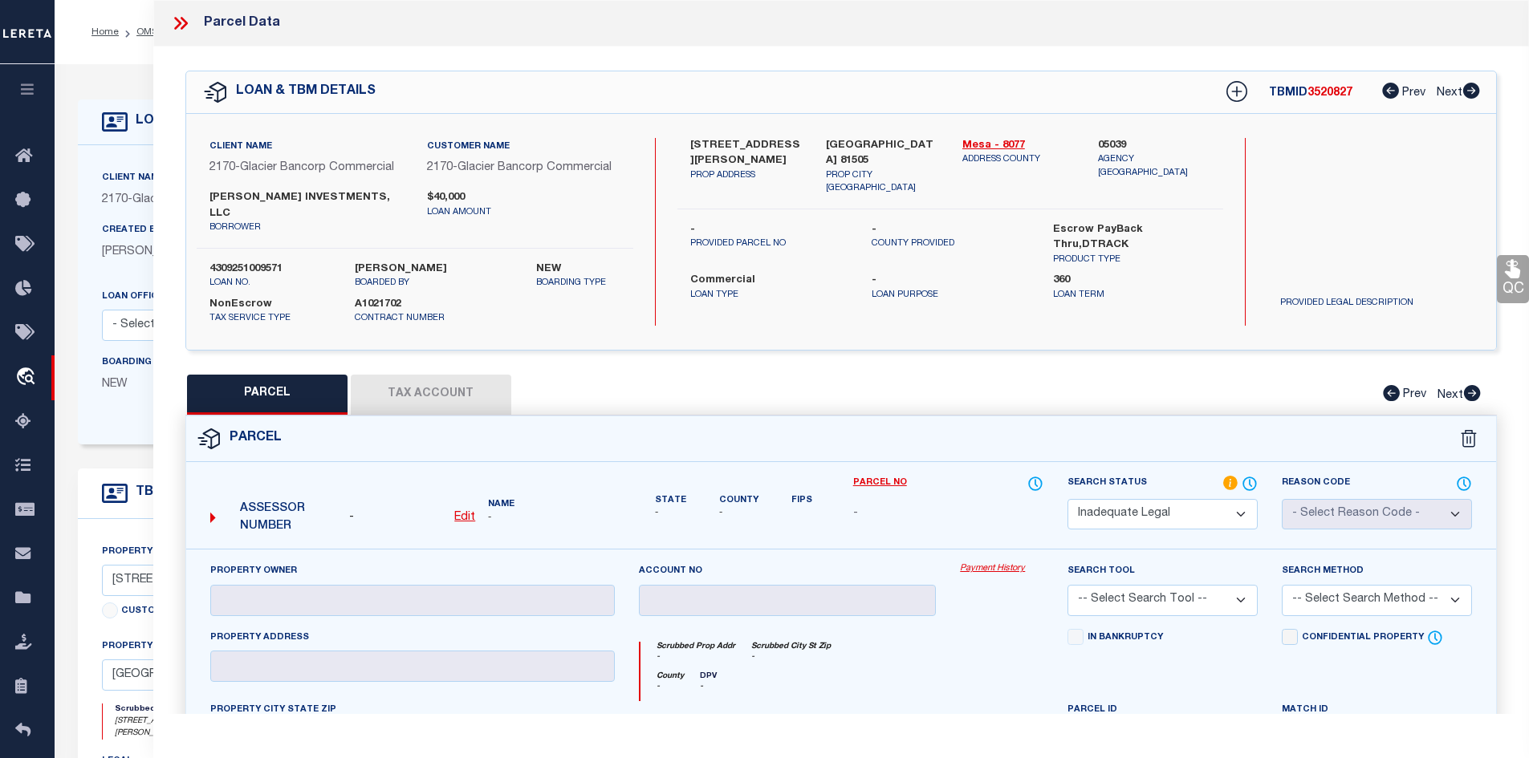
click at [185, 26] on icon at bounding box center [183, 23] width 7 height 13
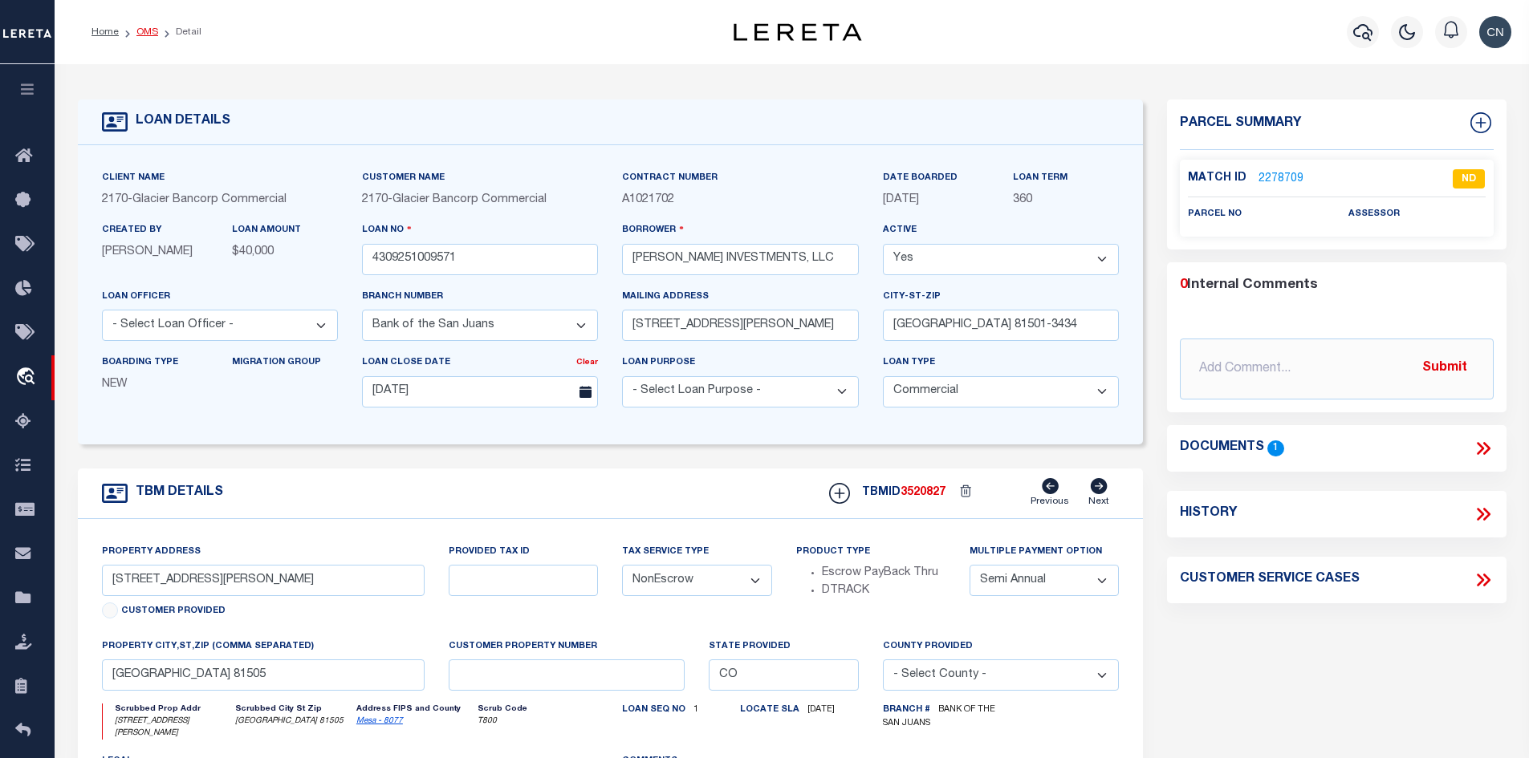
click at [148, 30] on link "OMS" at bounding box center [147, 32] width 22 height 10
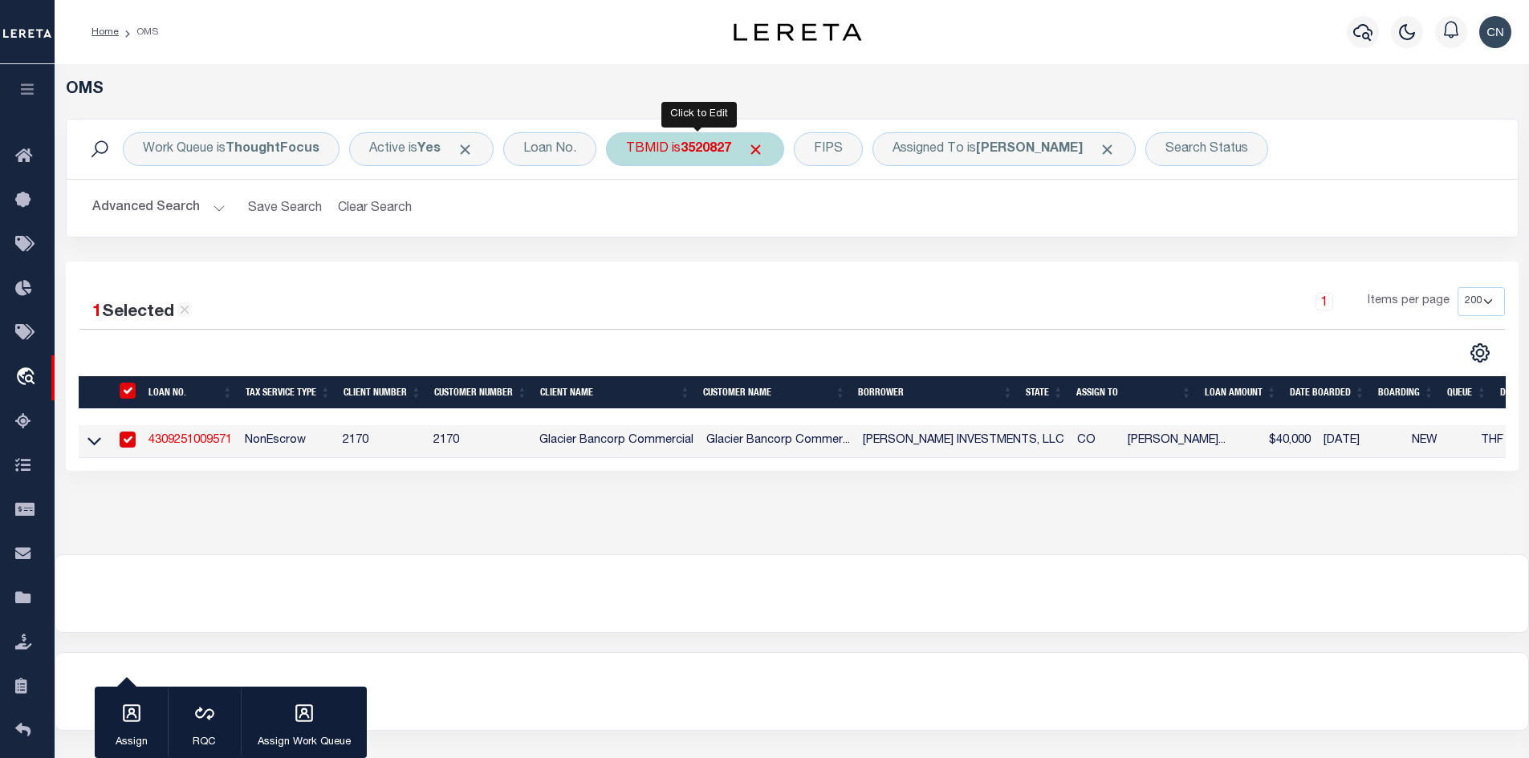
click at [685, 145] on b "3520827" at bounding box center [706, 149] width 51 height 13
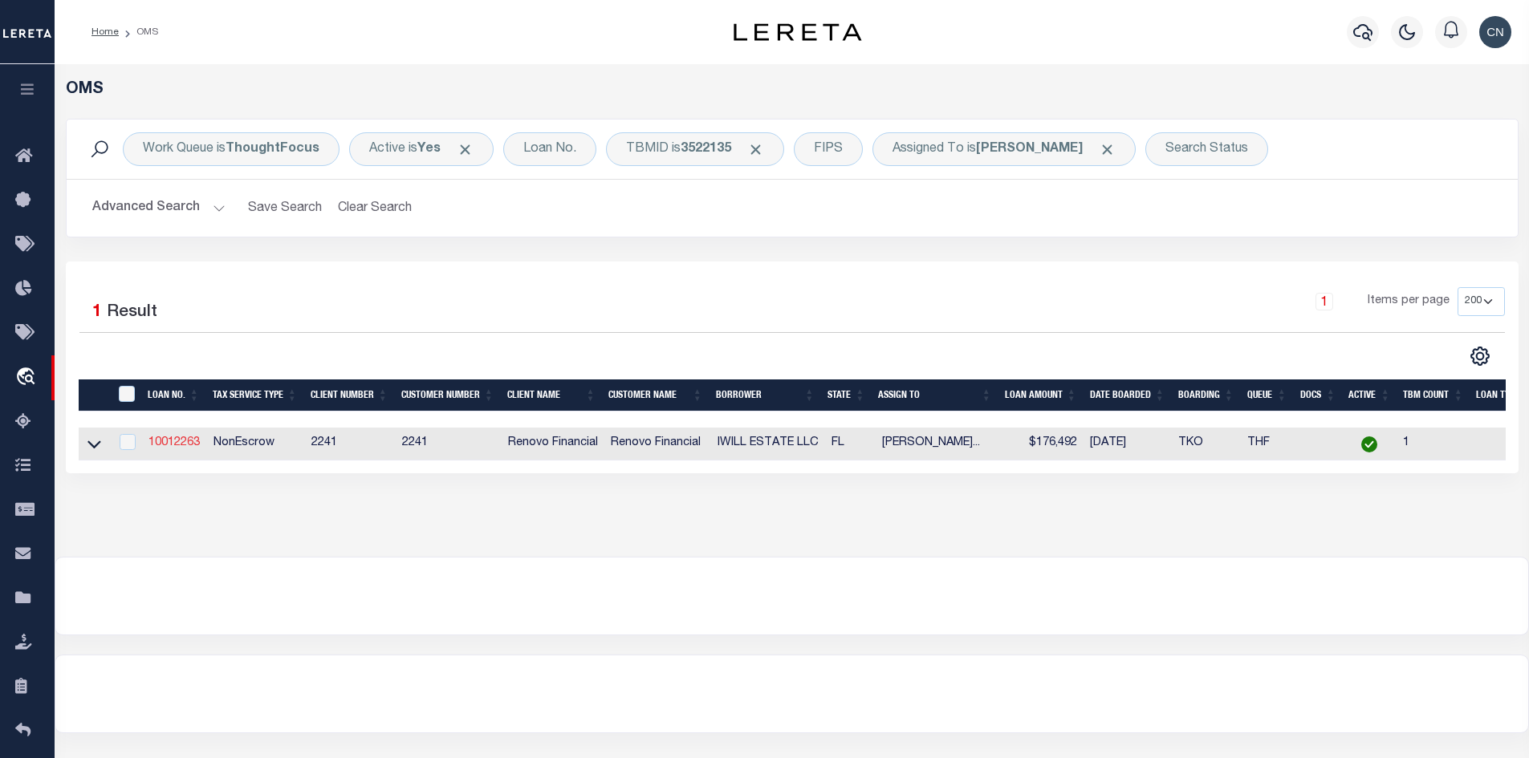
click at [184, 446] on link "10012263" at bounding box center [173, 442] width 51 height 11
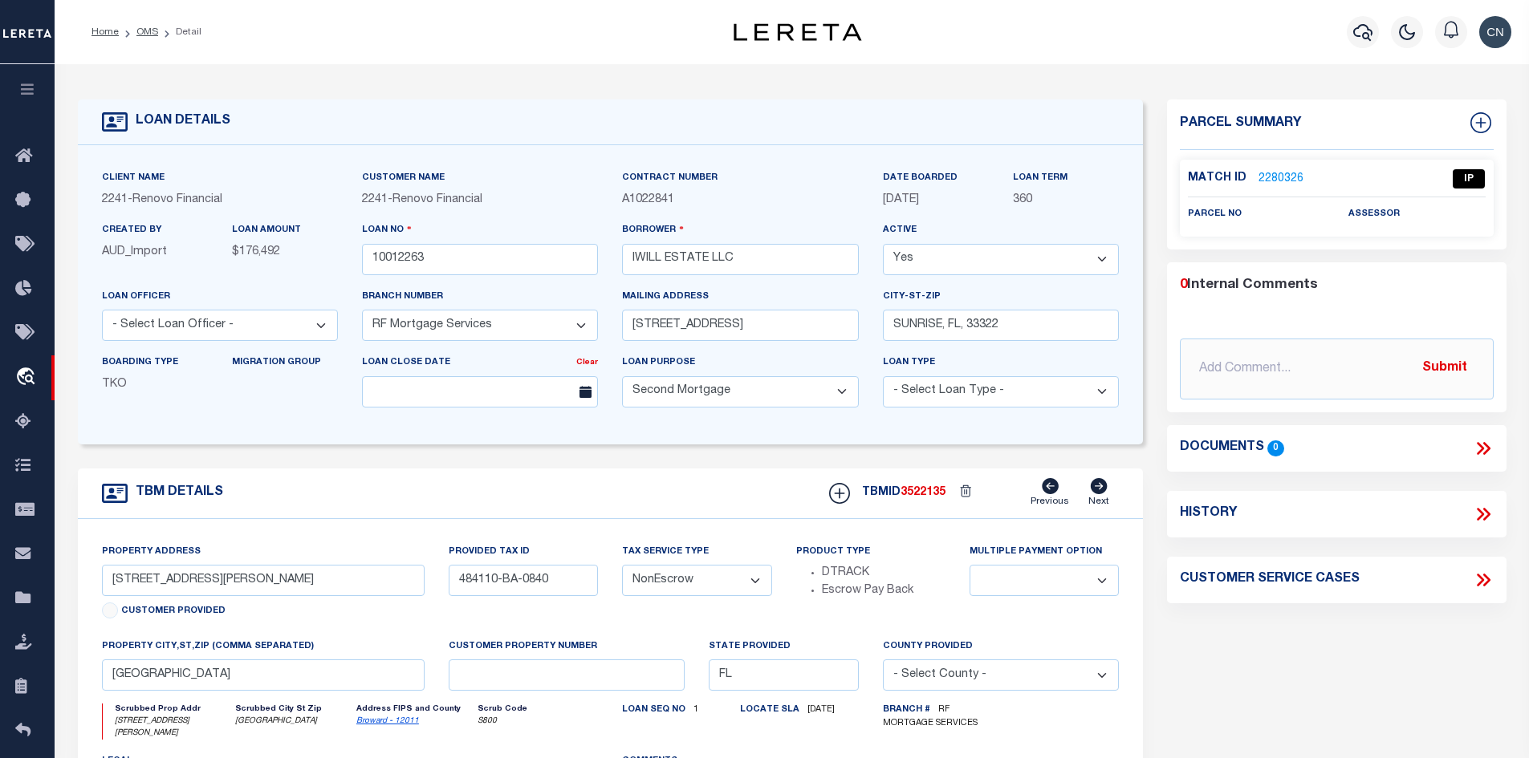
click at [1278, 173] on link "2280326" at bounding box center [1280, 179] width 45 height 17
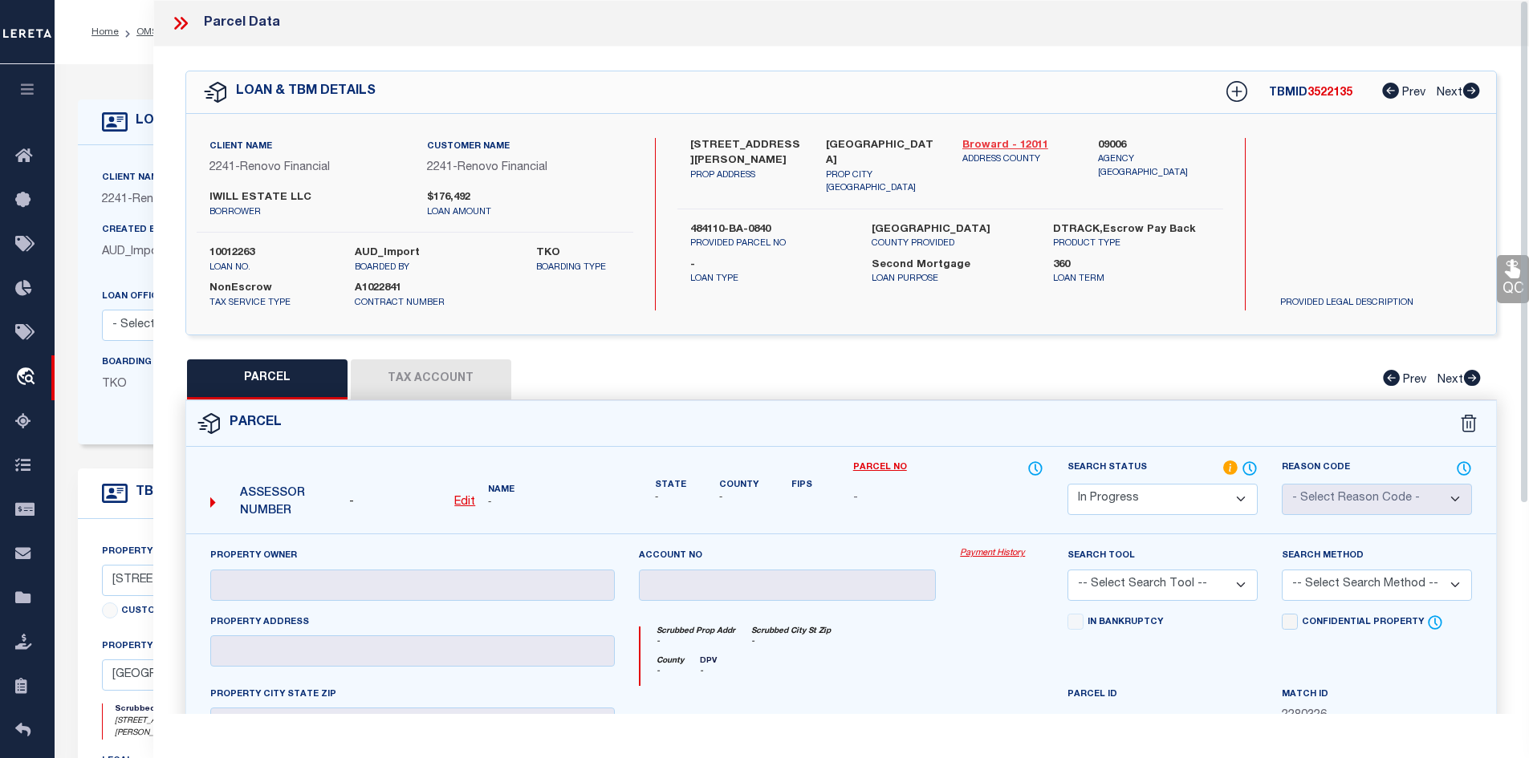
click at [983, 140] on link "Broward - 12011" at bounding box center [1018, 146] width 112 height 16
drag, startPoint x: 690, startPoint y: 140, endPoint x: 791, endPoint y: 146, distance: 100.5
click at [791, 146] on label "[STREET_ADDRESS][PERSON_NAME]" at bounding box center [746, 153] width 112 height 31
copy label "[STREET_ADDRESS][PERSON_NAME]"
click at [181, 22] on icon at bounding box center [180, 23] width 21 height 21
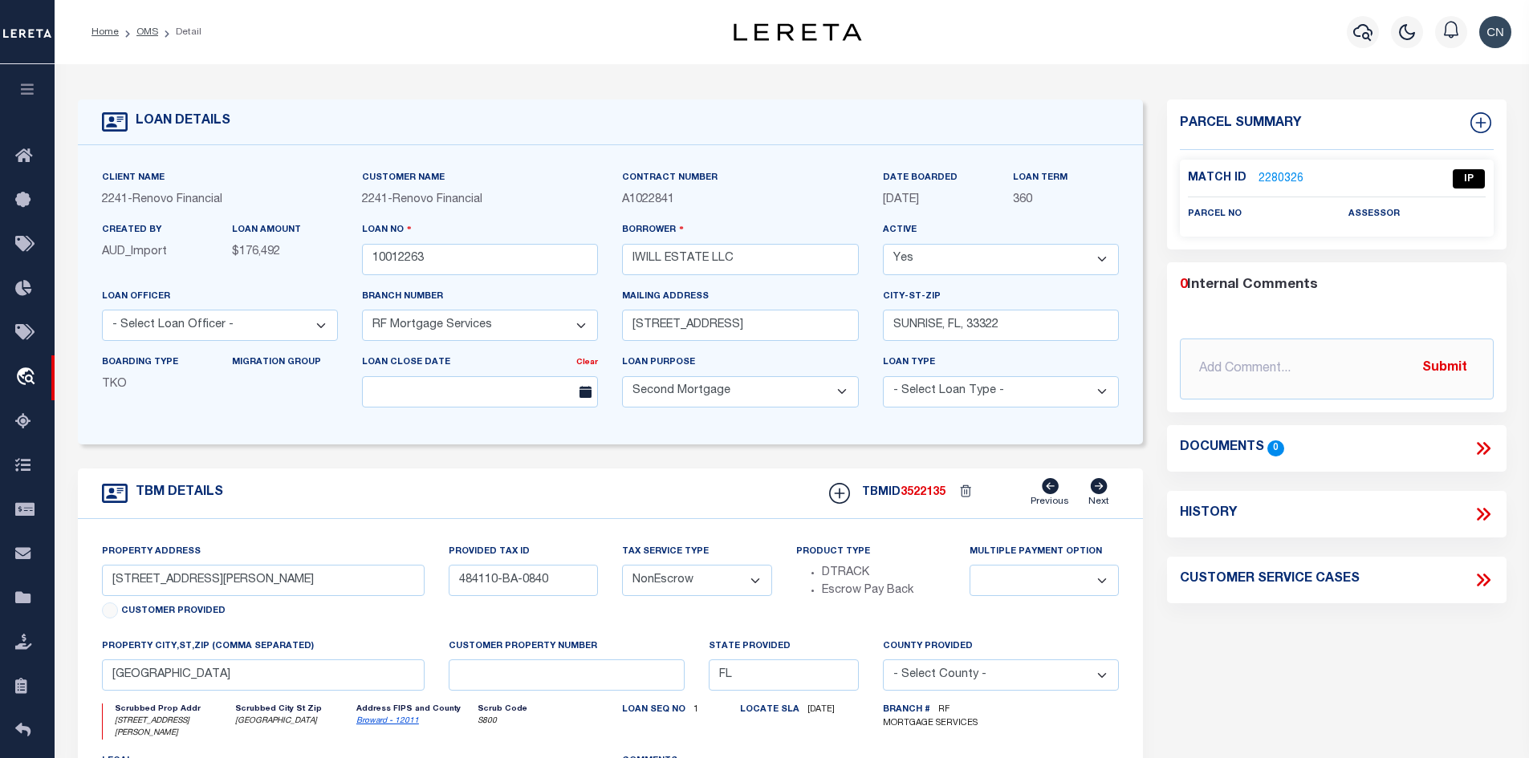
click at [1271, 176] on link "2280326" at bounding box center [1280, 179] width 45 height 17
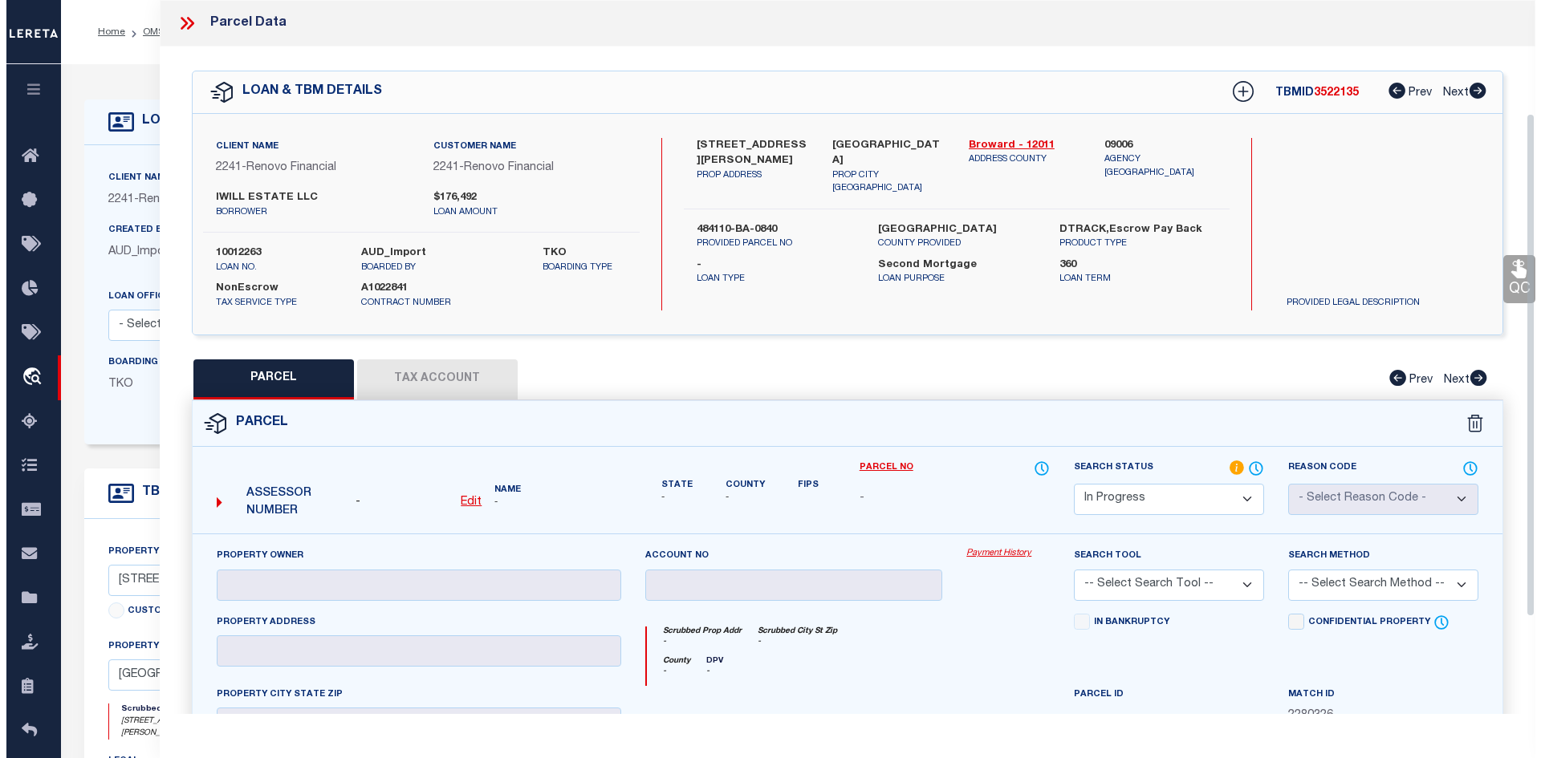
scroll to position [298, 0]
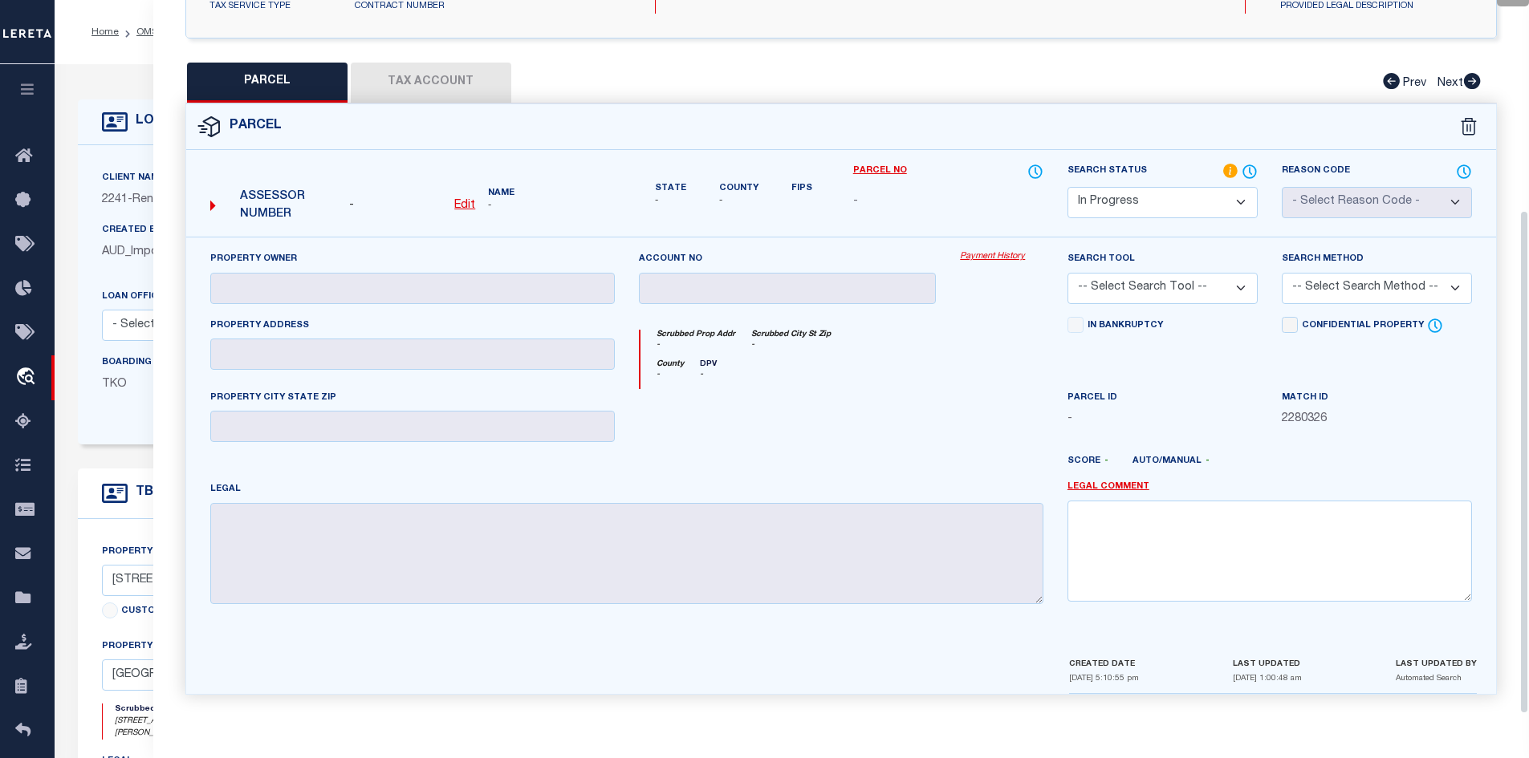
click at [1244, 195] on select "Automated Search Bad Parcel Complete Duplicate Parcel High Dollar Reporting In …" at bounding box center [1162, 202] width 190 height 31
click at [1067, 187] on select "Automated Search Bad Parcel Complete Duplicate Parcel High Dollar Reporting In …" at bounding box center [1162, 202] width 190 height 31
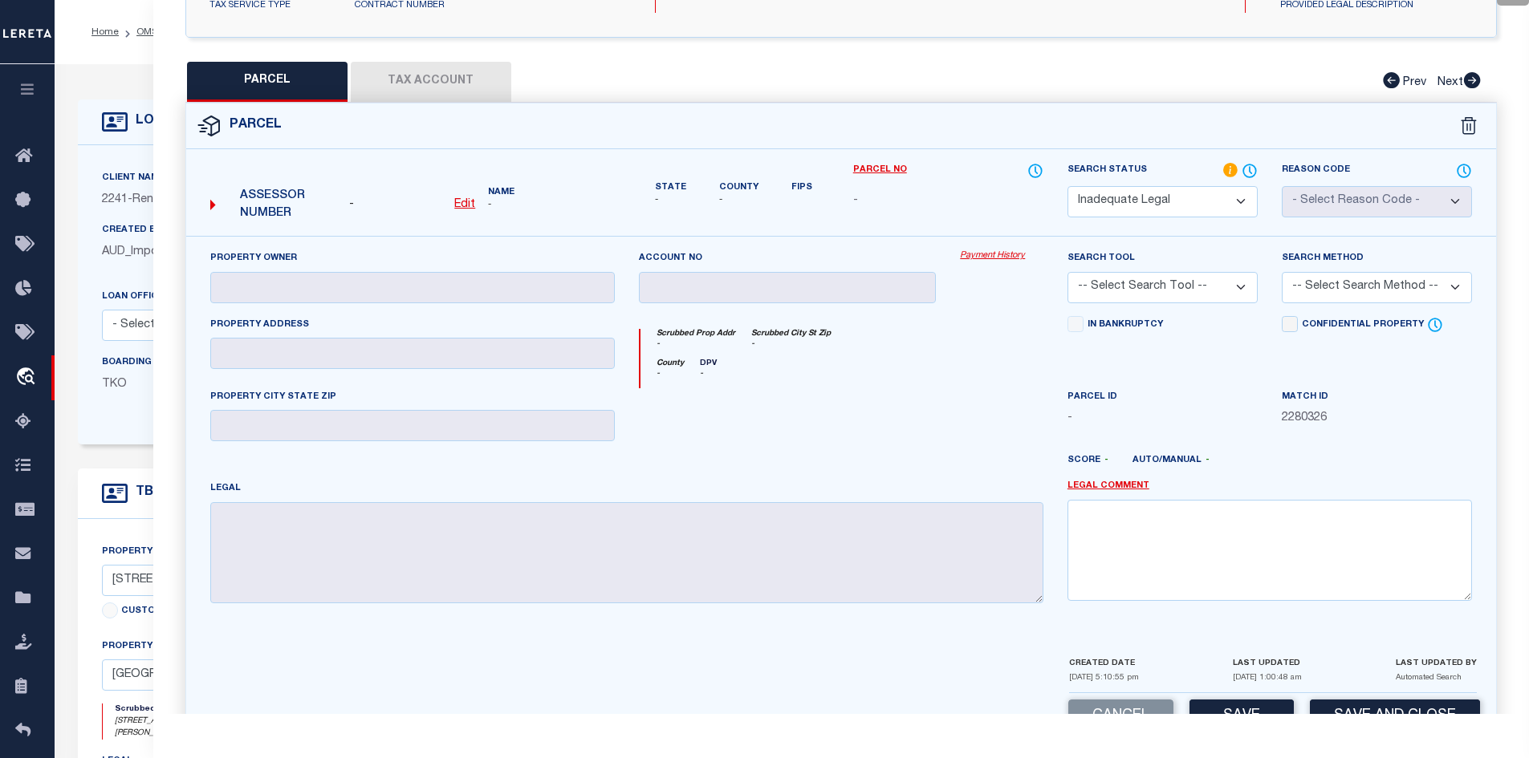
click at [1237, 283] on select "-- Select Search Tool -- 3rd Party Website Agency File Agency Website ATLS CNV-…" at bounding box center [1162, 287] width 190 height 31
click at [979, 351] on div "Scrubbed Prop Addr - Scrubbed City [GEOGRAPHIC_DATA] -" at bounding box center [841, 344] width 403 height 30
click at [1127, 490] on link "Legal Comment" at bounding box center [1108, 487] width 82 height 14
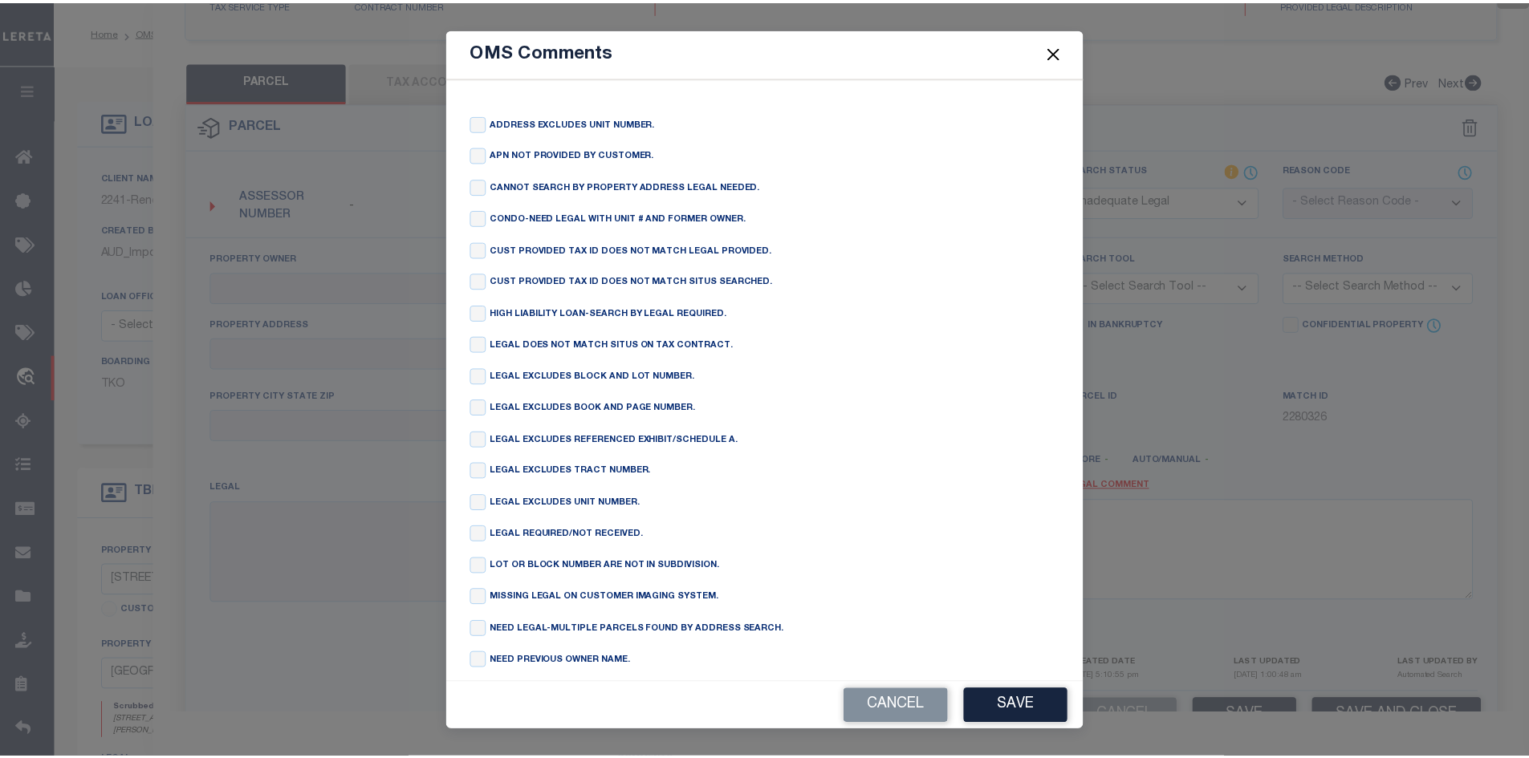
scroll to position [161, 0]
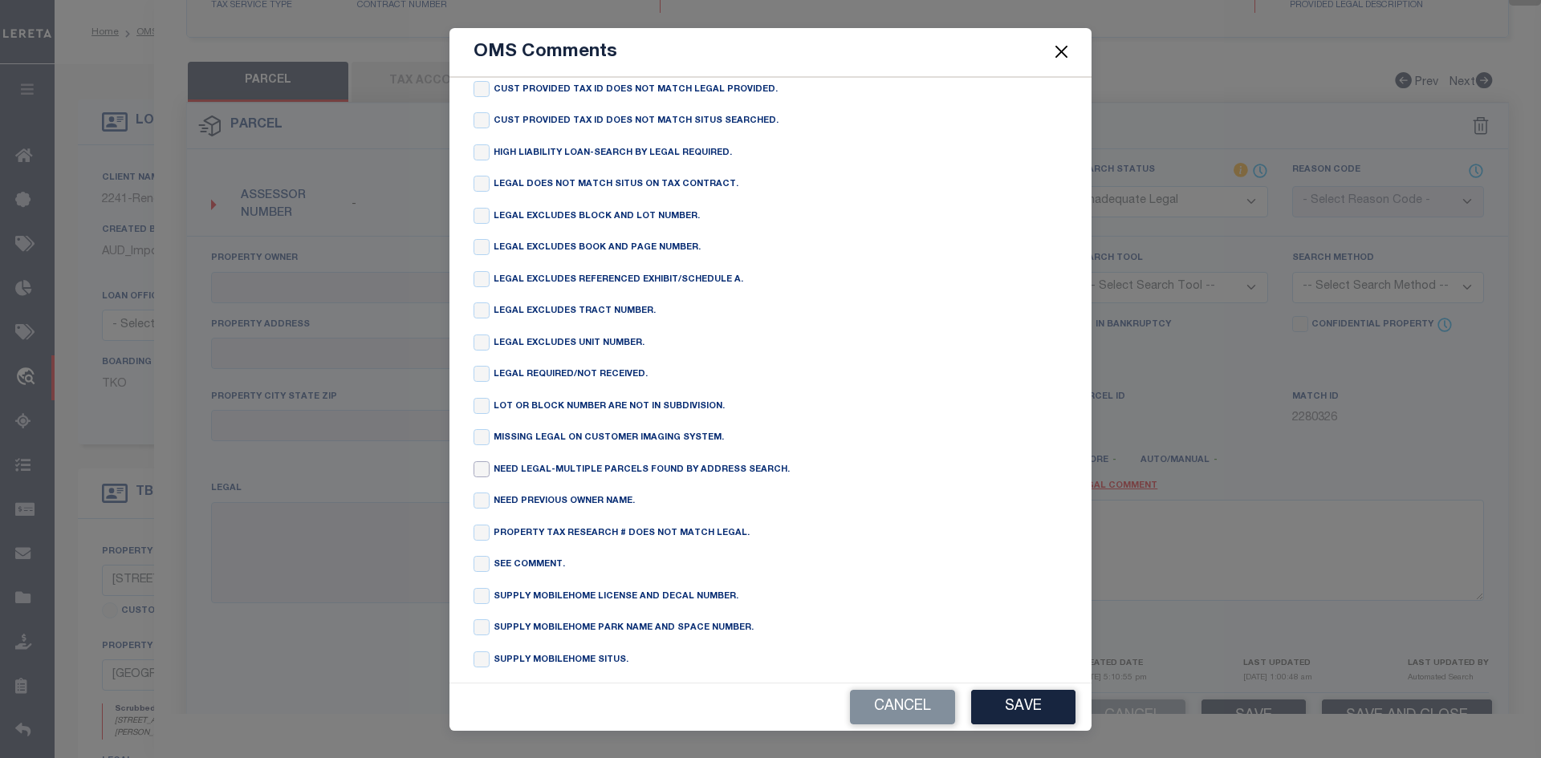
click at [478, 478] on input "checkbox" at bounding box center [481, 469] width 16 height 16
click at [1013, 707] on button "Save" at bounding box center [1023, 707] width 104 height 35
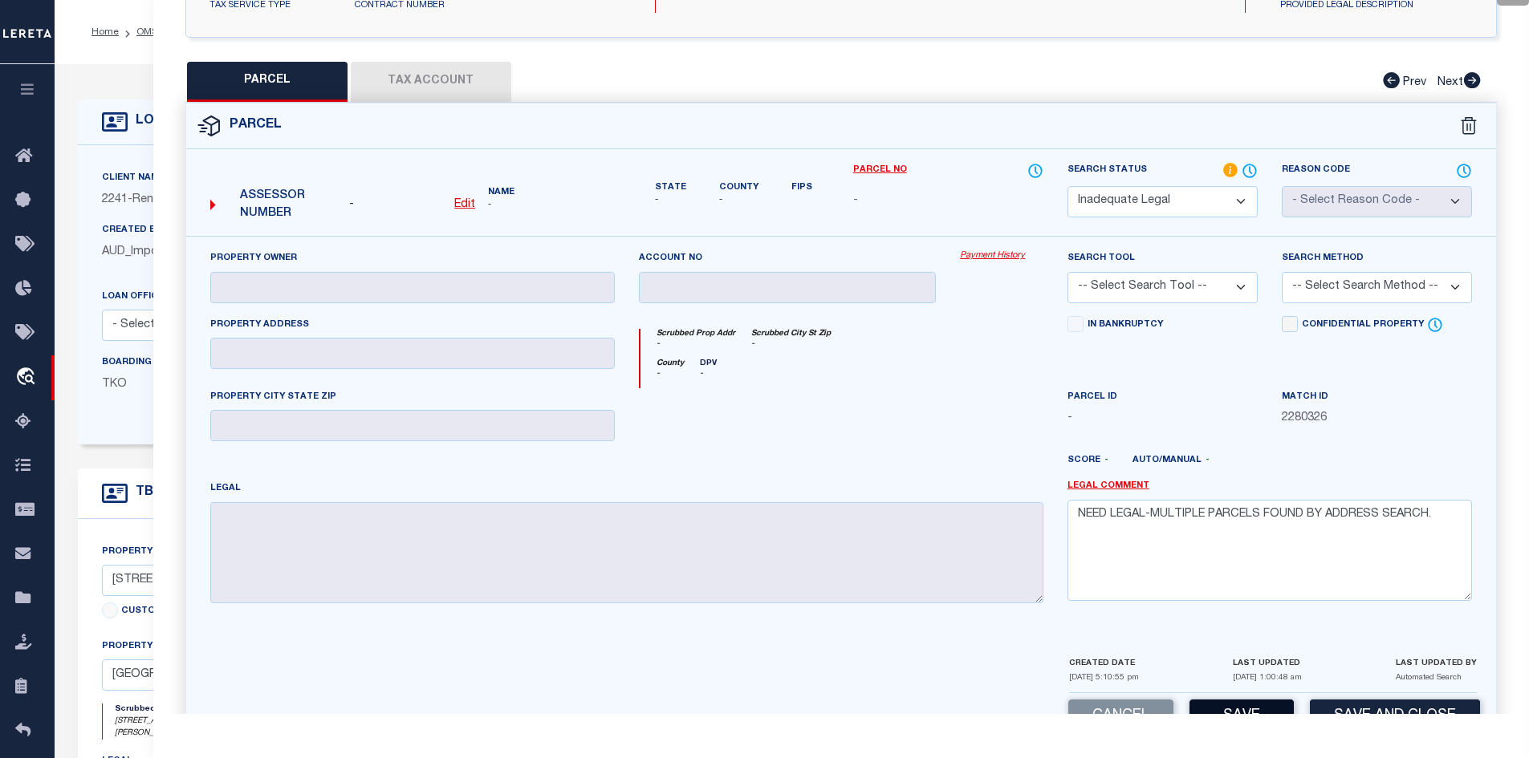
click at [1233, 706] on button "Save" at bounding box center [1241, 717] width 104 height 35
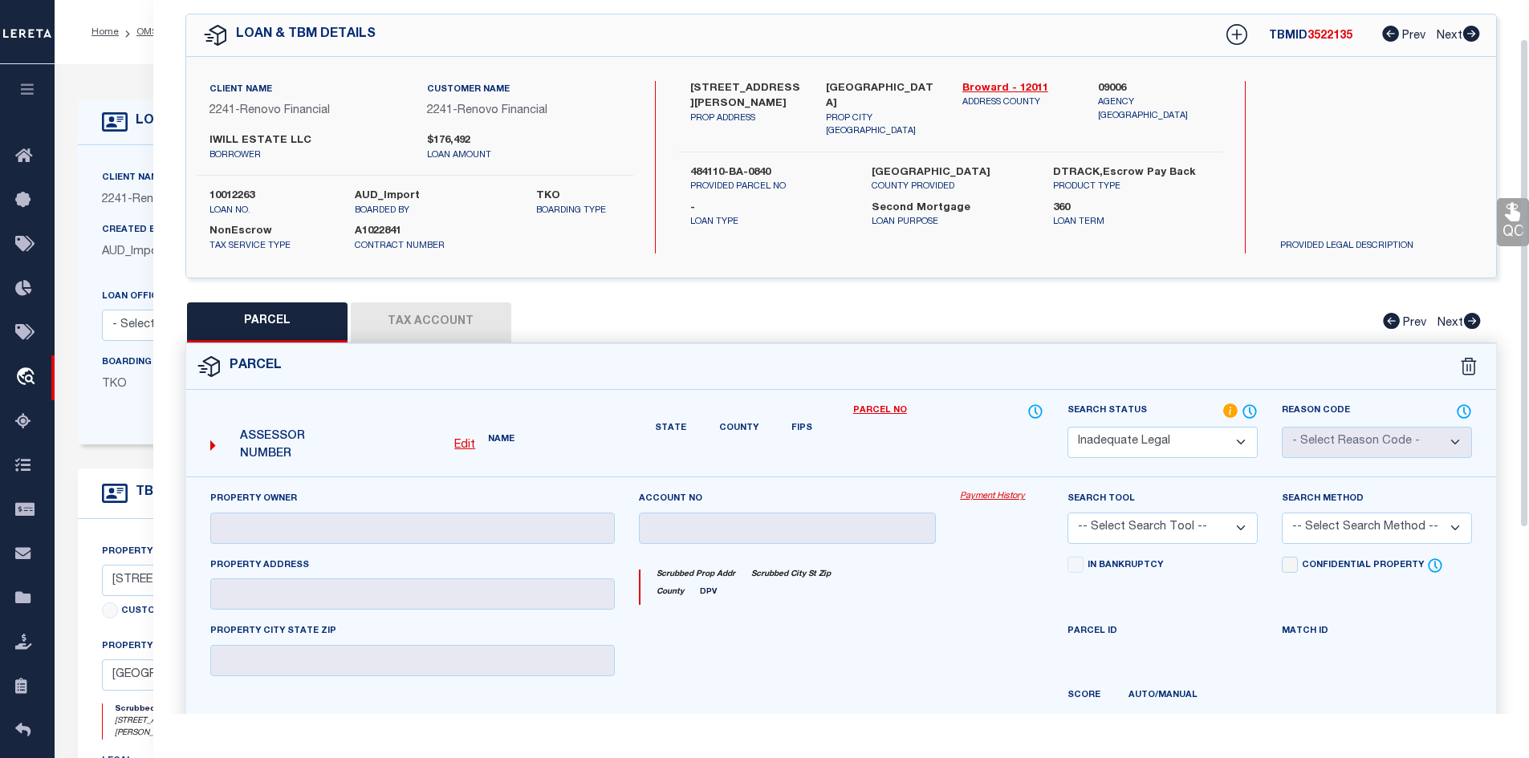
scroll to position [0, 0]
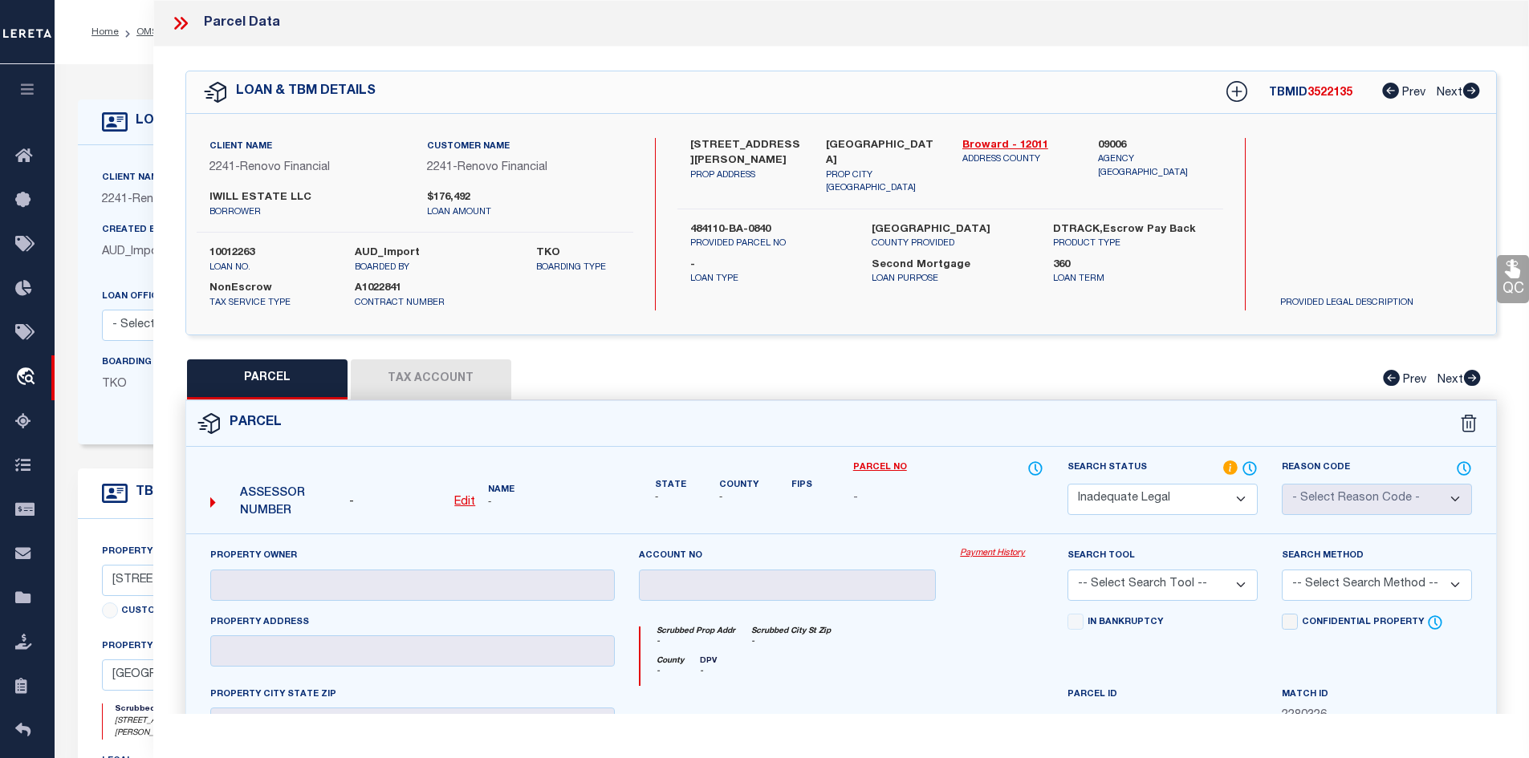
click at [179, 26] on icon at bounding box center [180, 23] width 21 height 21
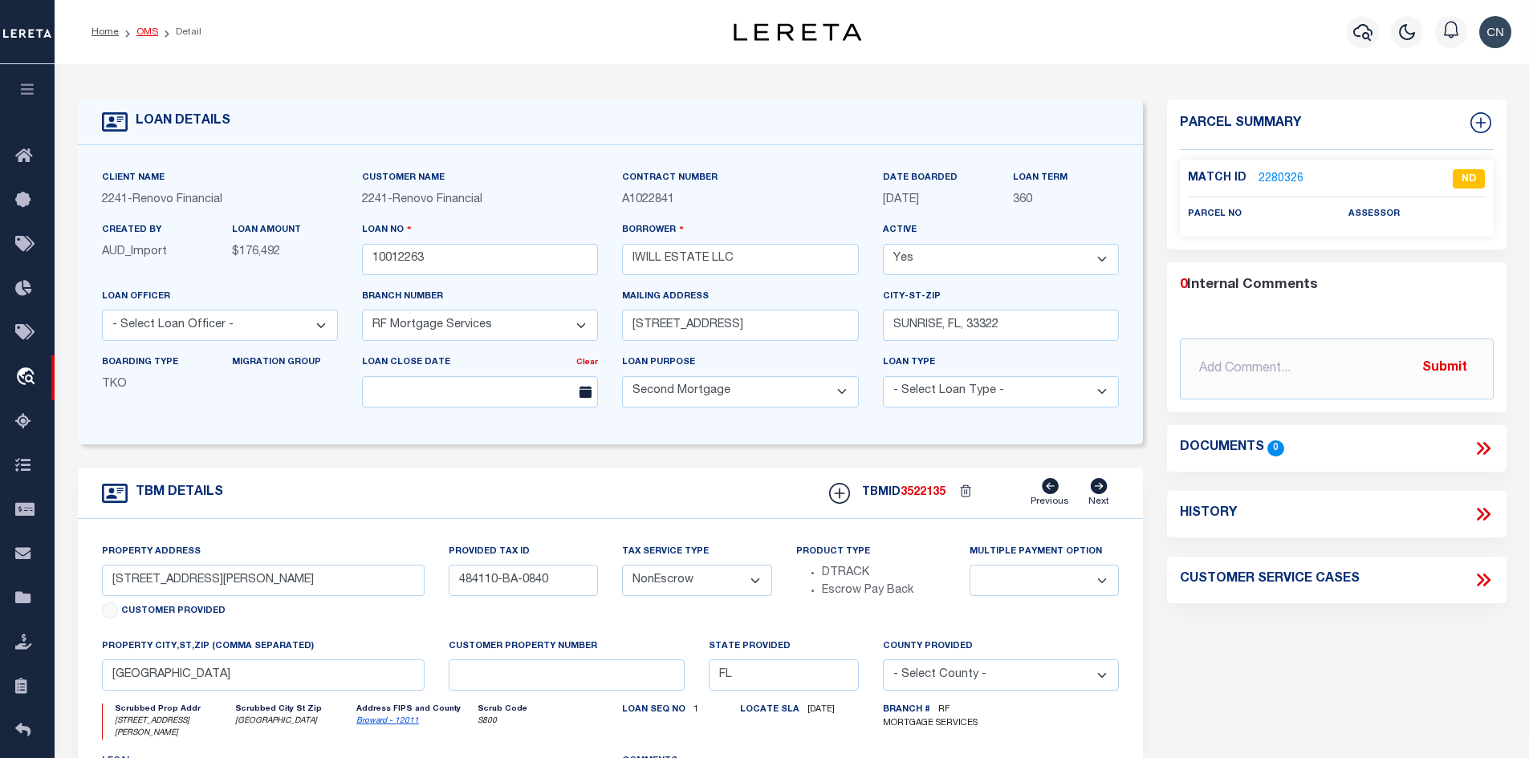
click at [144, 35] on link "OMS" at bounding box center [147, 32] width 22 height 10
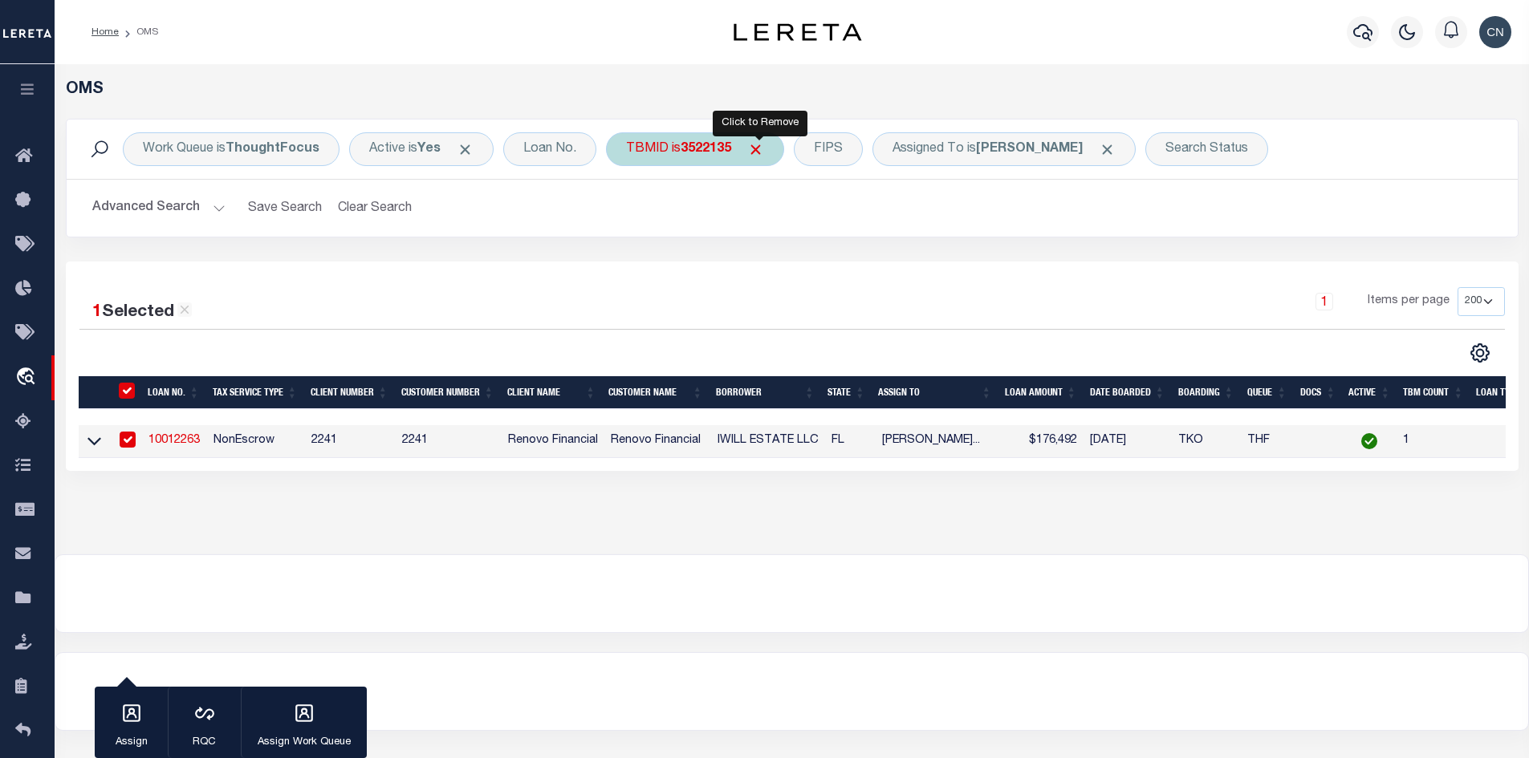
click at [758, 148] on span "Click to Remove" at bounding box center [755, 149] width 17 height 17
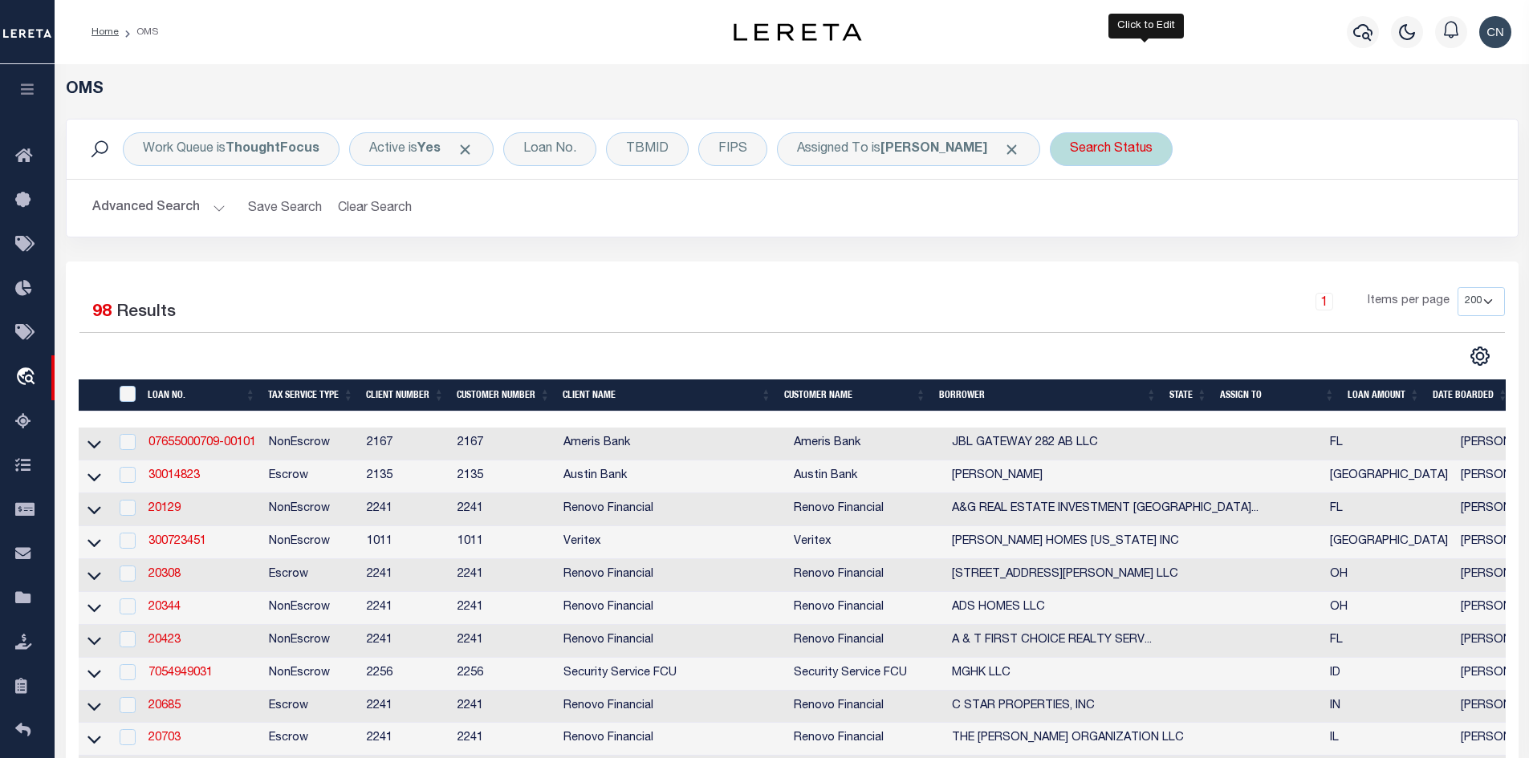
click at [1167, 148] on div "Search Status" at bounding box center [1111, 149] width 123 height 34
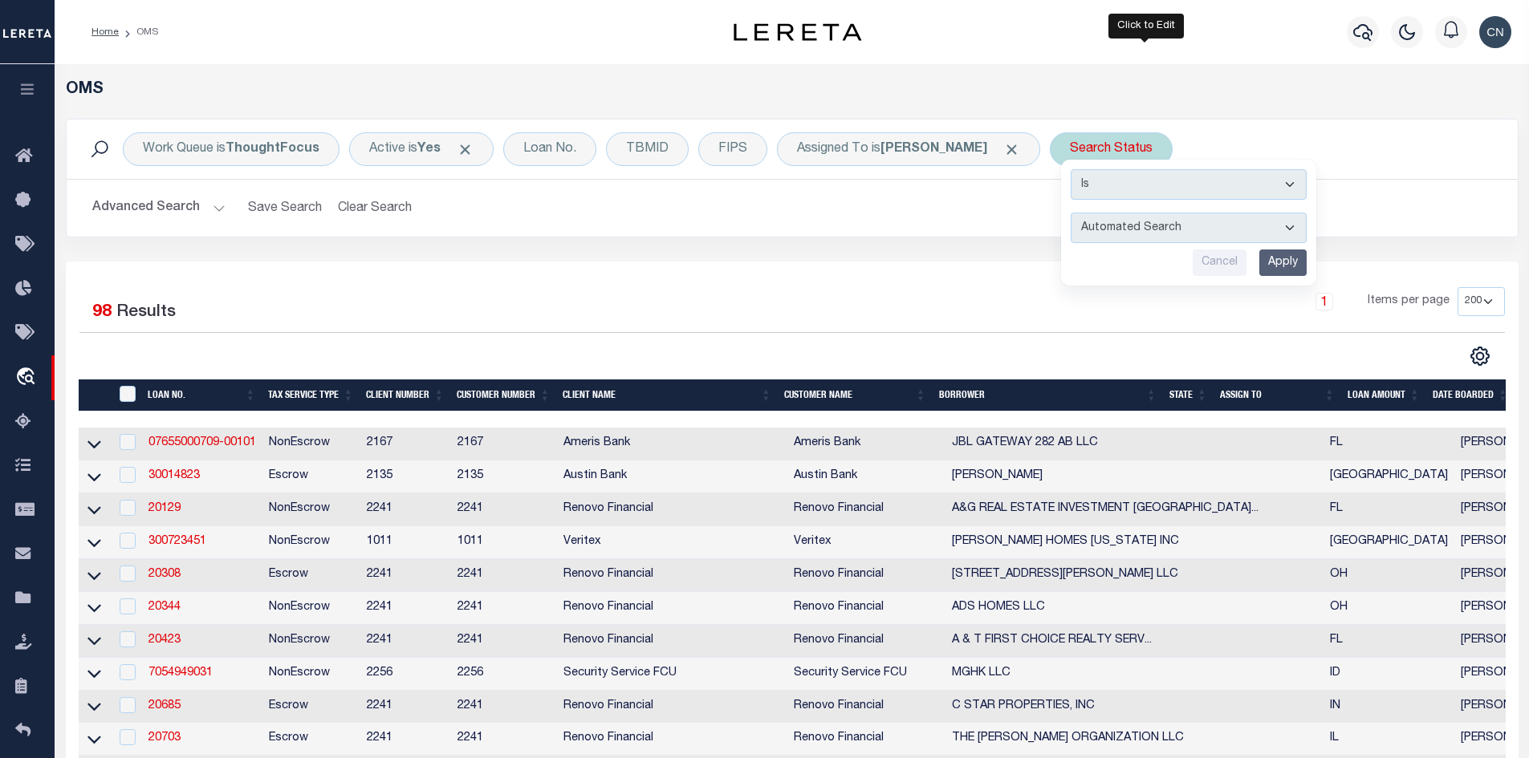
click at [1205, 224] on select "Automated Search Bad Parcel Complete Duplicate Parcel High Dollar Reporting In …" at bounding box center [1189, 228] width 236 height 30
click at [1105, 213] on select "Automated Search Bad Parcel Complete Duplicate Parcel High Dollar Reporting In …" at bounding box center [1189, 228] width 236 height 30
click at [1307, 261] on input "Apply" at bounding box center [1282, 263] width 47 height 26
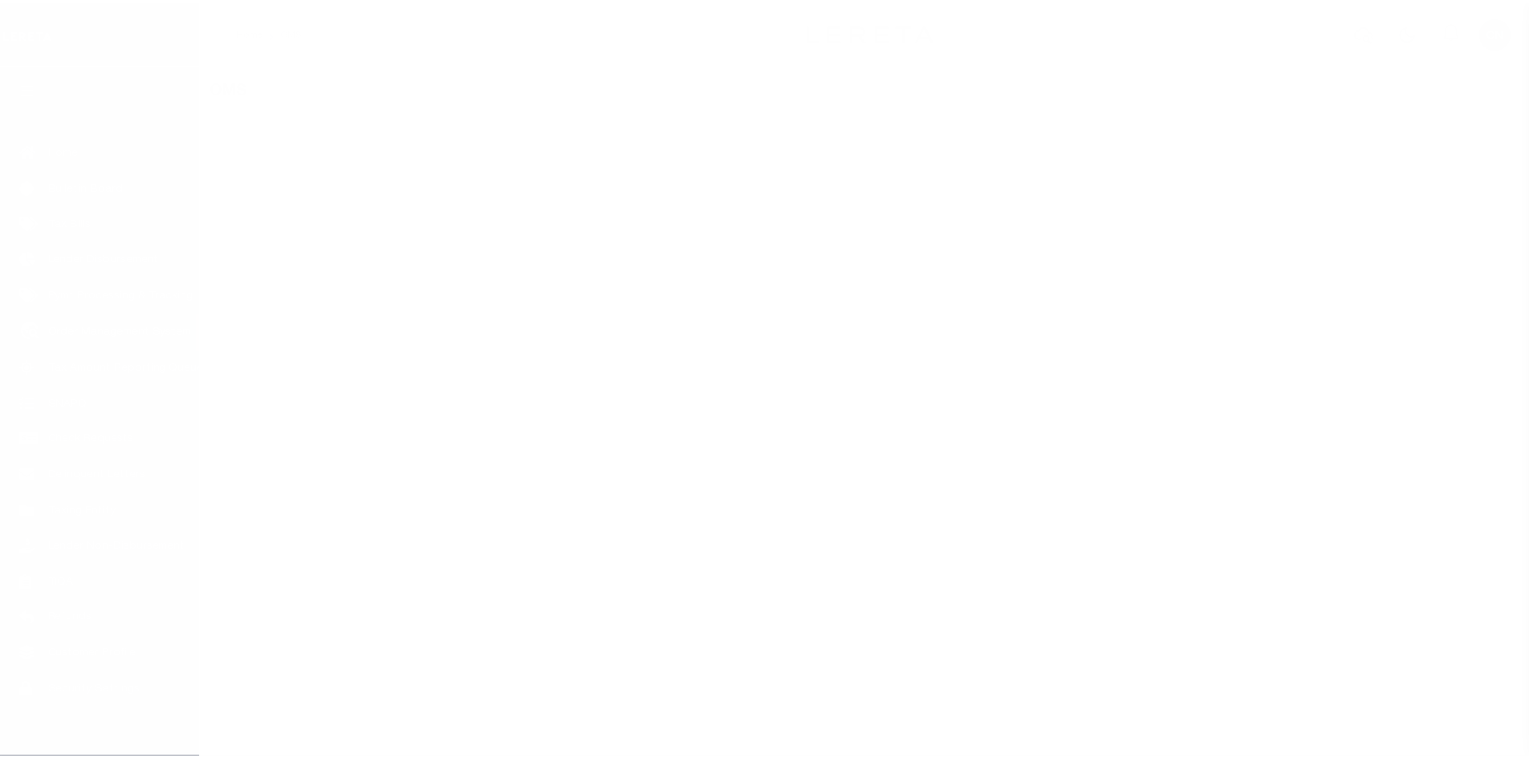
scroll to position [23, 0]
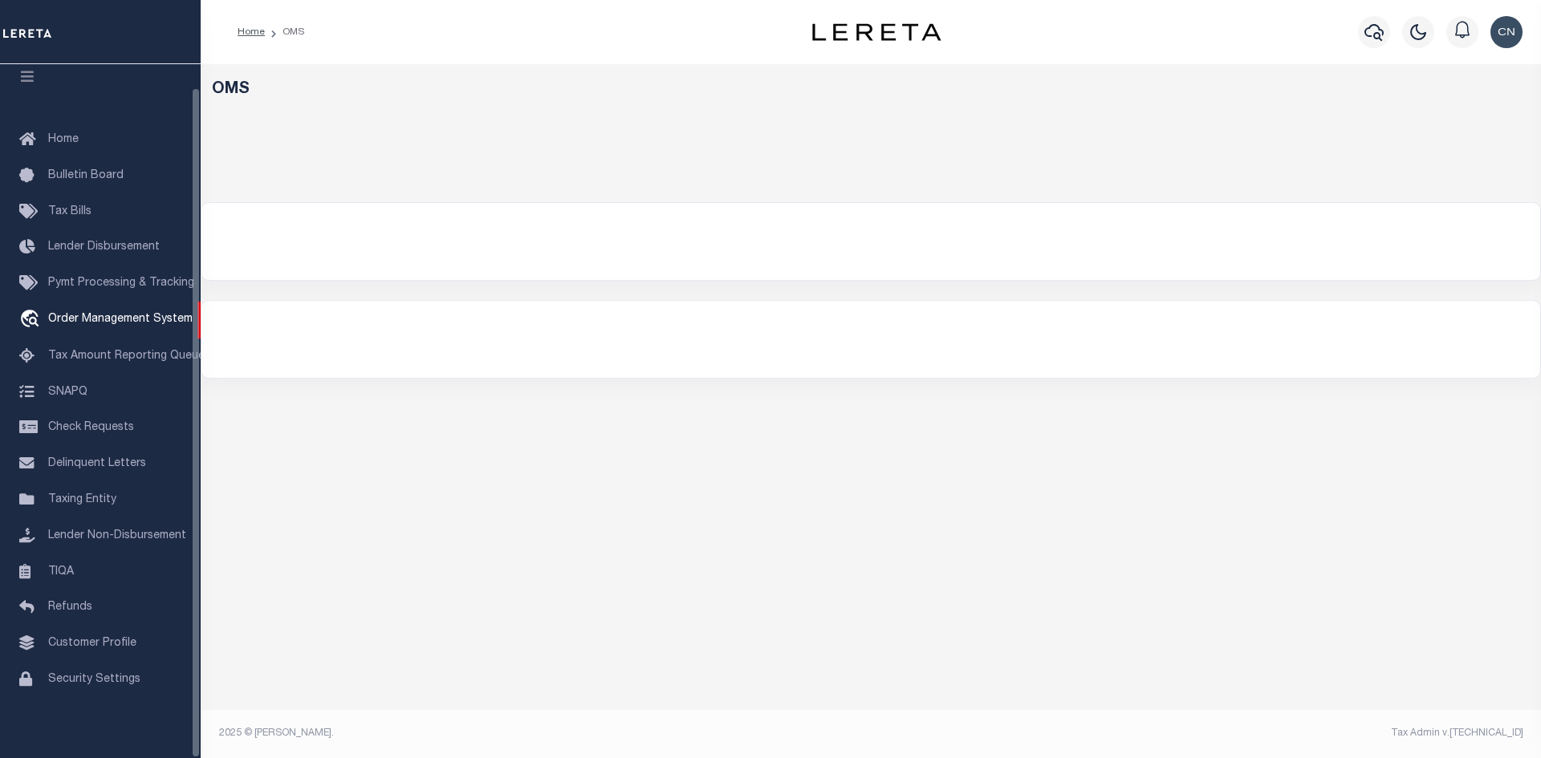
select select "200"
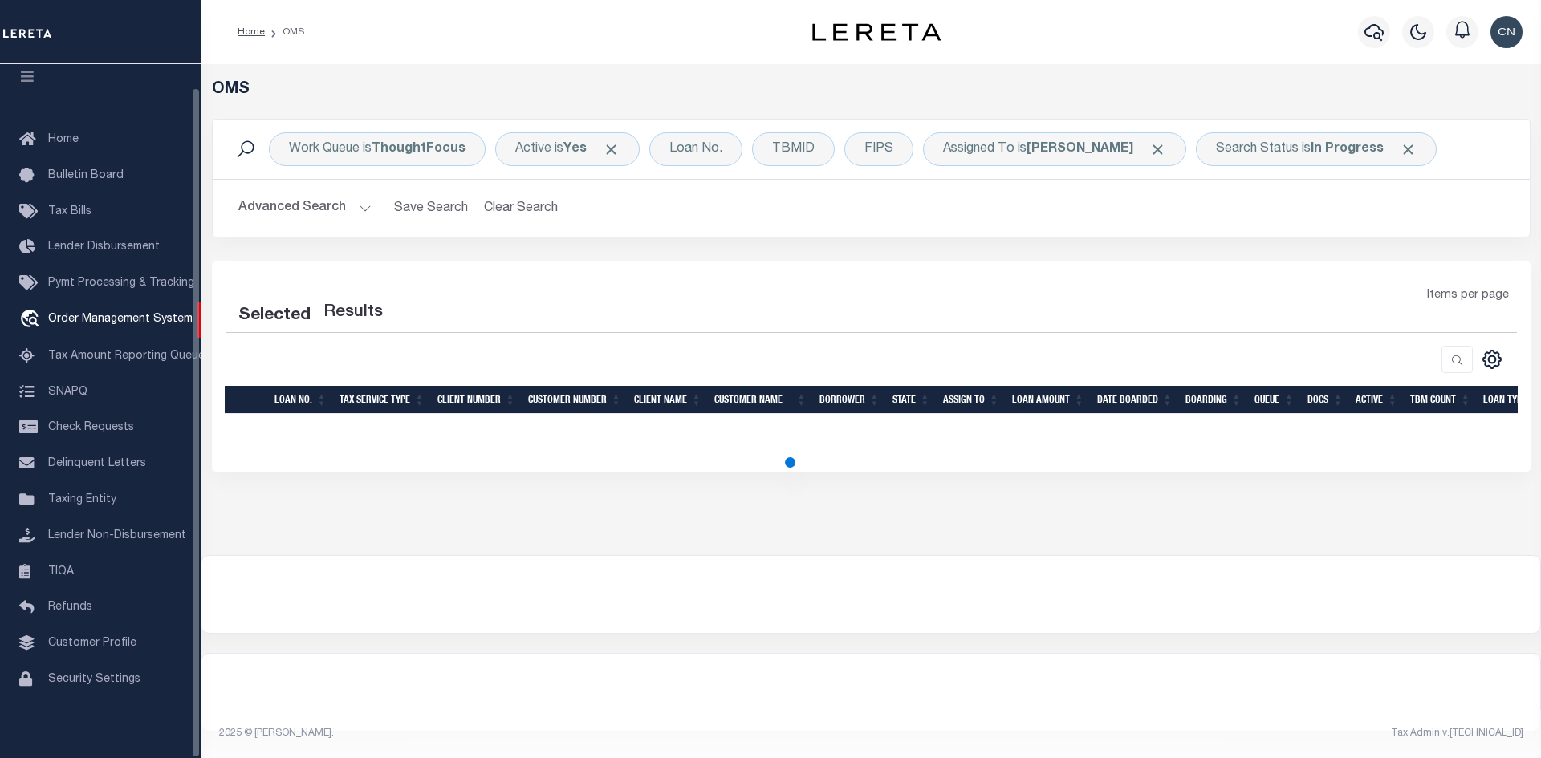
select select "200"
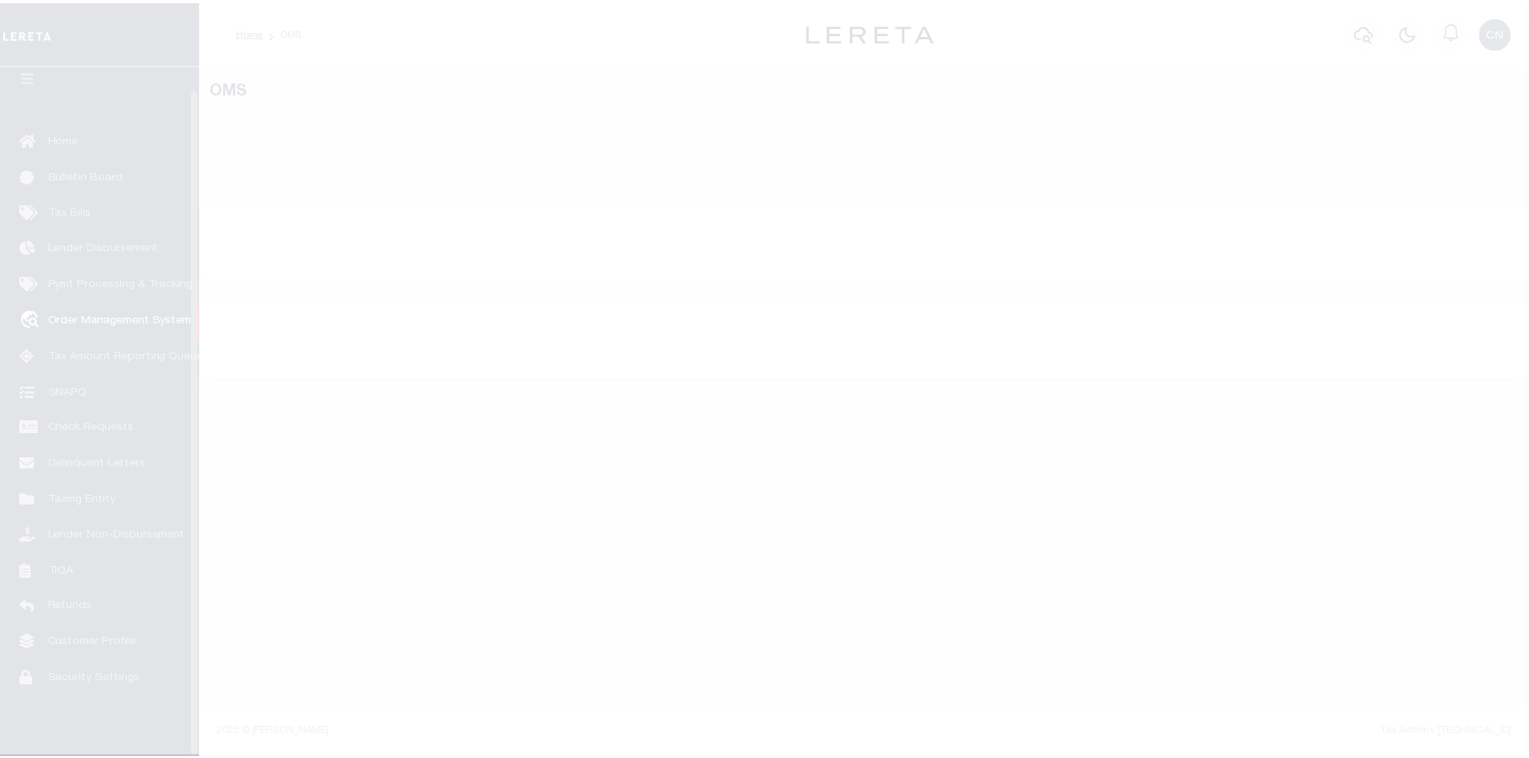
scroll to position [23, 0]
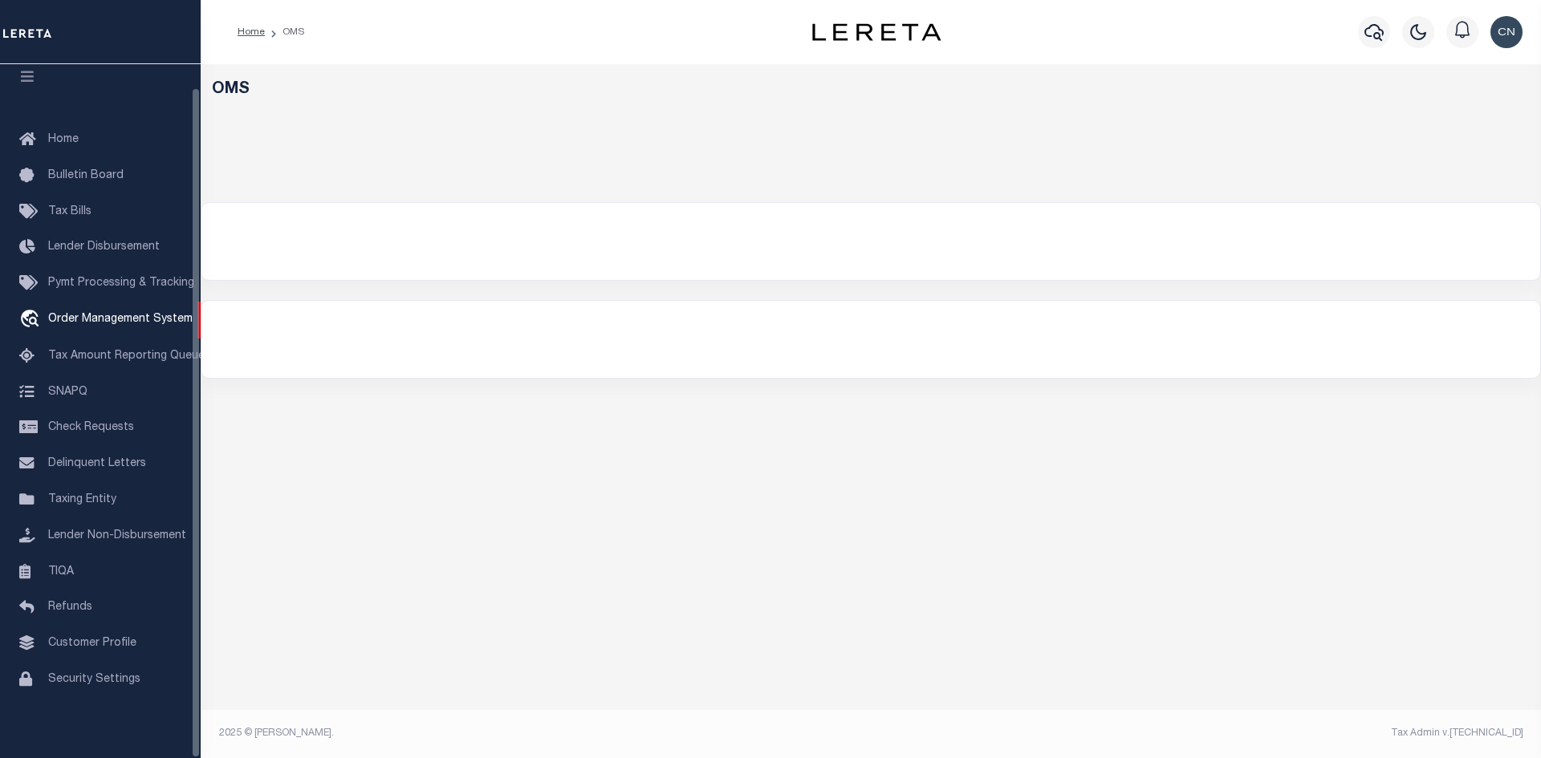
select select "200"
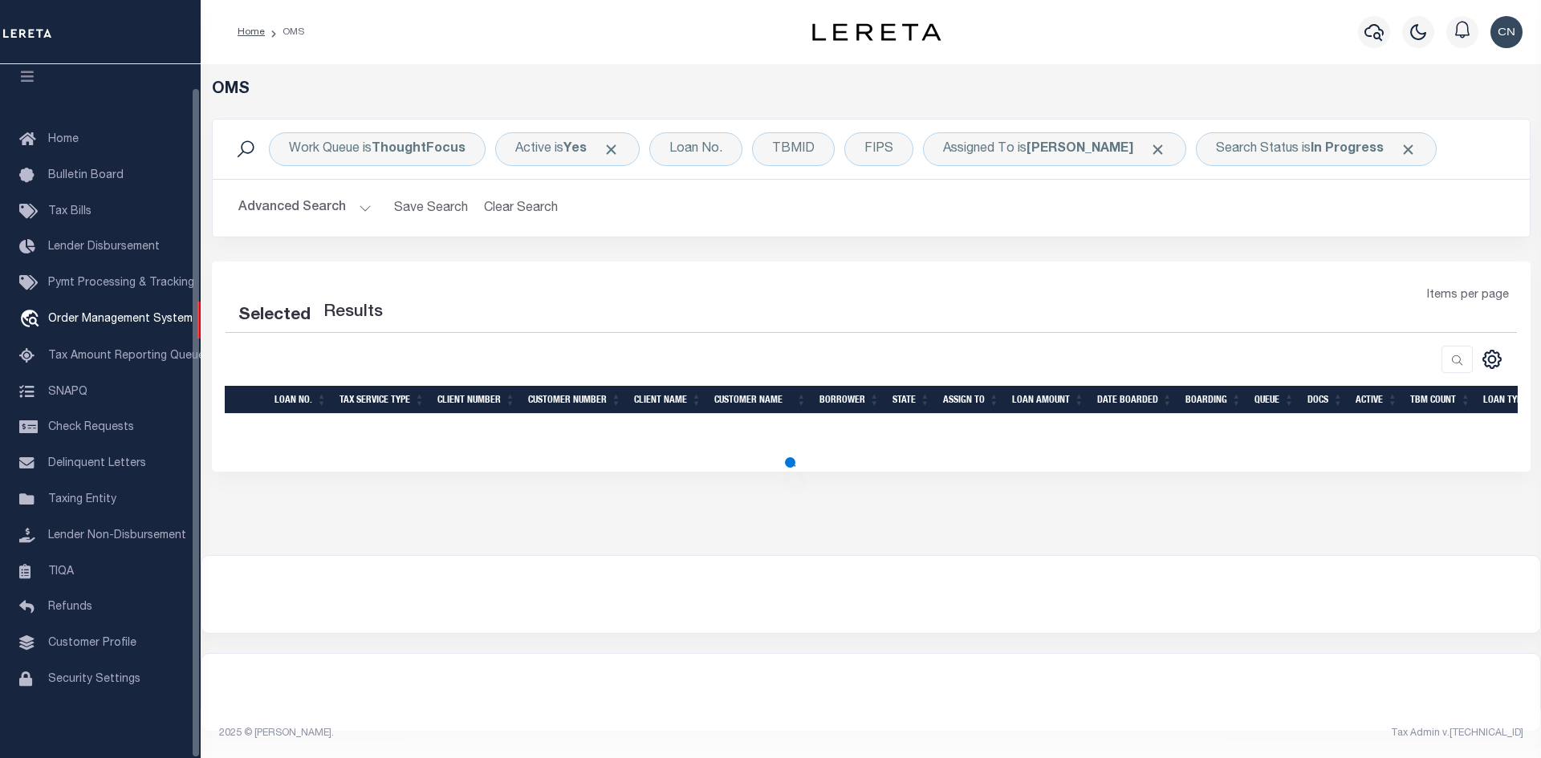
select select "200"
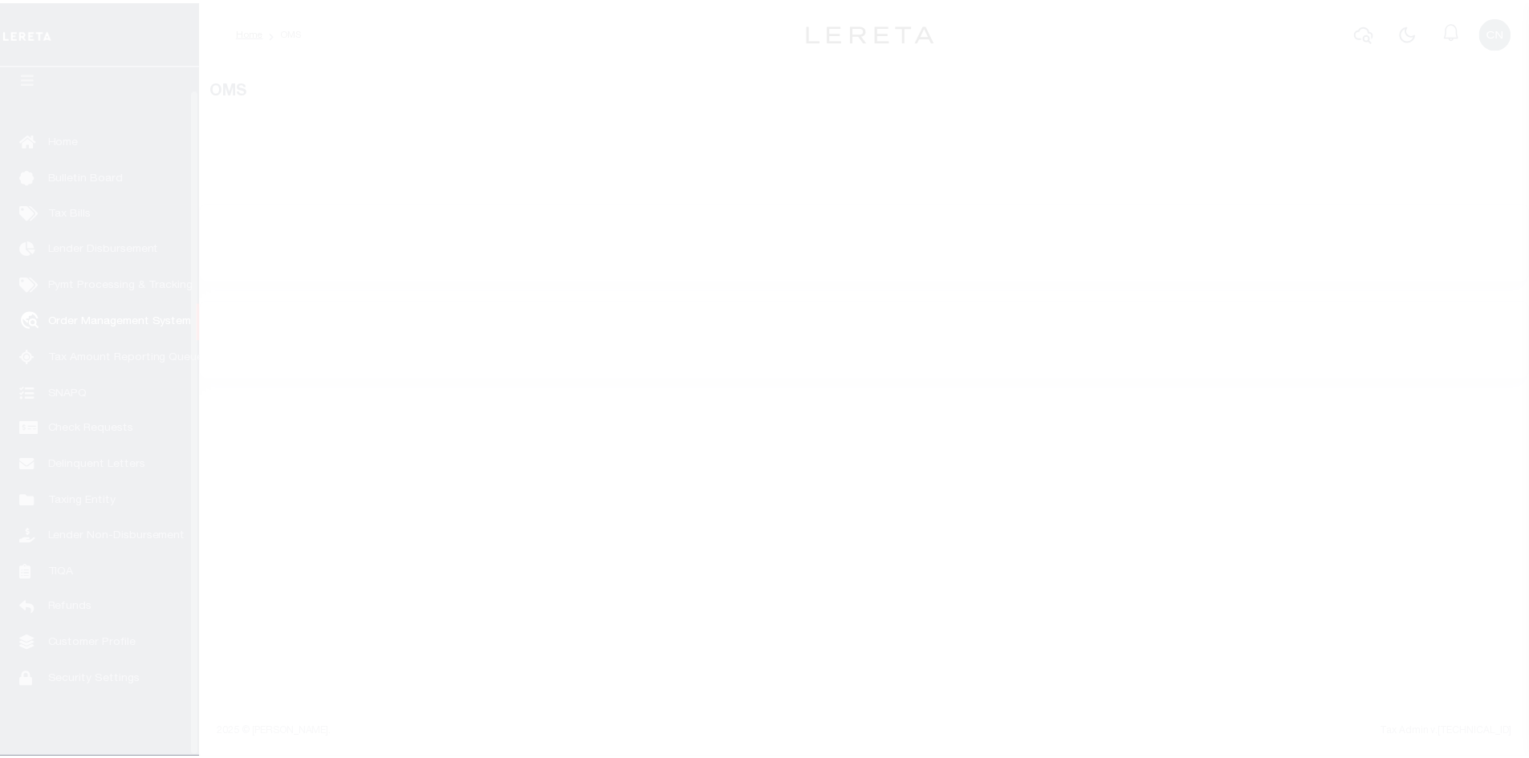
scroll to position [23, 0]
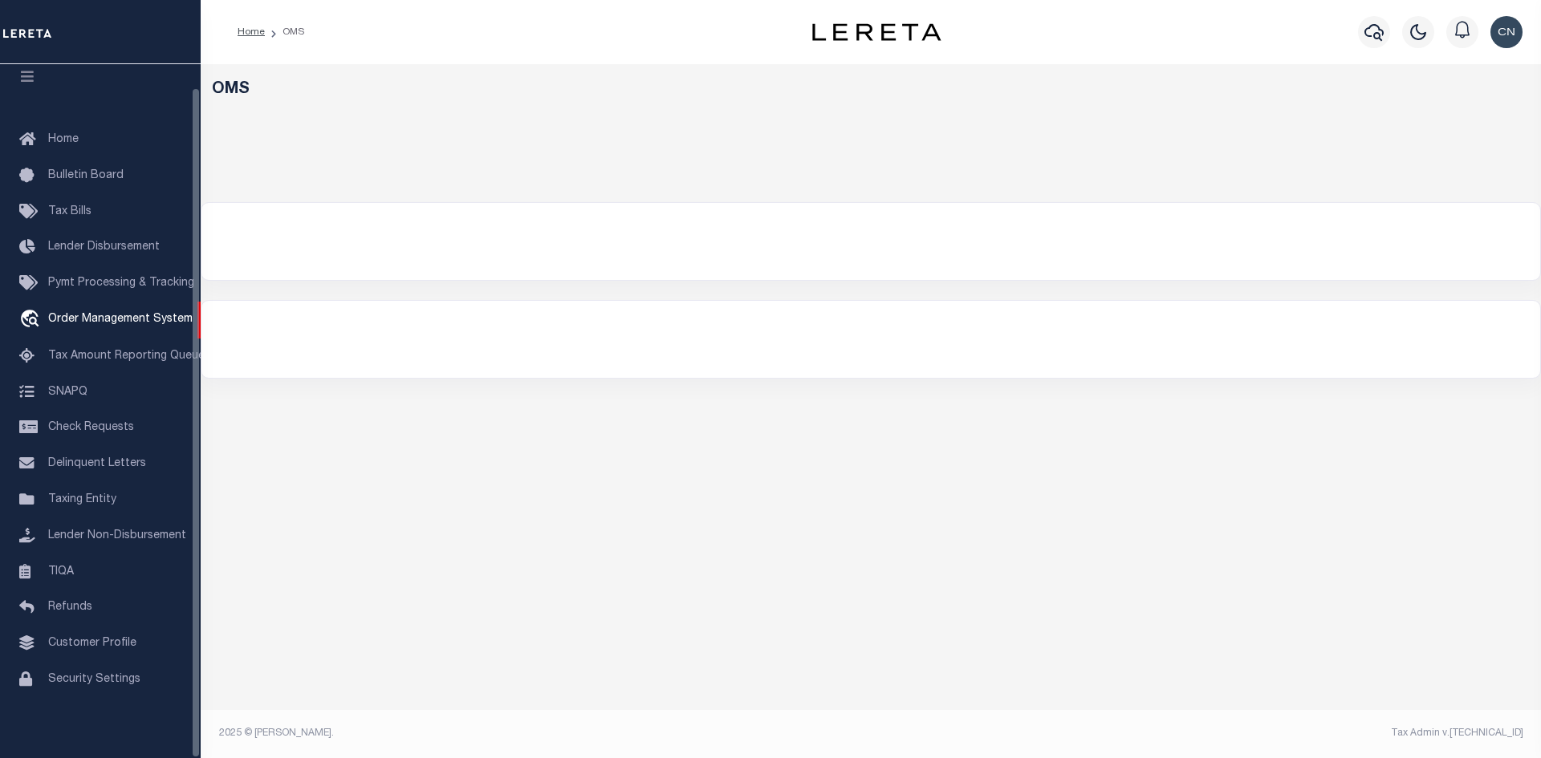
select select "200"
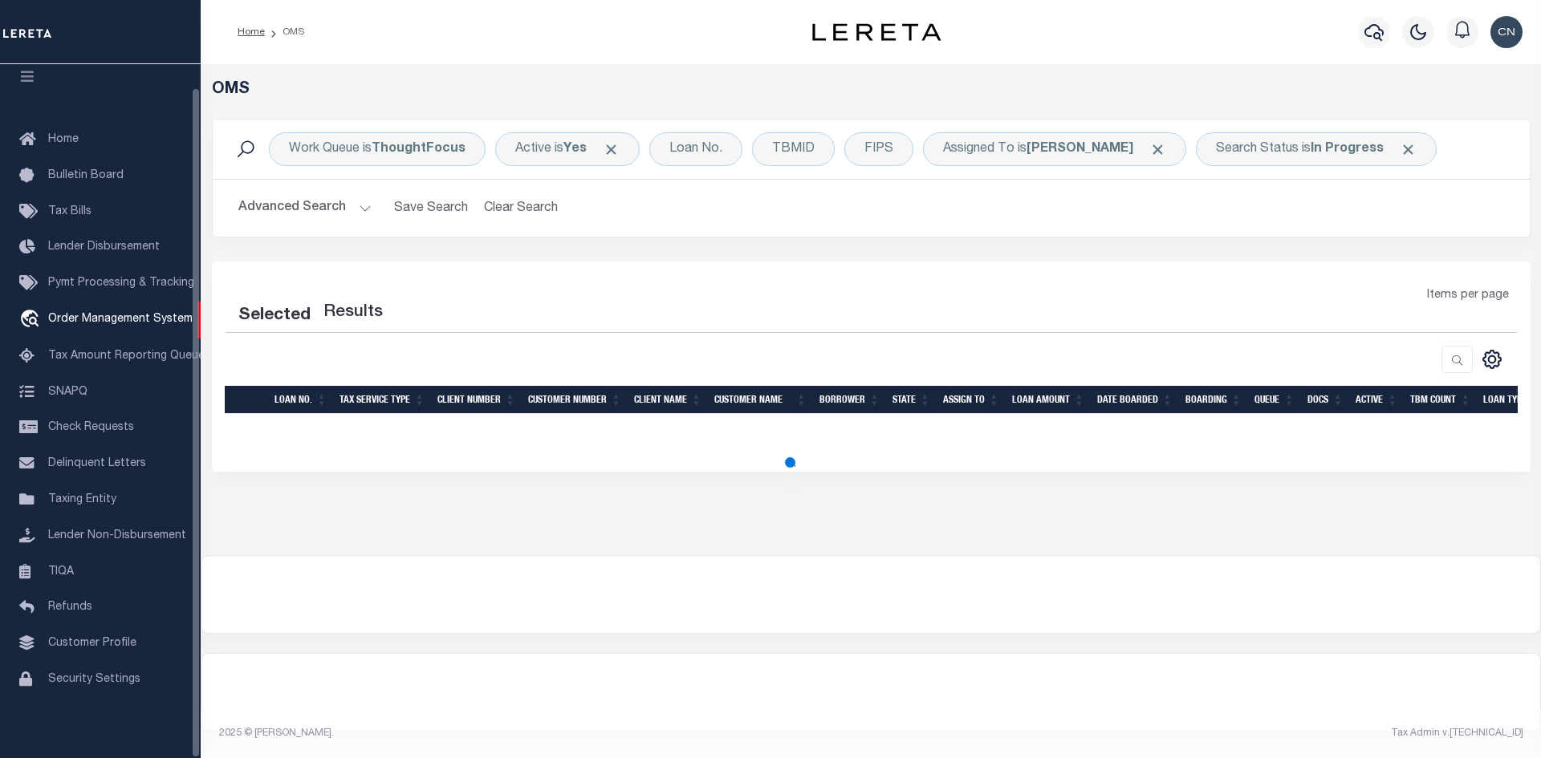
select select "200"
